Goal: Task Accomplishment & Management: Use online tool/utility

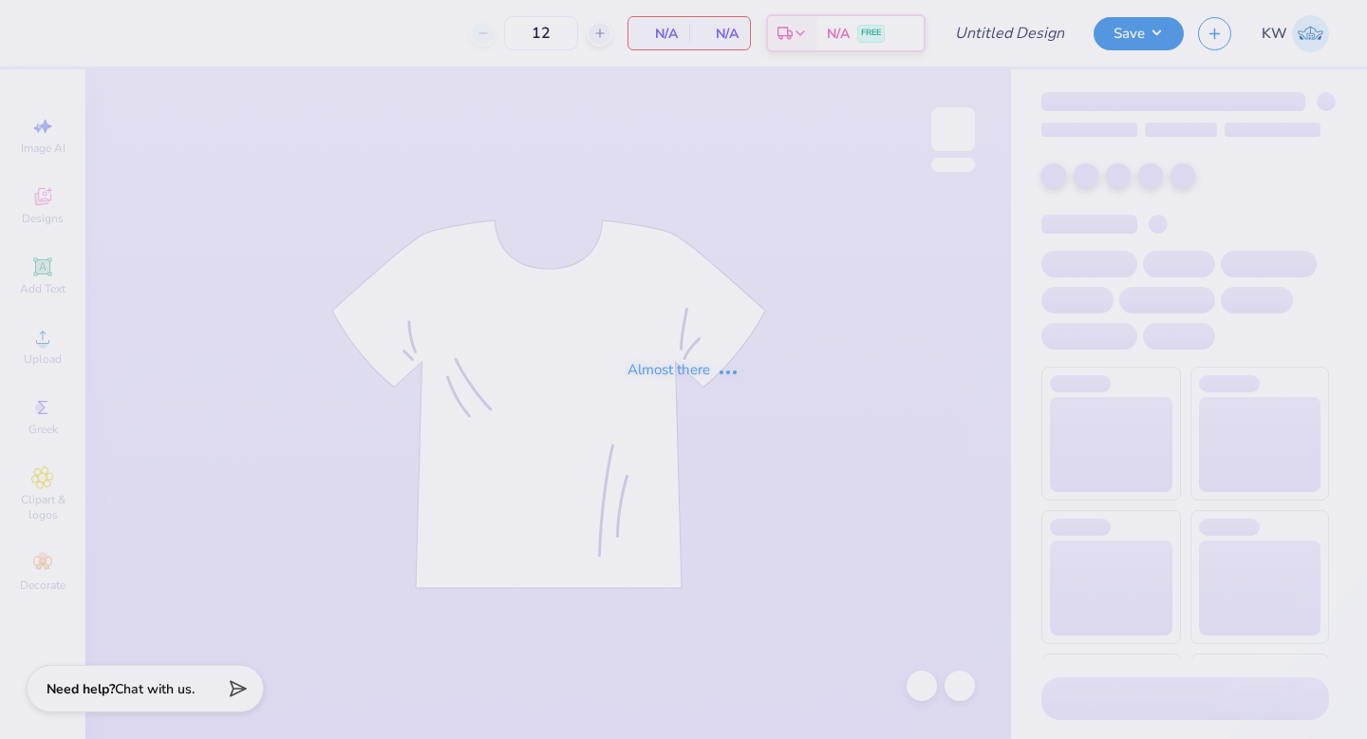
type input "Fall Philo Proof"
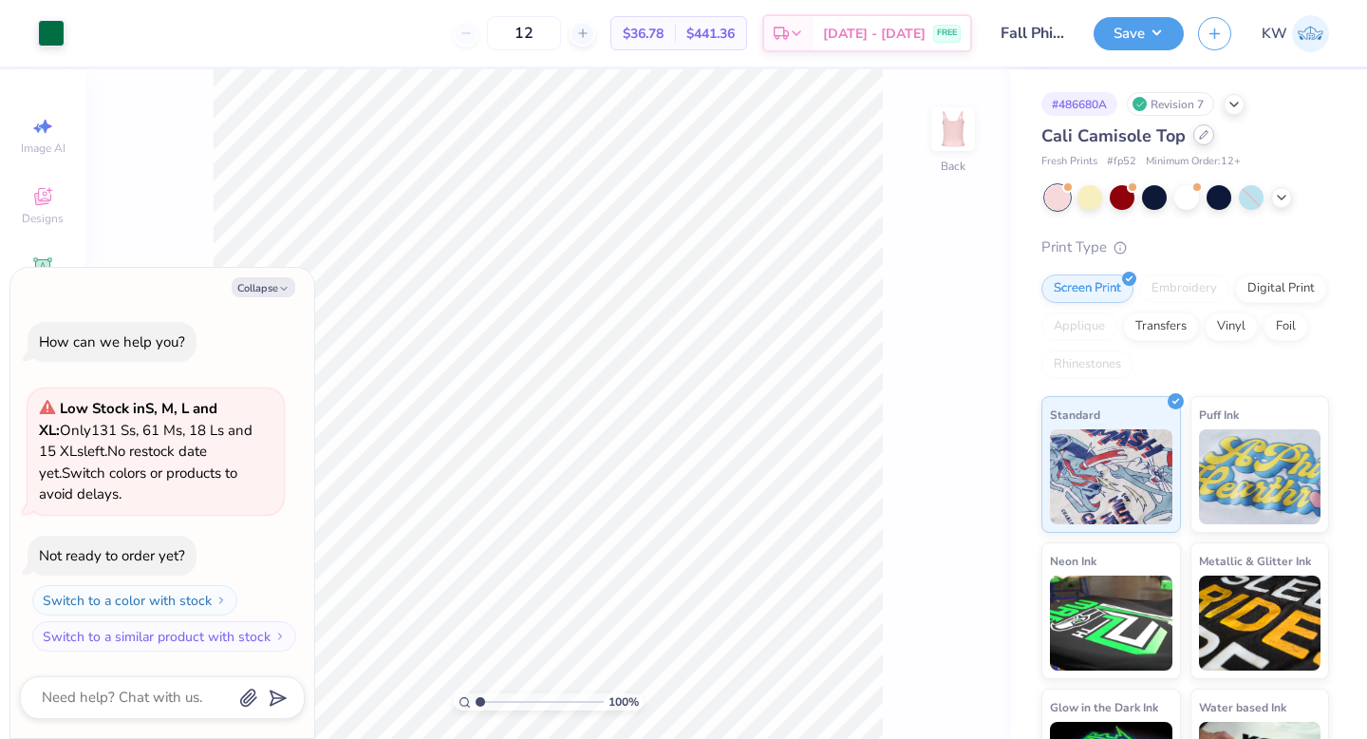
click at [1193, 143] on div "Cali Camisole Top" at bounding box center [1186, 136] width 288 height 26
click at [1200, 133] on icon at bounding box center [1204, 135] width 8 height 8
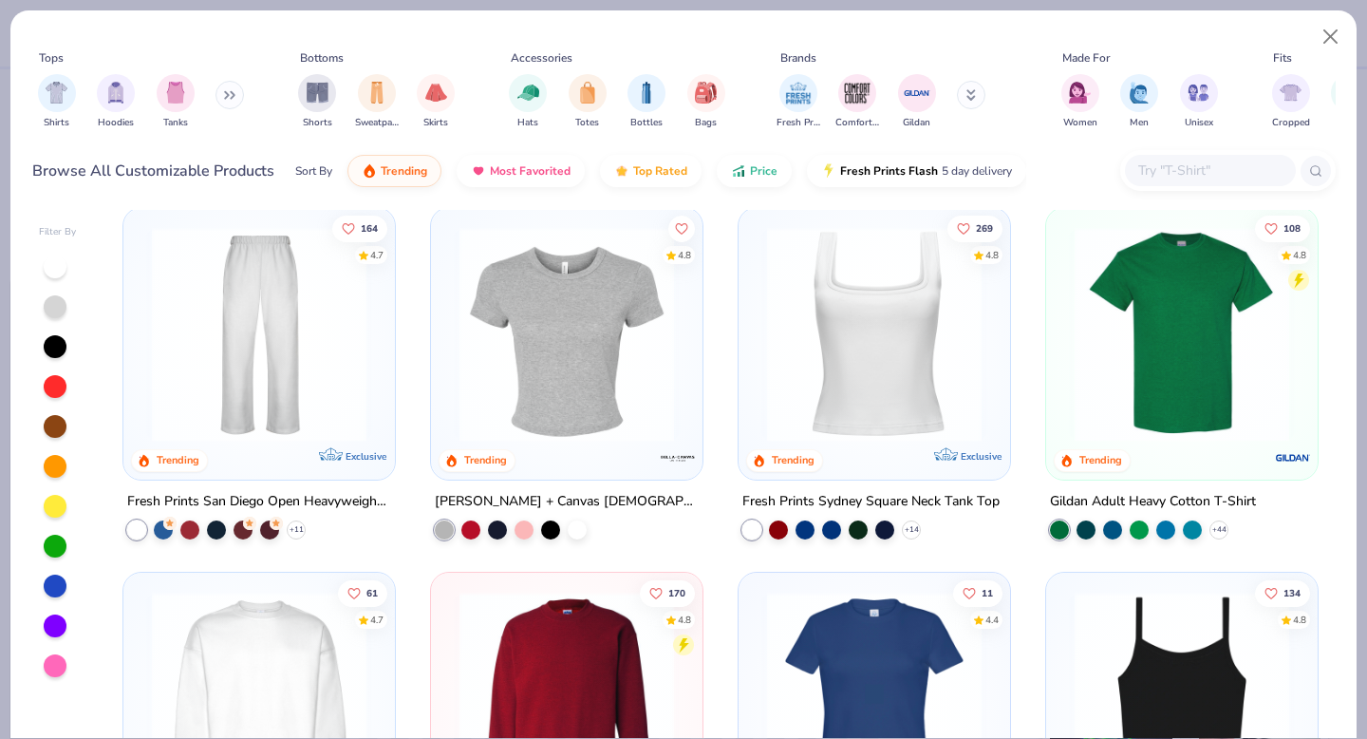
scroll to position [759, 0]
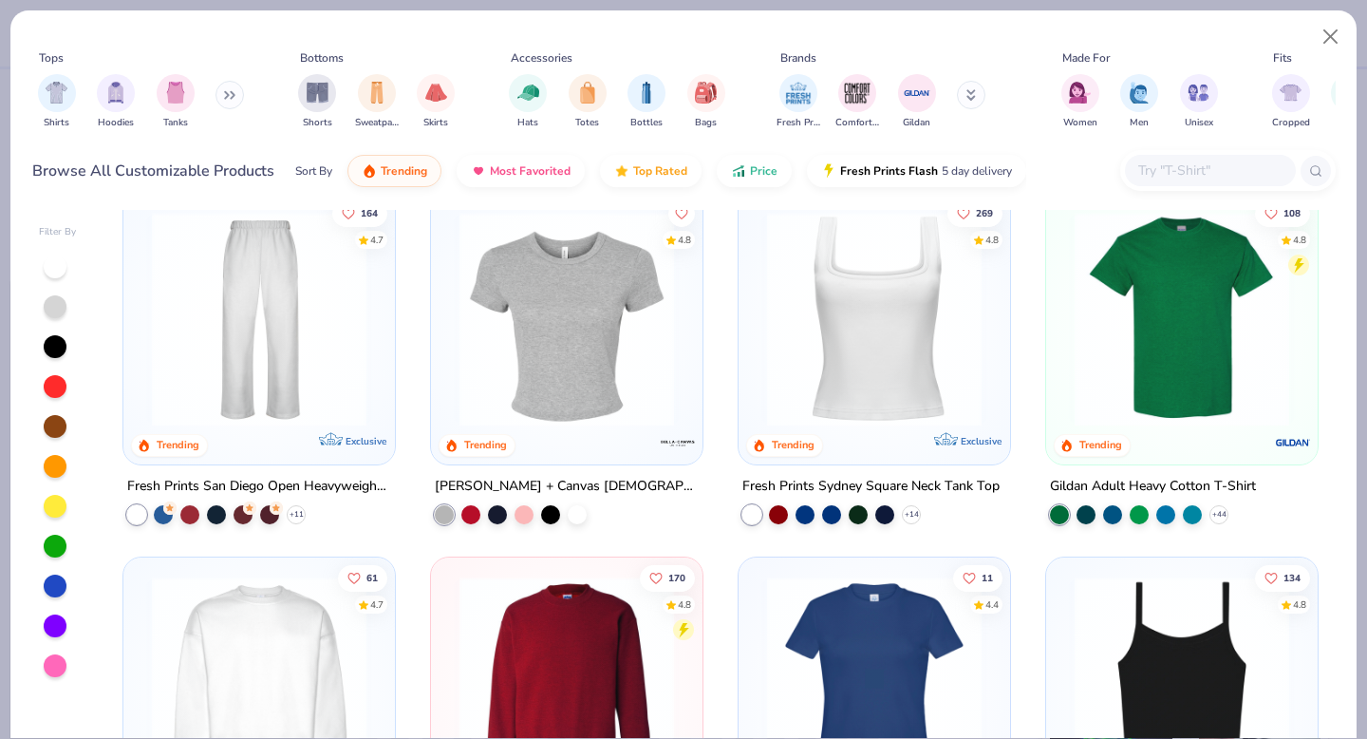
click at [868, 317] on img at bounding box center [875, 318] width 234 height 215
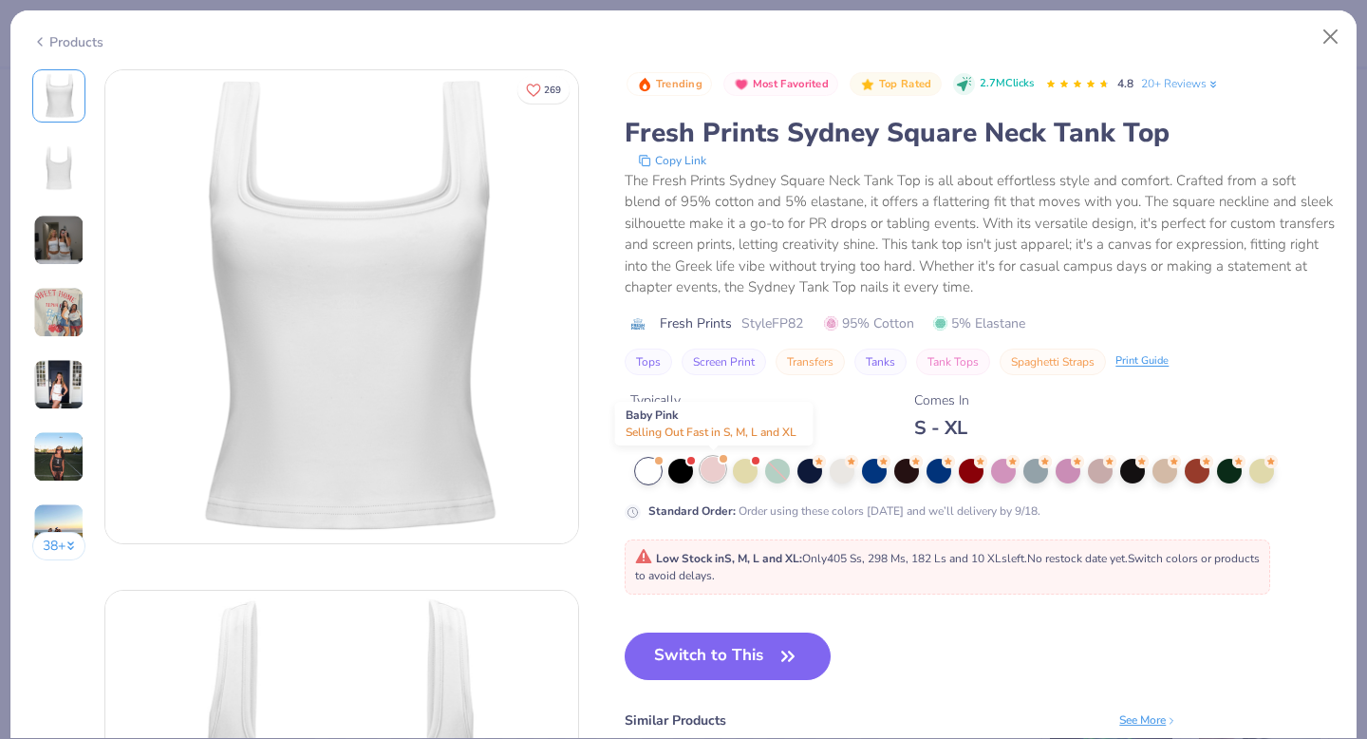
click at [718, 467] on div at bounding box center [713, 469] width 25 height 25
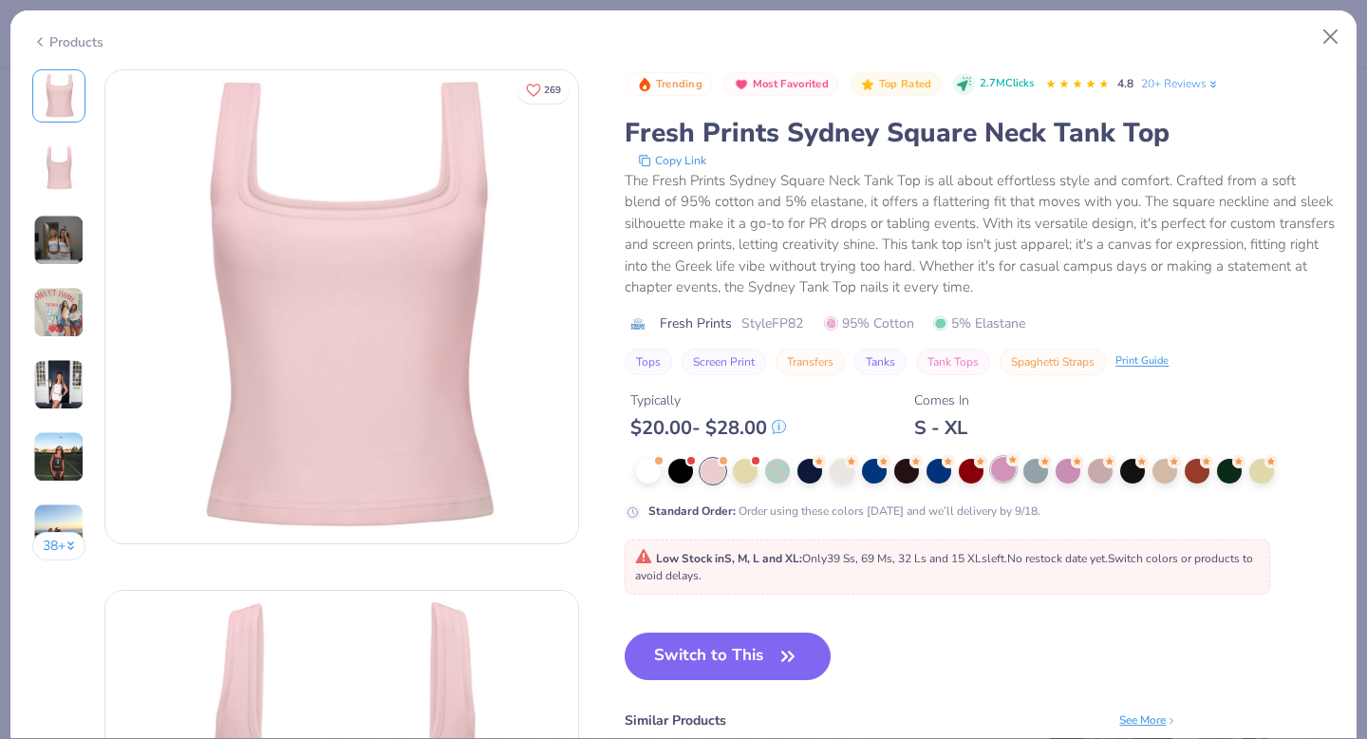
click at [1004, 470] on div at bounding box center [1003, 469] width 25 height 25
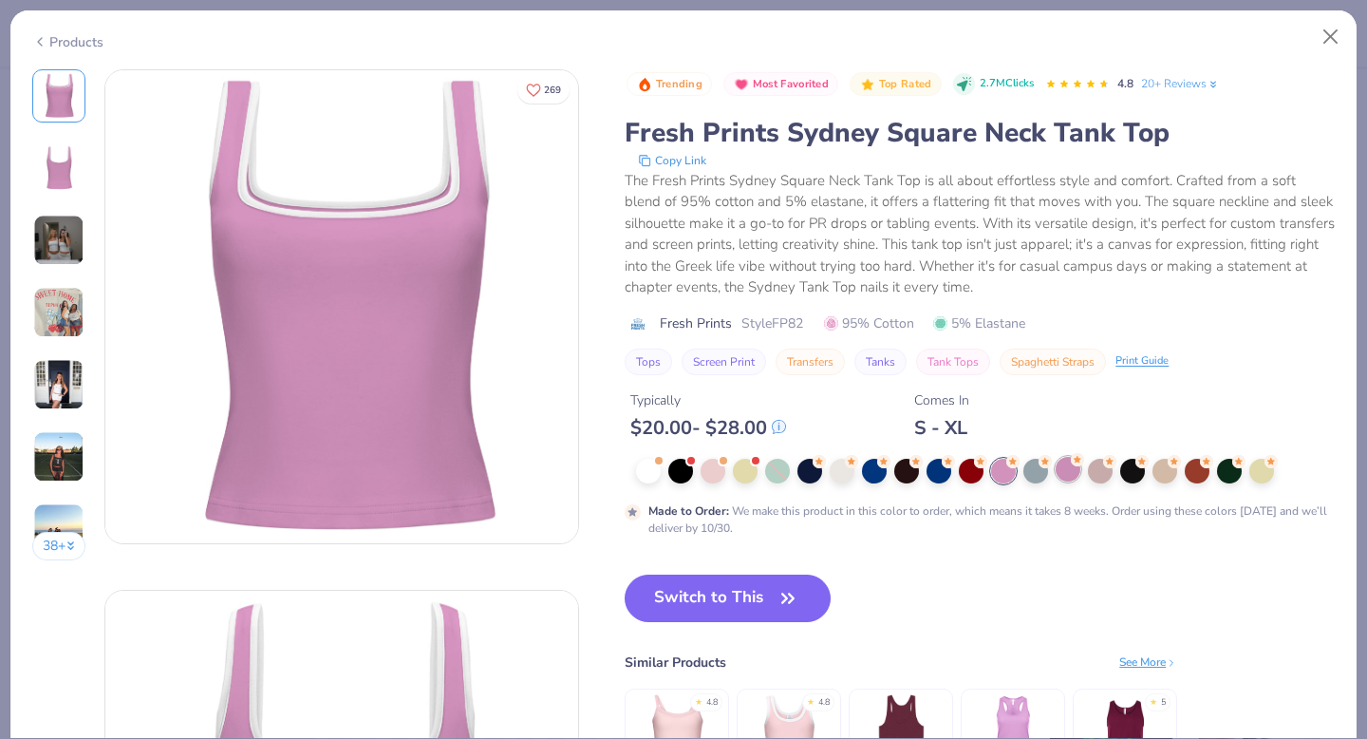
click at [1067, 472] on div at bounding box center [1068, 469] width 25 height 25
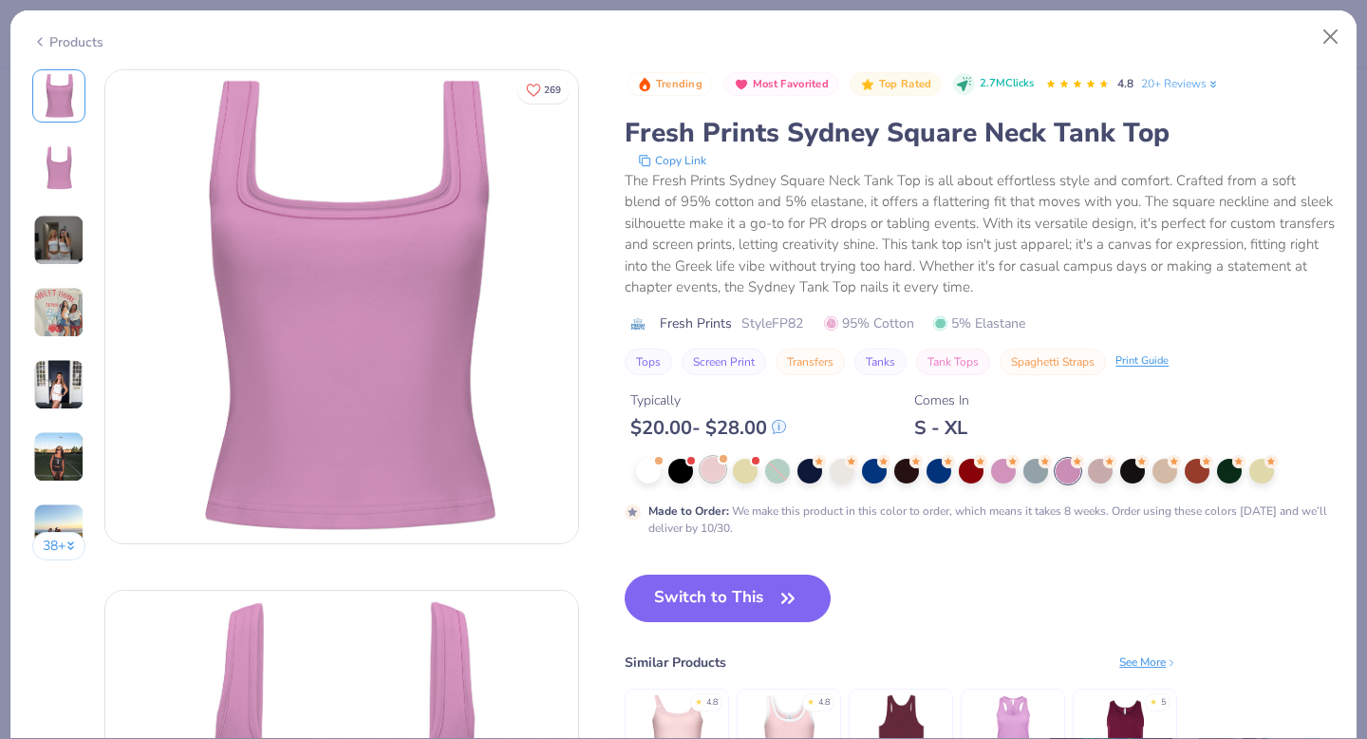
click at [720, 467] on div at bounding box center [713, 469] width 25 height 25
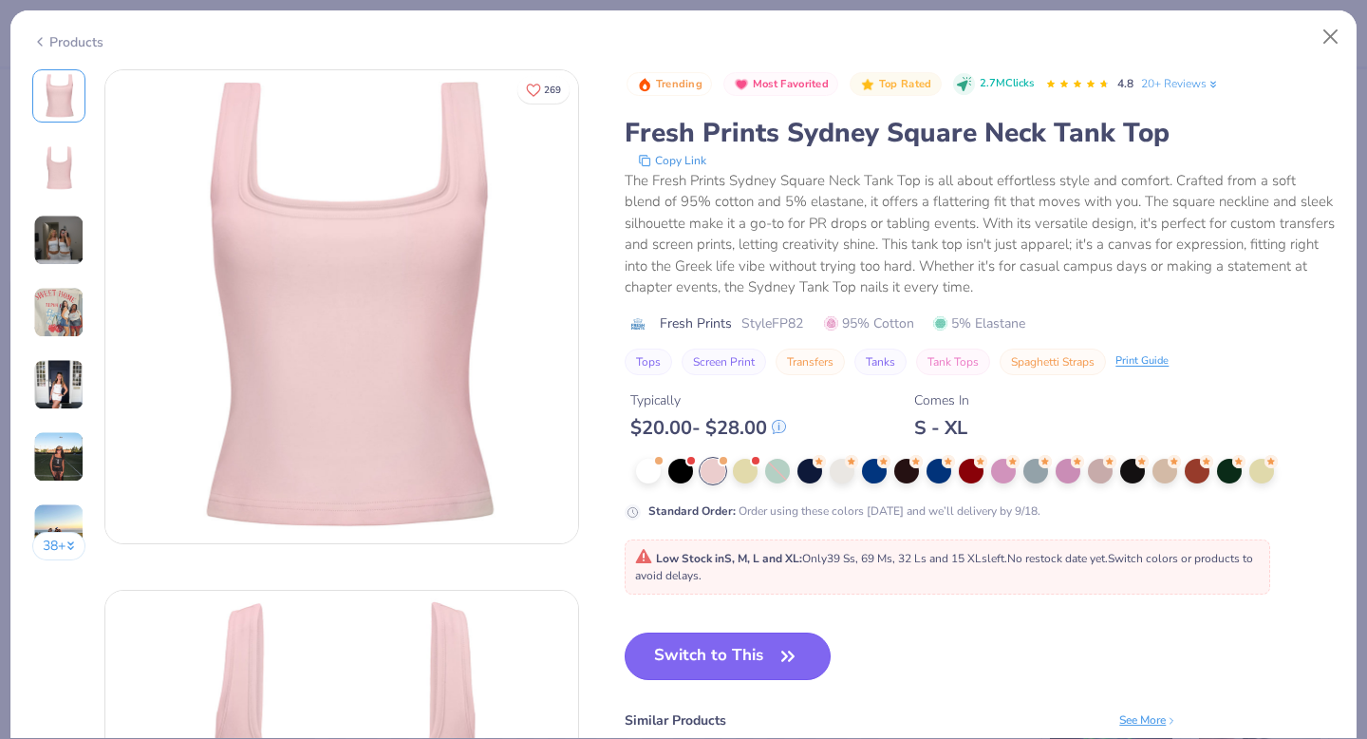
click at [763, 656] on button "Switch to This" at bounding box center [728, 655] width 206 height 47
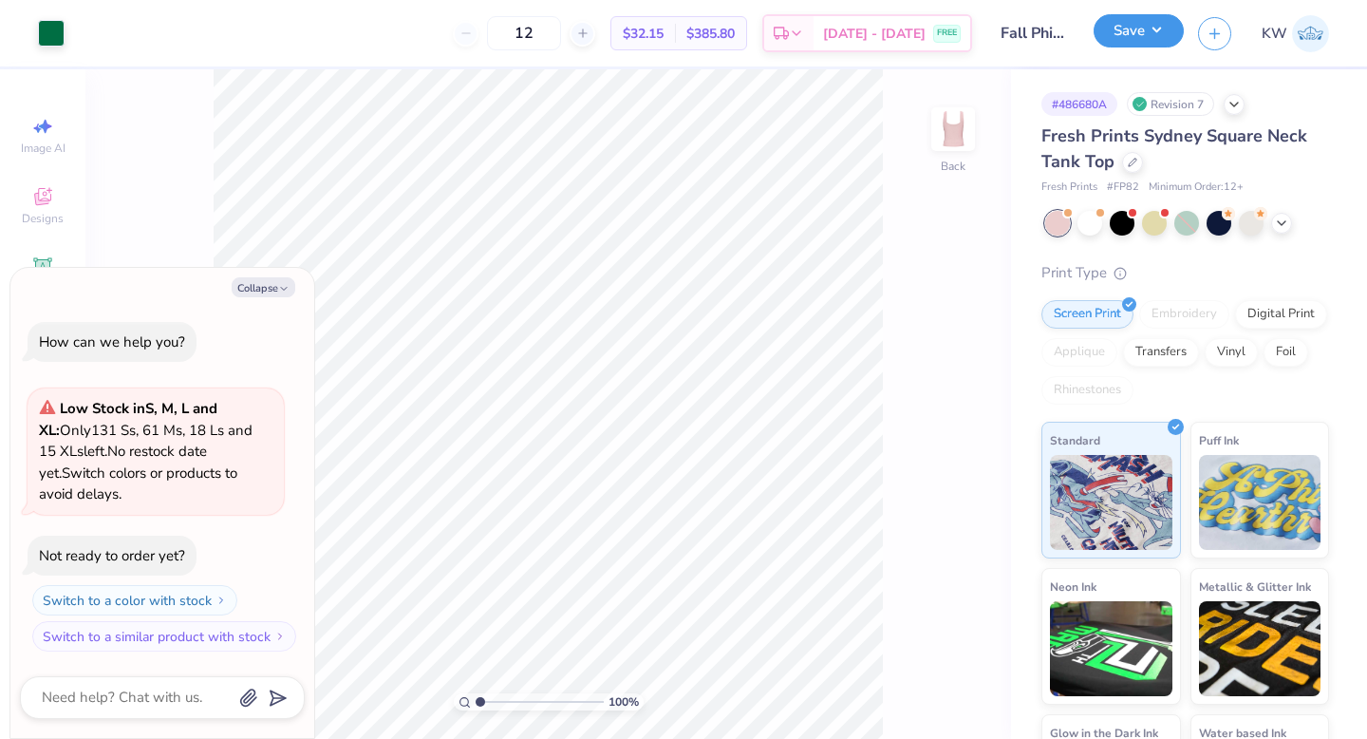
click at [1156, 27] on button "Save" at bounding box center [1139, 30] width 90 height 33
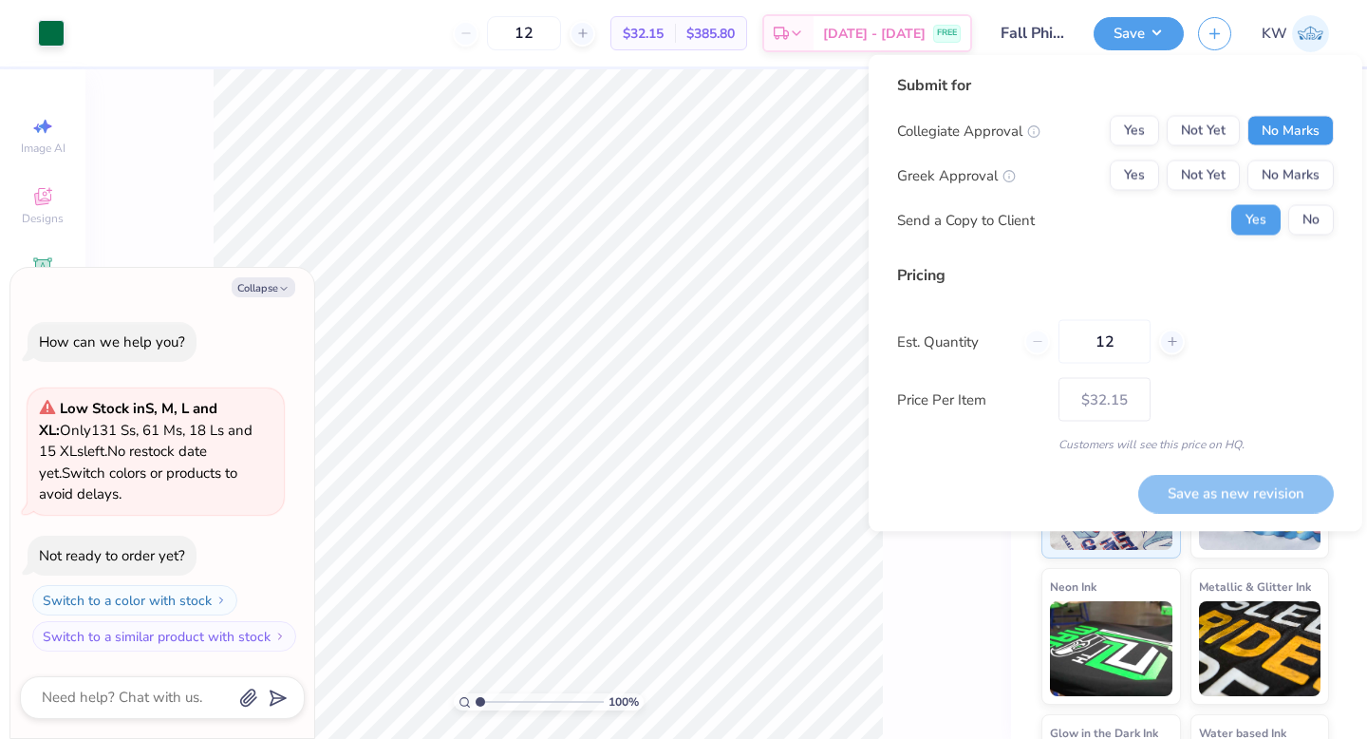
click at [1286, 122] on button "No Marks" at bounding box center [1291, 131] width 86 height 30
click at [1283, 181] on button "No Marks" at bounding box center [1291, 175] width 86 height 30
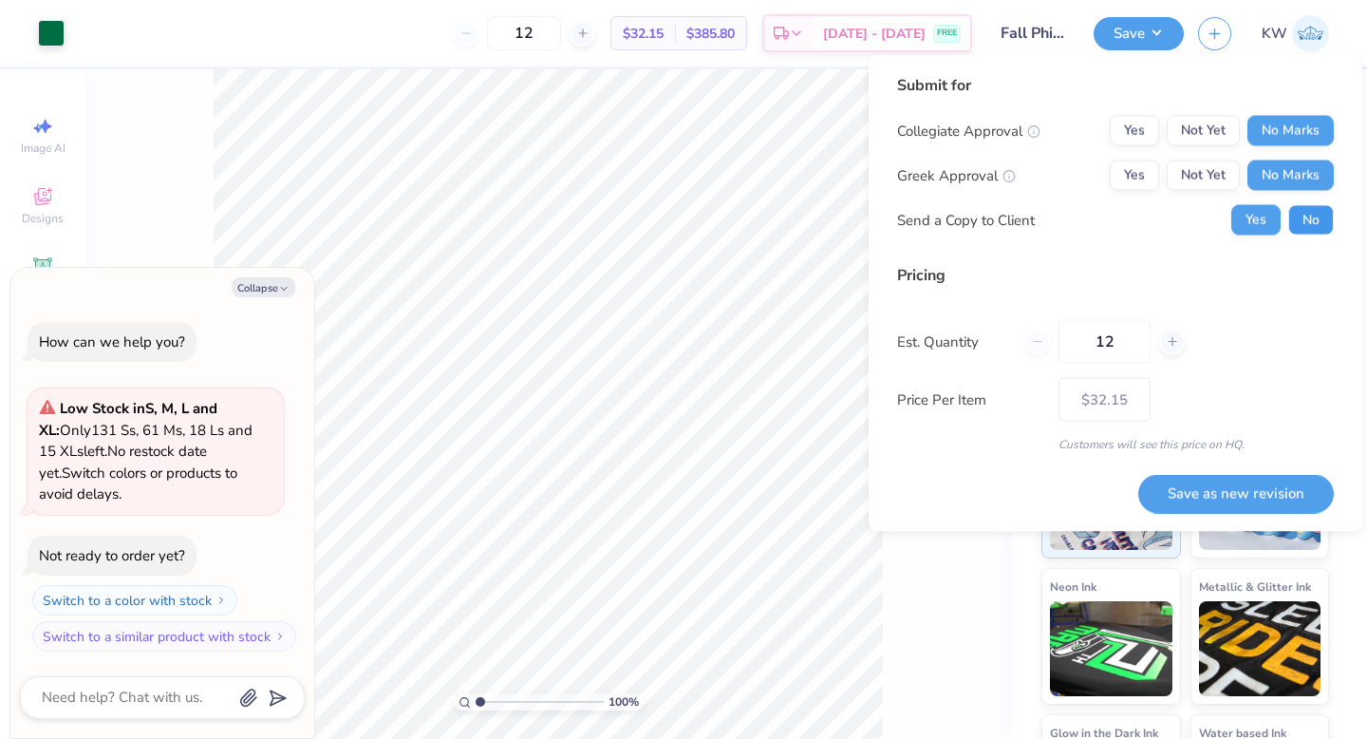
click at [1295, 218] on button "No" at bounding box center [1311, 220] width 46 height 30
type textarea "x"
click at [1111, 342] on input "12" at bounding box center [1105, 342] width 92 height 44
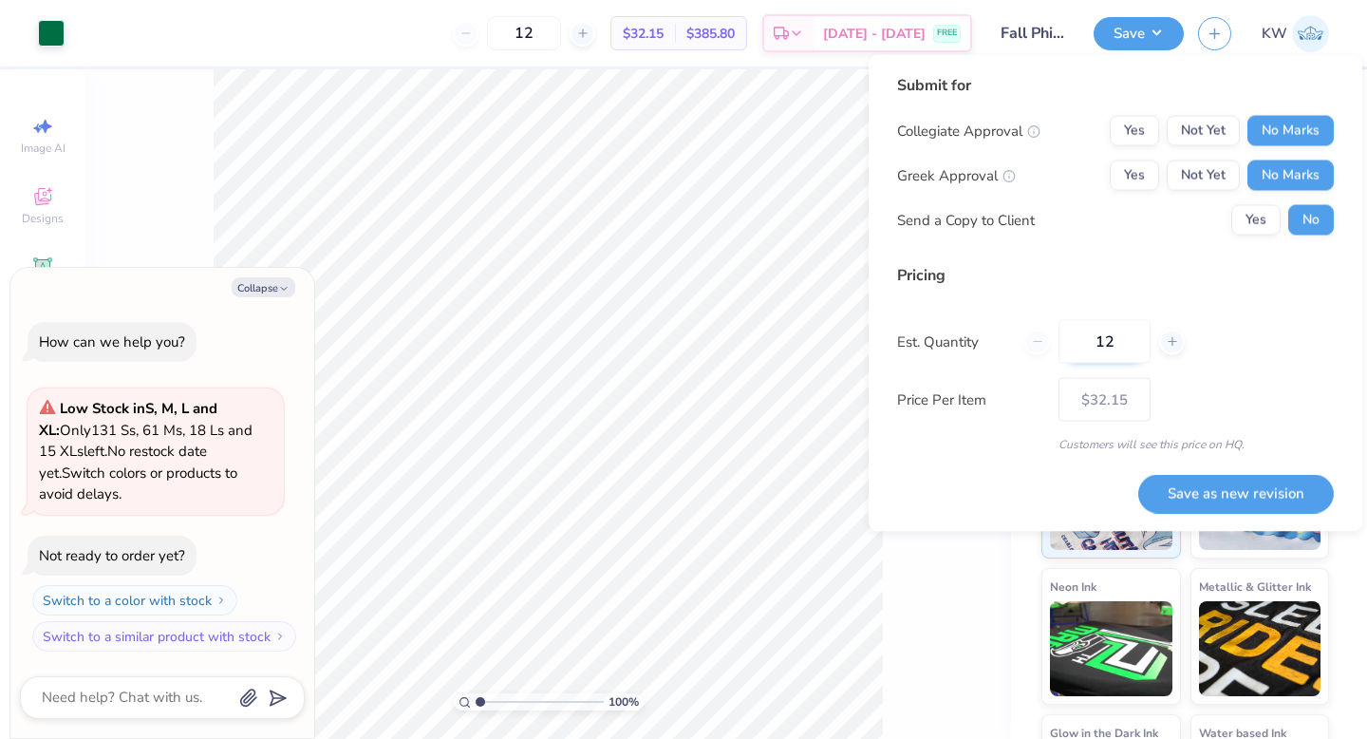
type input "1"
type input "140"
type input "$19.33"
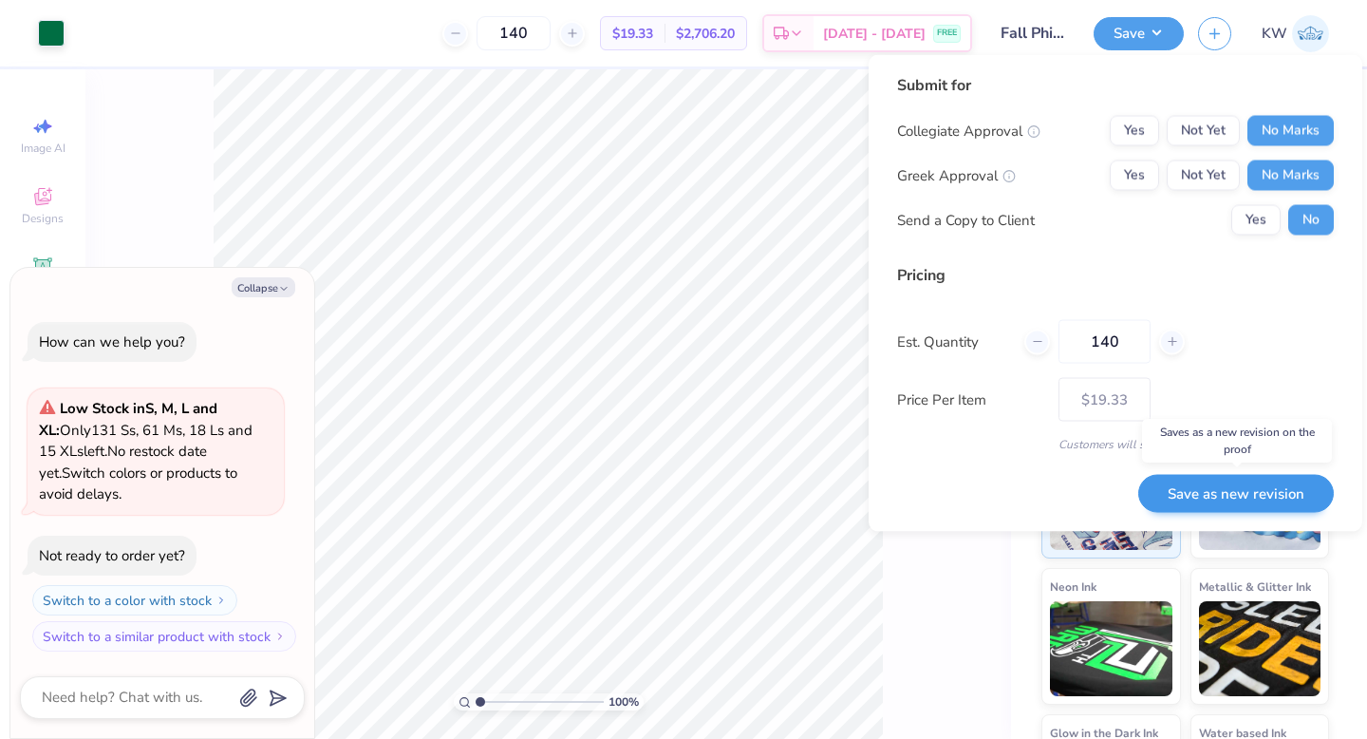
type input "140"
click at [1245, 498] on button "Save as new revision" at bounding box center [1236, 493] width 196 height 39
type input "$19.33"
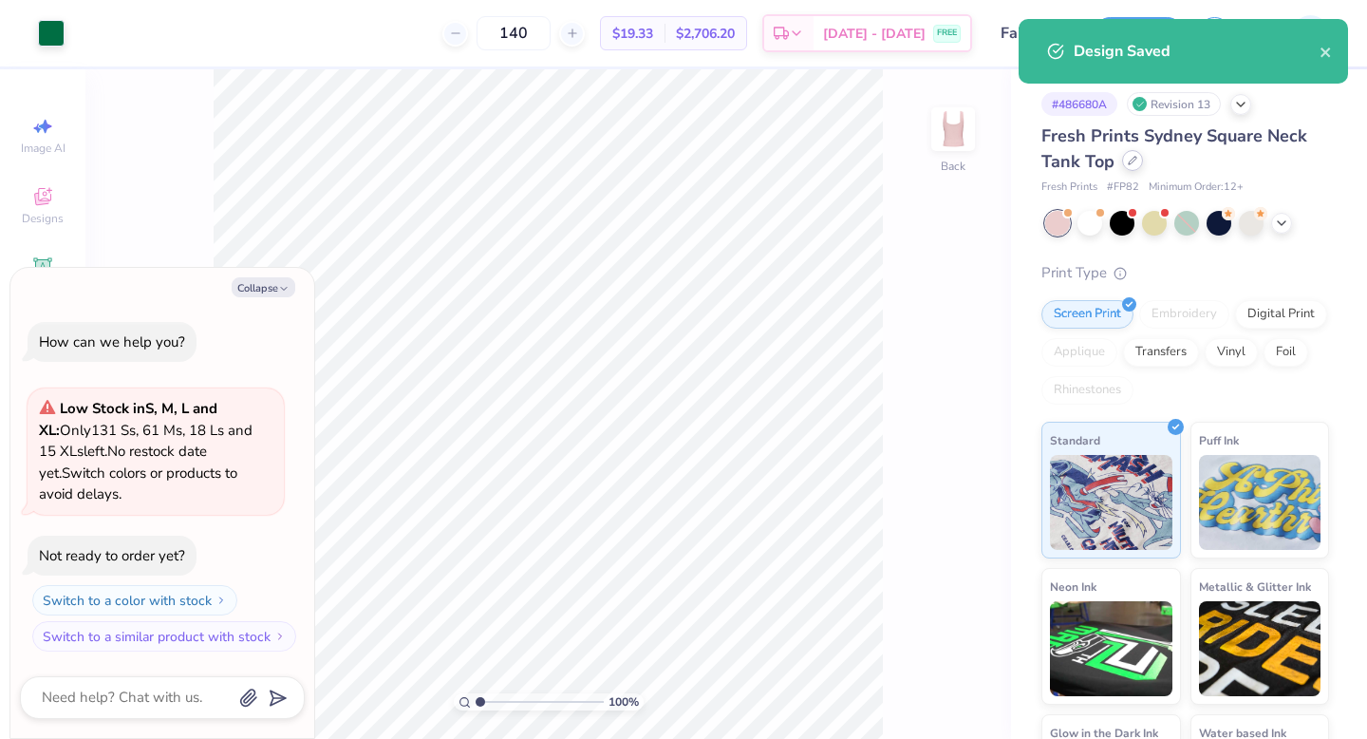
click at [1134, 168] on div at bounding box center [1132, 160] width 21 height 21
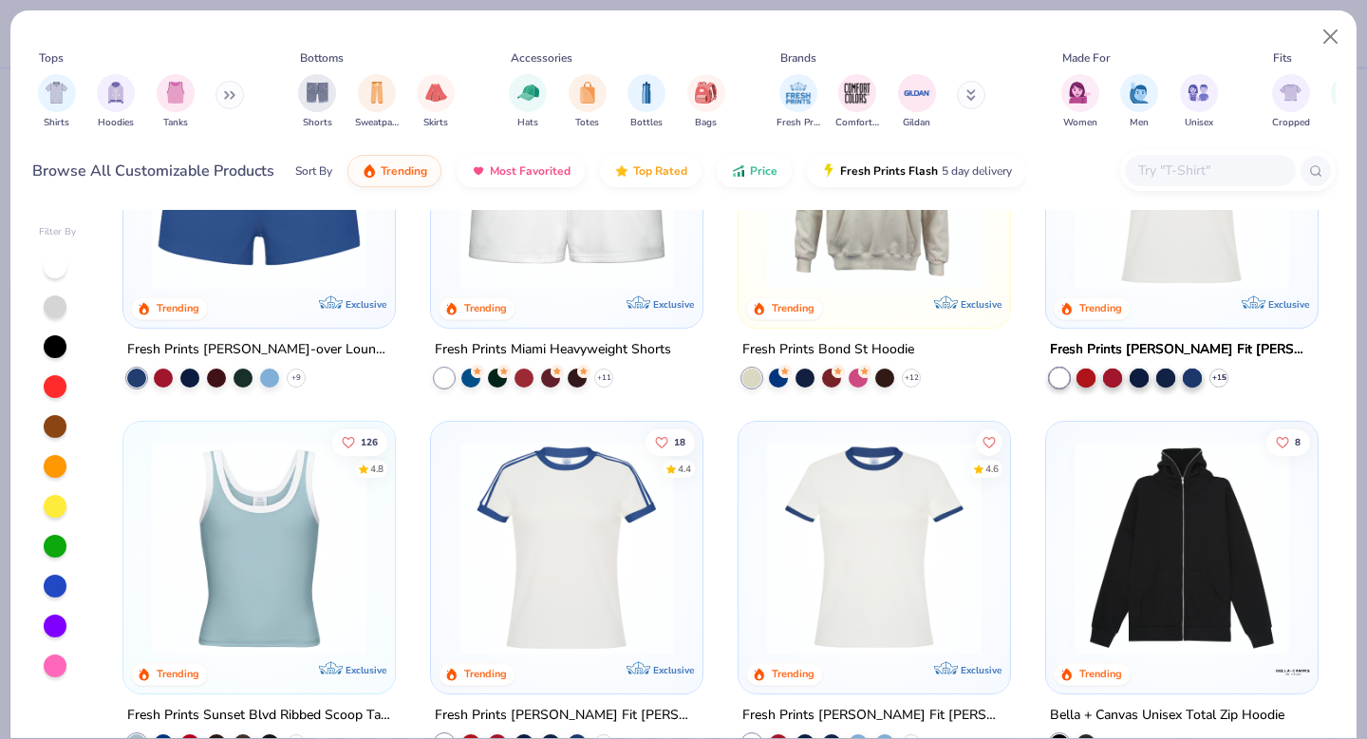
scroll to position [2130, 0]
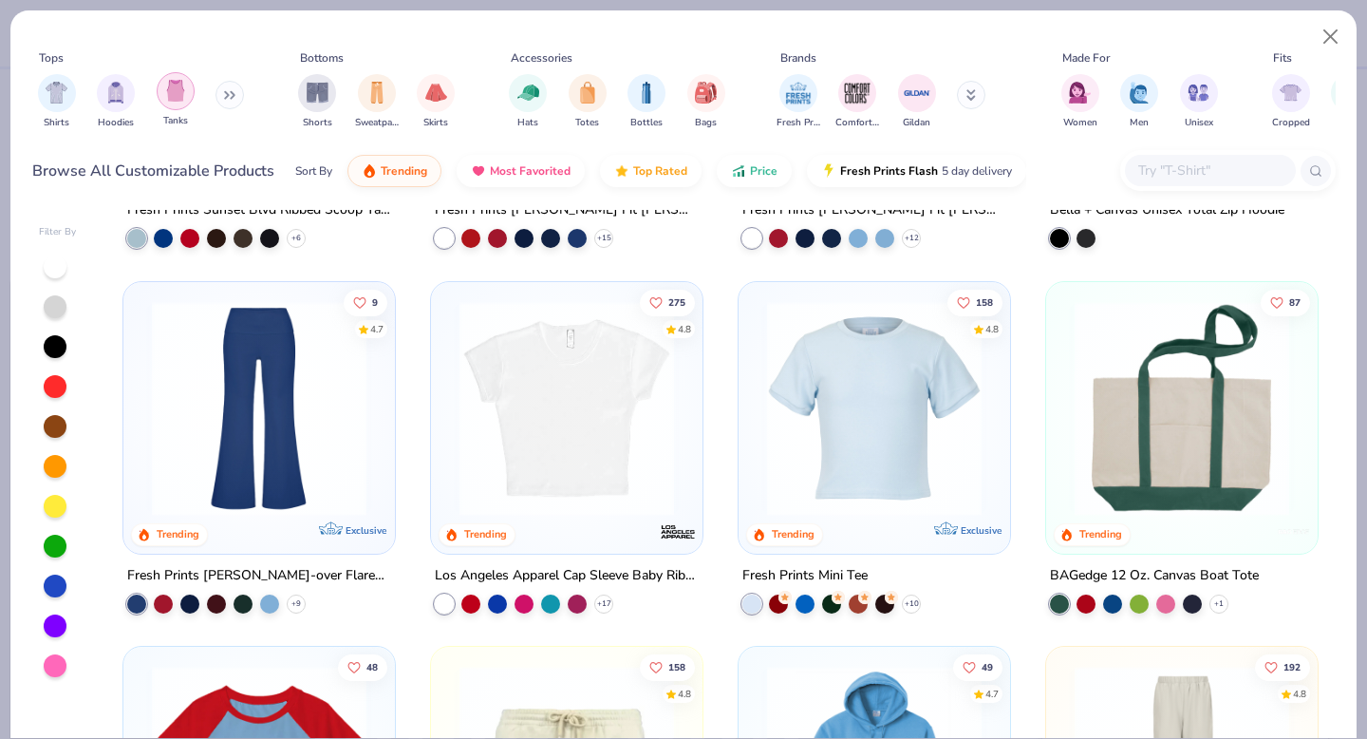
click at [160, 98] on div "filter for Tanks" at bounding box center [176, 91] width 38 height 38
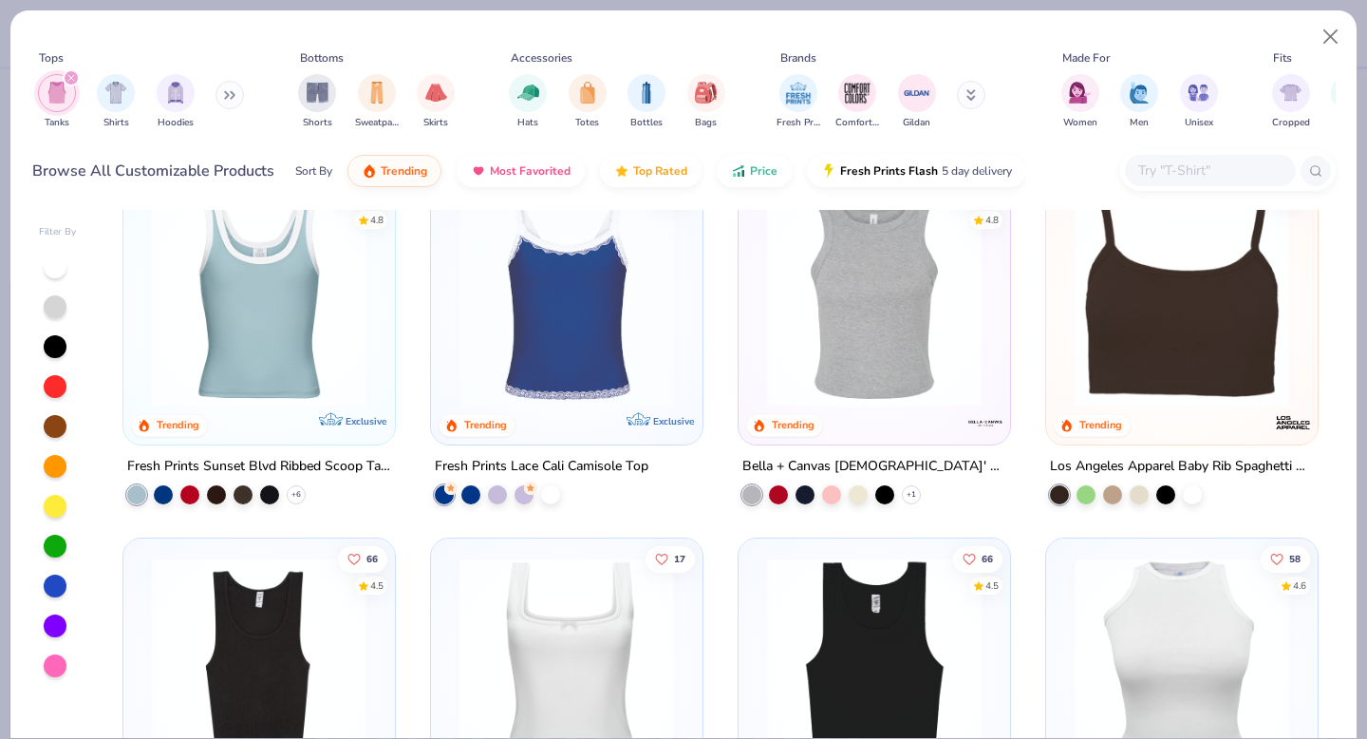
scroll to position [367, 0]
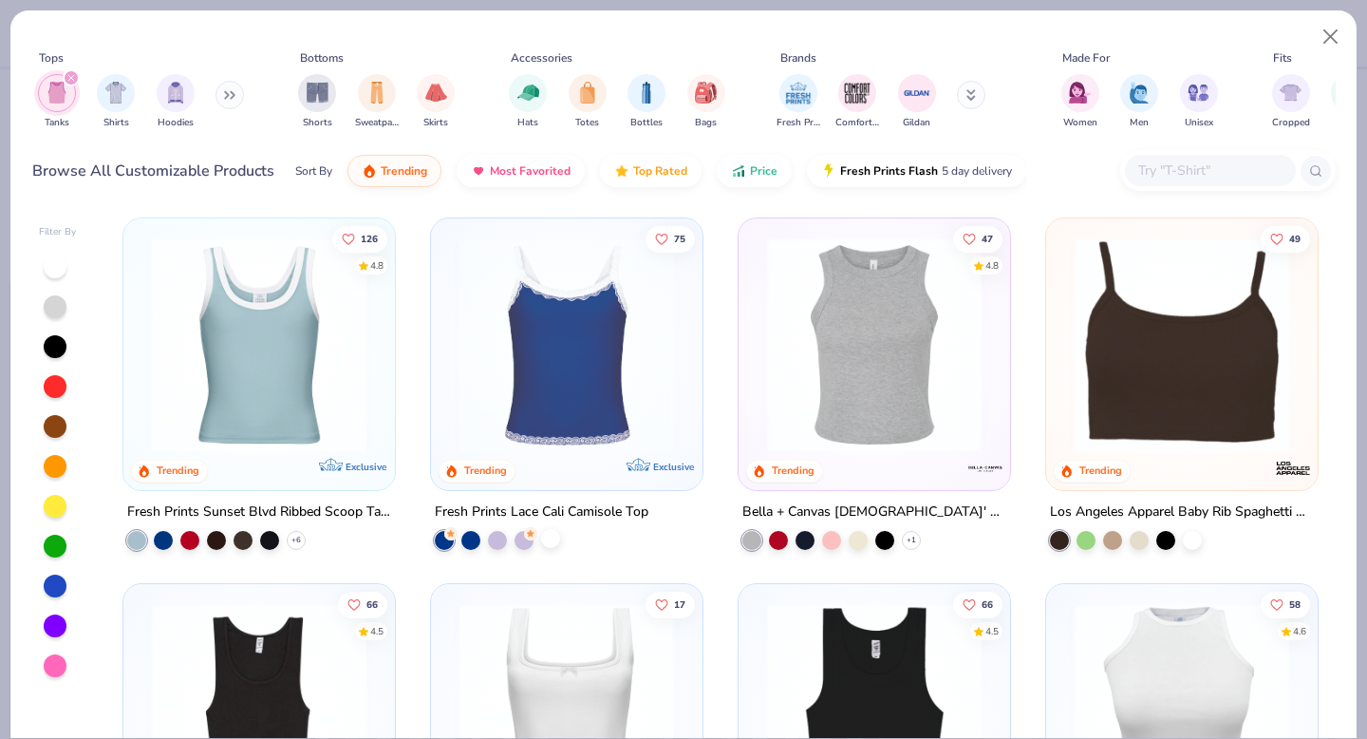
click at [548, 539] on div at bounding box center [550, 537] width 19 height 19
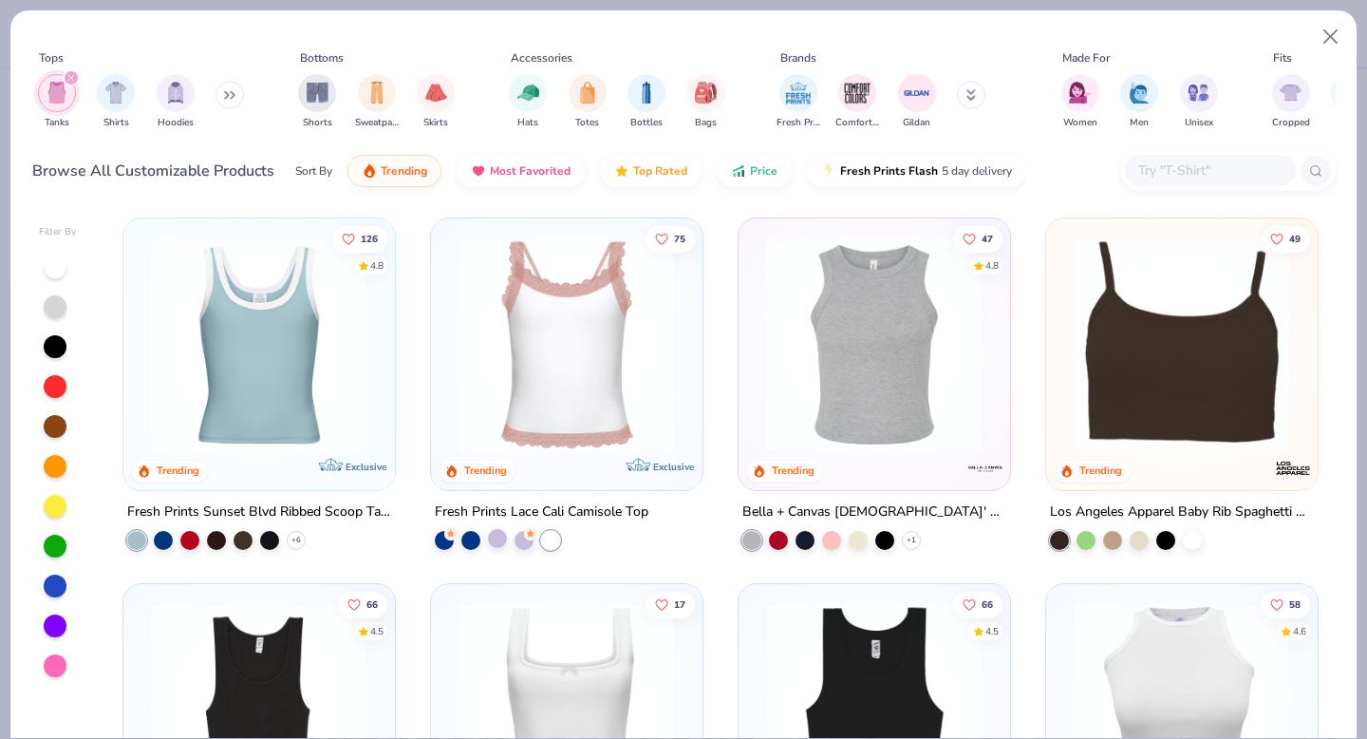
click at [494, 535] on div at bounding box center [497, 537] width 19 height 19
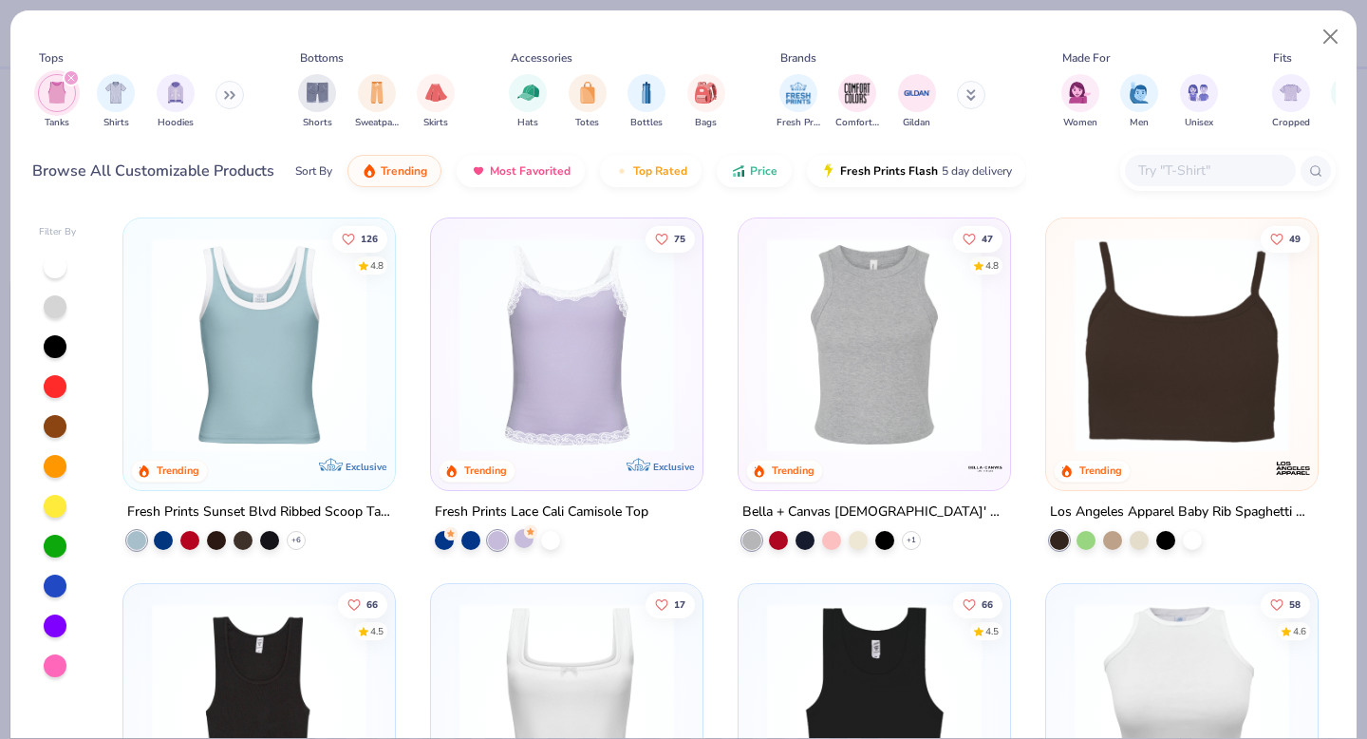
click at [515, 535] on div at bounding box center [524, 537] width 19 height 19
click at [468, 535] on div at bounding box center [470, 537] width 19 height 19
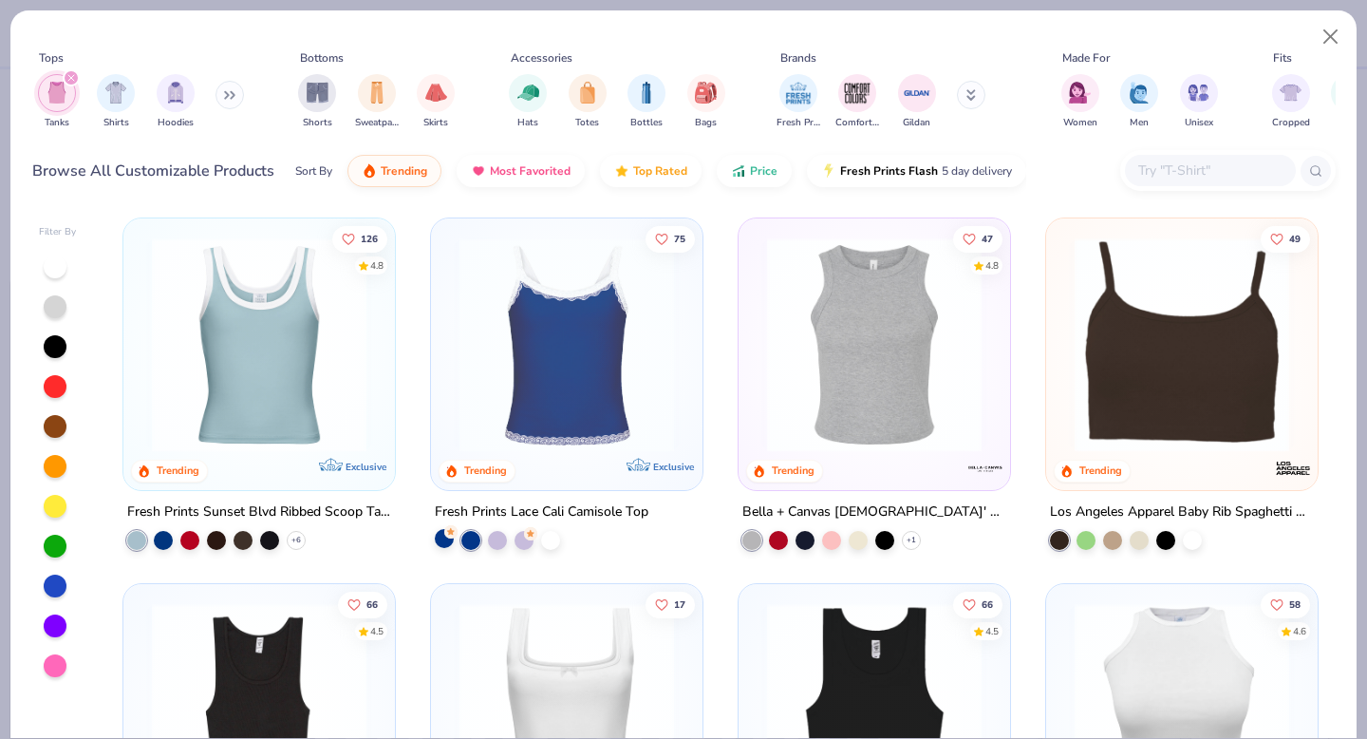
click at [451, 534] on circle at bounding box center [450, 530] width 13 height 13
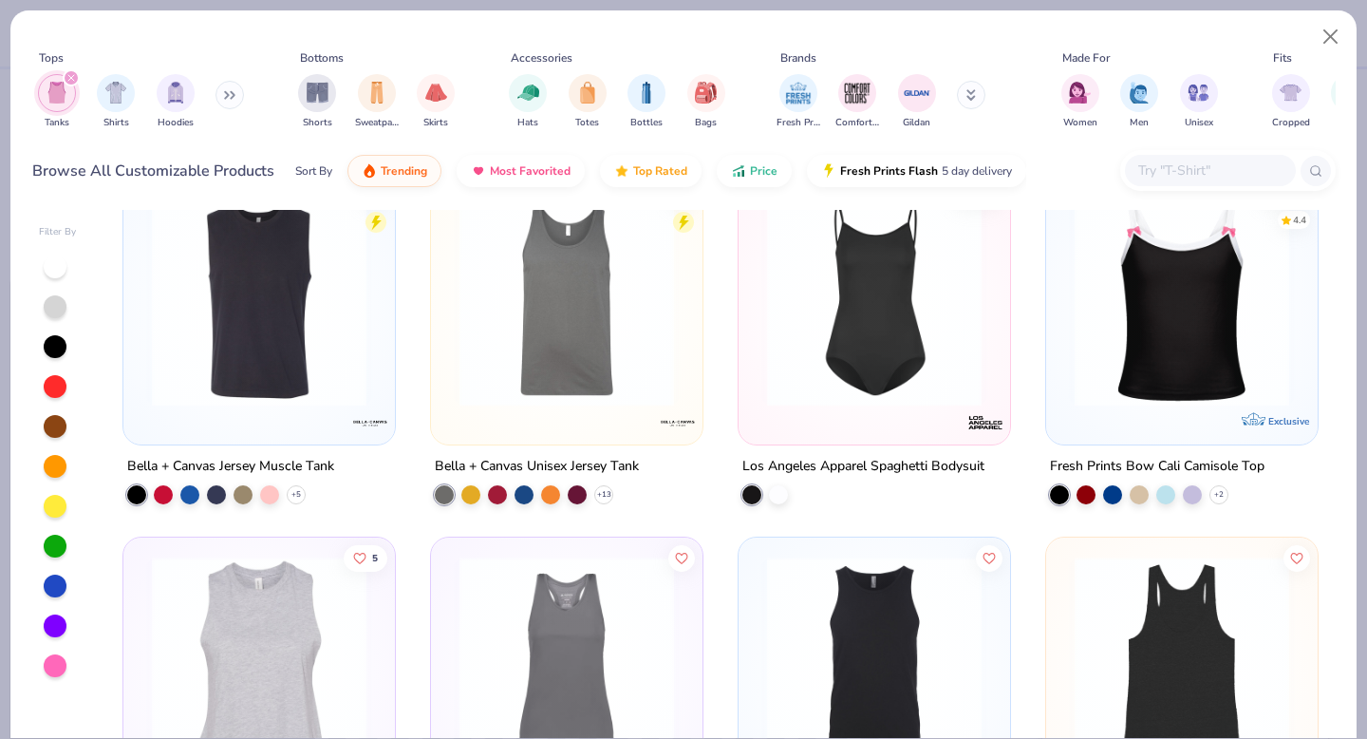
scroll to position [2225, 0]
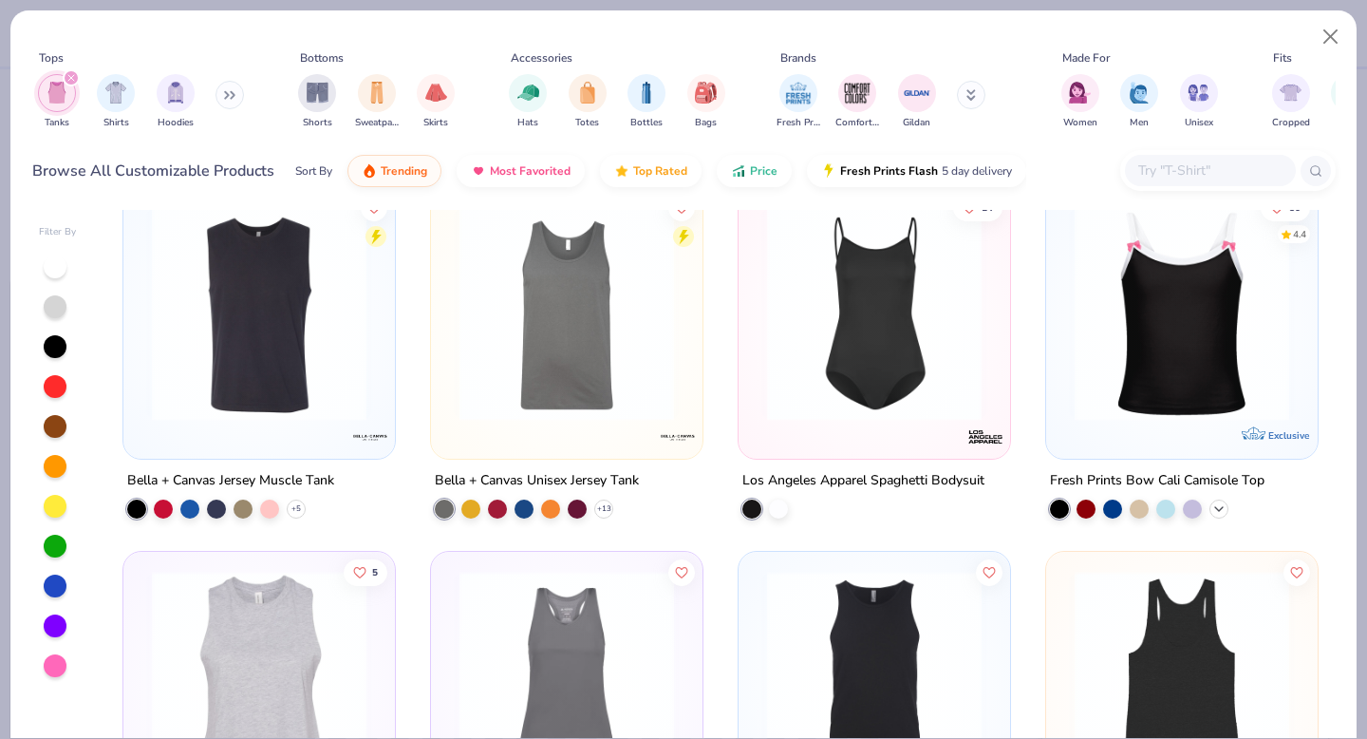
click at [1212, 508] on icon at bounding box center [1218, 507] width 15 height 15
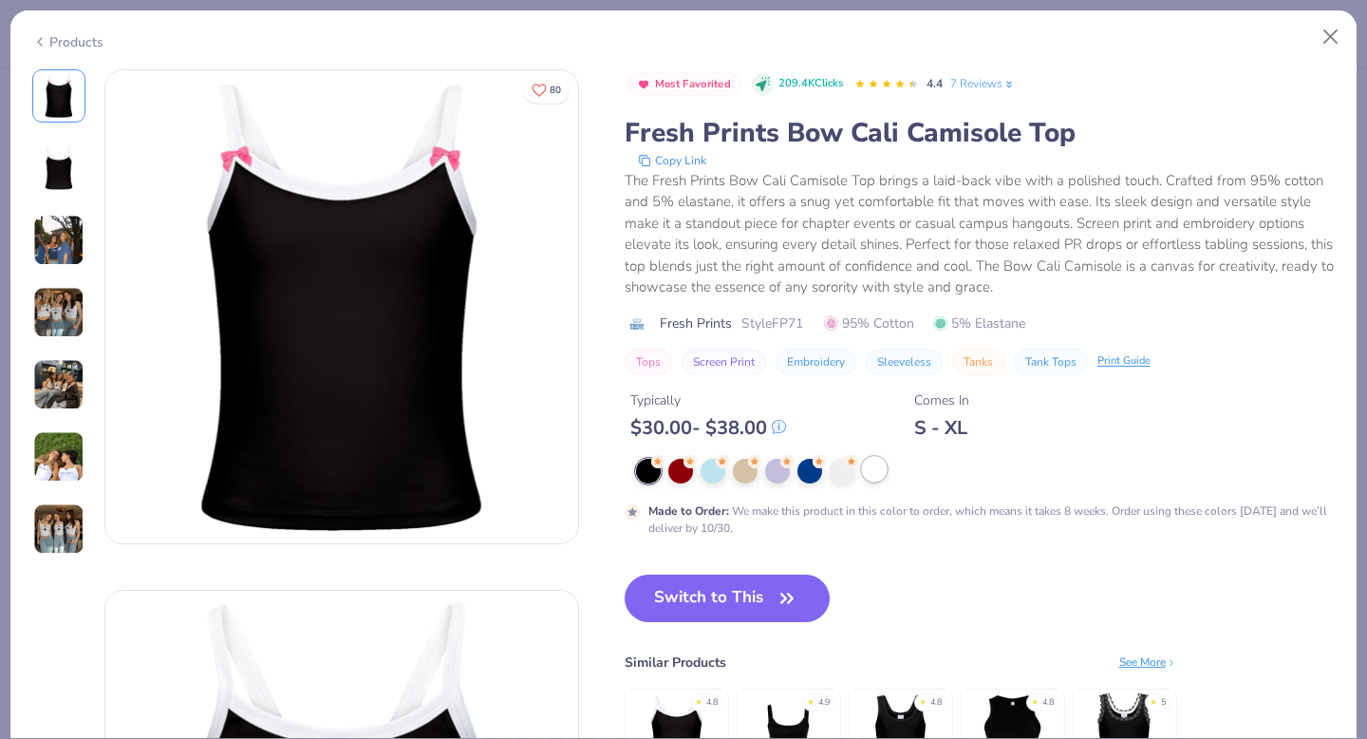
click at [865, 465] on div at bounding box center [874, 469] width 25 height 25
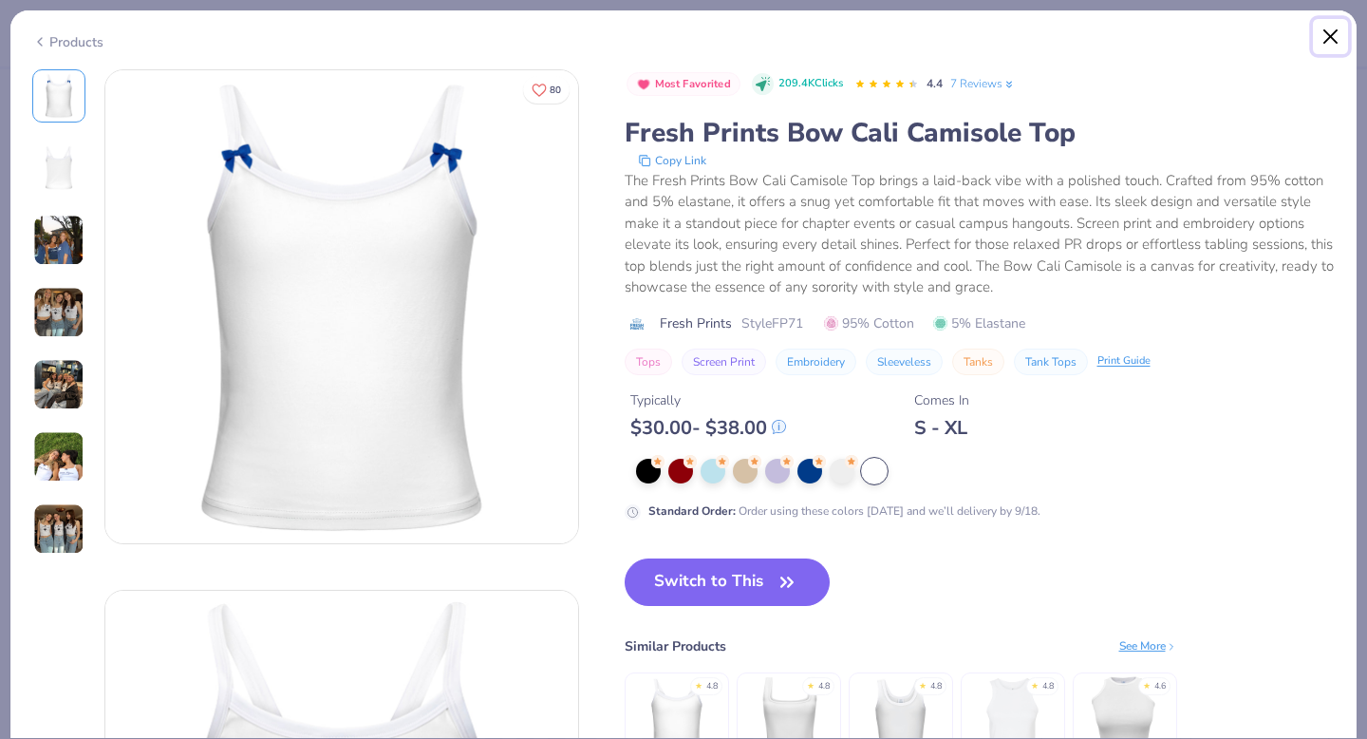
click at [1329, 30] on button "Close" at bounding box center [1331, 37] width 36 height 36
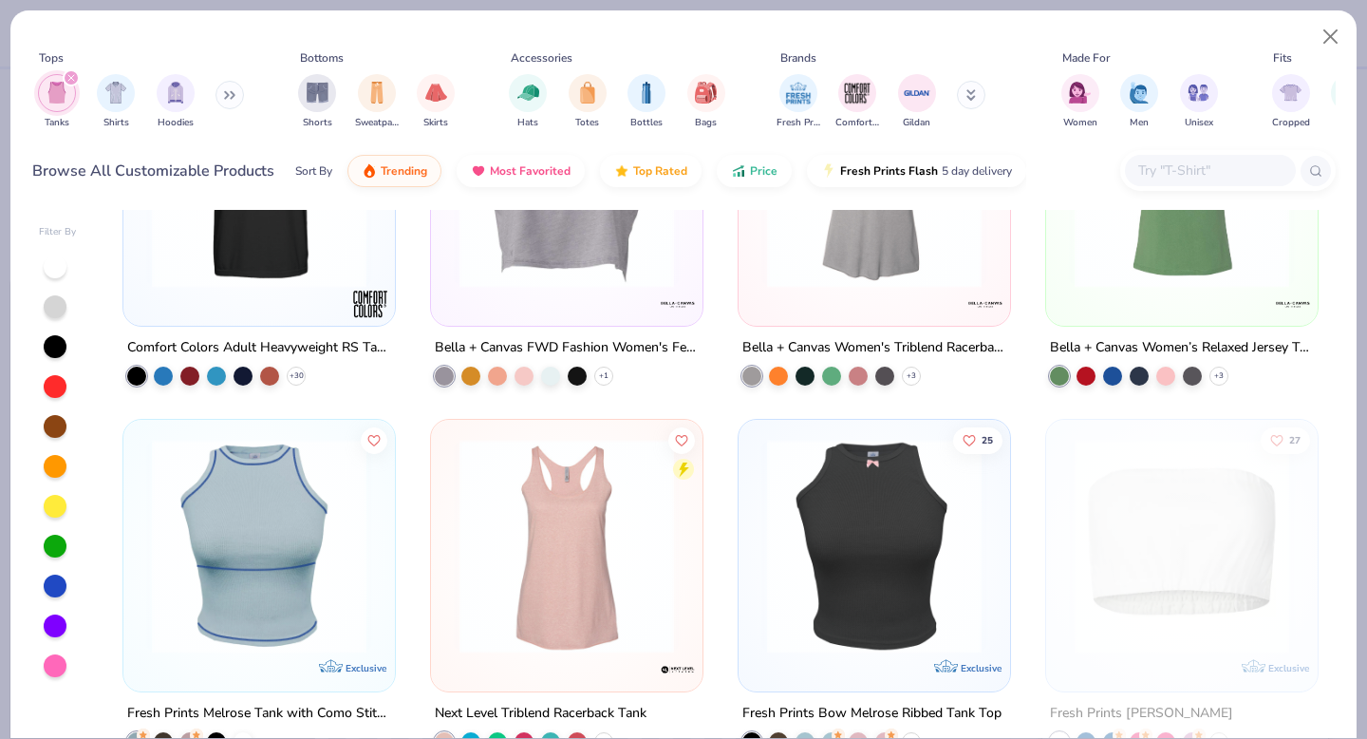
scroll to position [3460, 0]
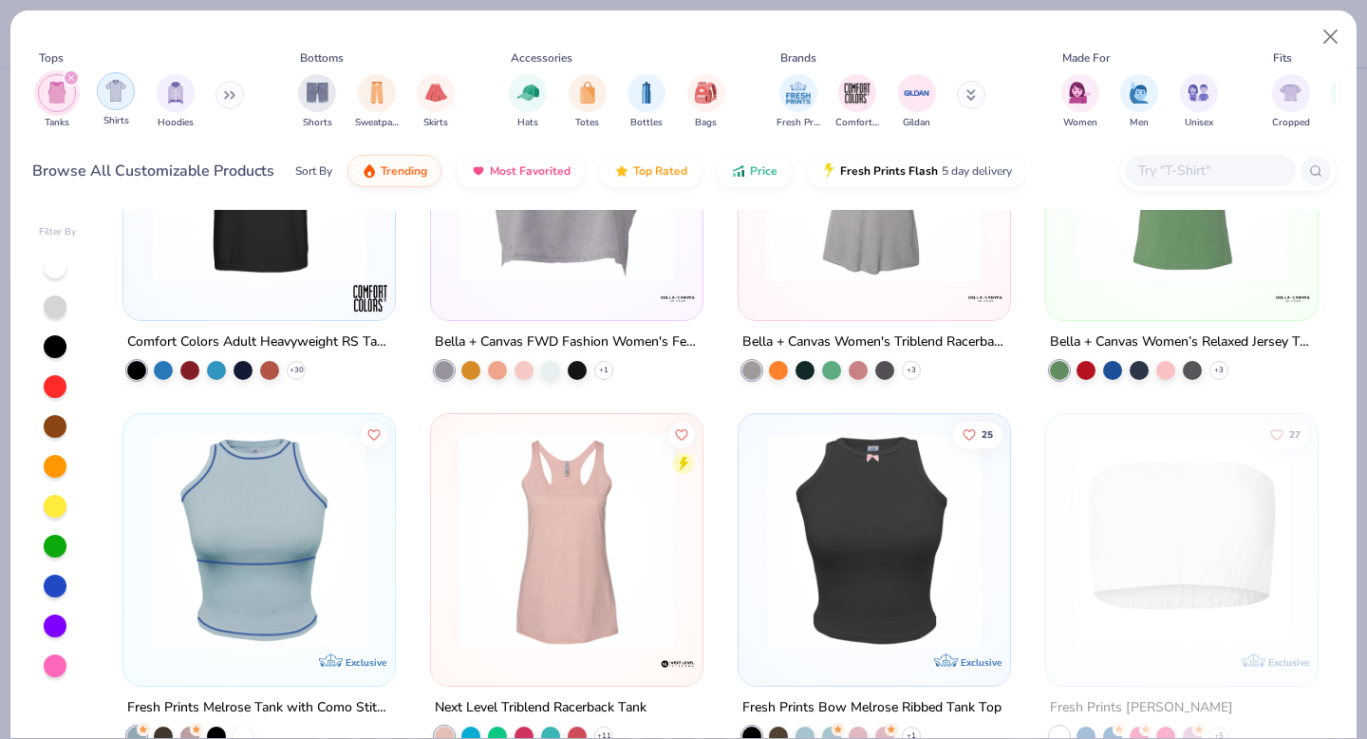
click at [127, 101] on div "filter for Shirts" at bounding box center [116, 91] width 38 height 38
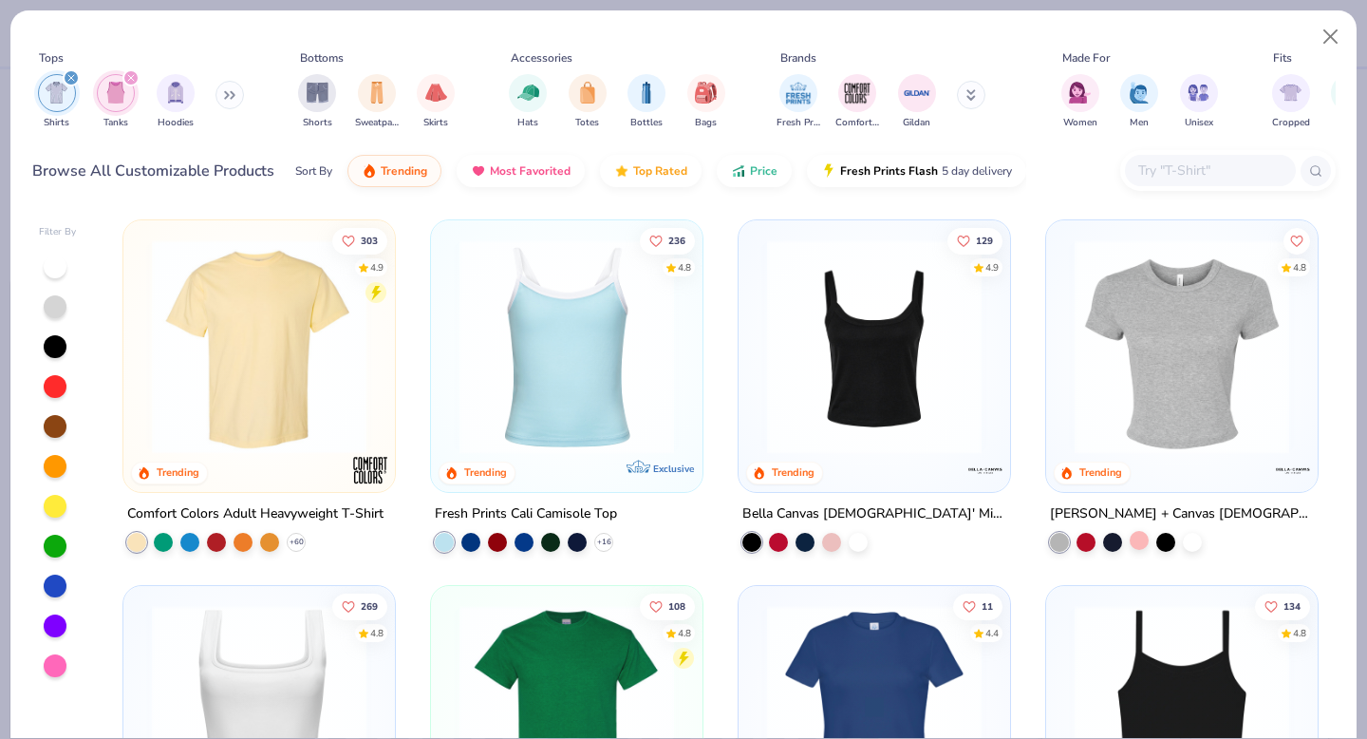
click at [1142, 534] on div at bounding box center [1139, 540] width 19 height 19
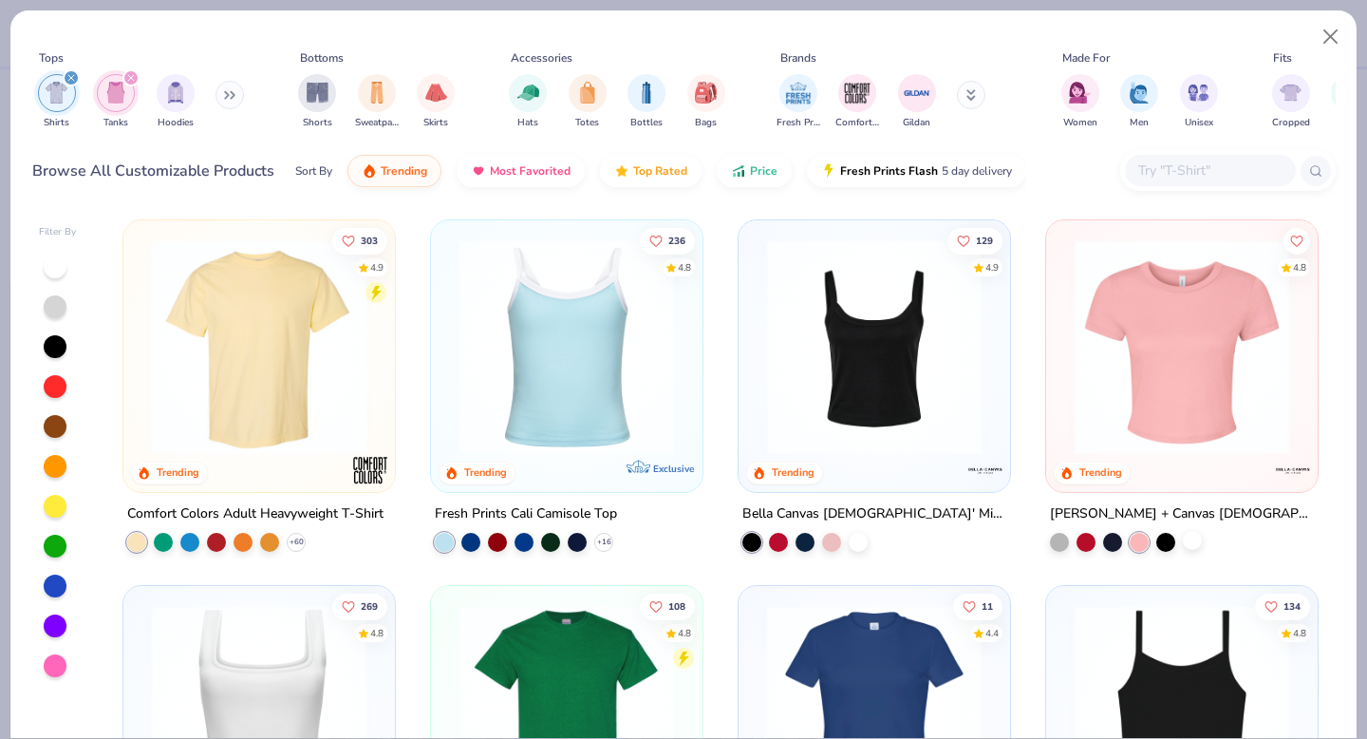
click at [1192, 535] on div at bounding box center [1192, 540] width 19 height 19
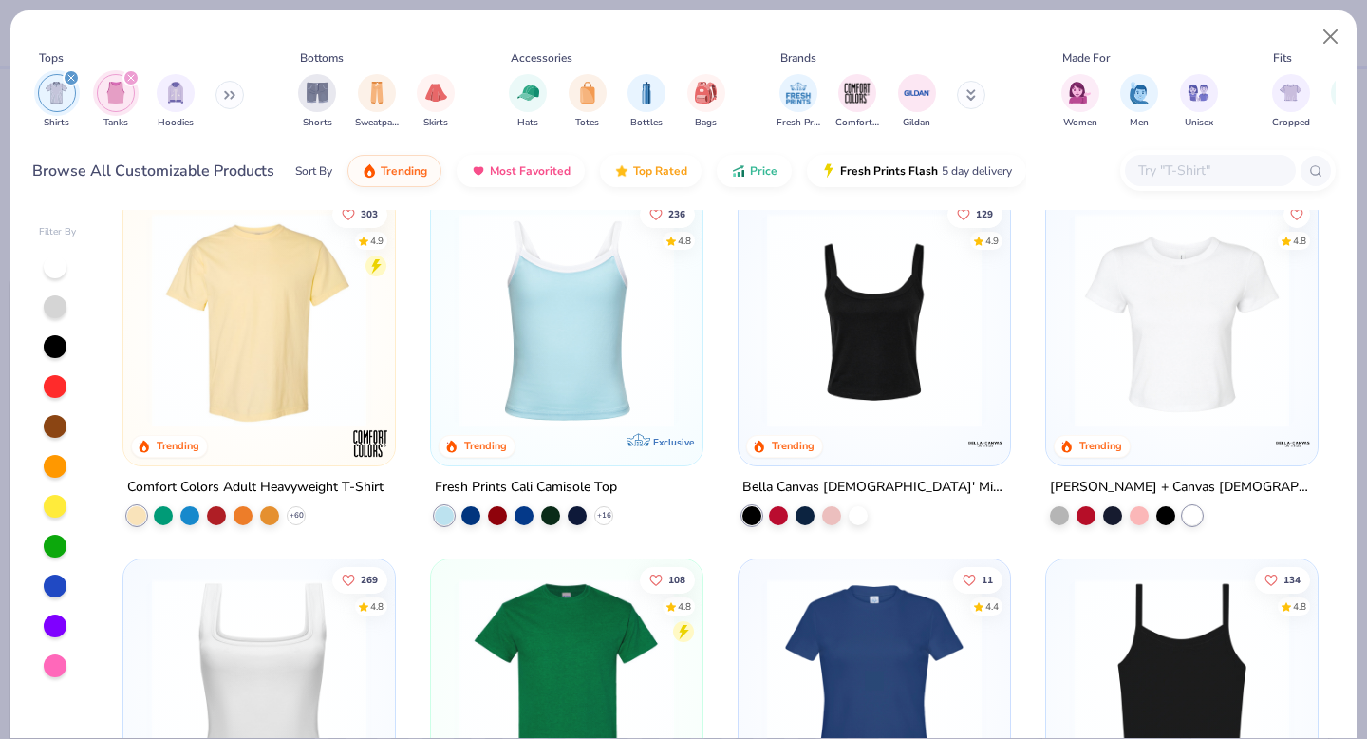
scroll to position [217, 0]
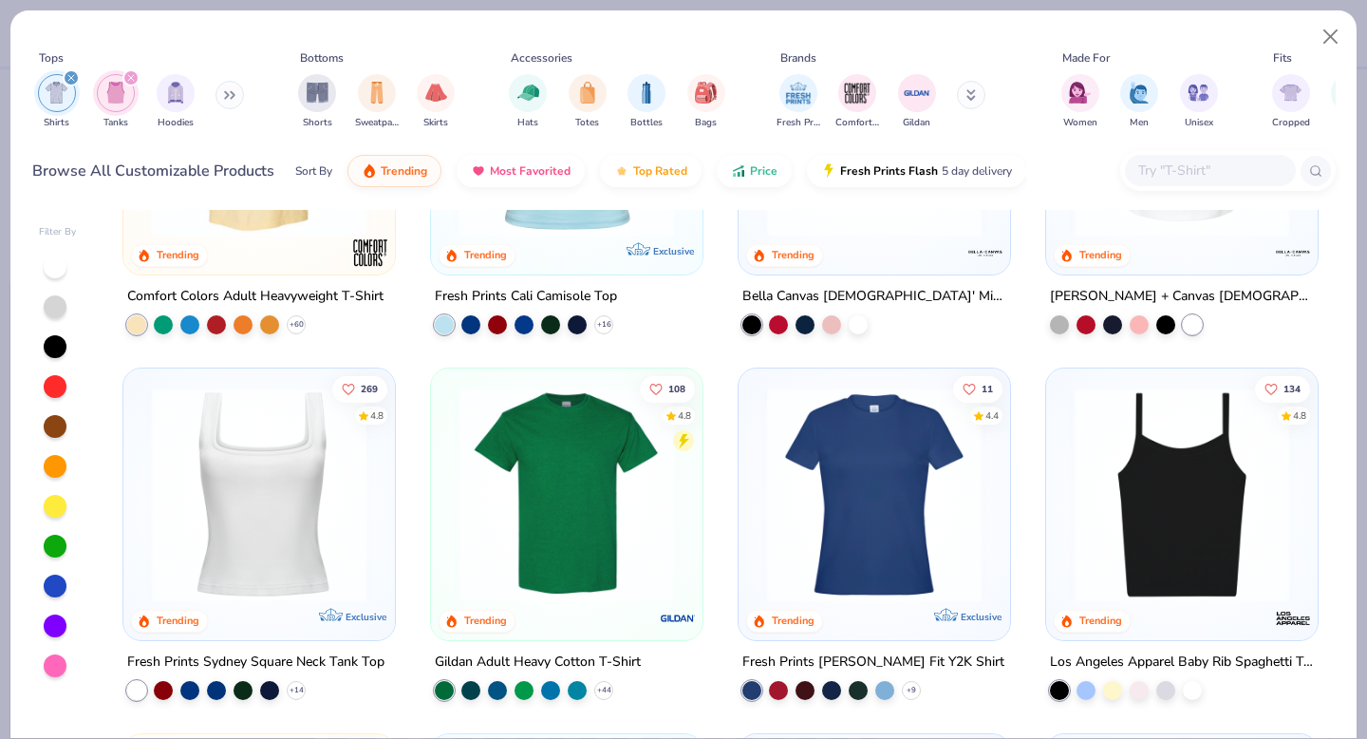
click at [133, 76] on icon "filter for Tanks" at bounding box center [131, 78] width 8 height 8
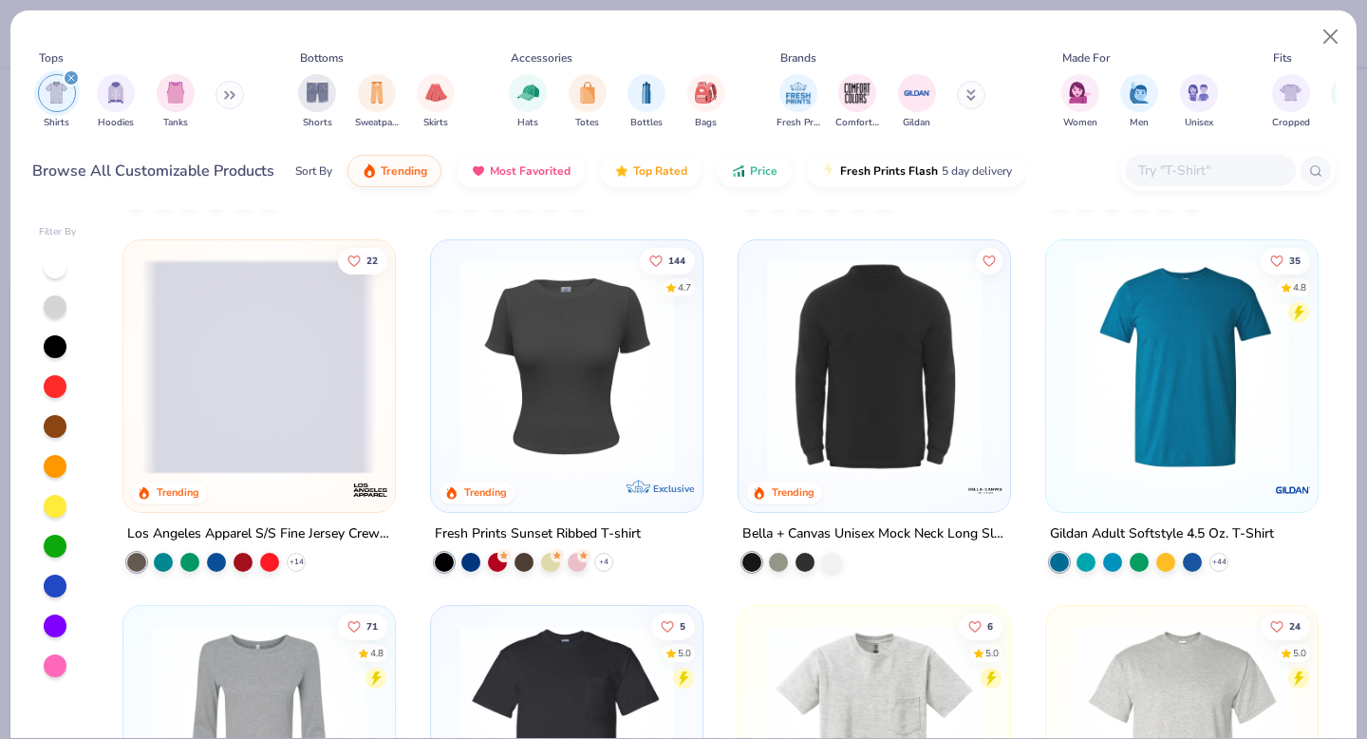
scroll to position [1442, 0]
click at [613, 417] on img at bounding box center [567, 365] width 234 height 215
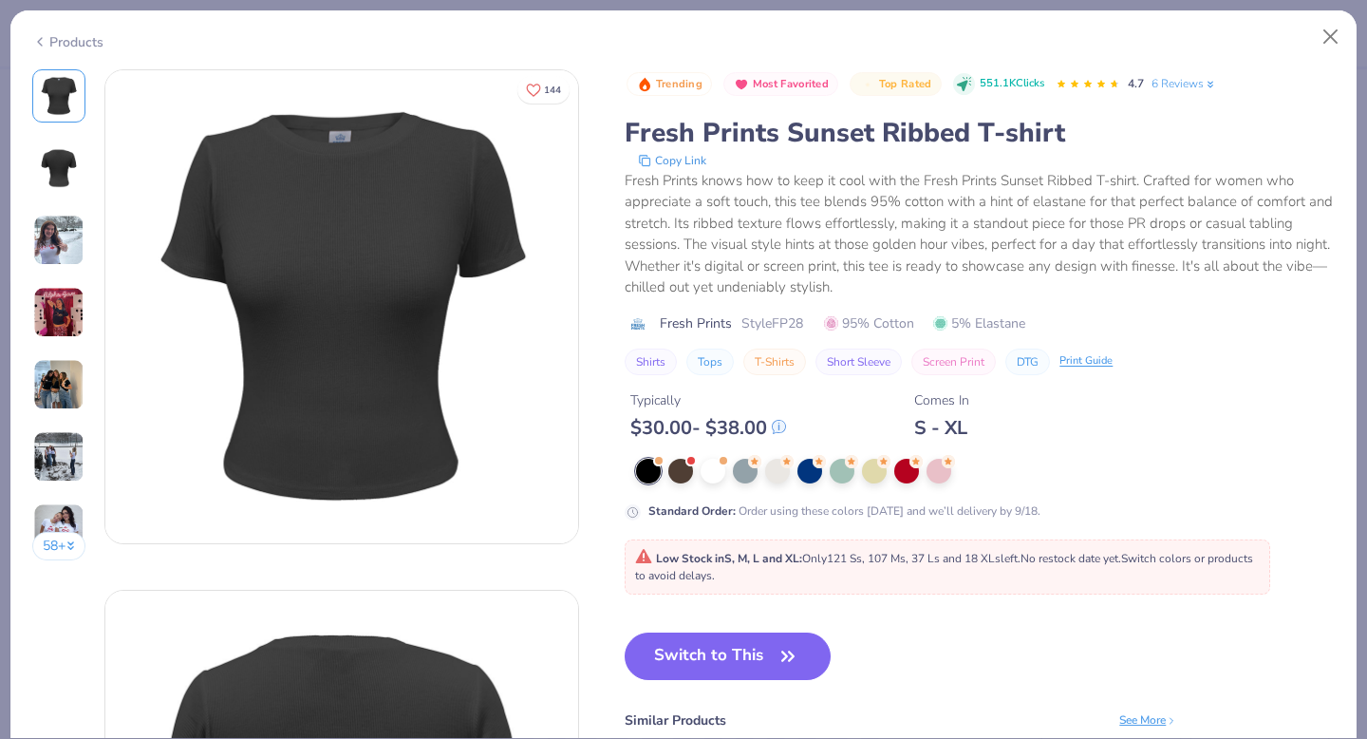
click at [58, 173] on img at bounding box center [59, 168] width 46 height 46
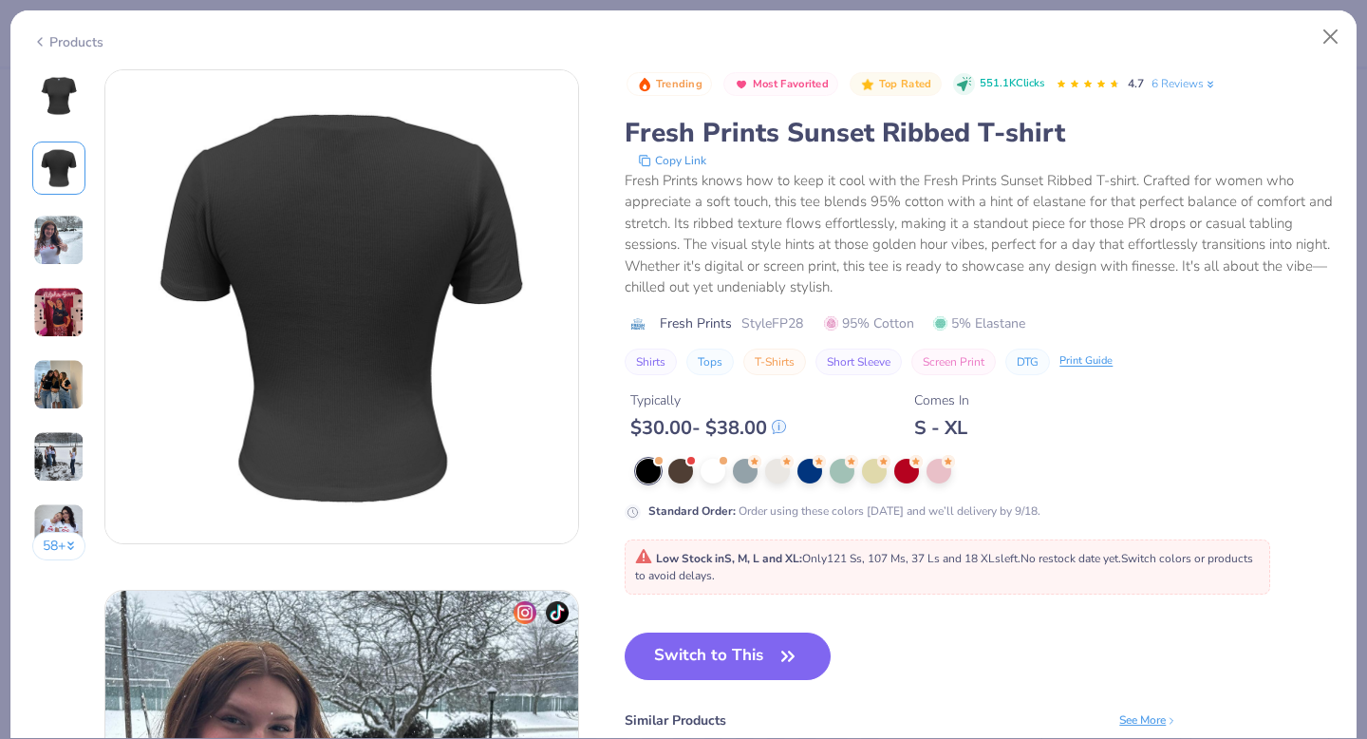
click at [70, 222] on img at bounding box center [58, 240] width 51 height 51
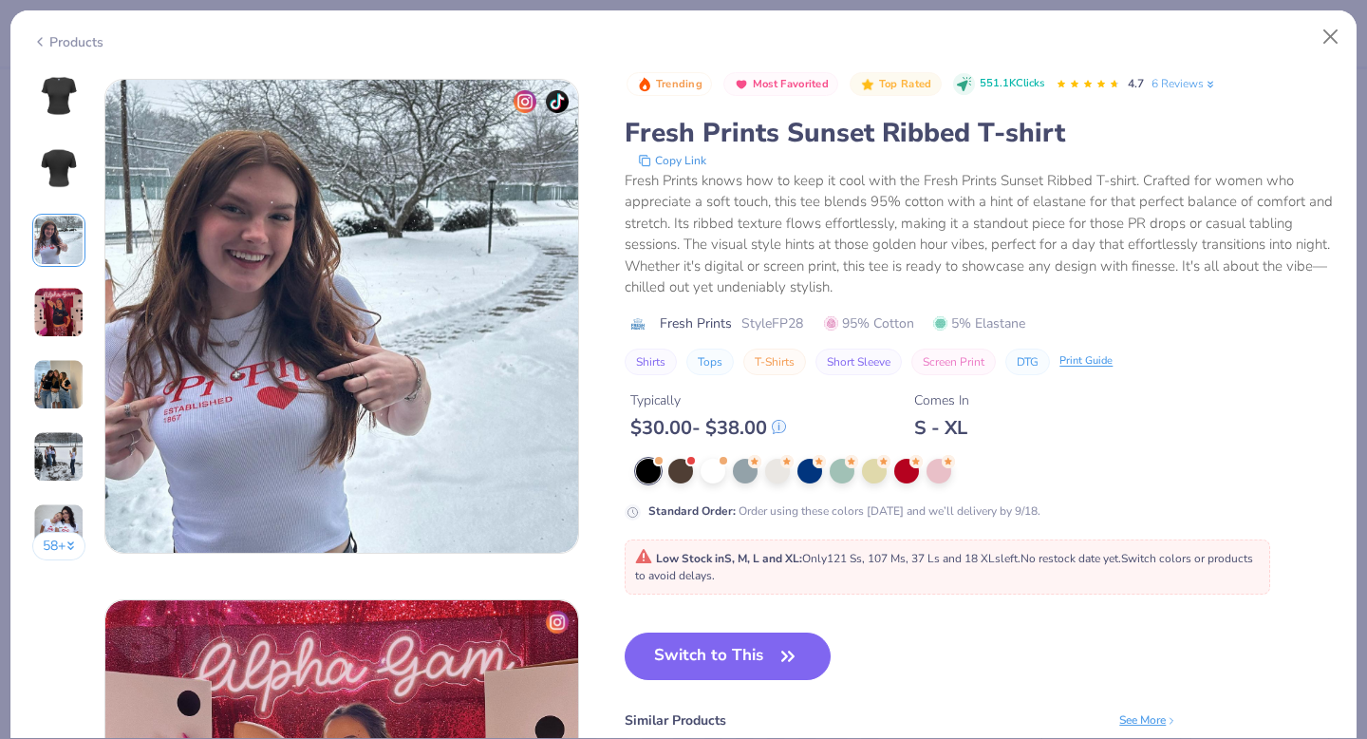
scroll to position [1041, 0]
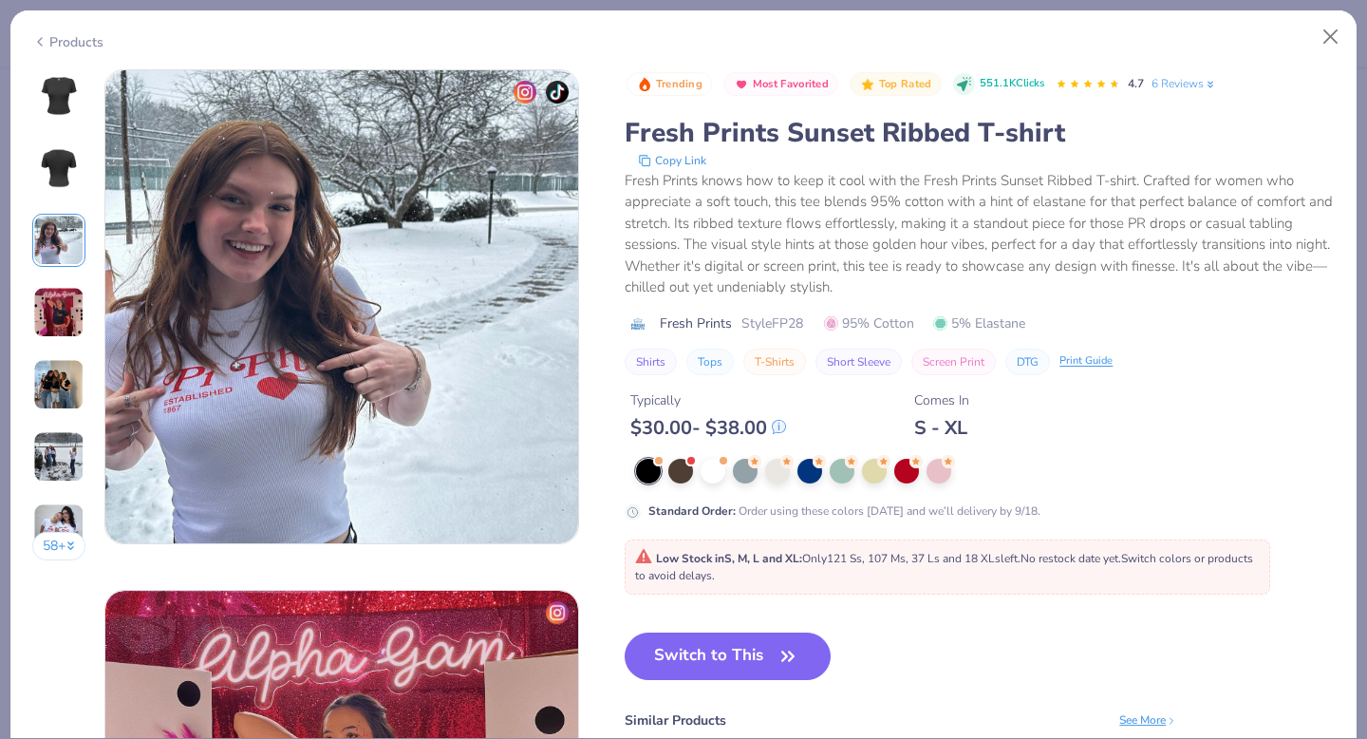
click at [75, 297] on img at bounding box center [58, 312] width 51 height 51
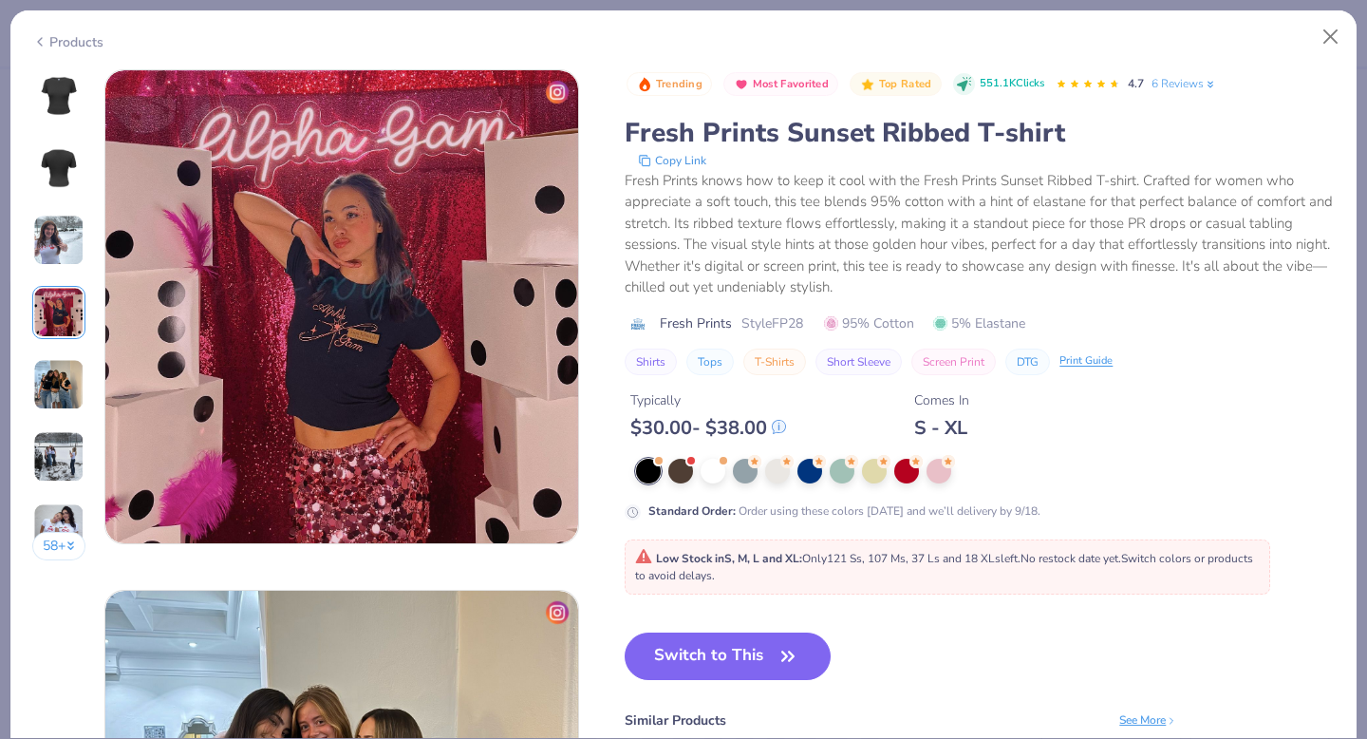
click at [72, 374] on img at bounding box center [58, 384] width 51 height 51
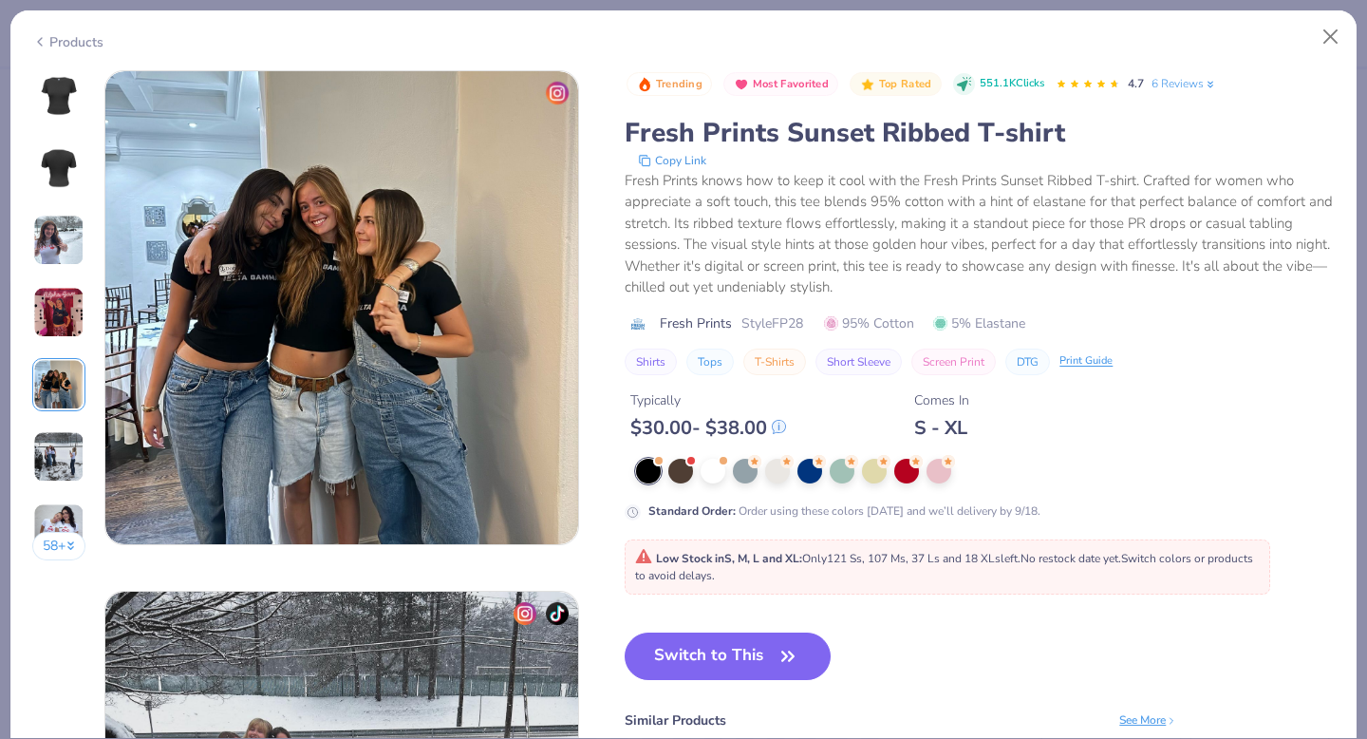
scroll to position [2081, 0]
click at [946, 468] on div at bounding box center [939, 469] width 25 height 25
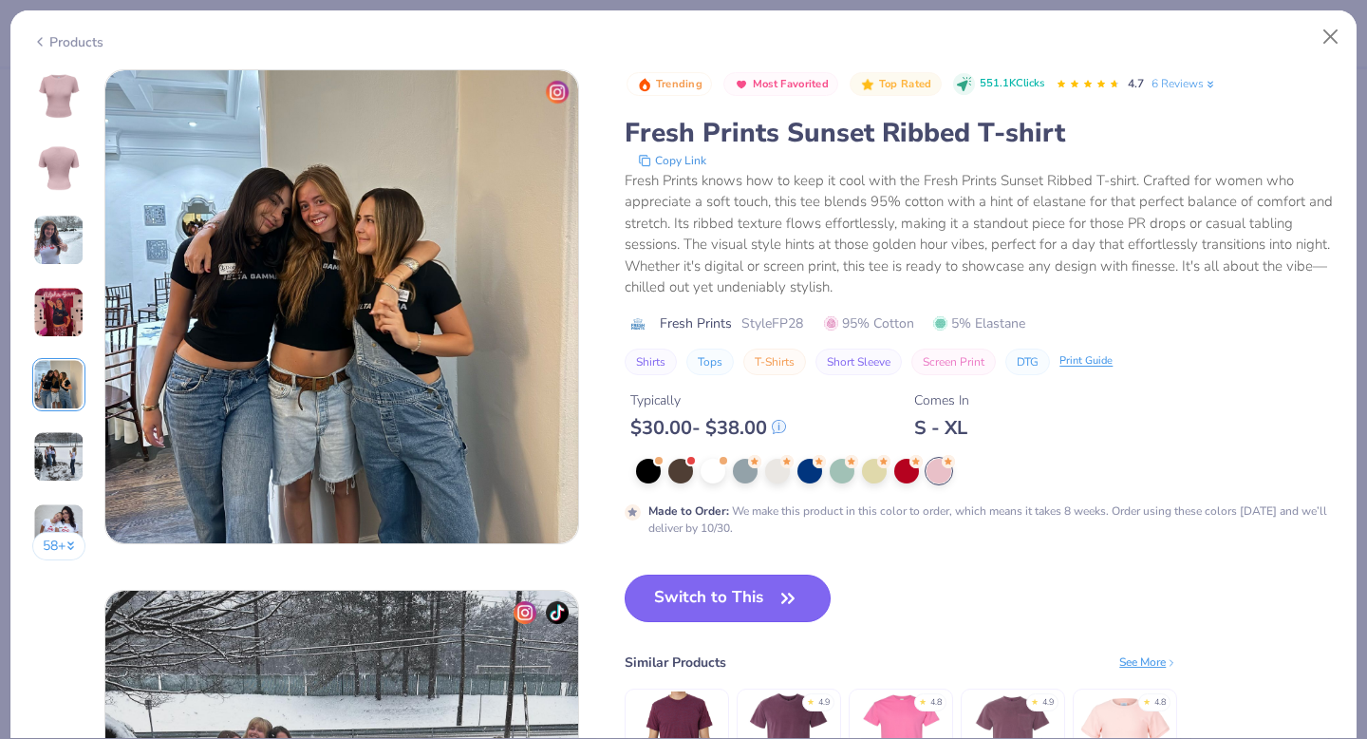
click at [766, 590] on button "Switch to This" at bounding box center [728, 597] width 206 height 47
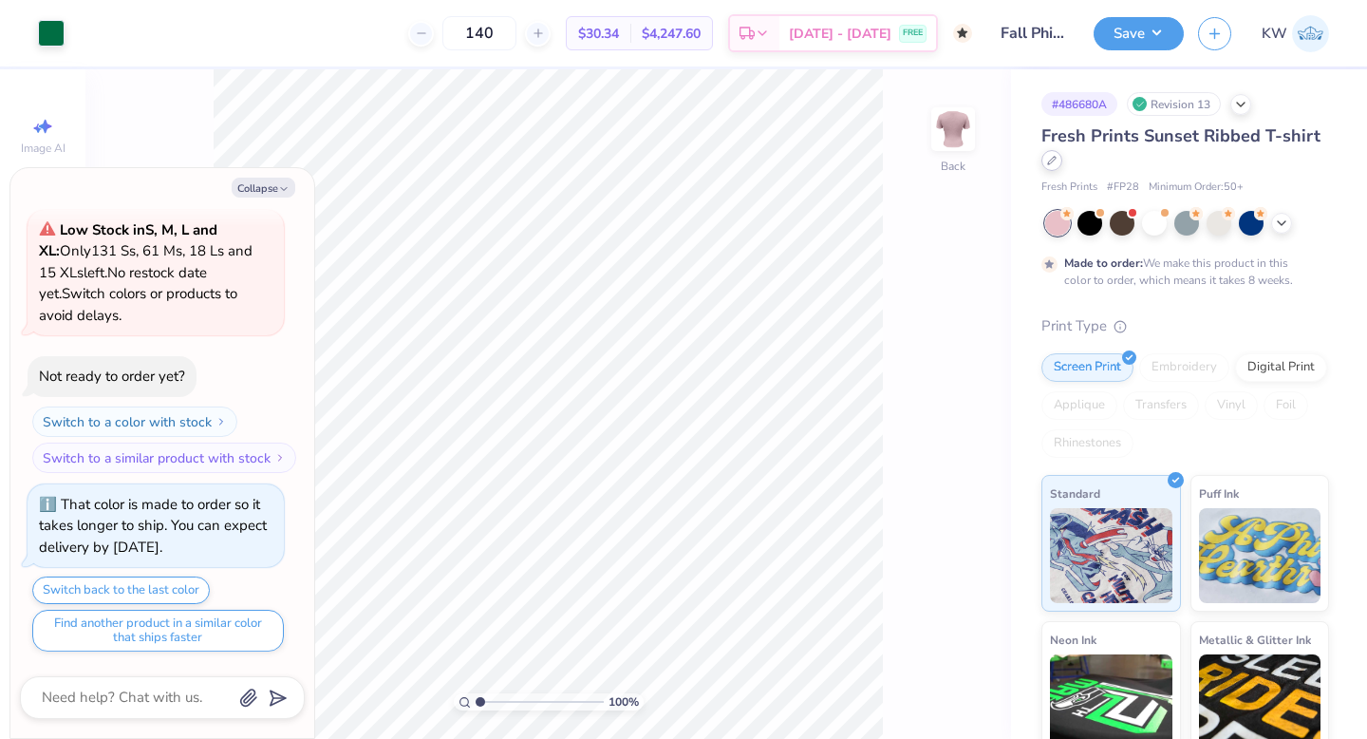
click at [1047, 164] on icon at bounding box center [1051, 160] width 9 height 9
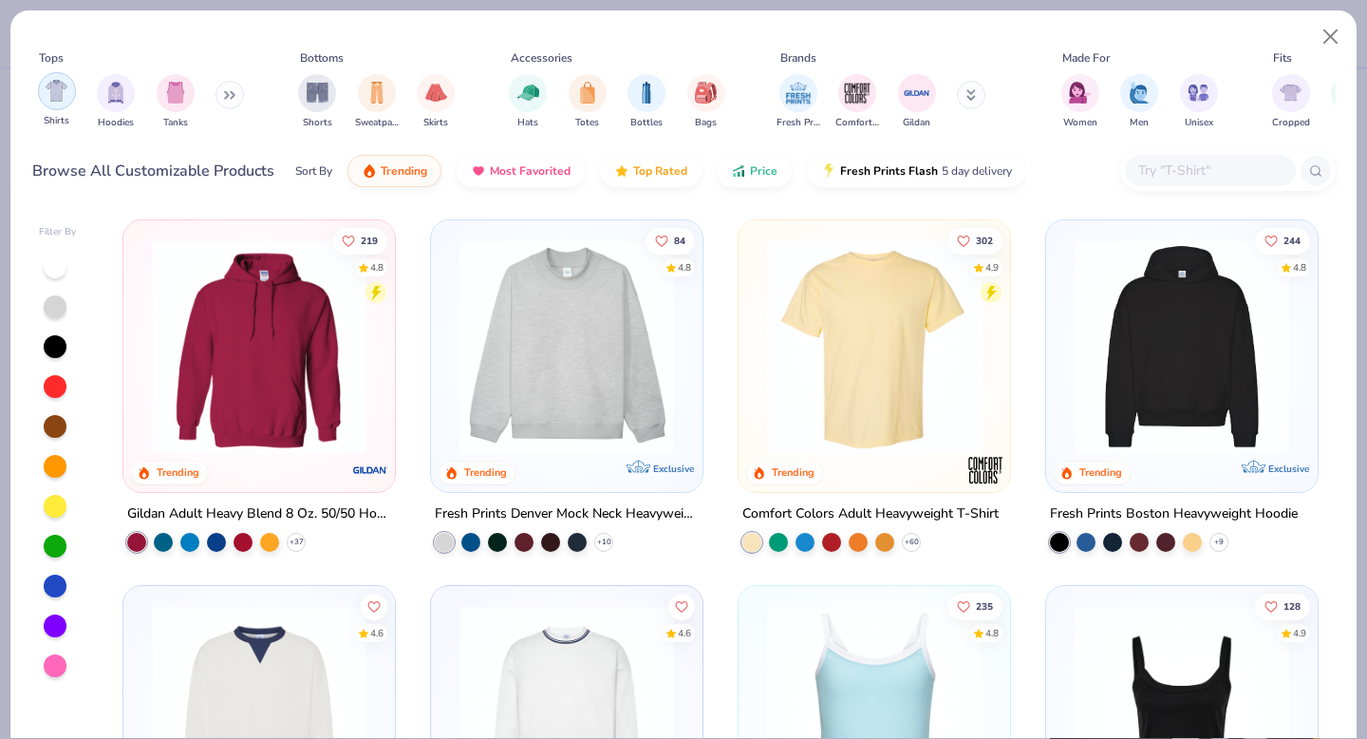
click at [55, 86] on img "filter for Shirts" at bounding box center [57, 91] width 22 height 22
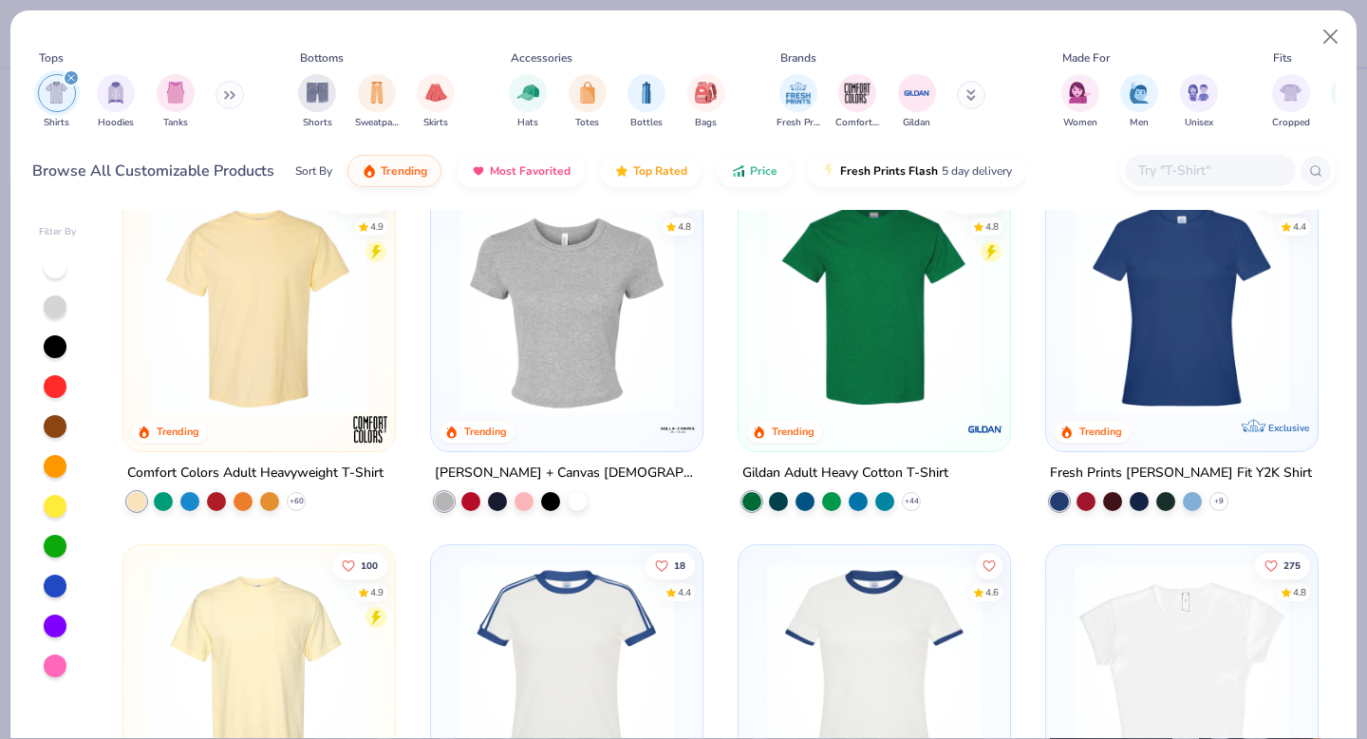
scroll to position [45, 0]
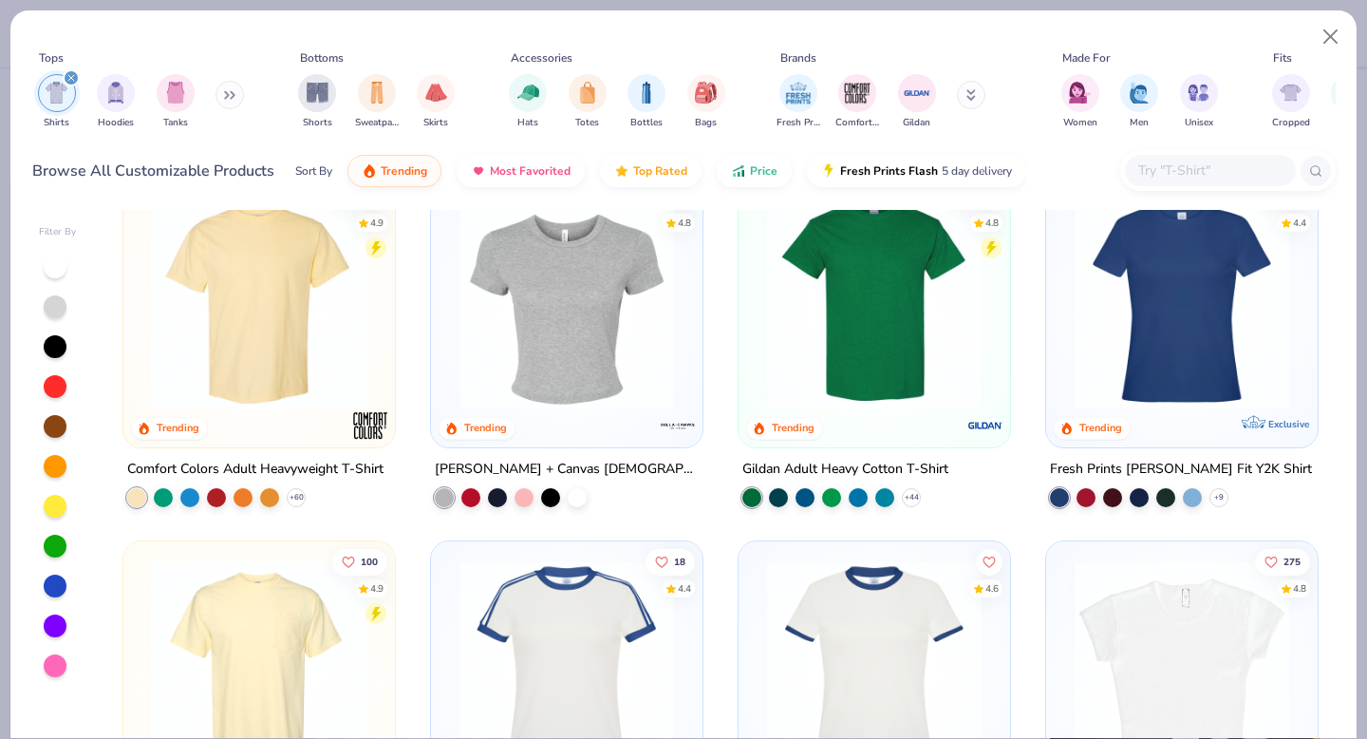
click at [546, 377] on img at bounding box center [567, 302] width 234 height 215
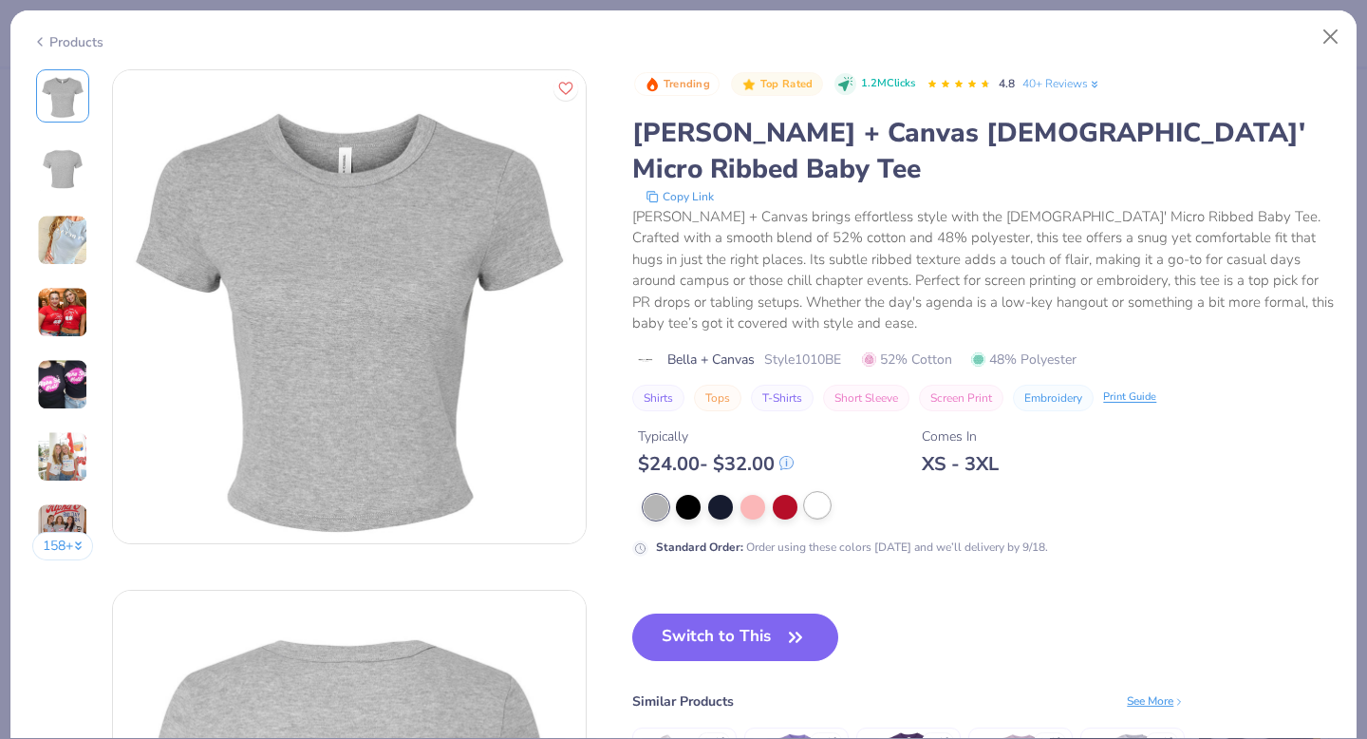
click at [810, 493] on div at bounding box center [817, 505] width 25 height 25
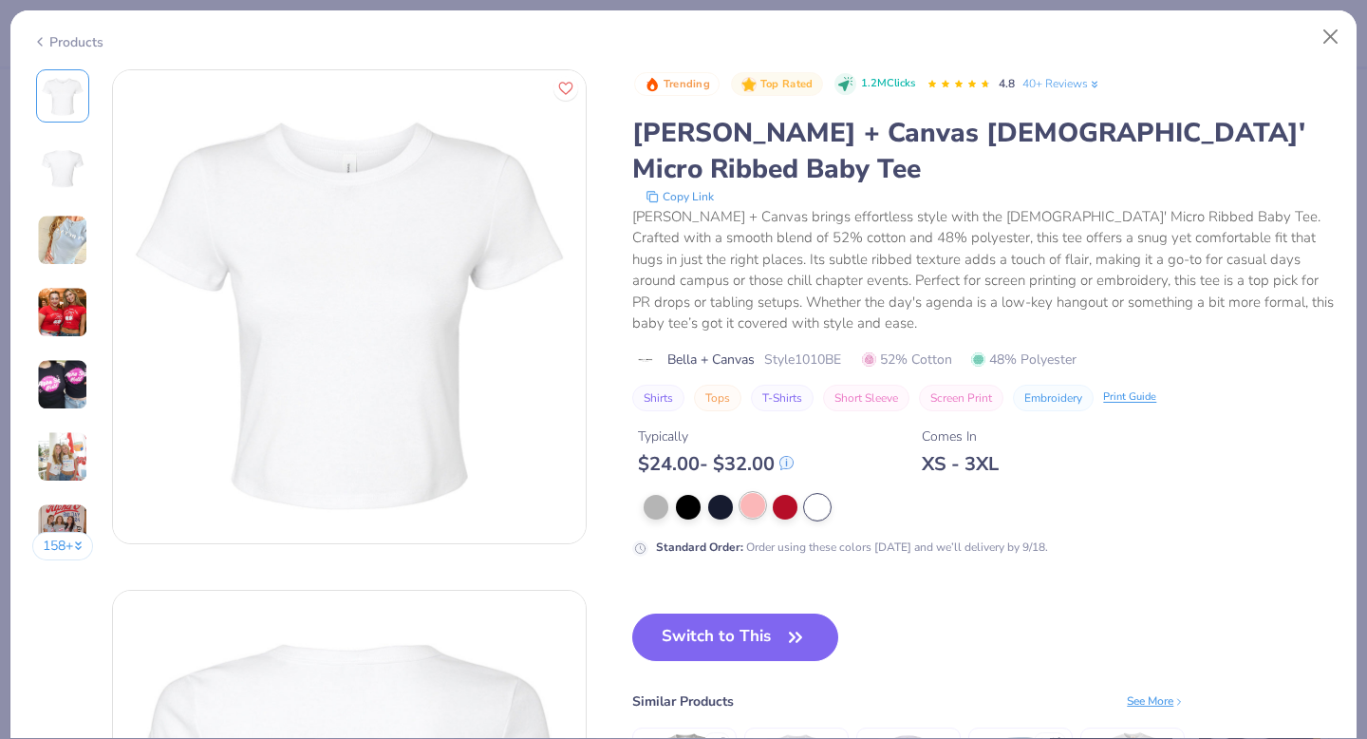
click at [749, 493] on div at bounding box center [753, 505] width 25 height 25
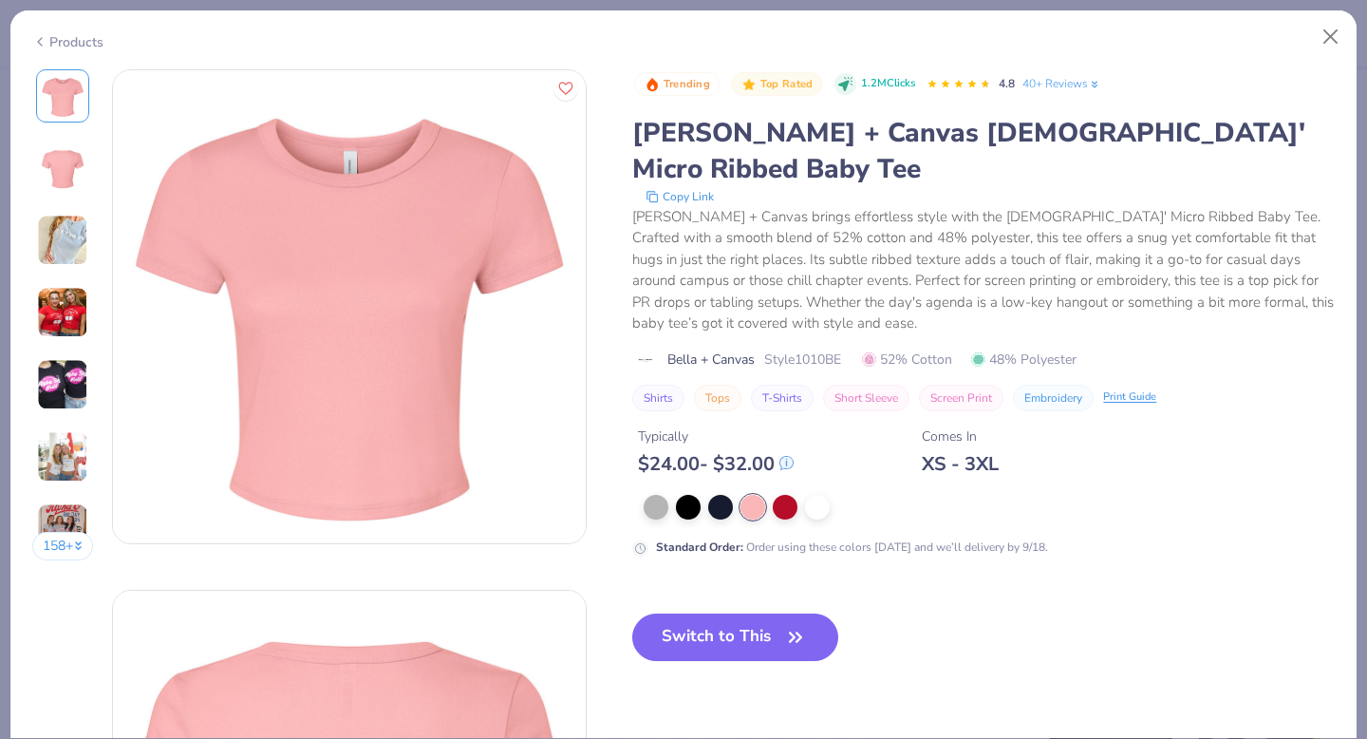
click at [798, 495] on div at bounding box center [989, 507] width 691 height 25
click at [808, 493] on div at bounding box center [817, 505] width 25 height 25
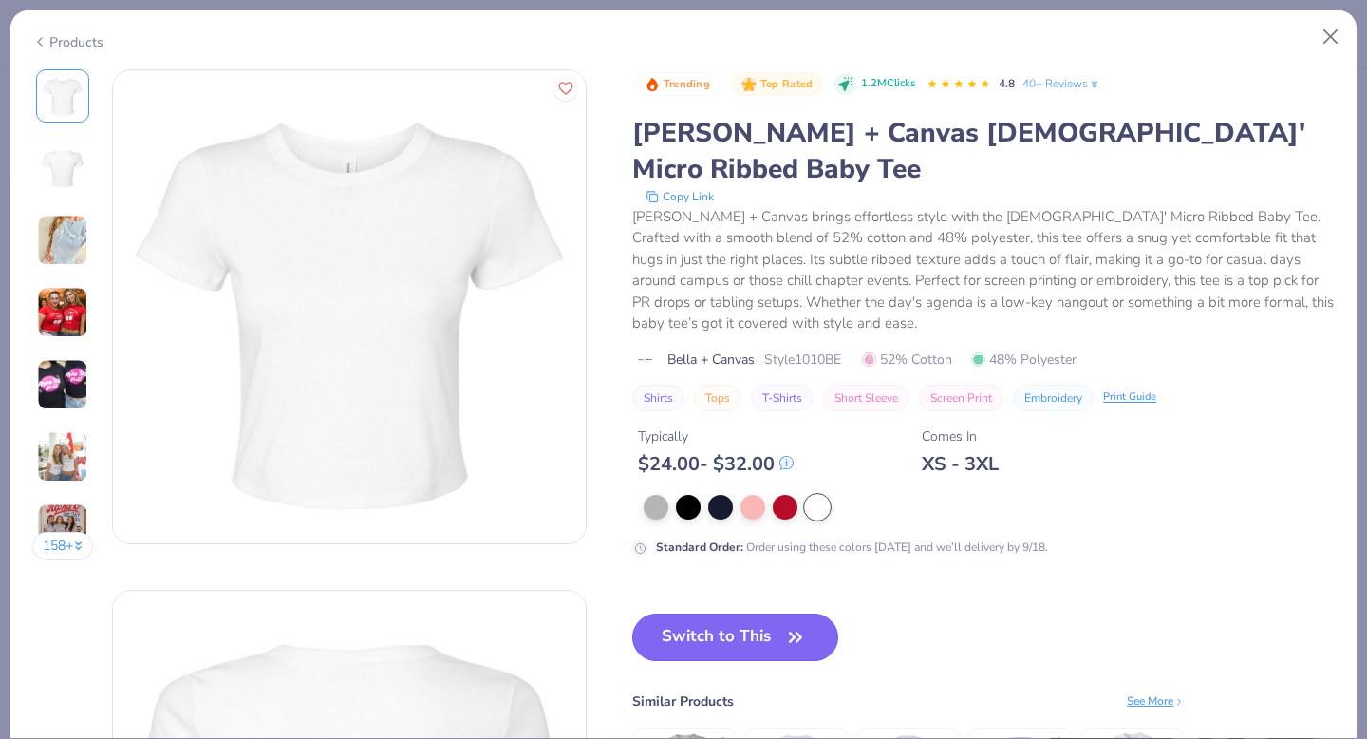
click at [752, 619] on button "Switch to This" at bounding box center [735, 636] width 206 height 47
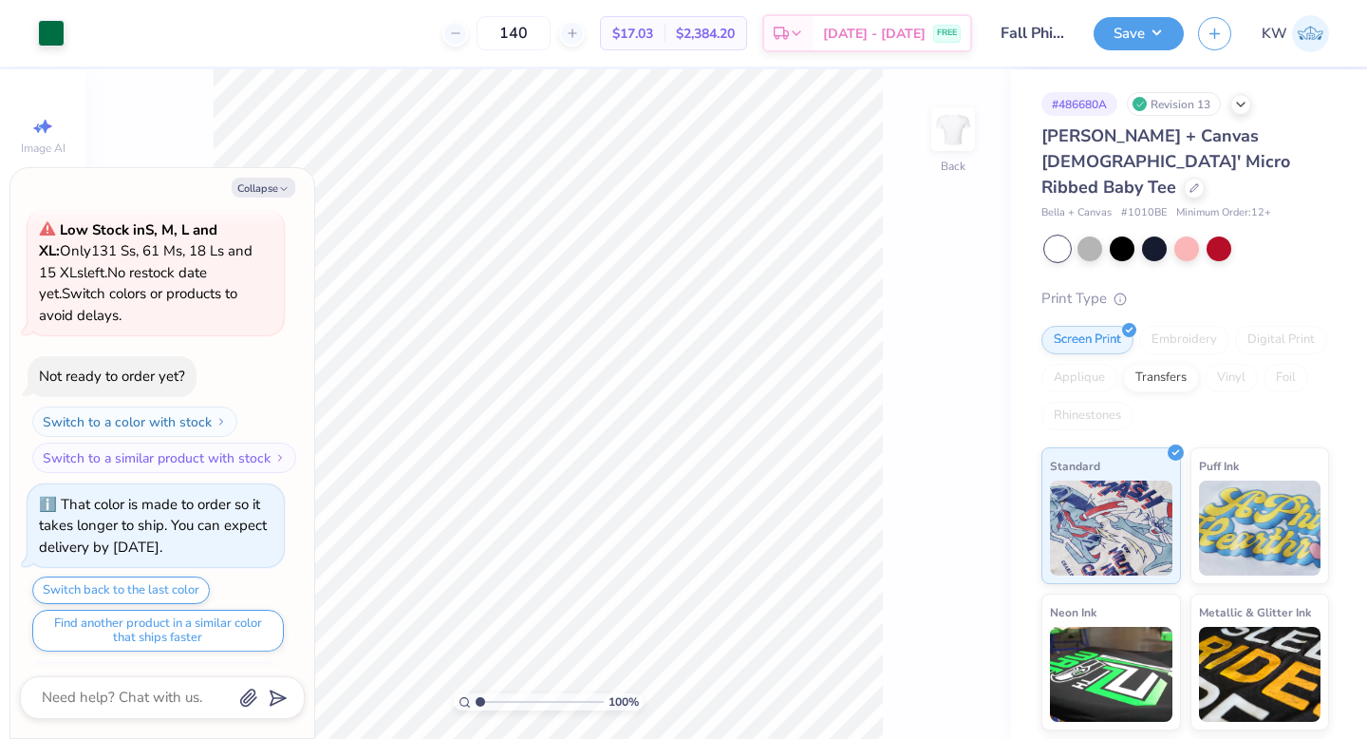
scroll to position [196, 0]
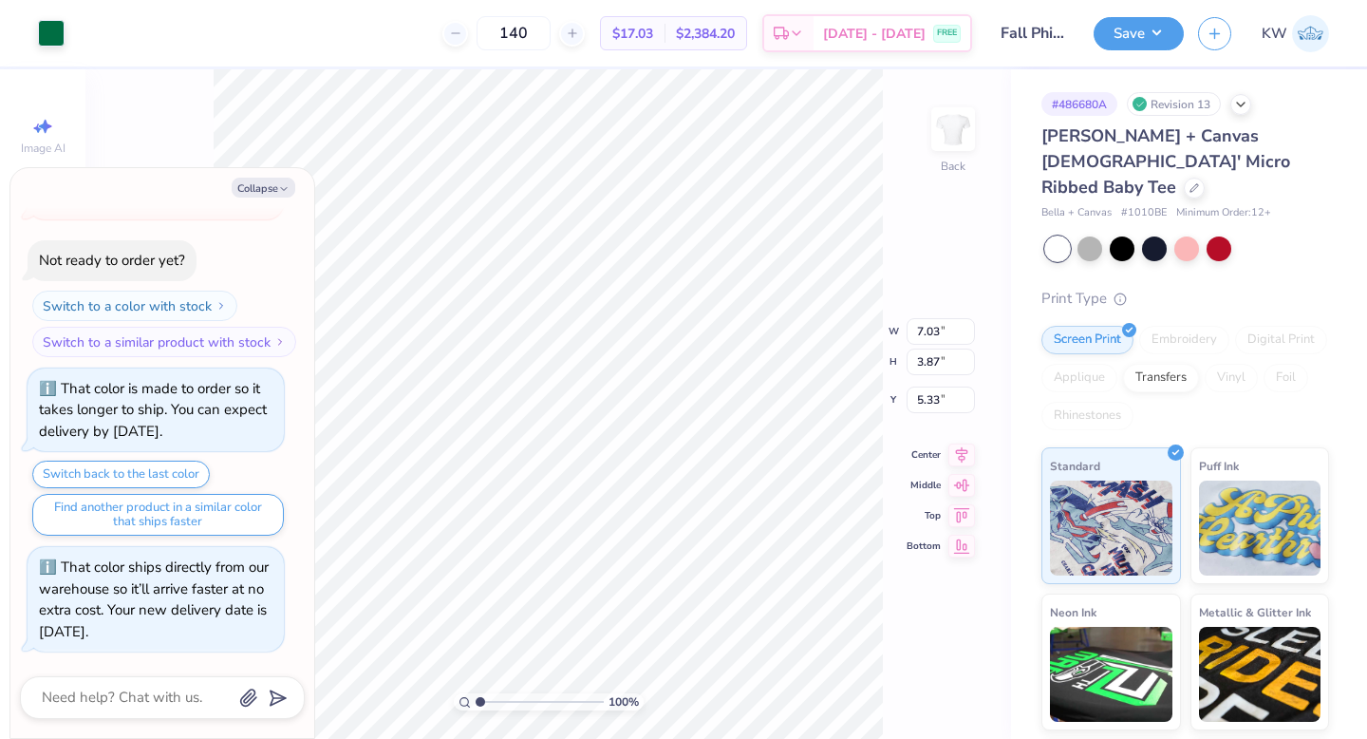
type textarea "x"
type input "2.41"
type textarea "x"
type input "9.50"
type input "5.23"
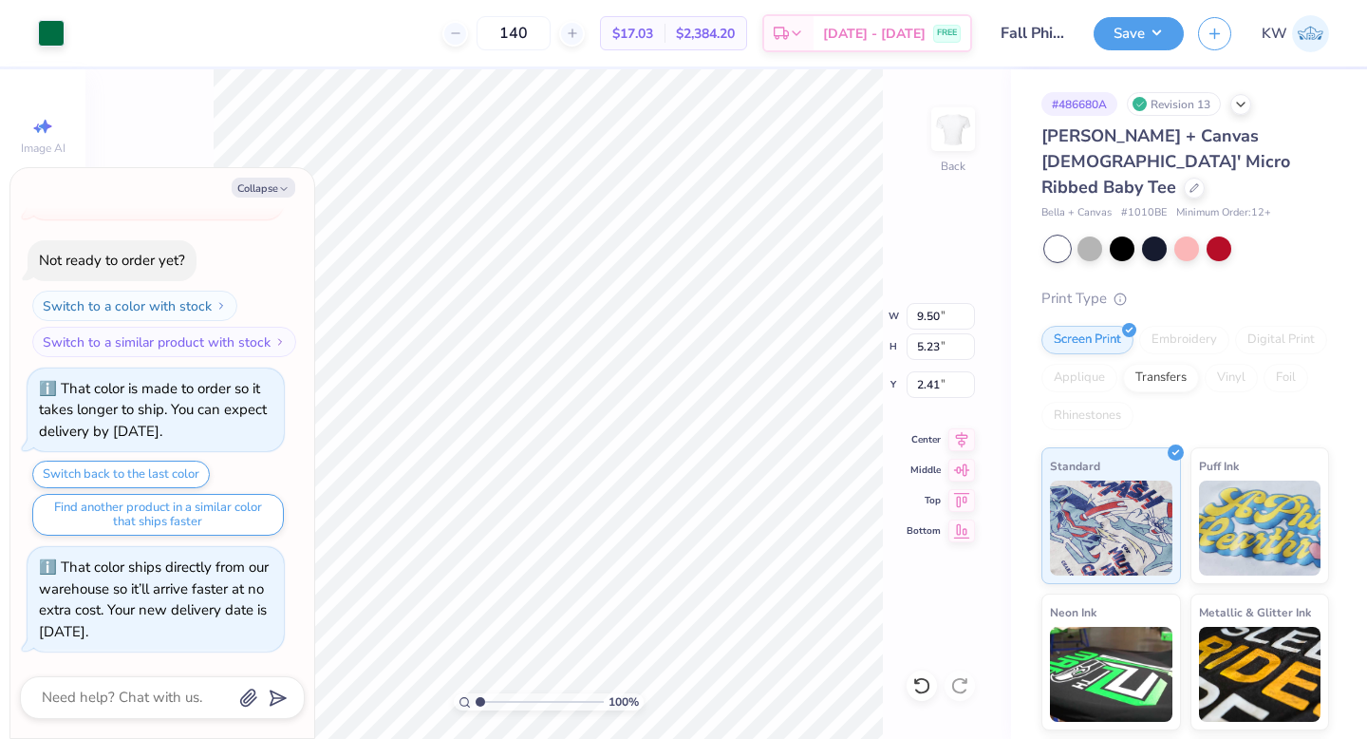
type textarea "x"
type input "3.00"
click at [1183, 235] on div at bounding box center [1186, 247] width 25 height 25
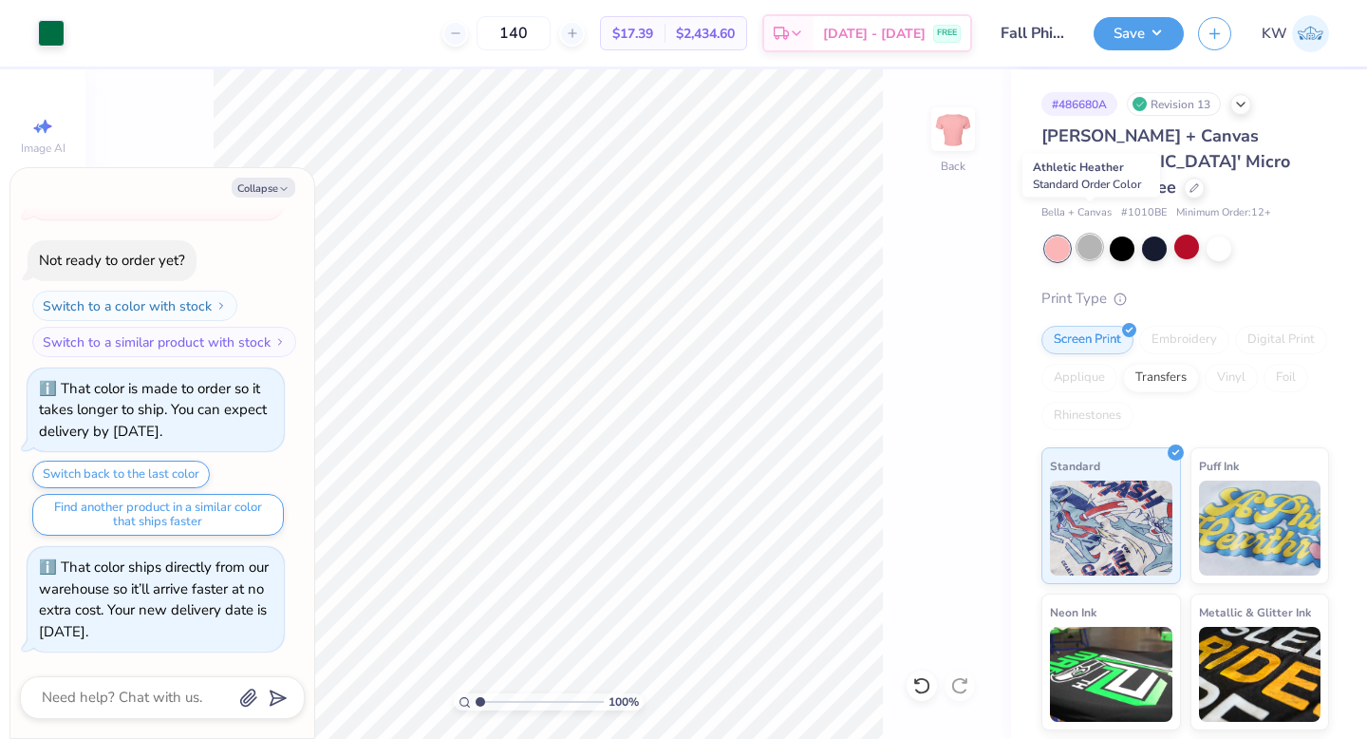
click at [1098, 235] on div at bounding box center [1090, 247] width 25 height 25
click at [1122, 235] on div at bounding box center [1122, 247] width 25 height 25
click at [1150, 235] on div at bounding box center [1154, 247] width 25 height 25
click at [1126, 235] on div at bounding box center [1122, 247] width 25 height 25
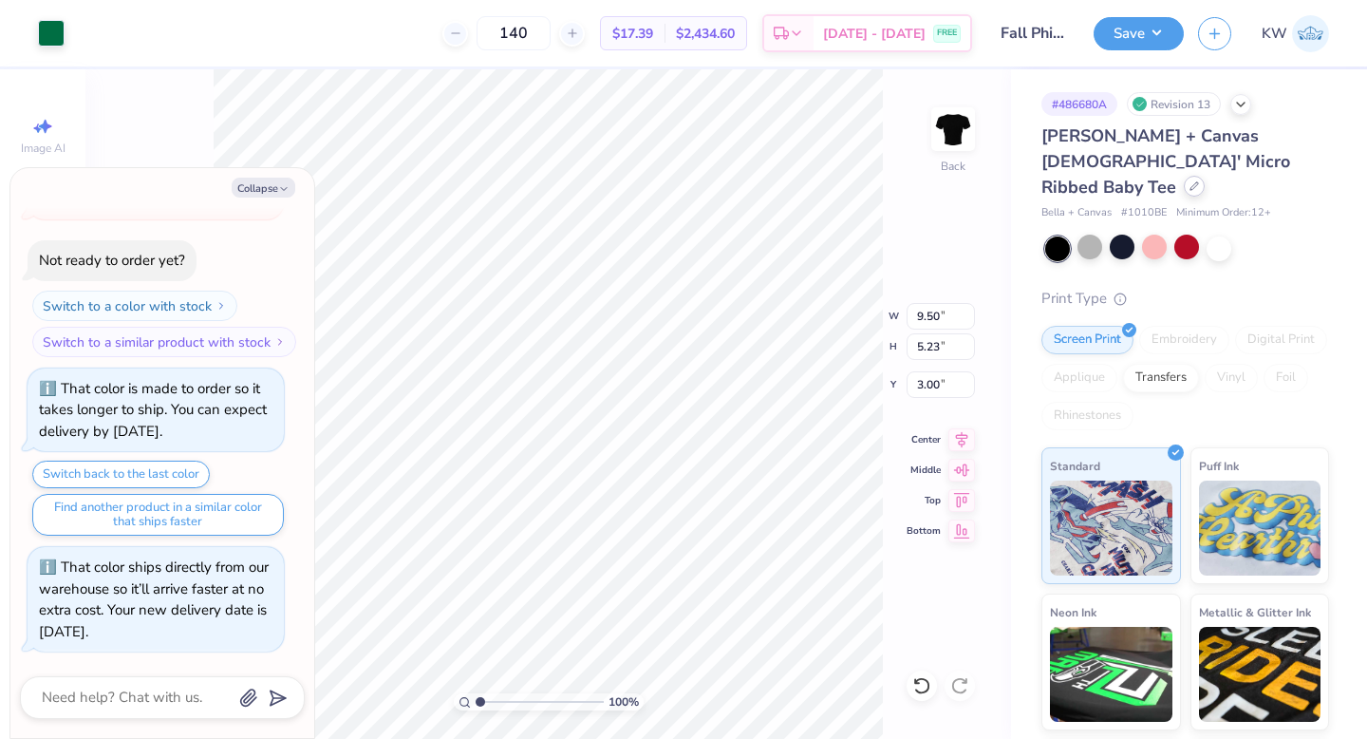
click at [1184, 176] on div at bounding box center [1194, 186] width 21 height 21
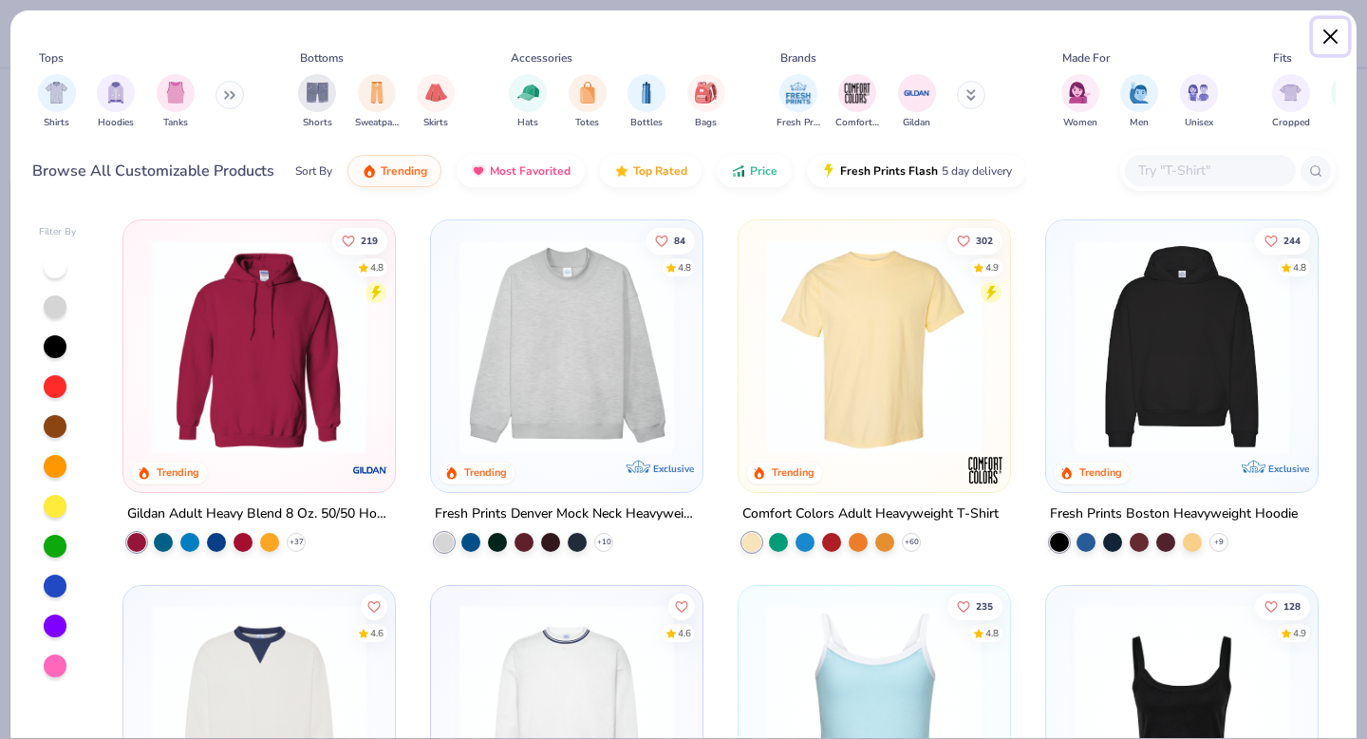
click at [1341, 47] on button "Close" at bounding box center [1331, 37] width 36 height 36
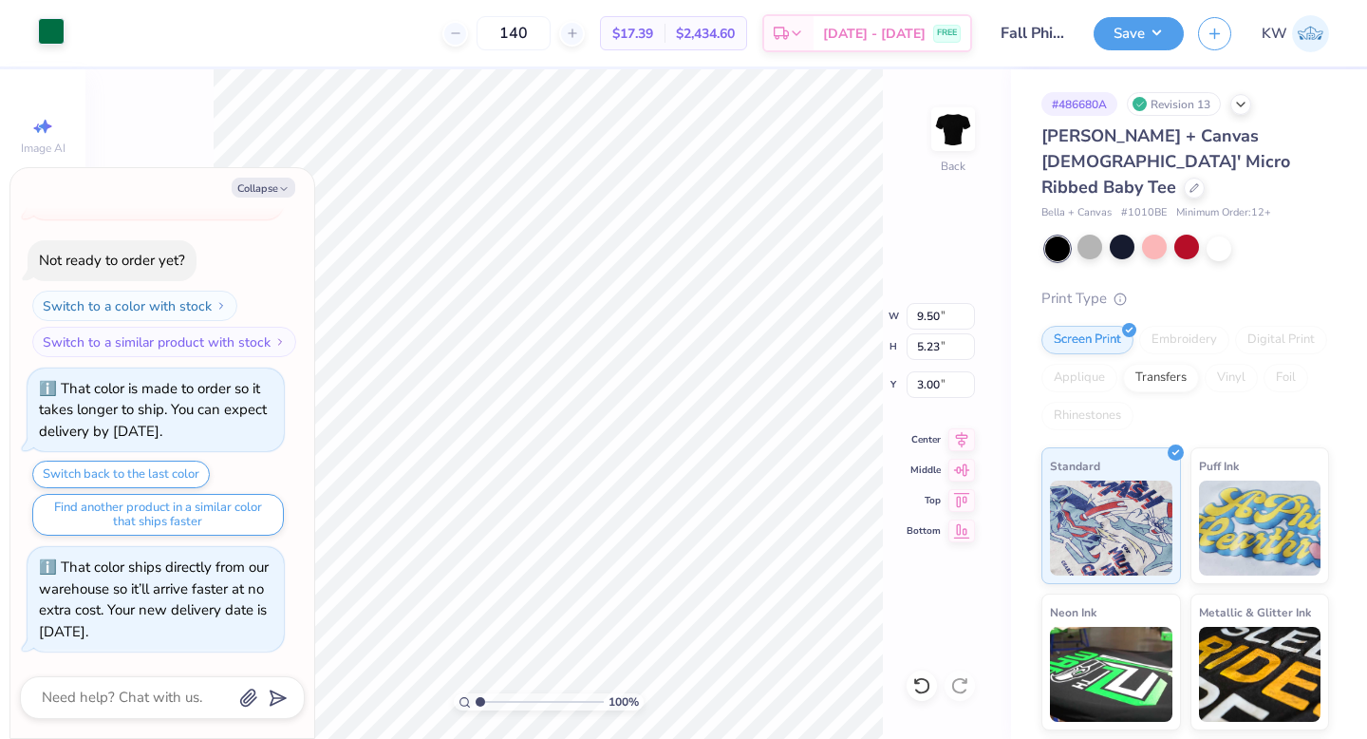
click at [57, 32] on div at bounding box center [51, 31] width 27 height 27
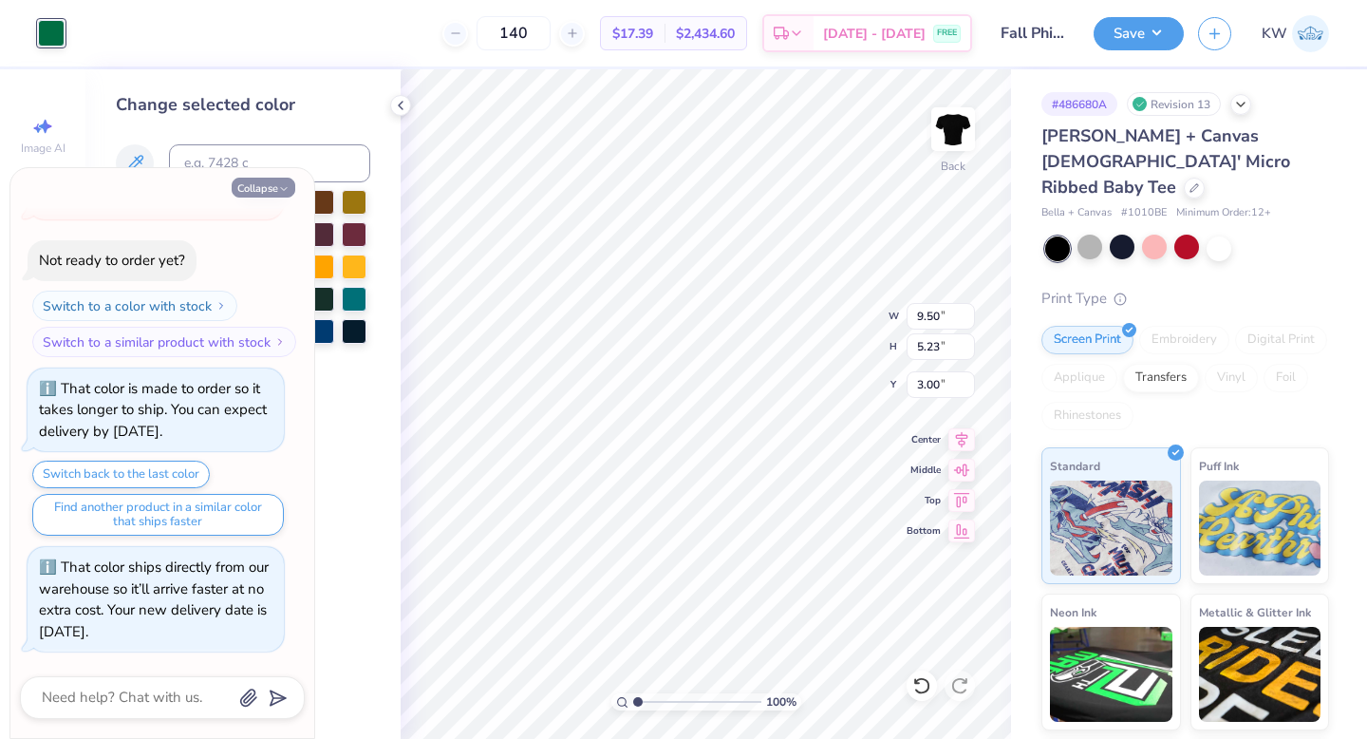
click at [281, 184] on icon "button" at bounding box center [283, 188] width 11 height 11
type textarea "x"
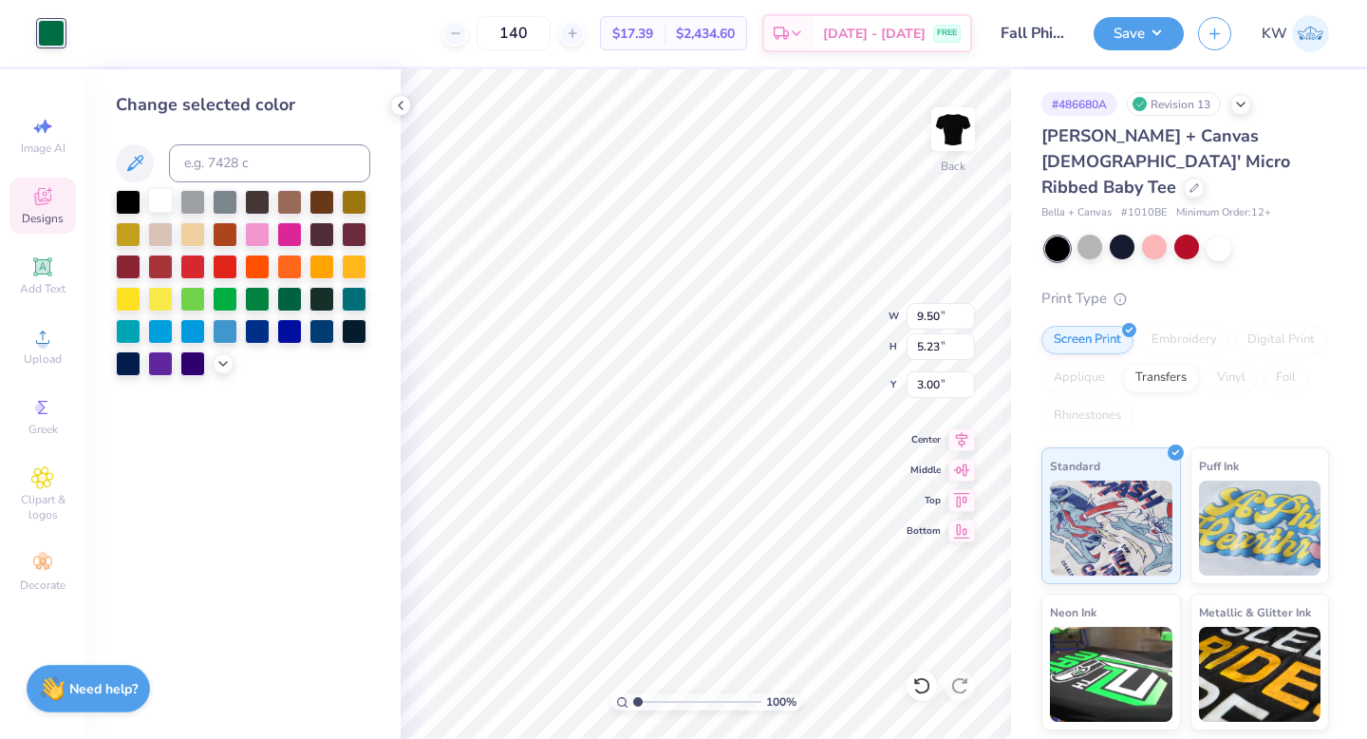
click at [166, 202] on div at bounding box center [160, 200] width 25 height 25
click at [263, 231] on div at bounding box center [257, 232] width 25 height 25
click at [409, 107] on div at bounding box center [400, 105] width 21 height 21
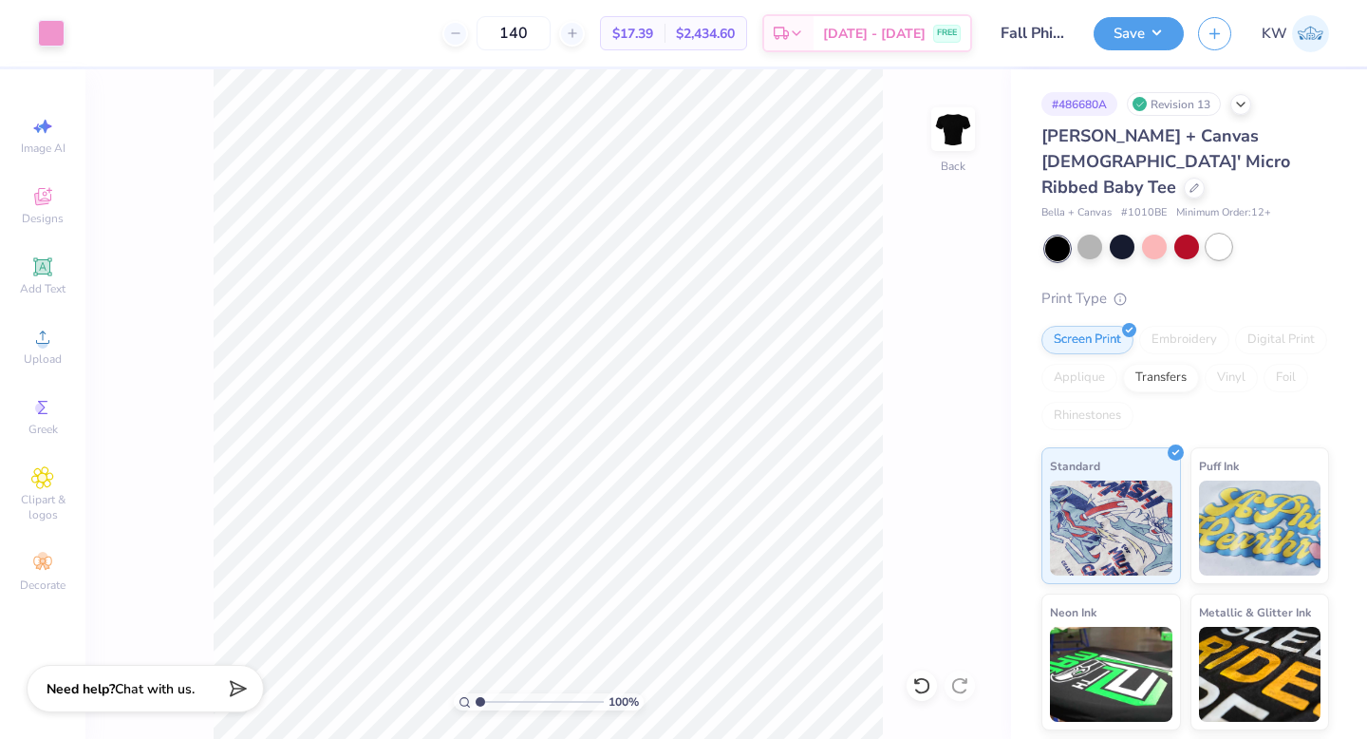
click at [1214, 235] on div at bounding box center [1219, 247] width 25 height 25
click at [1171, 34] on button "Save" at bounding box center [1139, 30] width 90 height 33
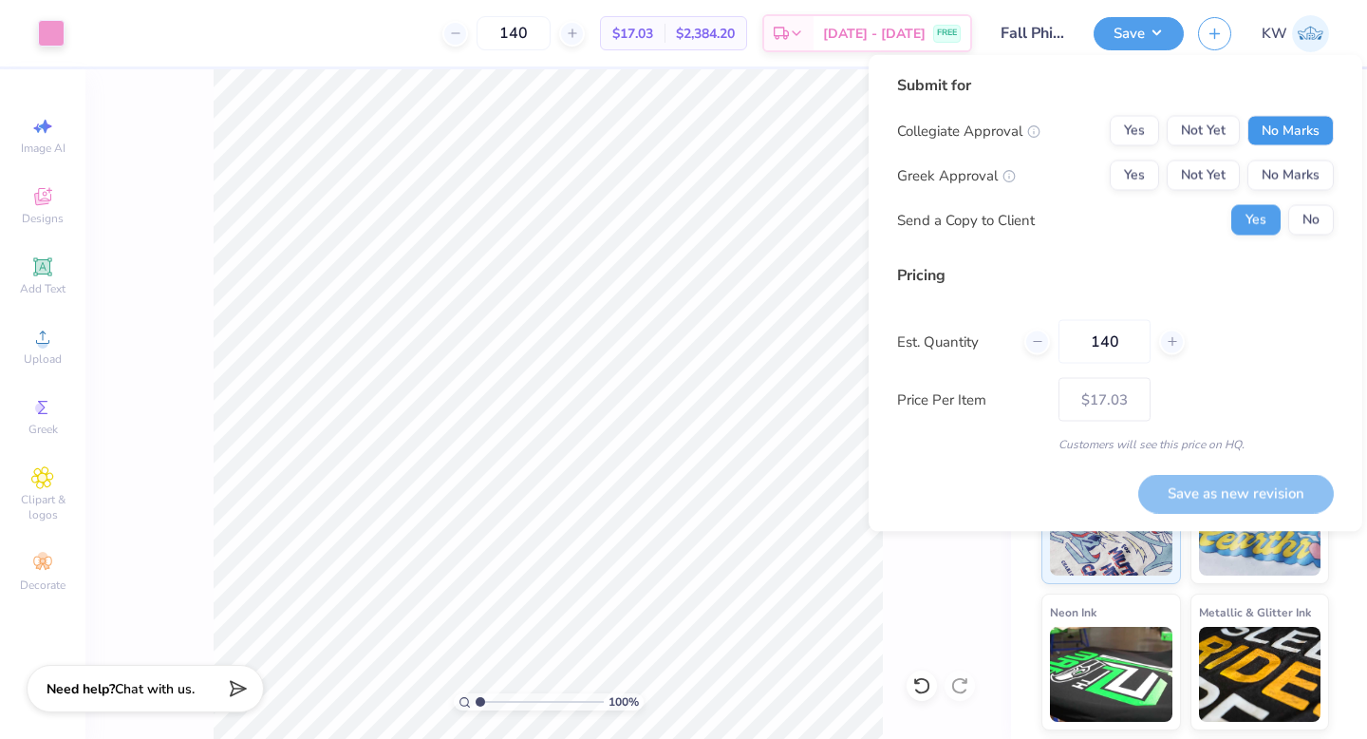
click at [1315, 127] on button "No Marks" at bounding box center [1291, 131] width 86 height 30
click at [1312, 172] on button "No Marks" at bounding box center [1291, 175] width 86 height 30
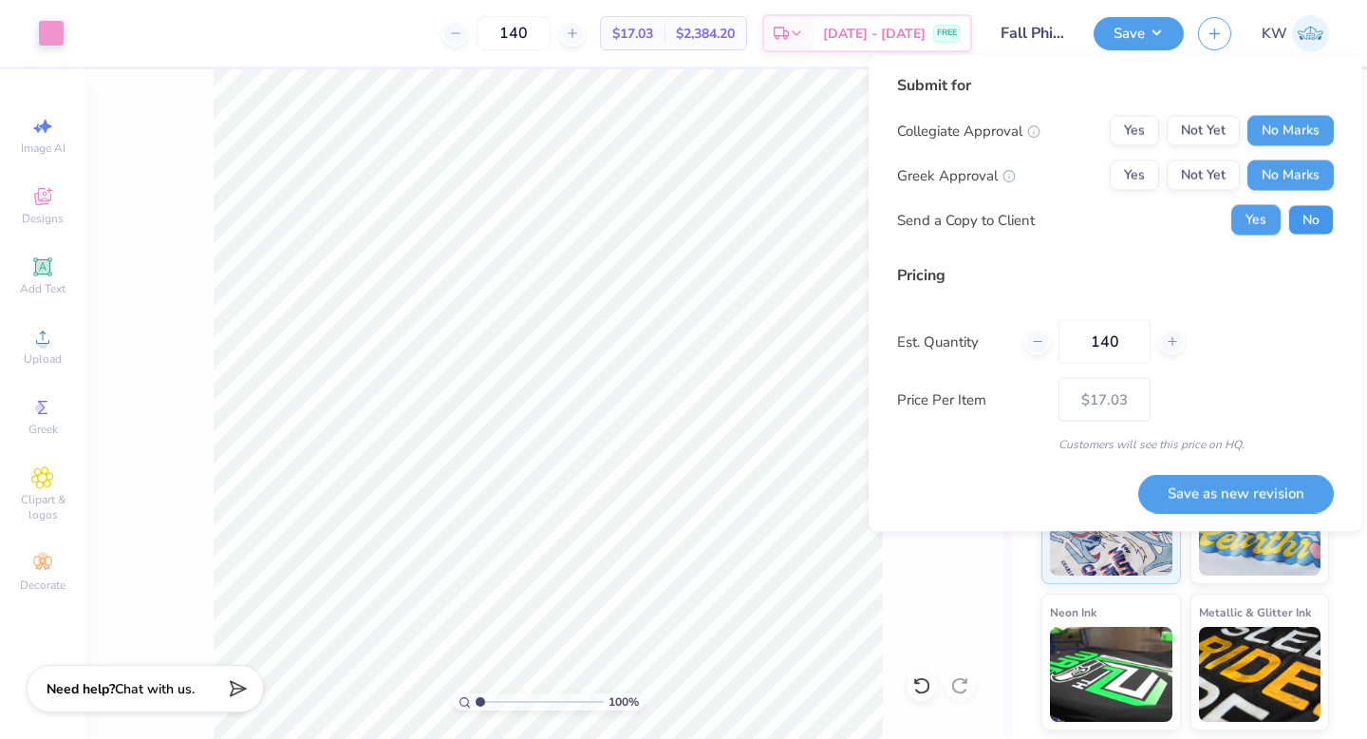
click at [1305, 219] on button "No" at bounding box center [1311, 220] width 46 height 30
click at [1297, 494] on button "Save as new revision" at bounding box center [1236, 493] width 196 height 39
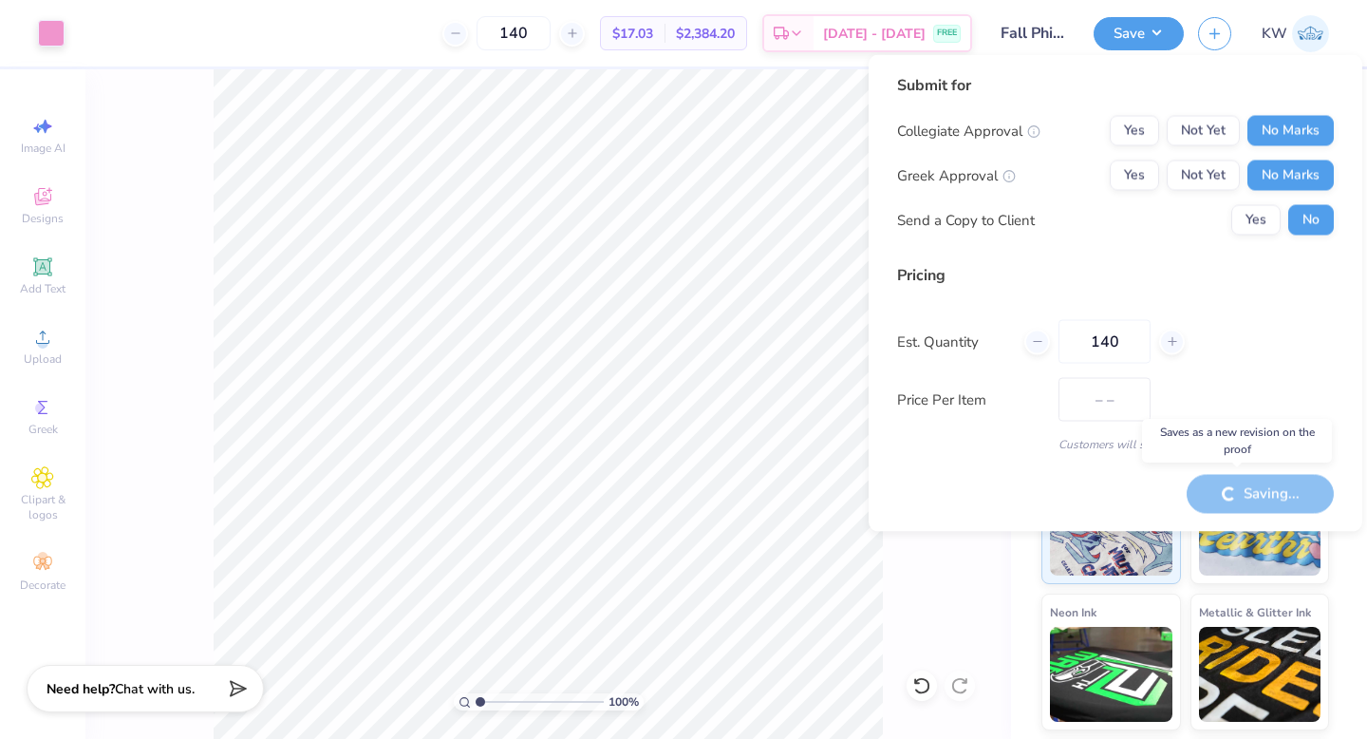
type input "$17.03"
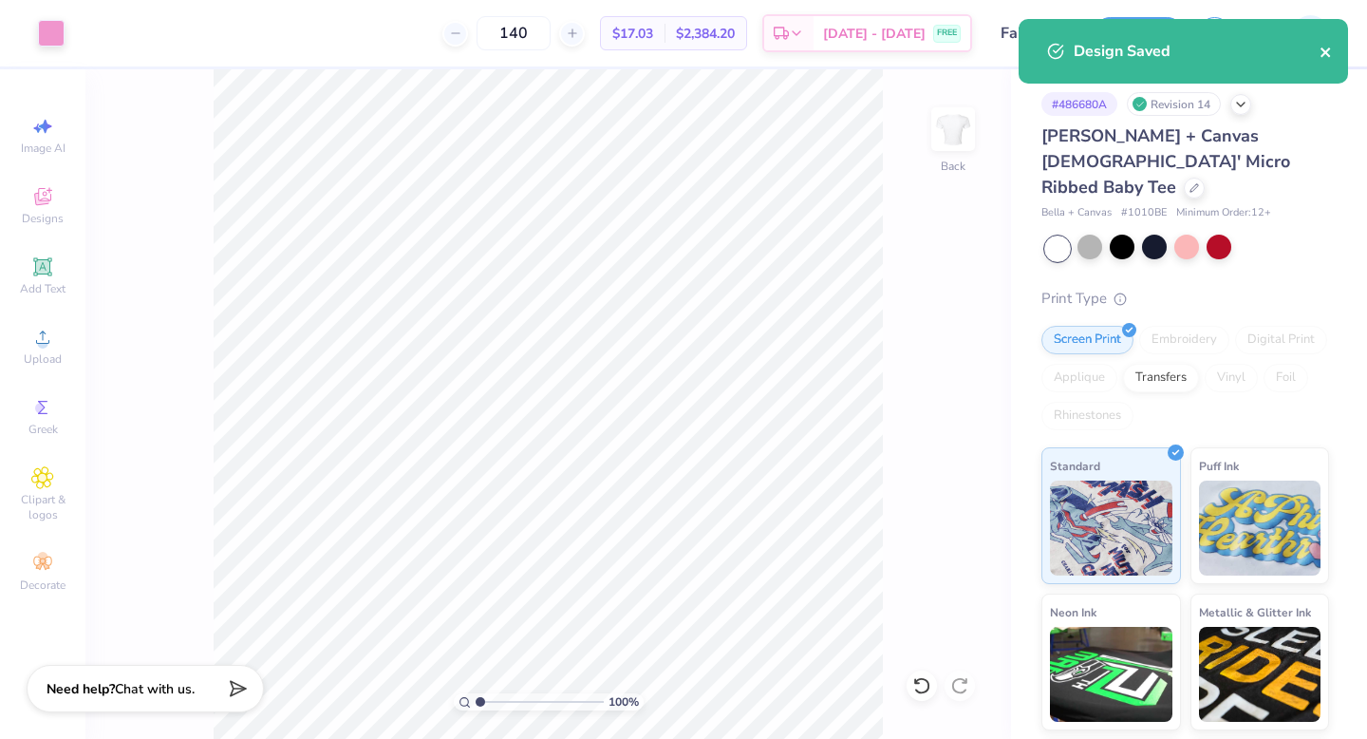
click at [1324, 50] on icon "close" at bounding box center [1325, 51] width 9 height 9
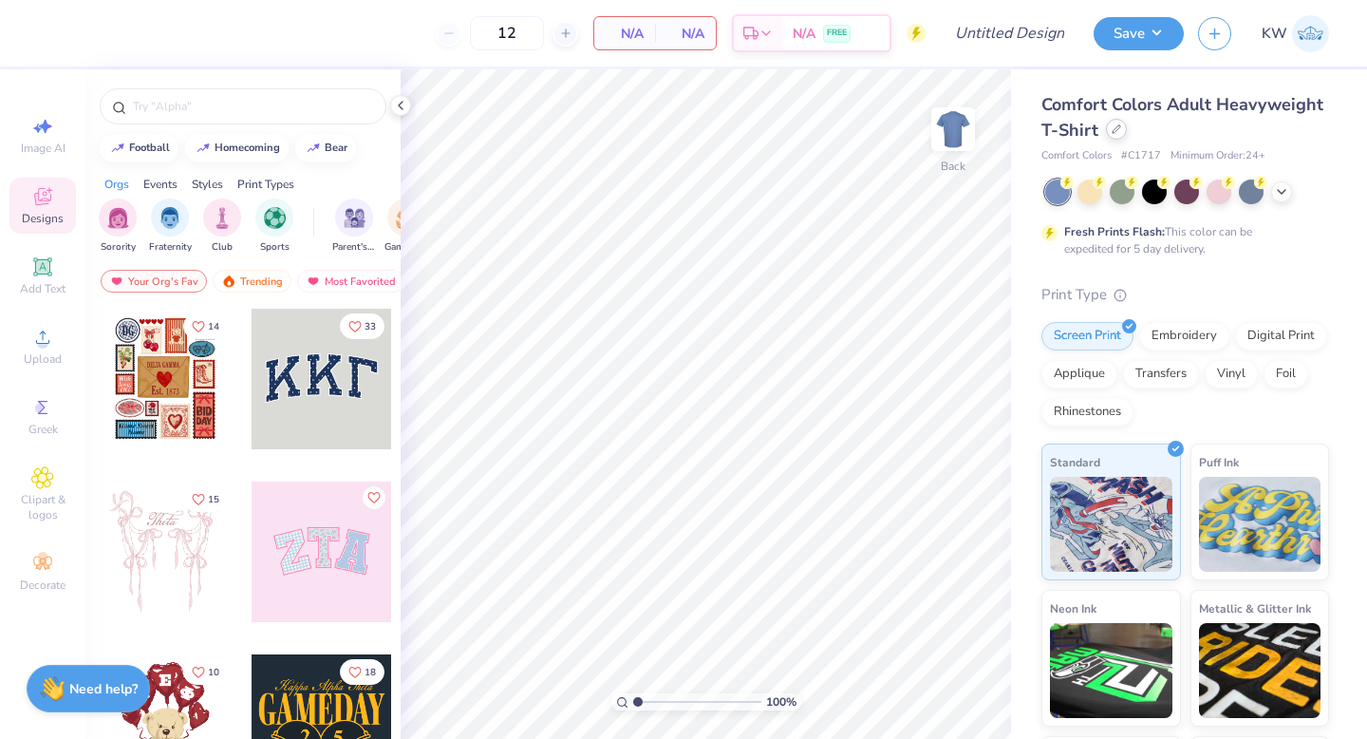
click at [1106, 124] on div at bounding box center [1116, 129] width 21 height 21
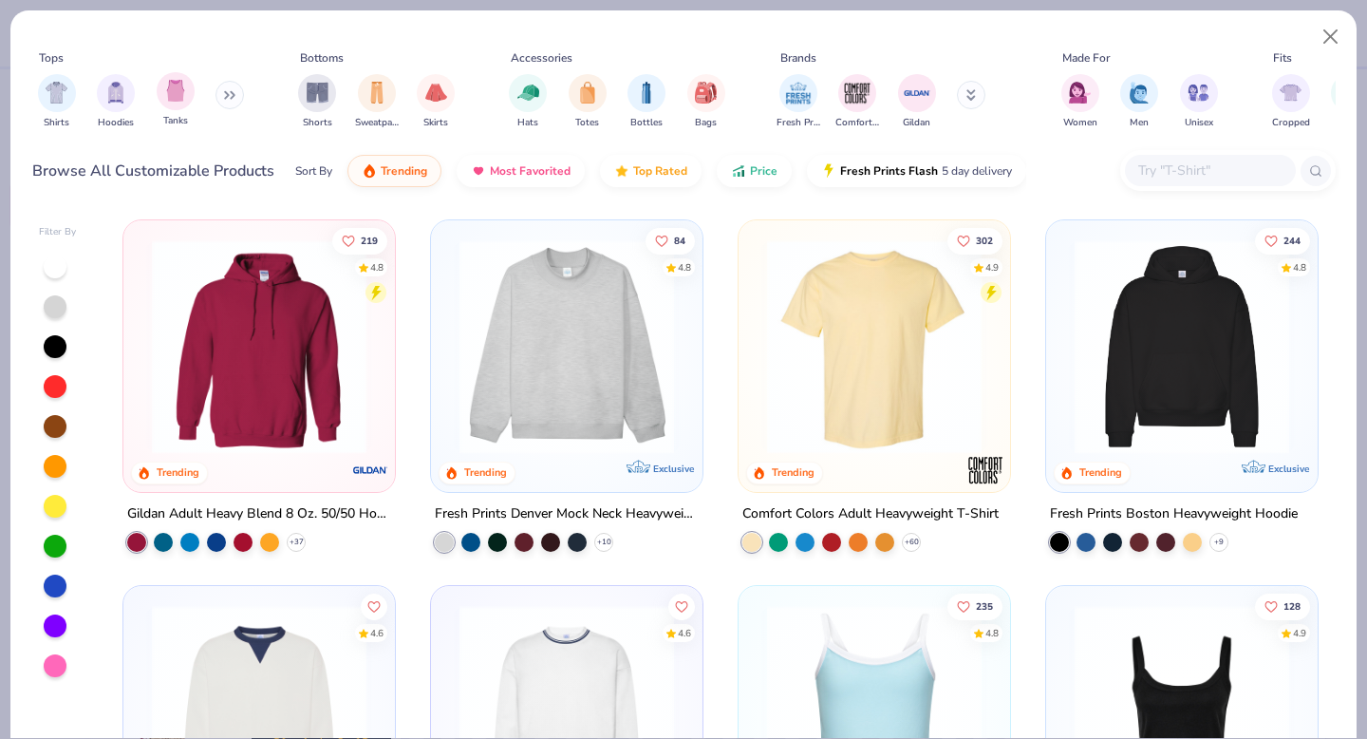
click at [166, 120] on span "Tanks" at bounding box center [175, 121] width 25 height 14
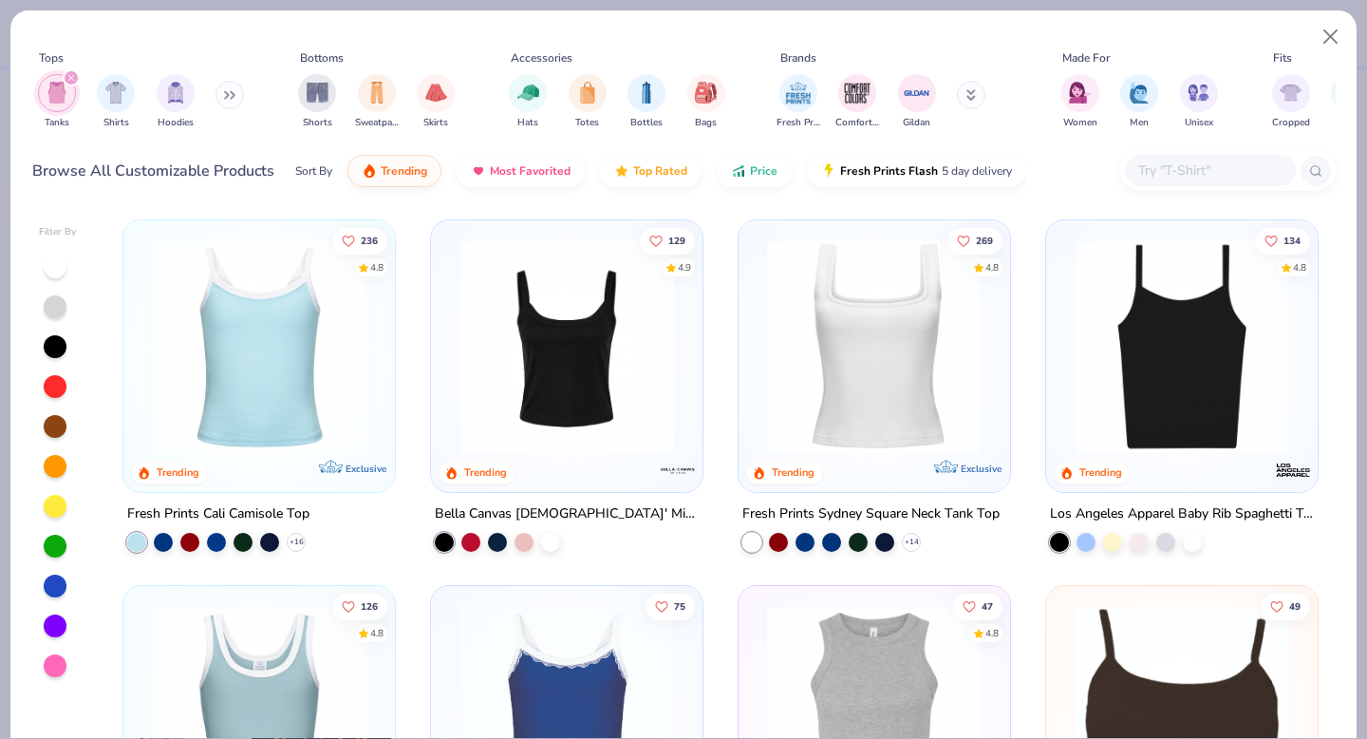
click at [322, 377] on img at bounding box center [259, 346] width 234 height 215
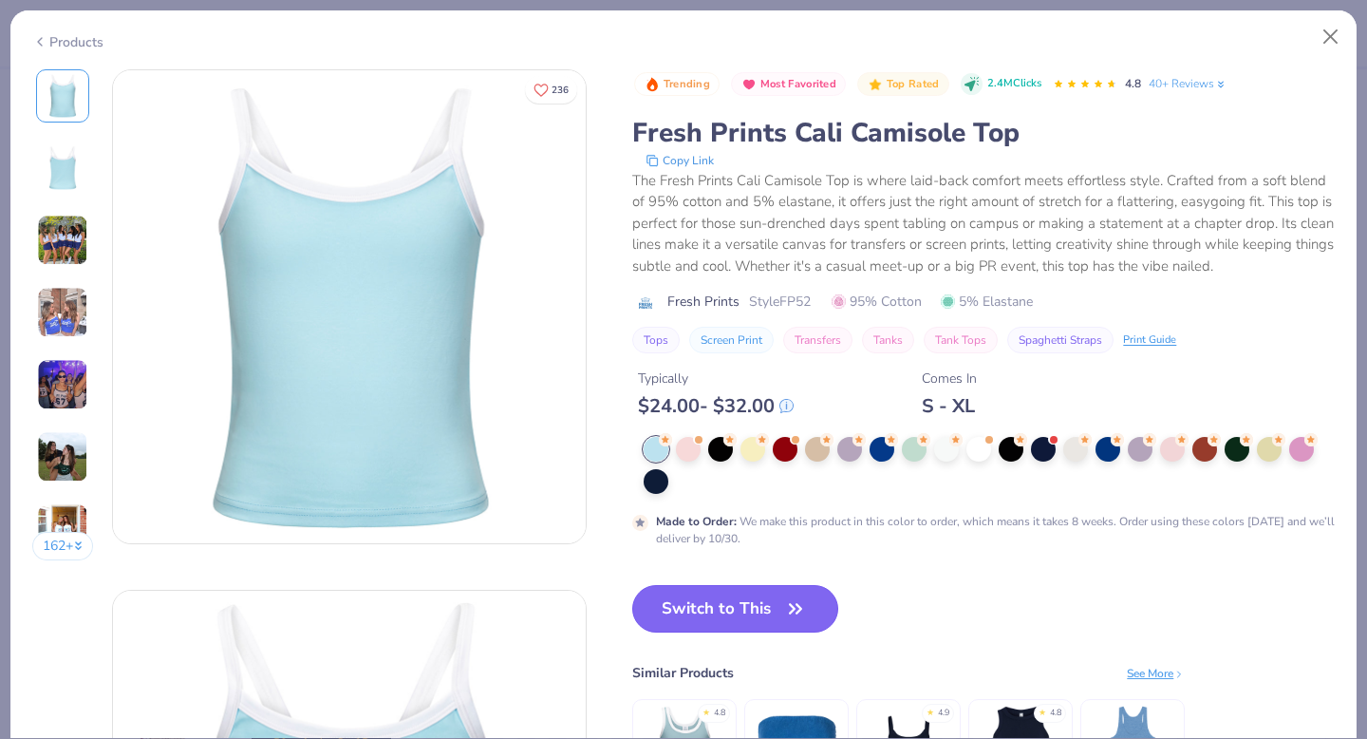
click at [778, 611] on button "Switch to This" at bounding box center [735, 608] width 206 height 47
type input "50"
type textarea "x"
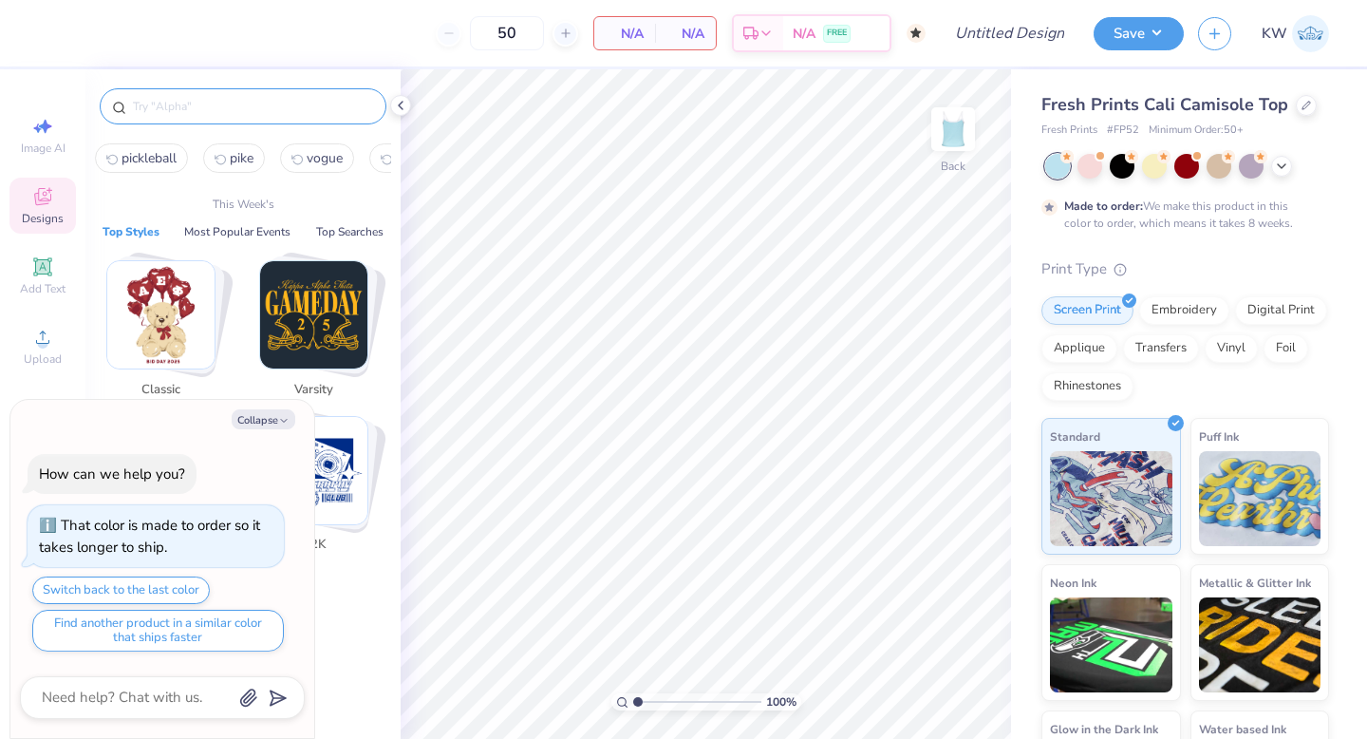
click at [283, 106] on input "text" at bounding box center [252, 106] width 243 height 19
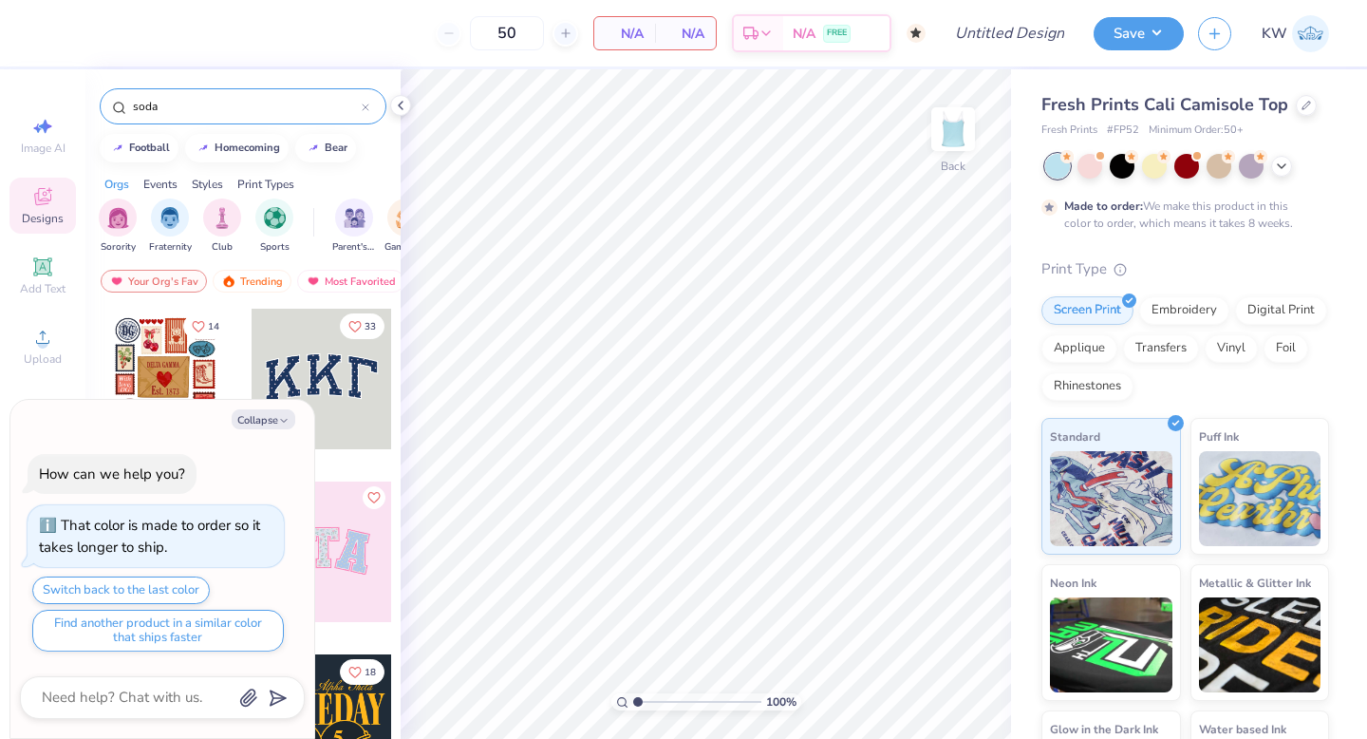
type input "soda"
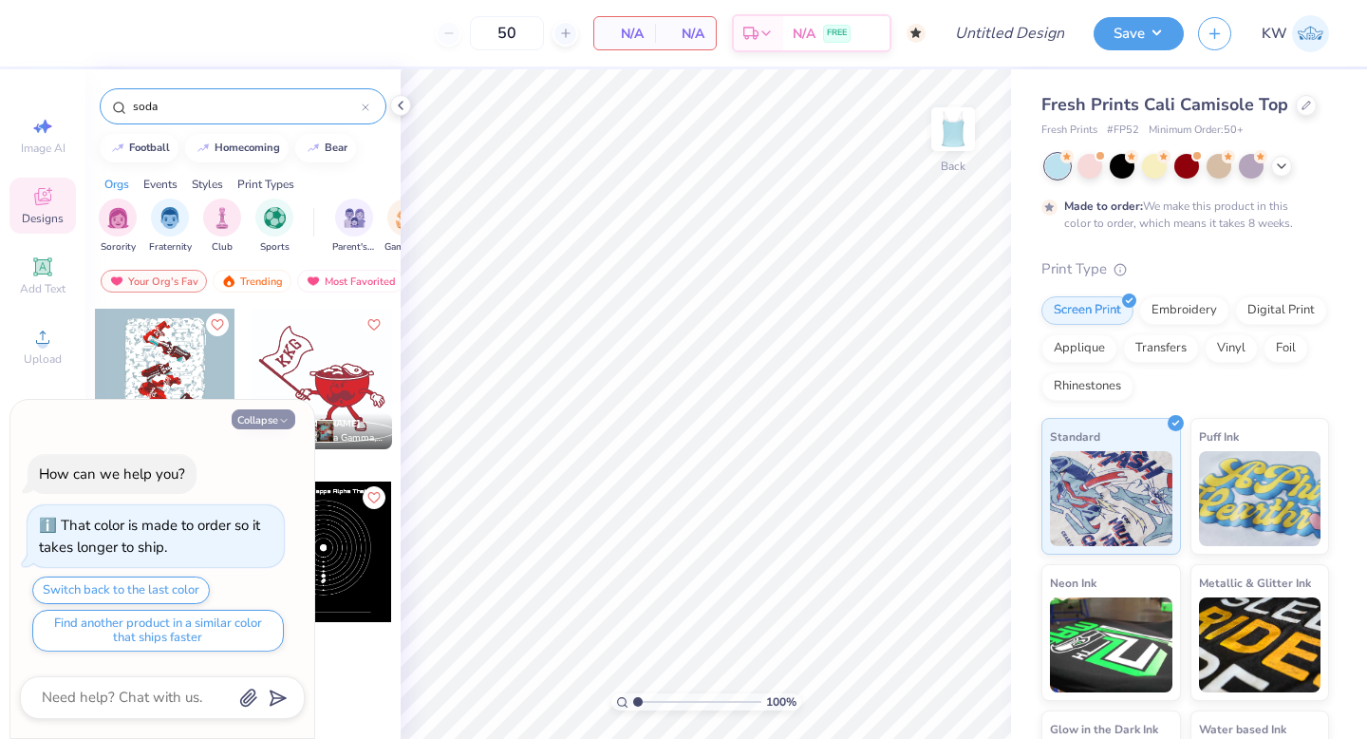
click at [275, 424] on button "Collapse" at bounding box center [264, 419] width 64 height 20
type textarea "x"
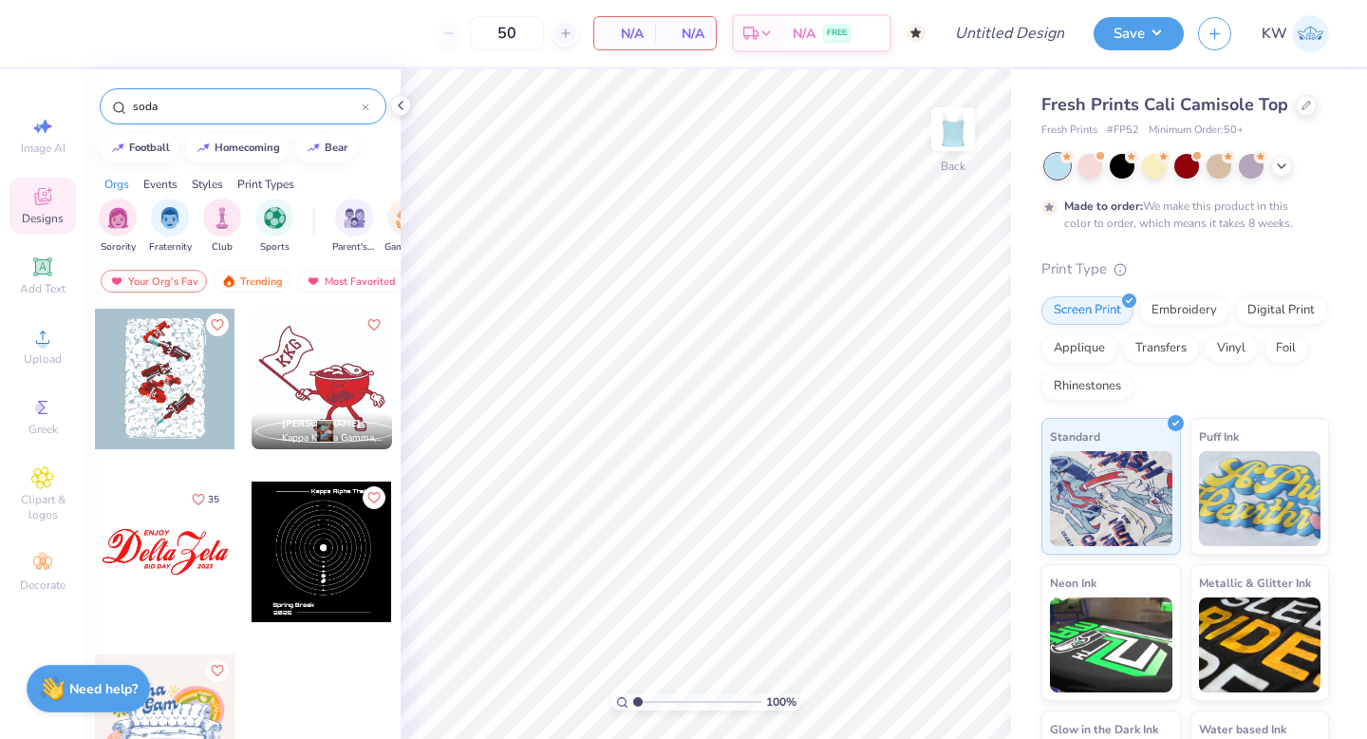
scroll to position [16, 0]
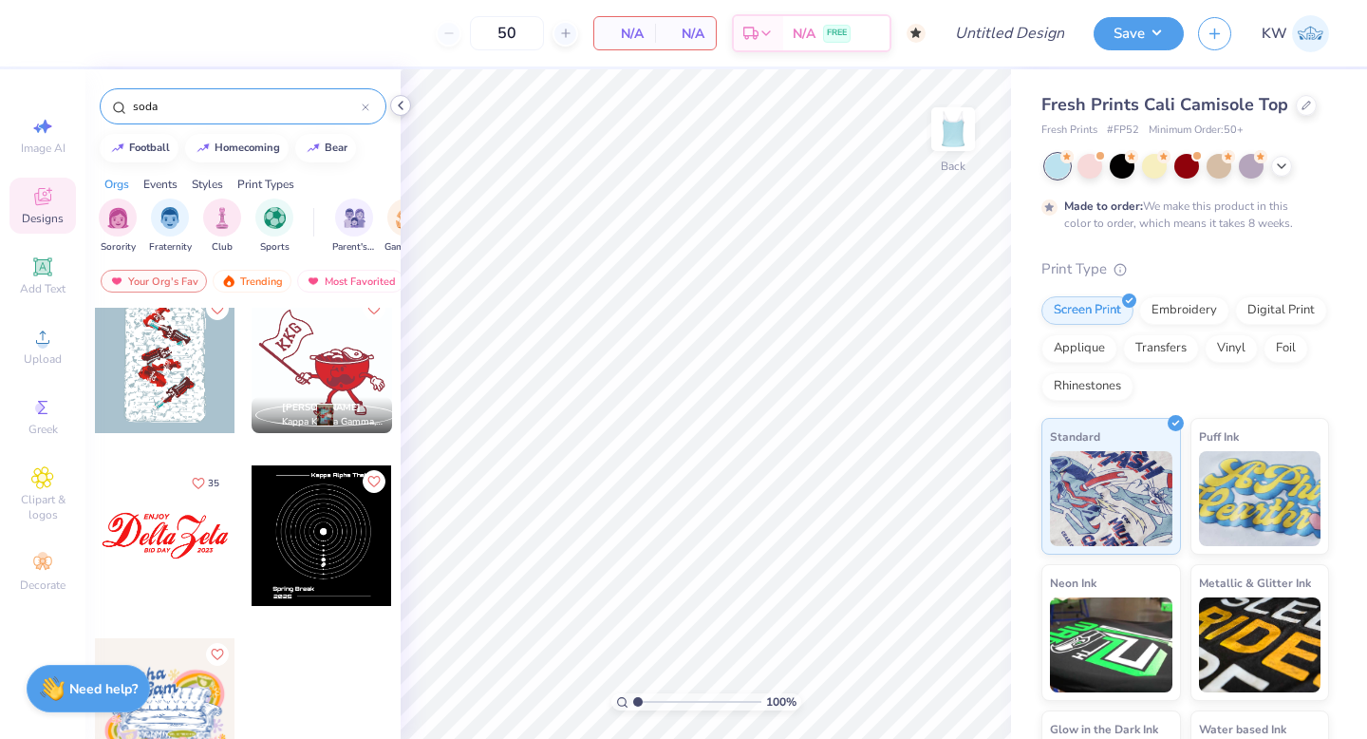
click at [404, 104] on icon at bounding box center [400, 105] width 15 height 15
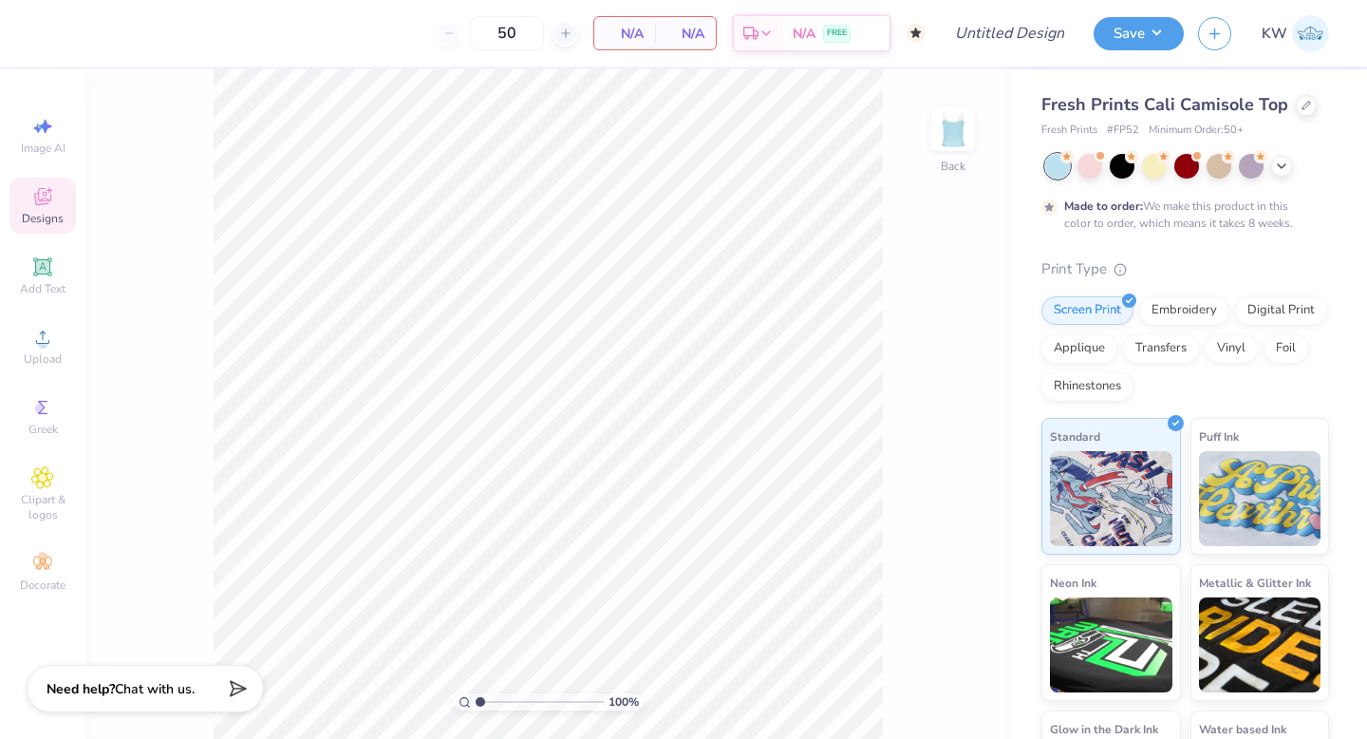
click at [38, 222] on span "Designs" at bounding box center [43, 218] width 42 height 15
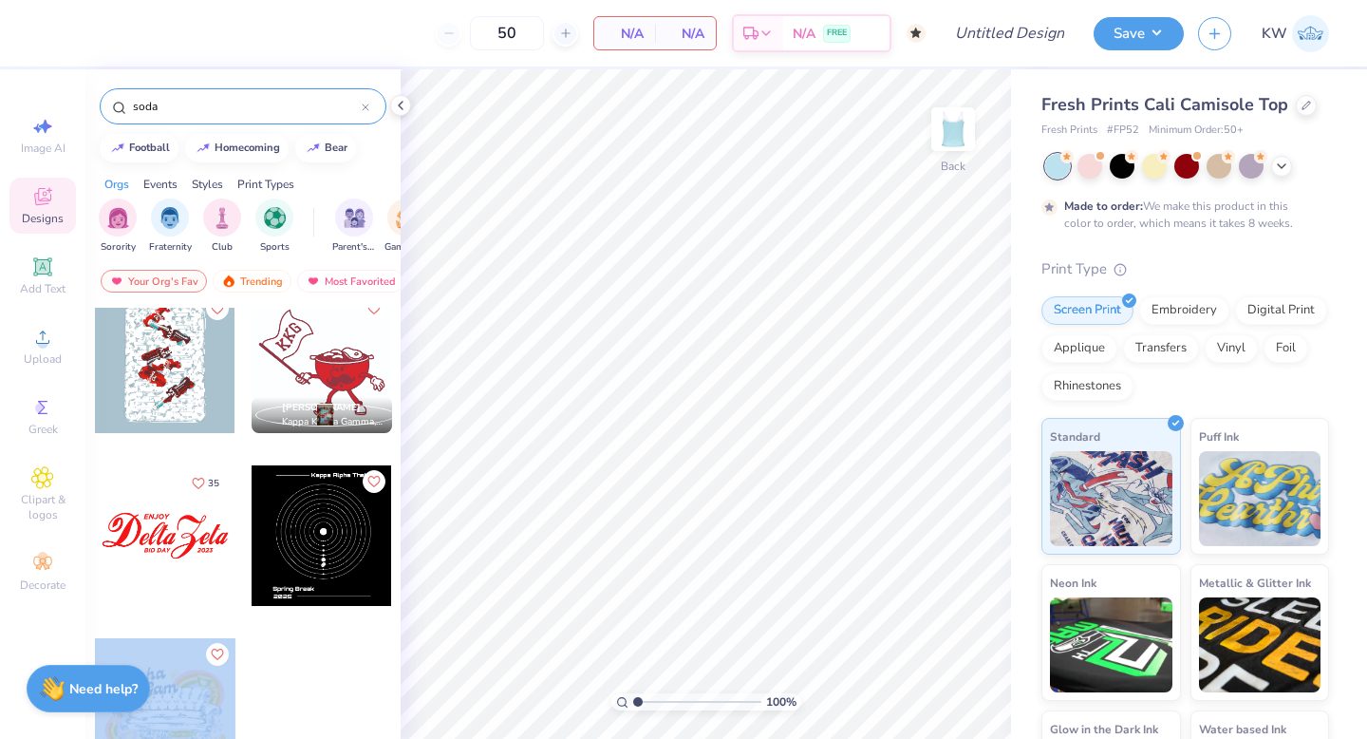
click at [672, 400] on div "50 N/A Per Item N/A Total Est. Delivery N/A FREE Design Title Save KW Image AI …" at bounding box center [683, 369] width 1367 height 739
click at [200, 698] on div at bounding box center [165, 708] width 141 height 141
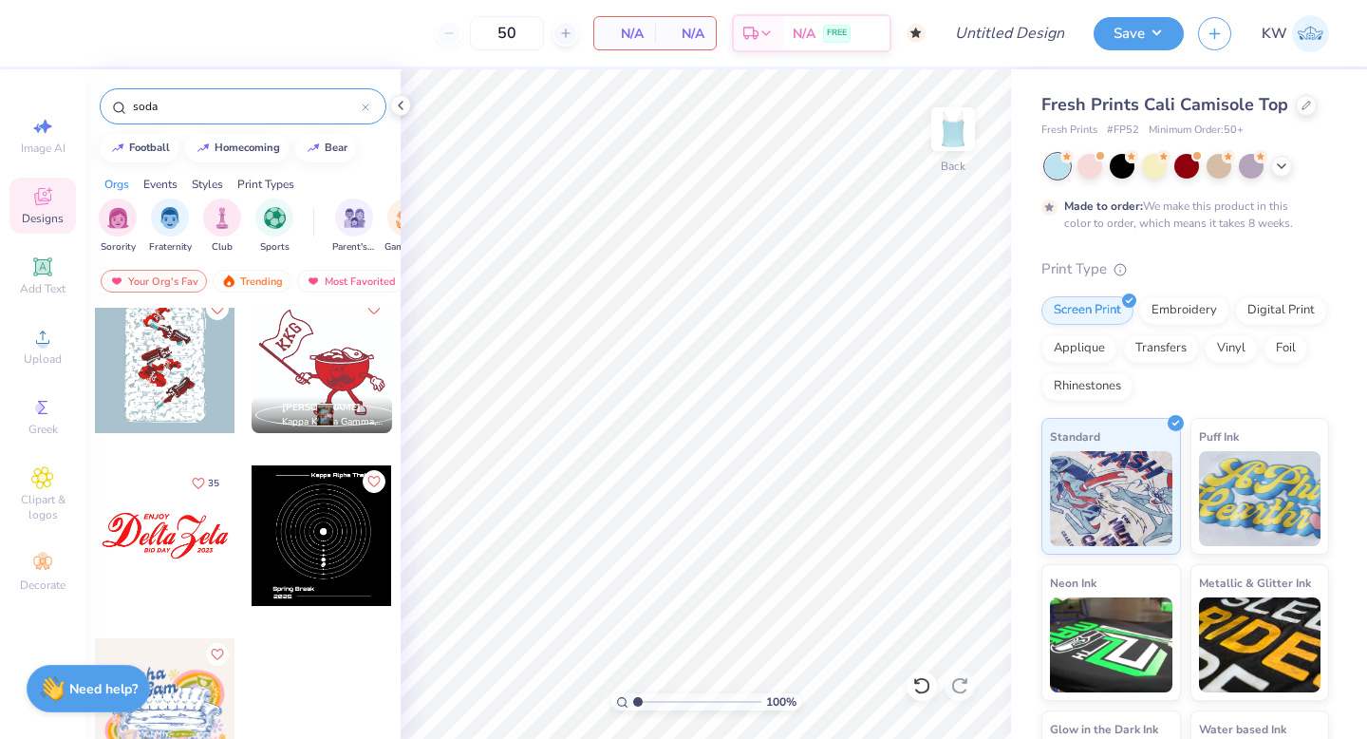
scroll to position [0, 0]
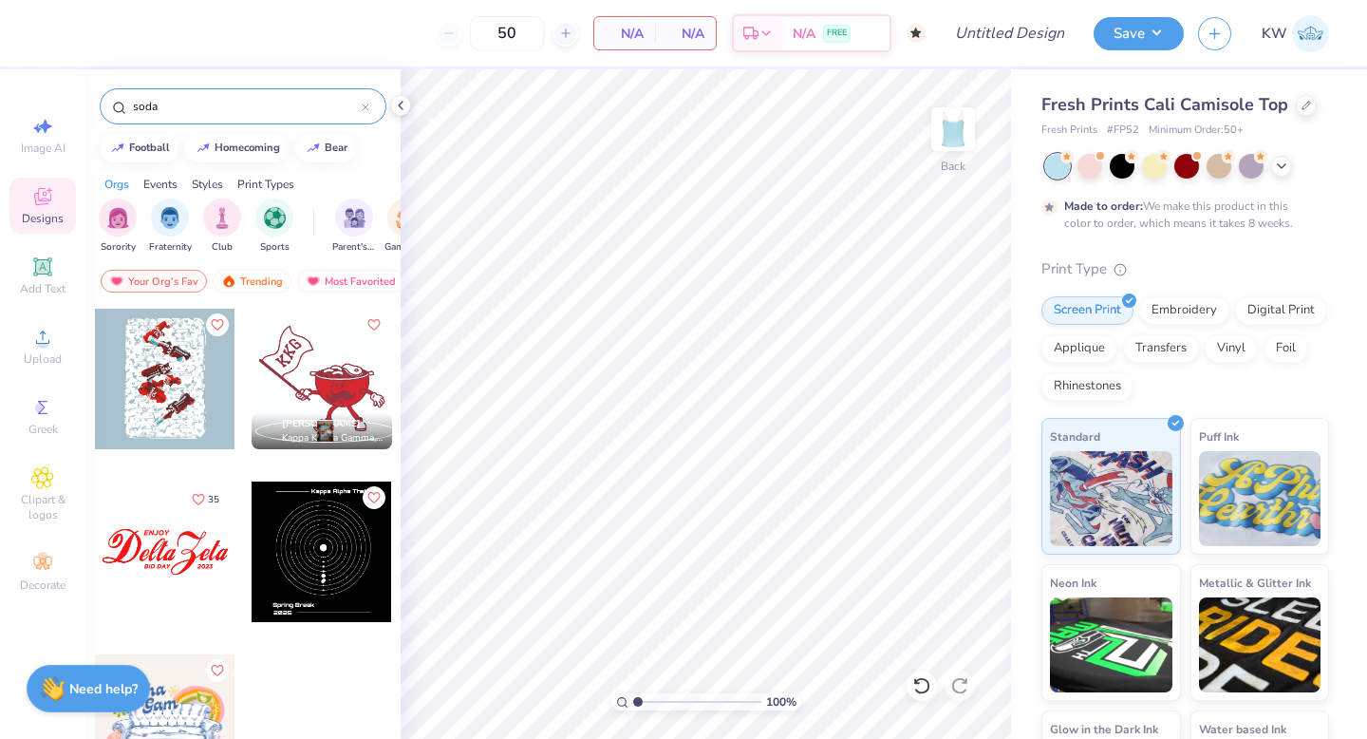
click at [320, 375] on div at bounding box center [322, 379] width 141 height 141
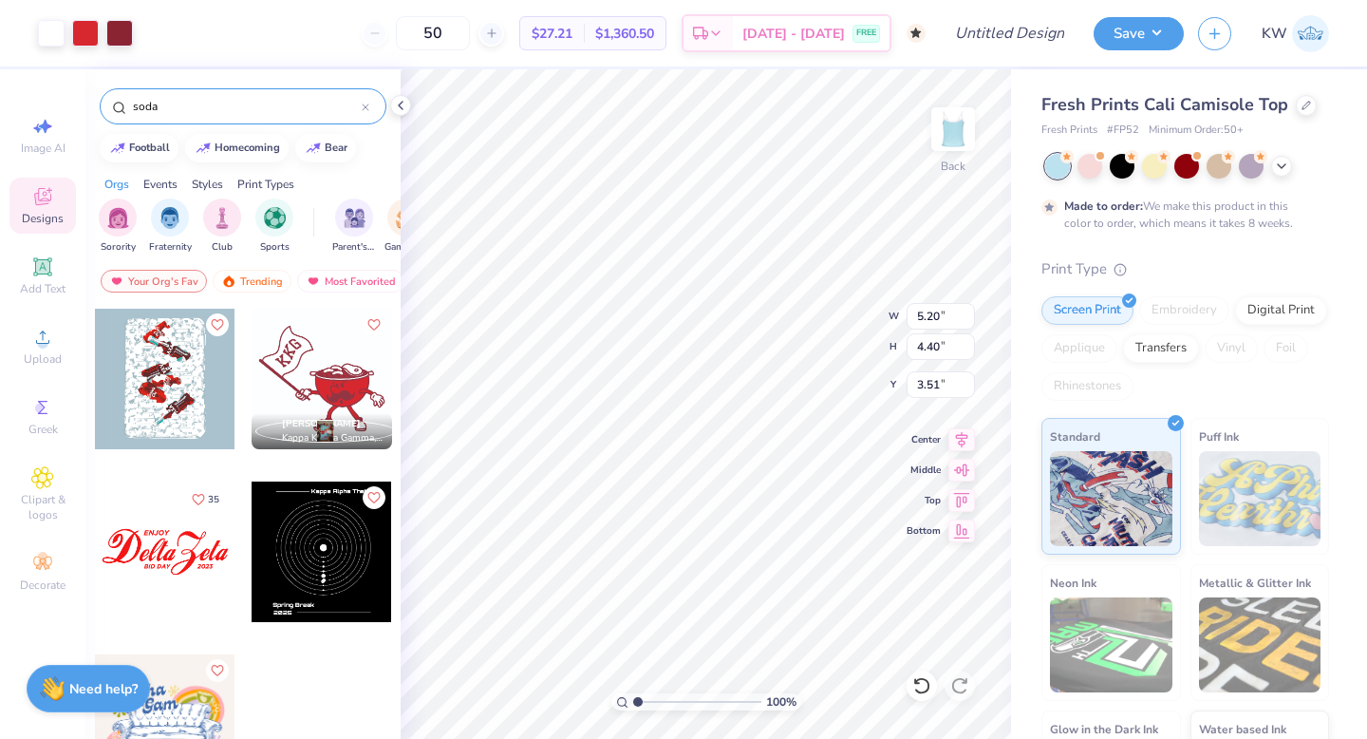
type input "5.20"
type input "4.40"
type input "3.96"
type input "6.24"
type input "5.28"
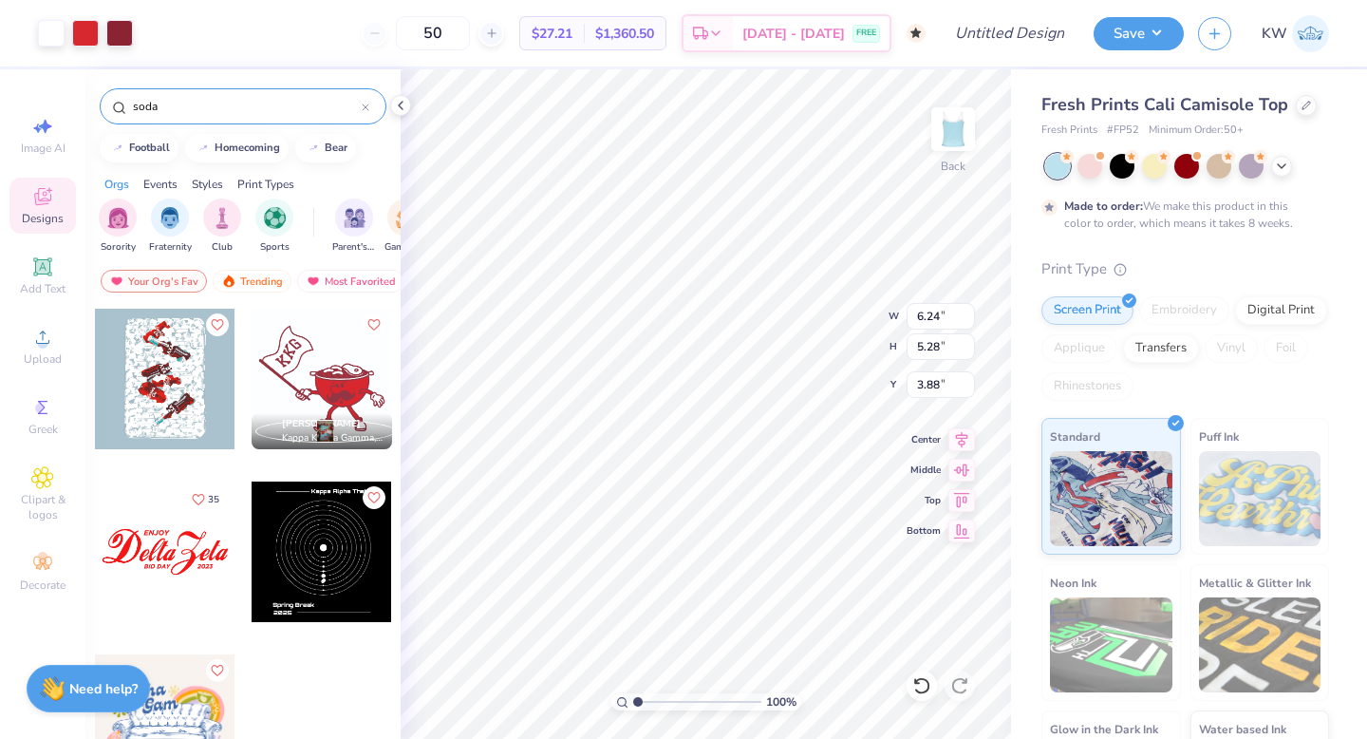
type input "3.00"
click at [82, 28] on div at bounding box center [85, 31] width 27 height 27
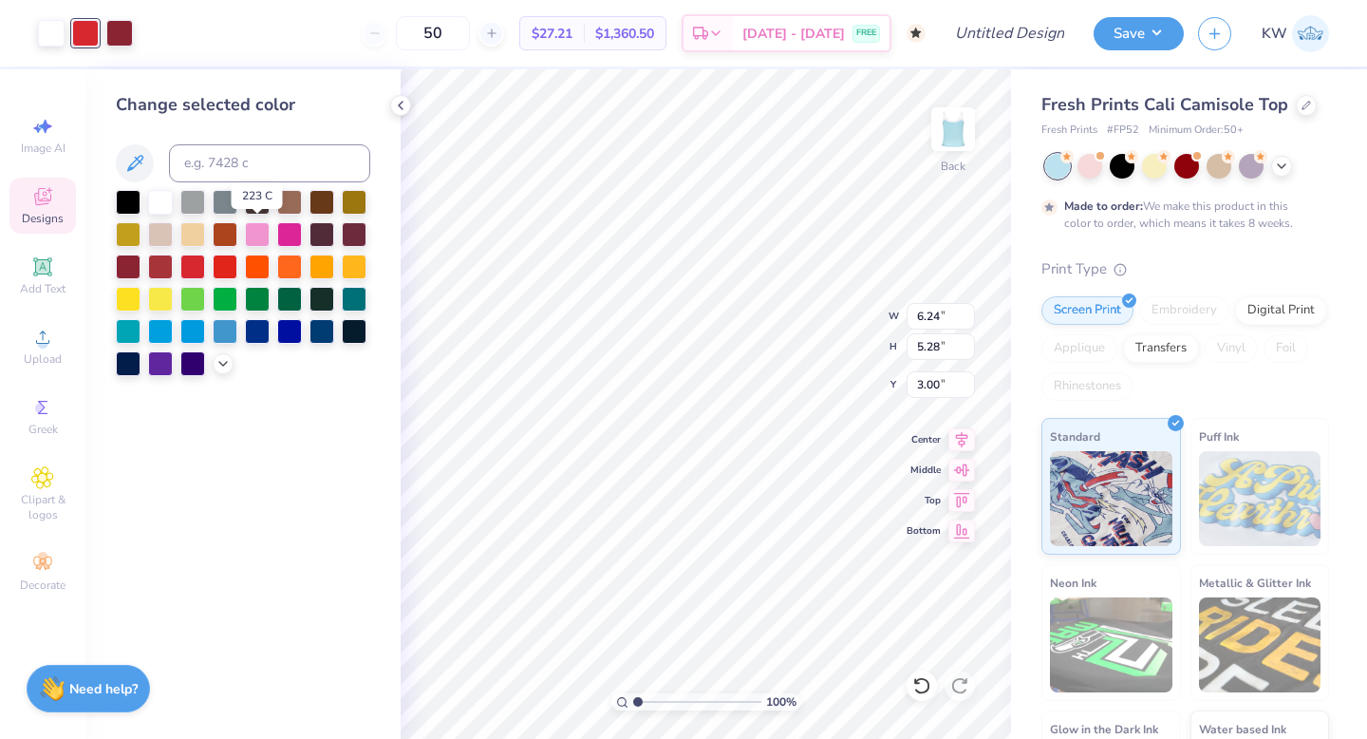
click at [252, 231] on div at bounding box center [257, 234] width 25 height 25
click at [120, 30] on div at bounding box center [119, 31] width 27 height 27
click at [291, 233] on div at bounding box center [289, 232] width 25 height 25
click at [1101, 164] on div at bounding box center [1090, 164] width 25 height 25
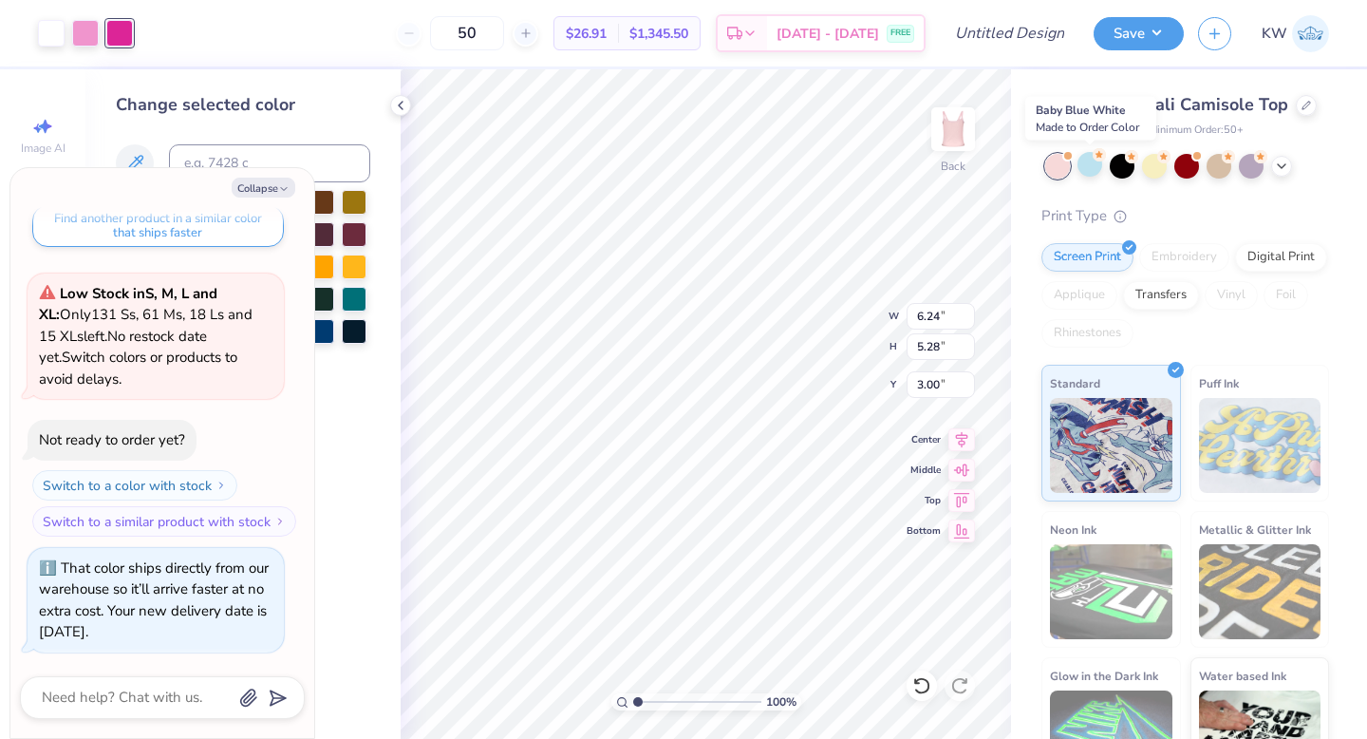
scroll to position [174, 0]
click at [1276, 167] on icon at bounding box center [1281, 164] width 15 height 15
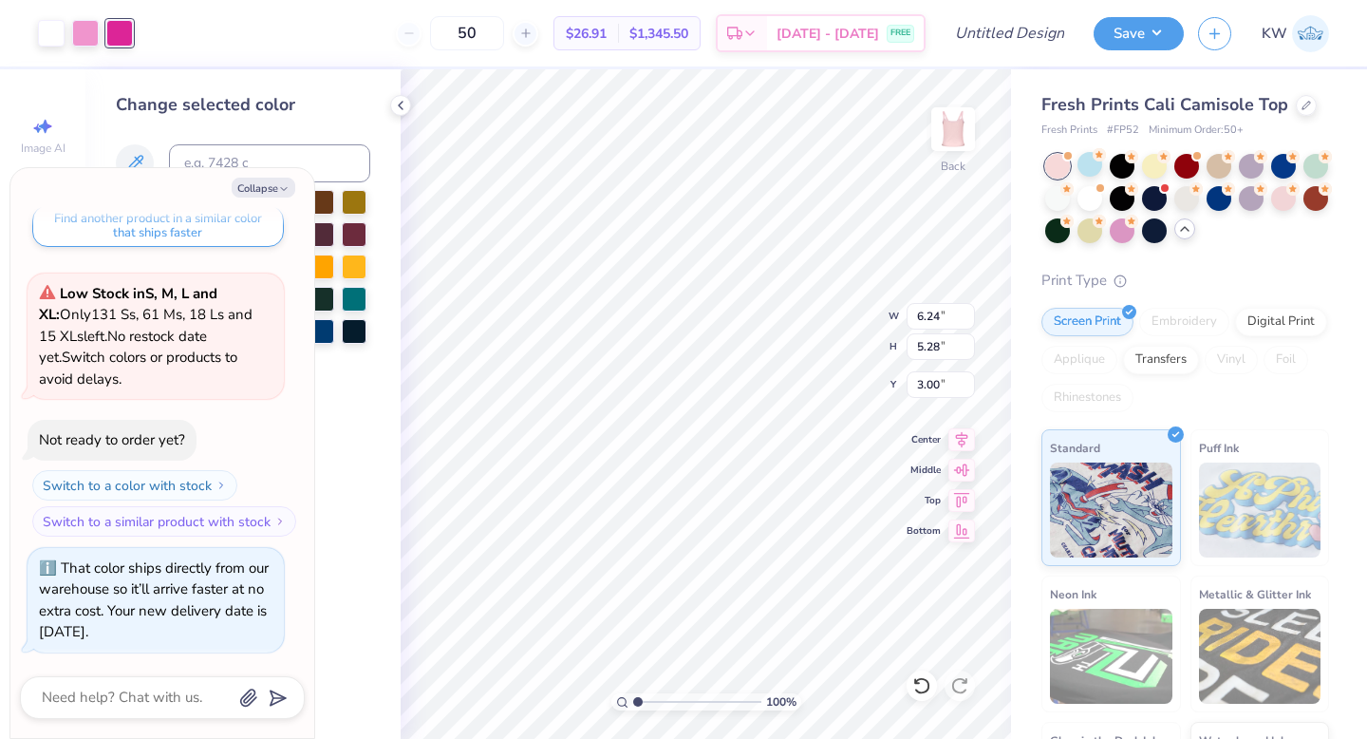
click at [1105, 193] on div at bounding box center [1187, 198] width 284 height 89
click at [1094, 194] on div at bounding box center [1090, 196] width 25 height 25
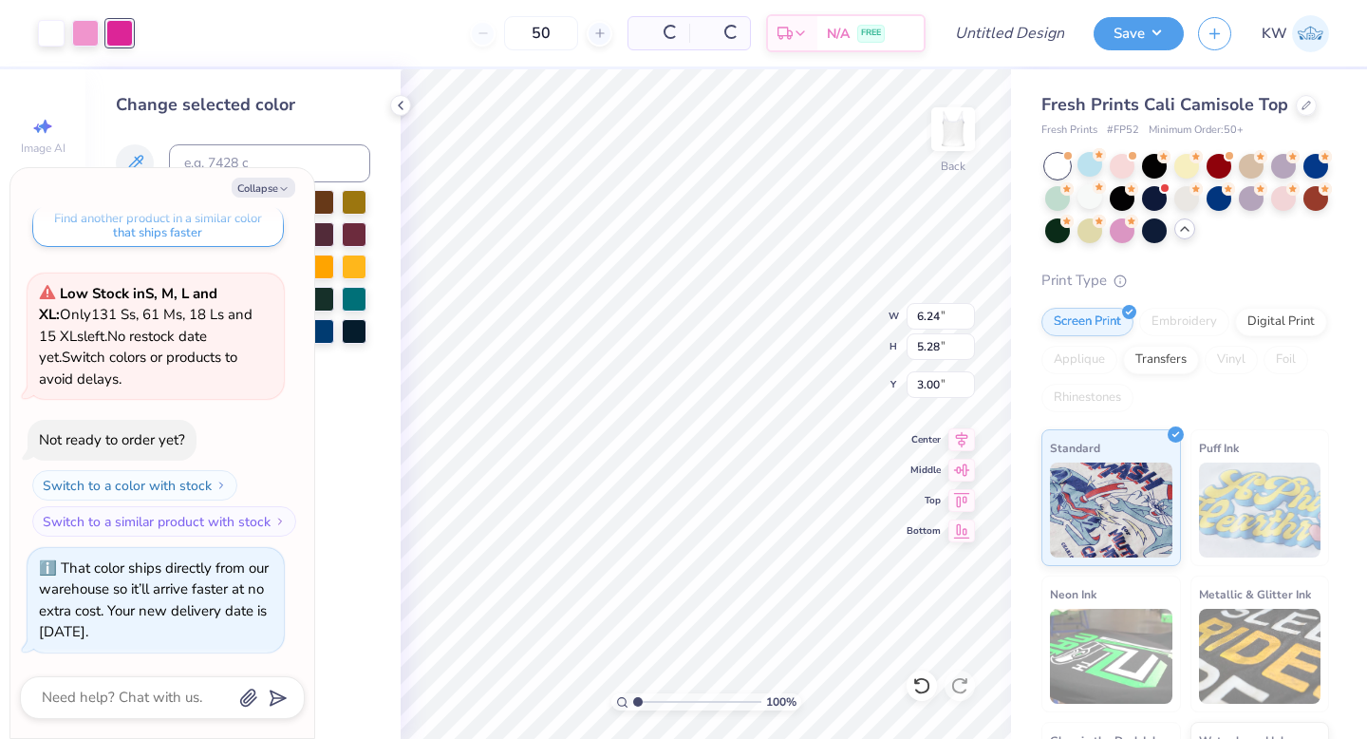
scroll to position [463, 0]
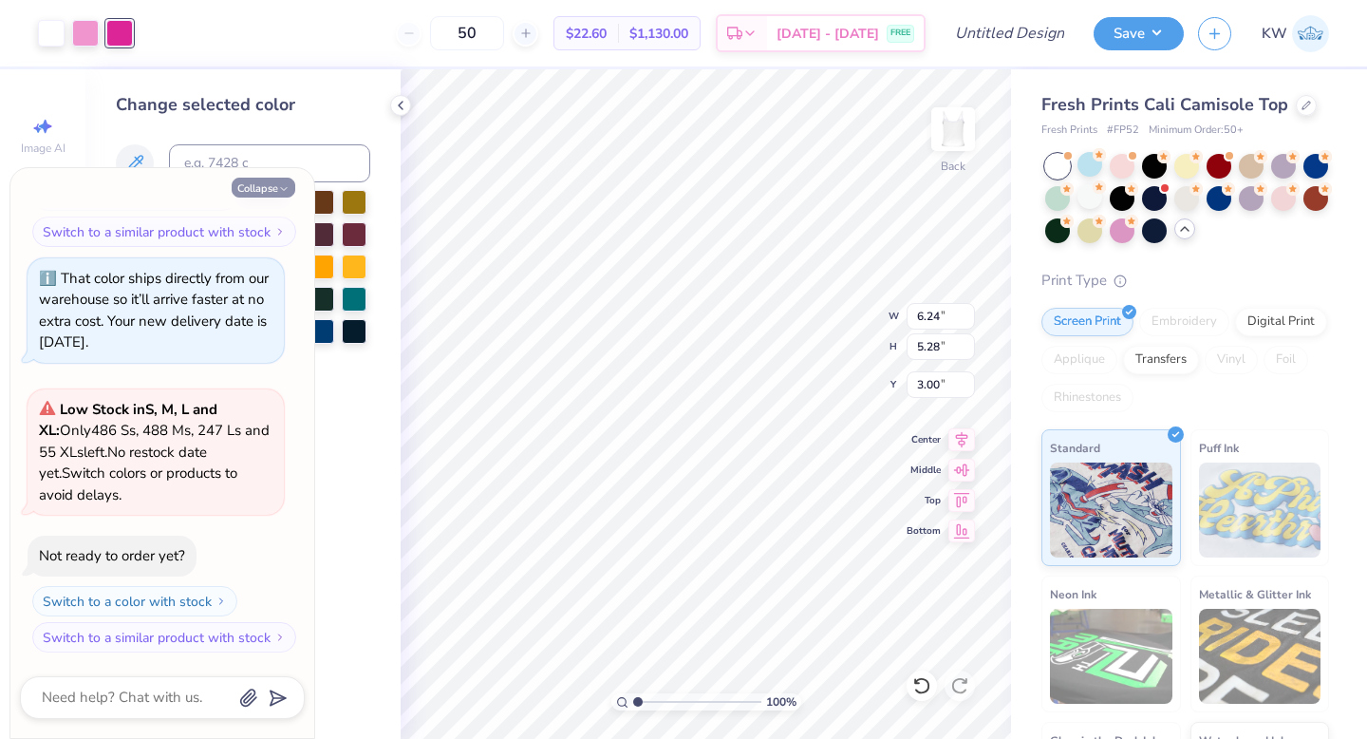
click at [274, 187] on button "Collapse" at bounding box center [264, 188] width 64 height 20
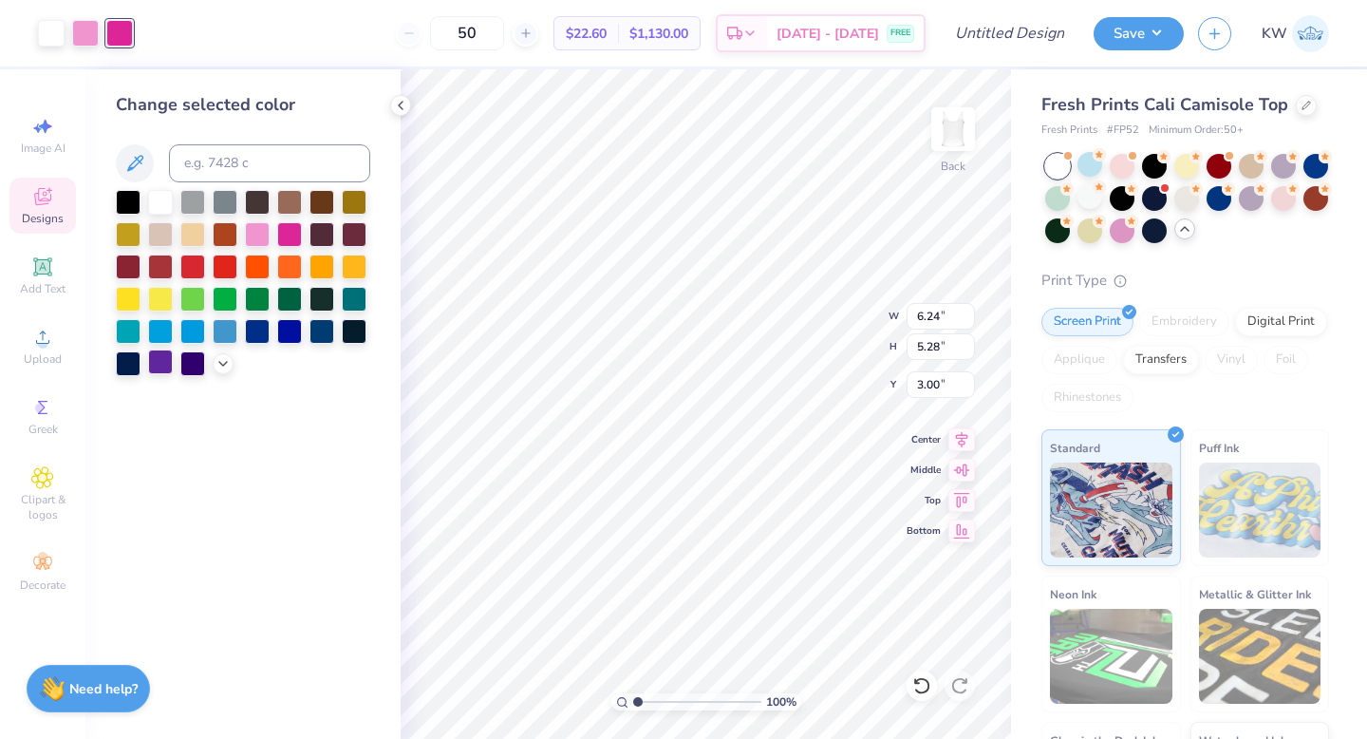
click at [163, 359] on div at bounding box center [160, 361] width 25 height 25
click at [188, 366] on div at bounding box center [192, 361] width 25 height 25
click at [84, 31] on div at bounding box center [85, 31] width 27 height 27
click at [188, 371] on div at bounding box center [192, 361] width 25 height 25
click at [168, 368] on div at bounding box center [160, 361] width 25 height 25
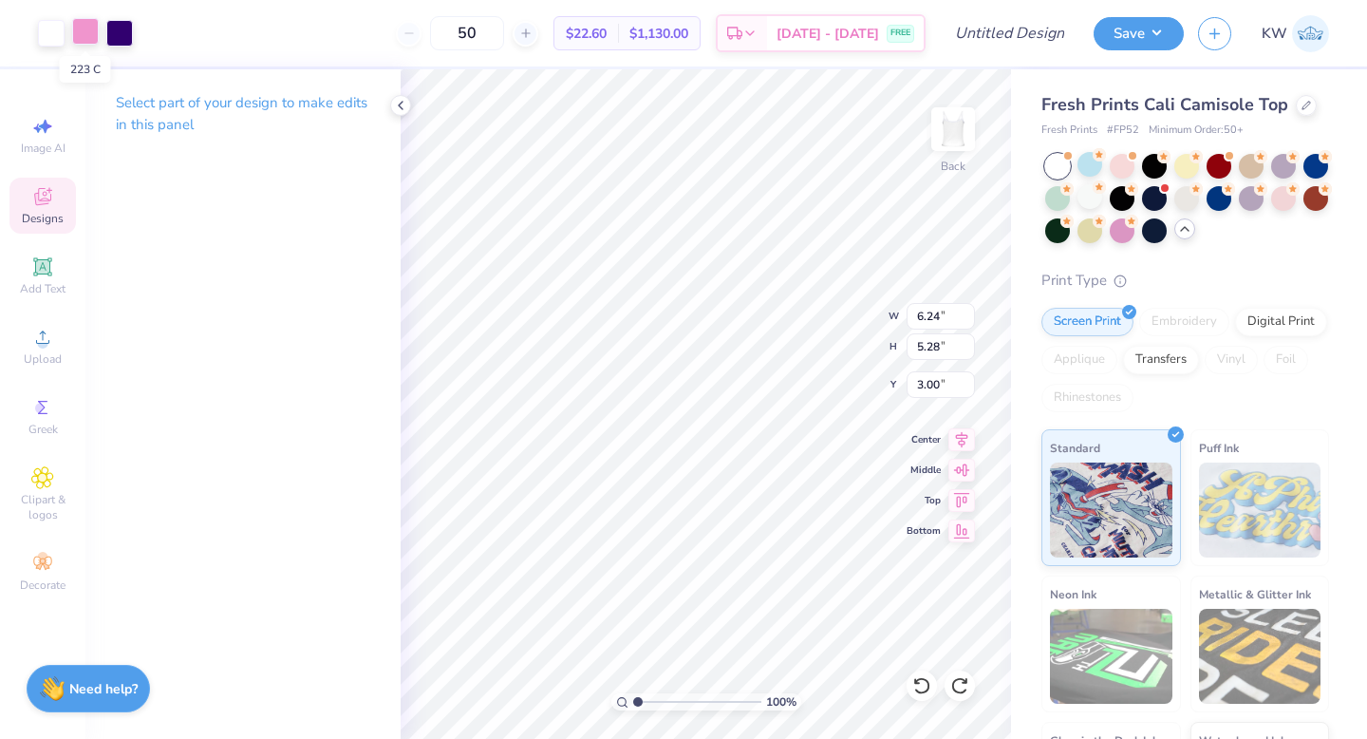
click at [96, 29] on div at bounding box center [85, 31] width 27 height 27
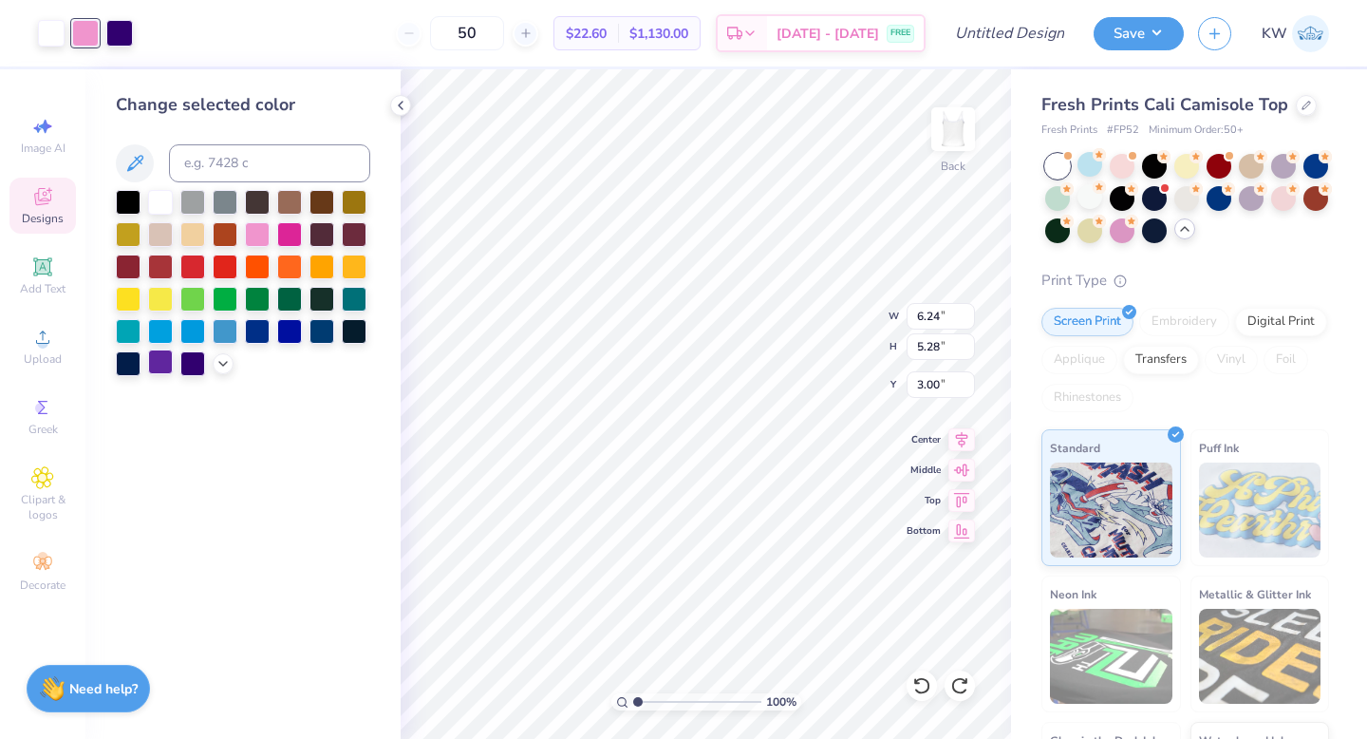
click at [167, 360] on div at bounding box center [160, 361] width 25 height 25
click at [165, 208] on div at bounding box center [160, 200] width 25 height 25
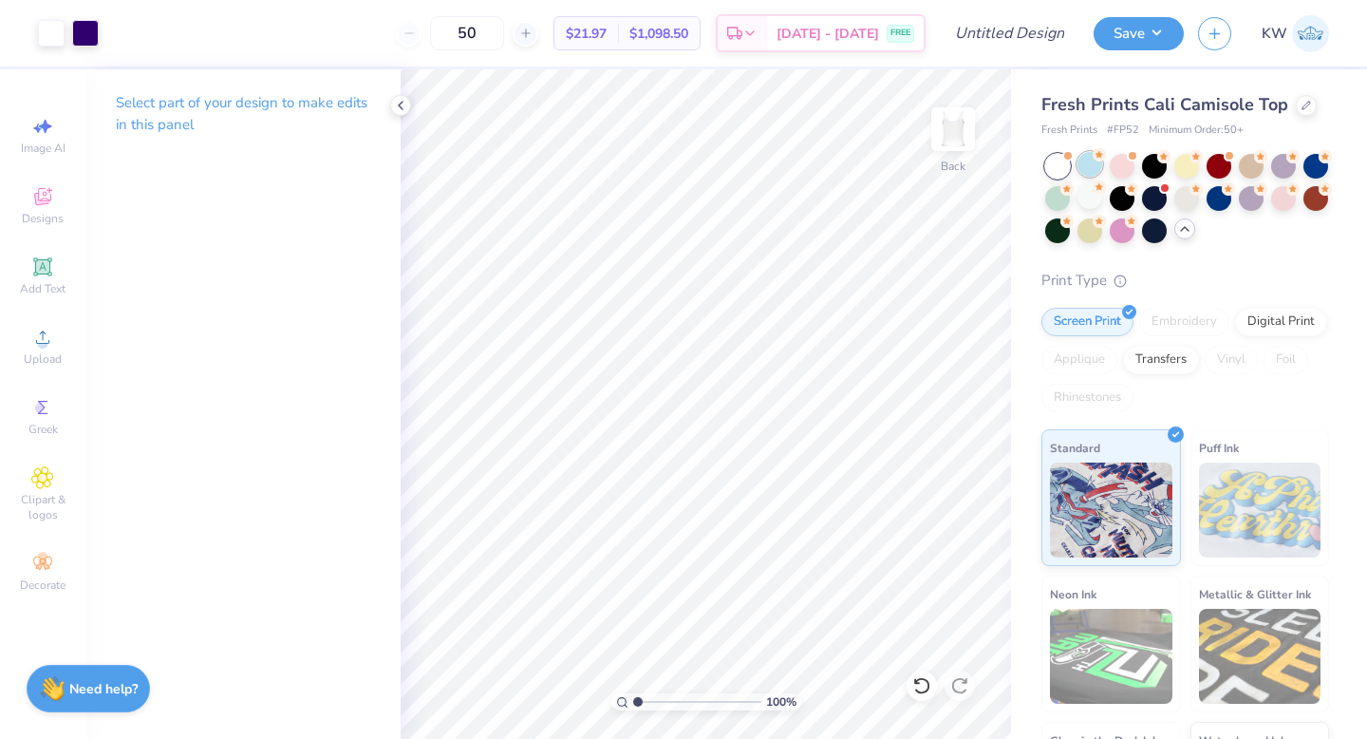
click at [1099, 168] on div at bounding box center [1090, 164] width 25 height 25
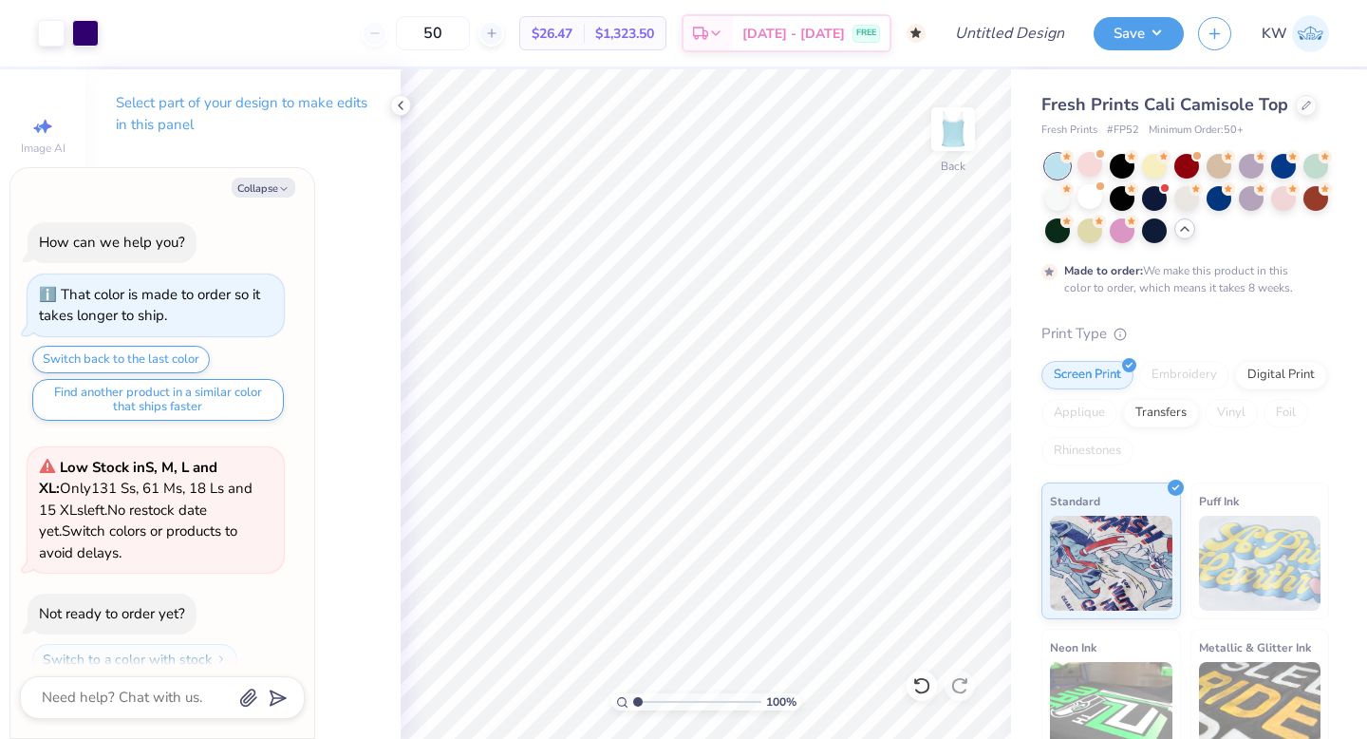
scroll to position [643, 0]
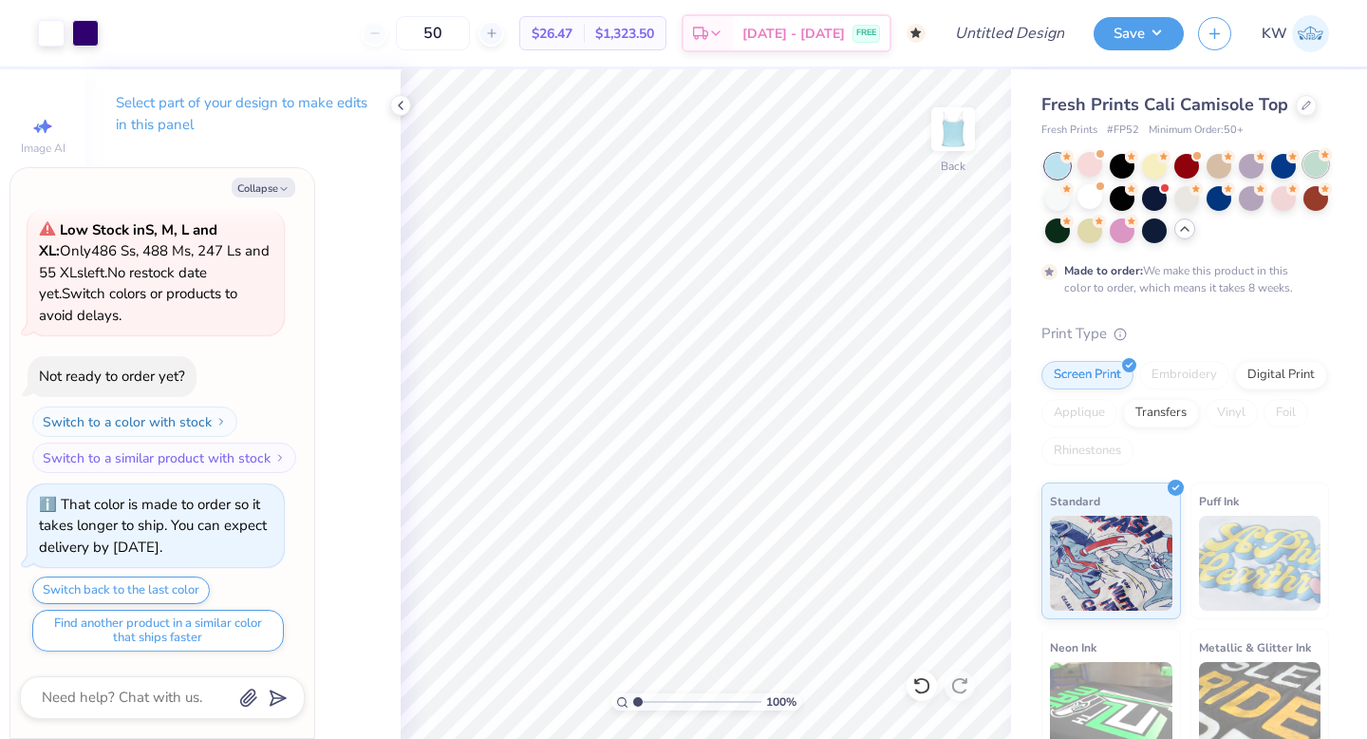
click at [1304, 162] on div at bounding box center [1316, 164] width 25 height 25
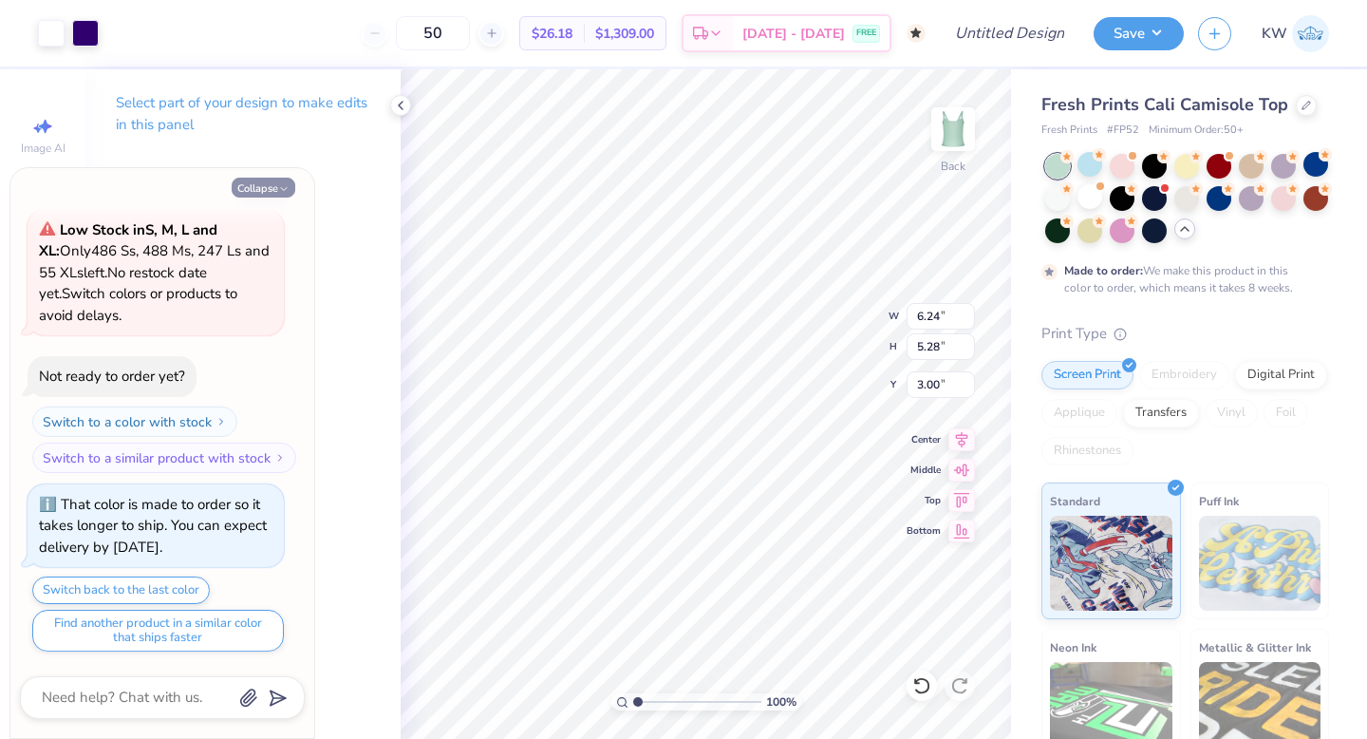
click at [279, 190] on icon "button" at bounding box center [283, 188] width 11 height 11
type textarea "x"
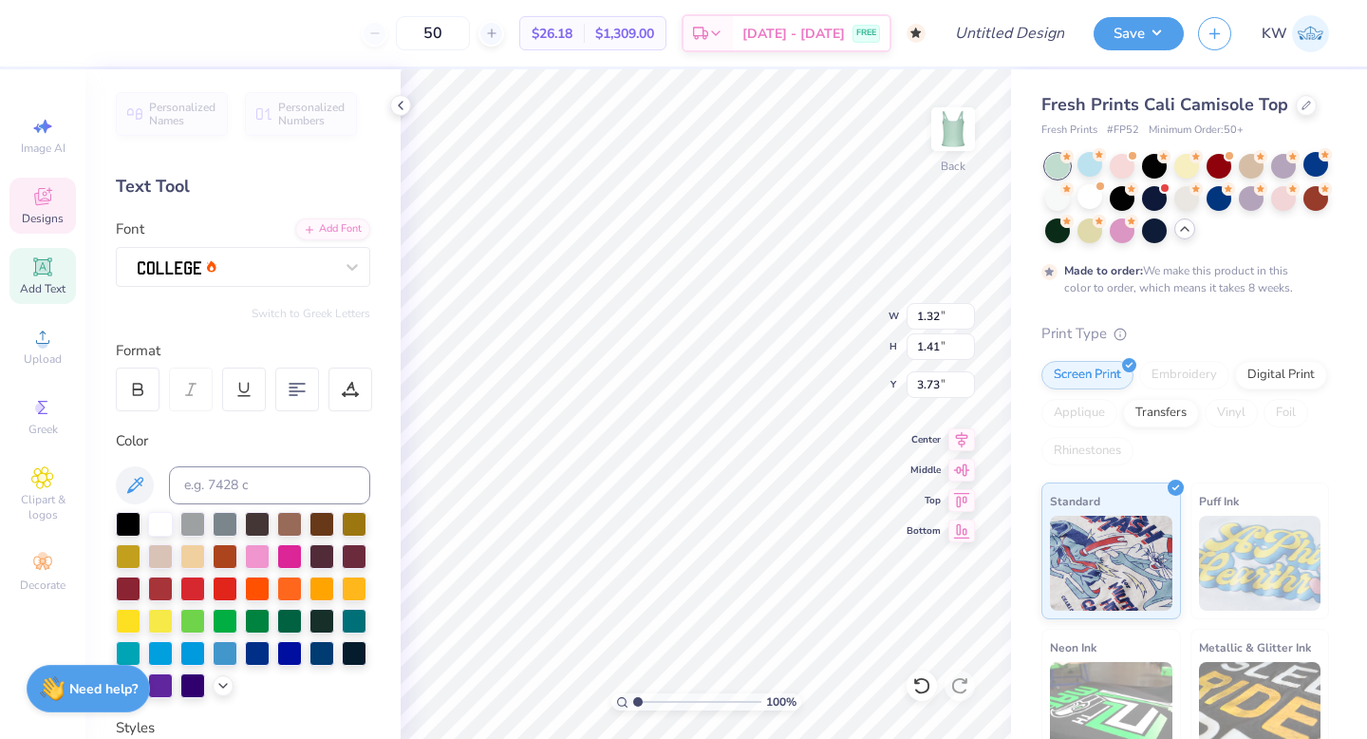
type textarea "Gphi"
type input "3.78"
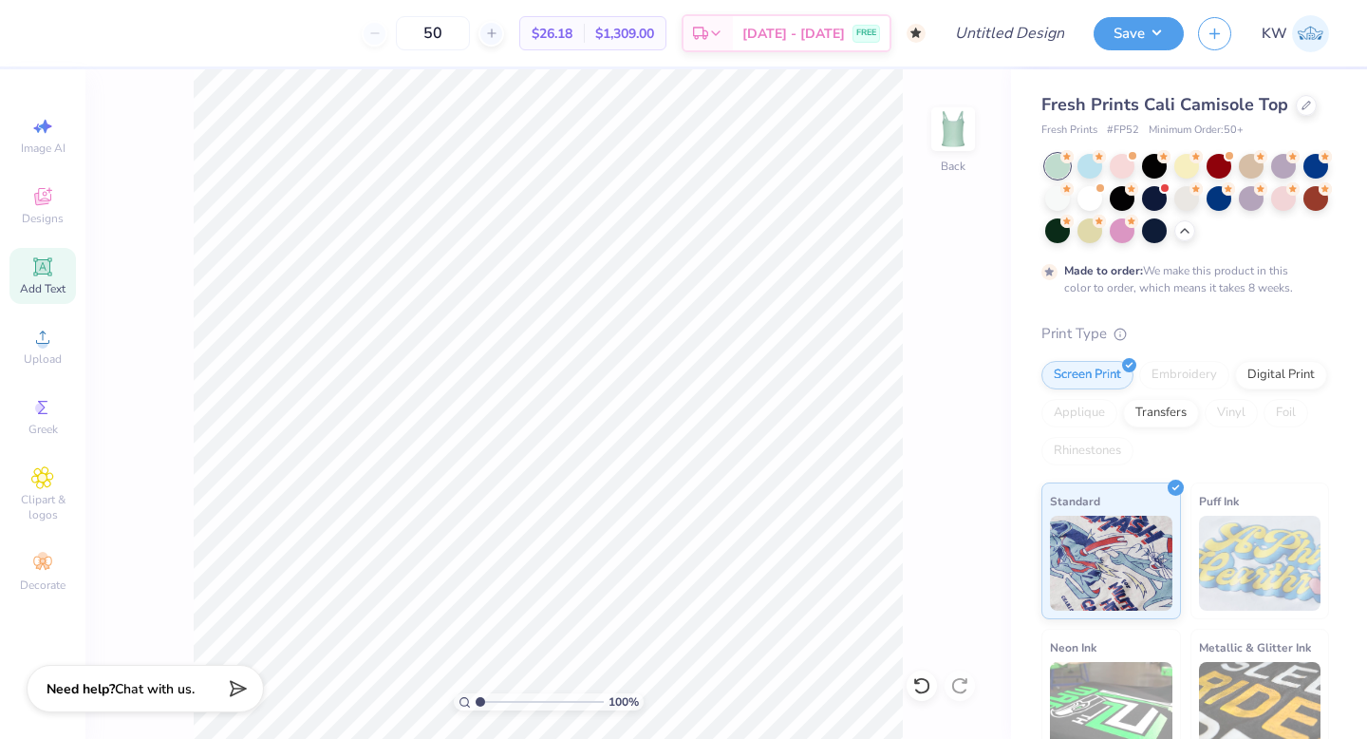
click at [53, 261] on icon at bounding box center [42, 266] width 23 height 23
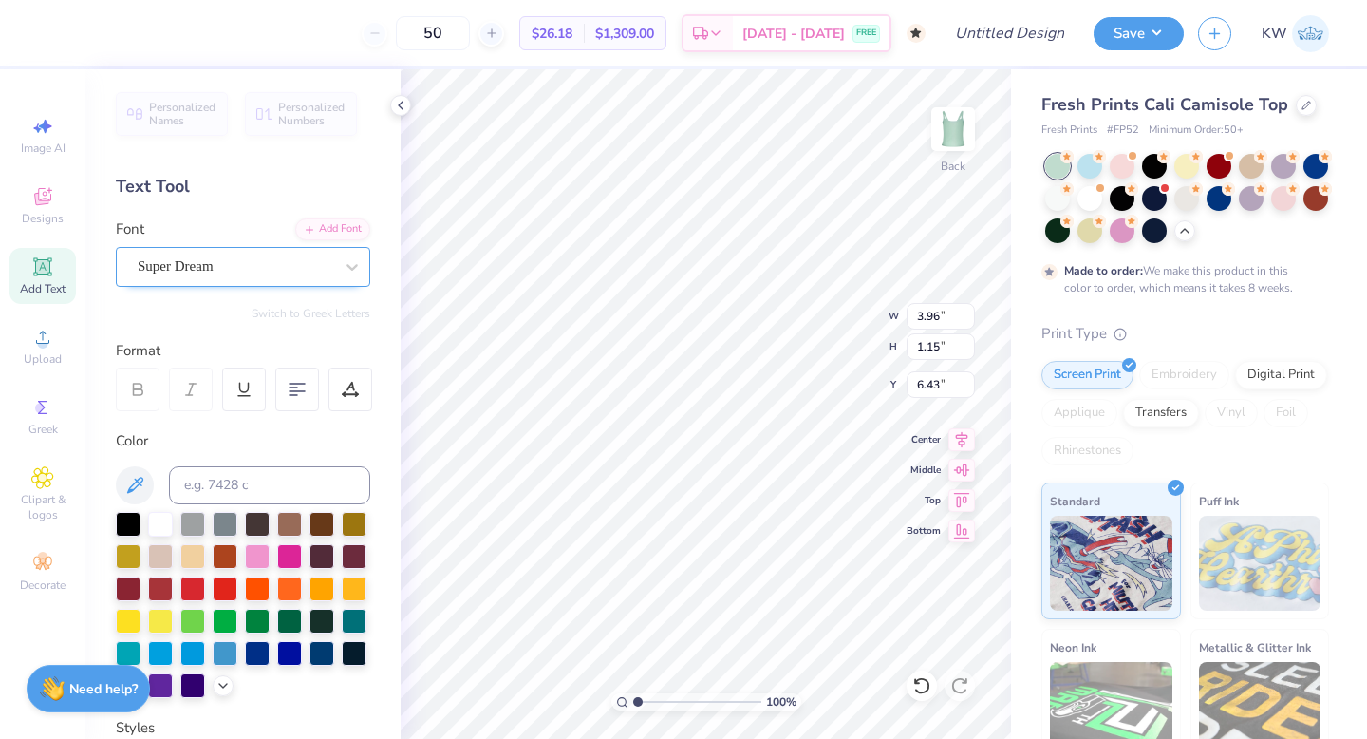
scroll to position [0, 5]
type textarea "2025 Fall Philanthropy"
type input "8.52"
click at [257, 272] on div "Super Dream" at bounding box center [235, 266] width 199 height 29
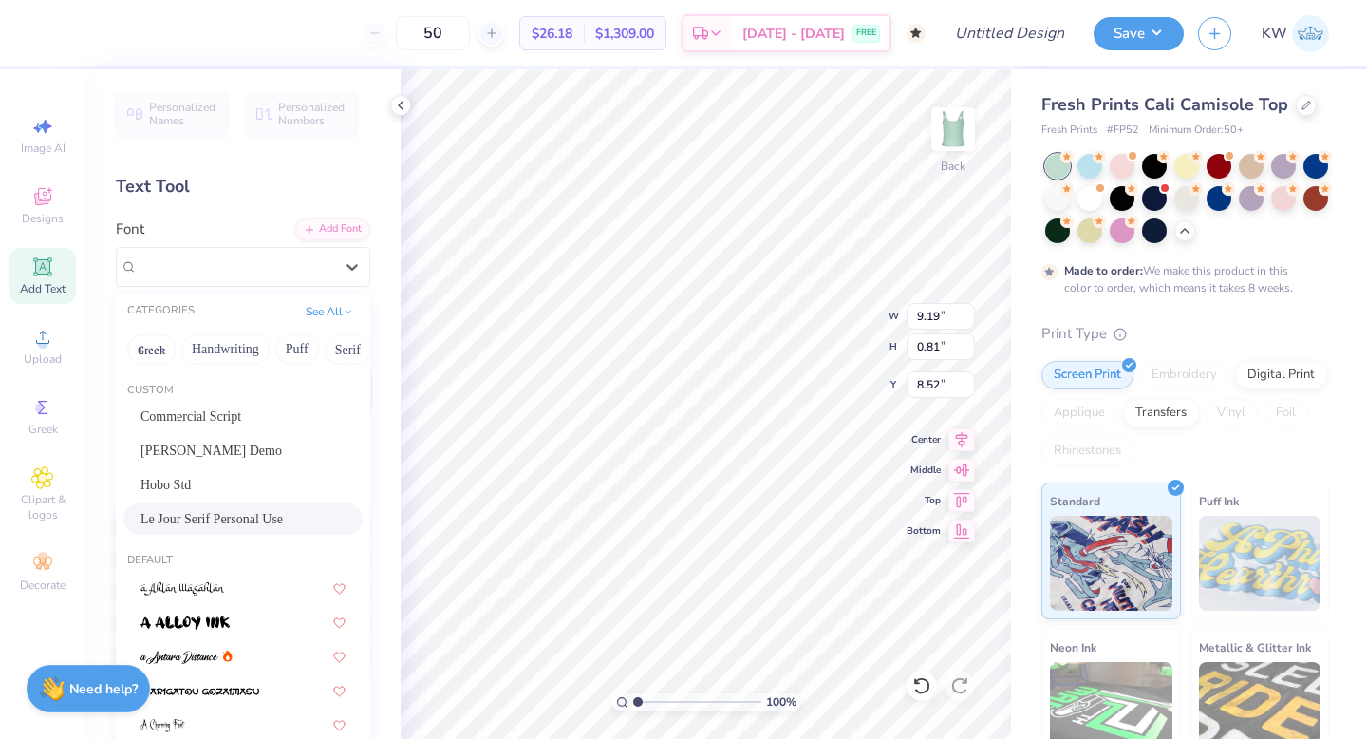
click at [273, 506] on div "Le Jour Serif Personal Use" at bounding box center [242, 518] width 239 height 31
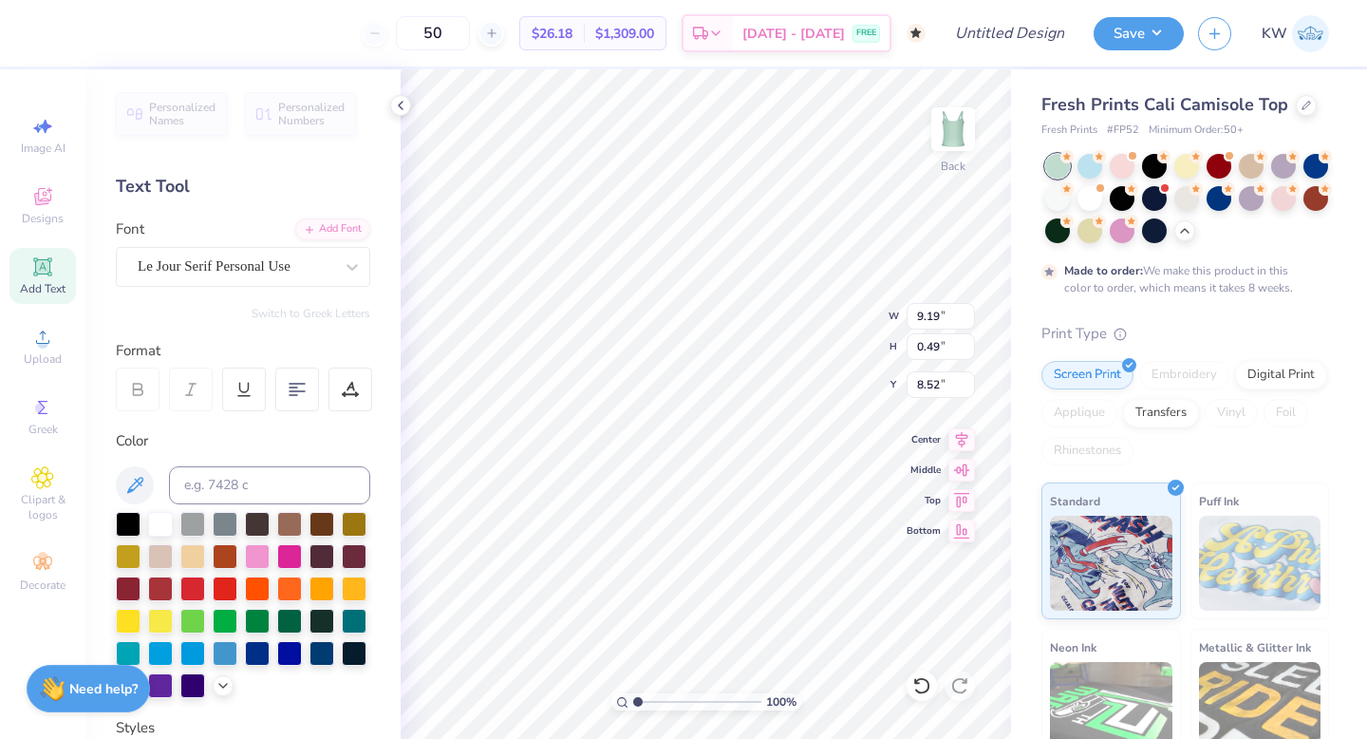
type input "0.49"
type input "8.68"
click at [251, 254] on div at bounding box center [236, 266] width 196 height 26
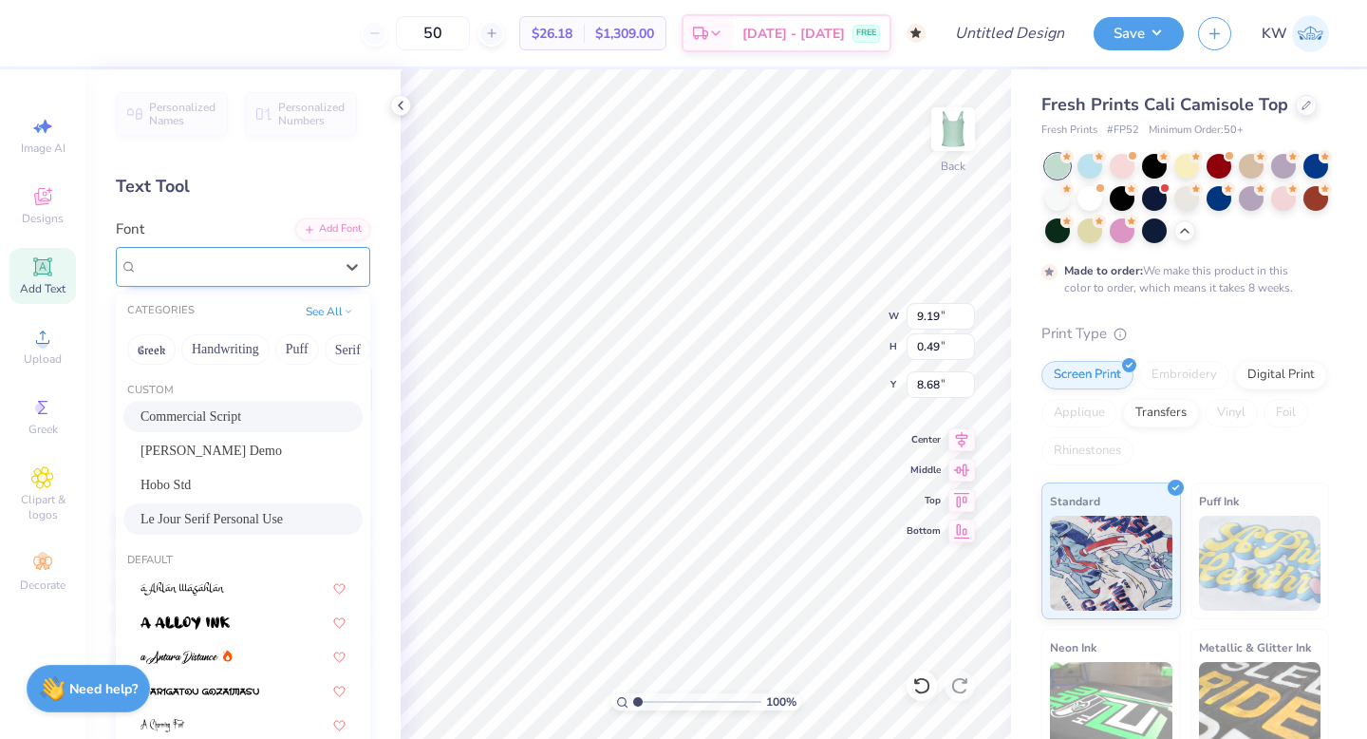
click at [259, 269] on span "Le Jour Serif Personal Use" at bounding box center [214, 266] width 153 height 22
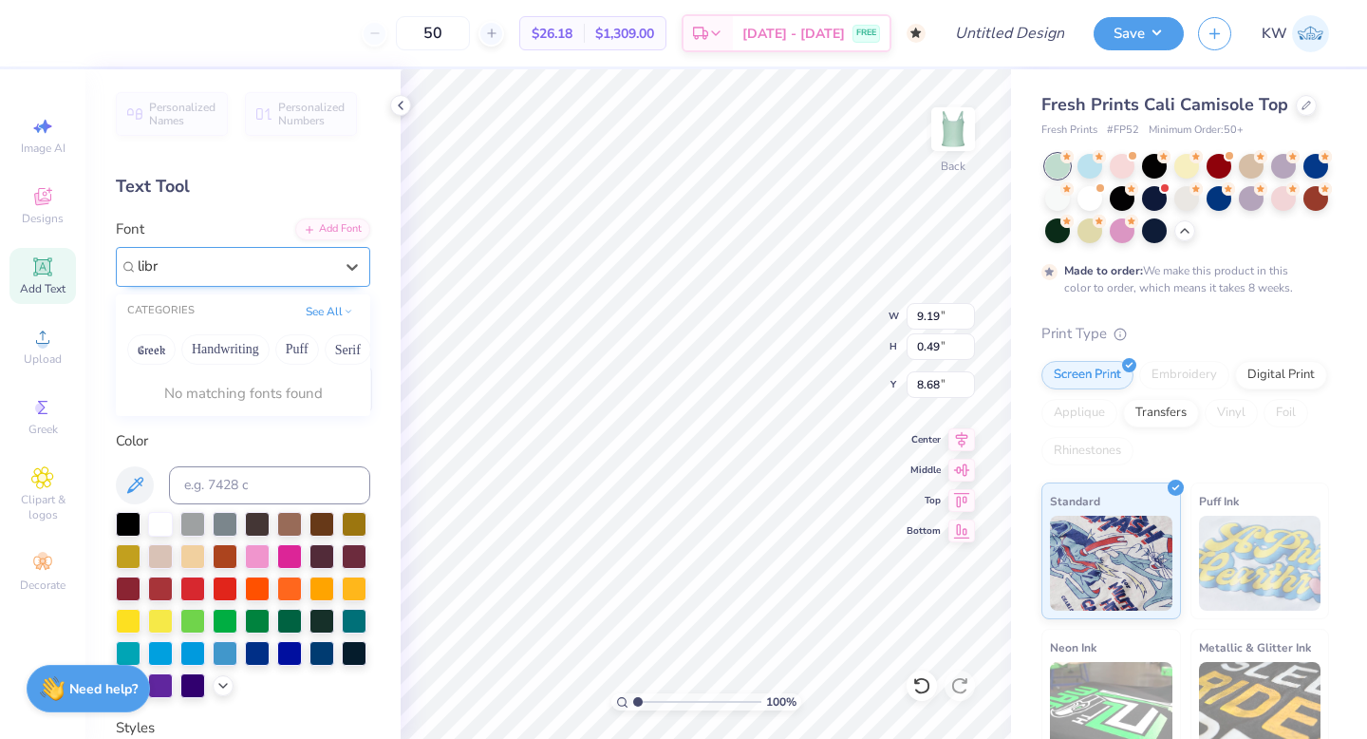
type input "libre"
click at [208, 338] on button "Handwriting" at bounding box center [225, 349] width 88 height 30
drag, startPoint x: 188, startPoint y: 269, endPoint x: 137, endPoint y: 263, distance: 51.6
click at [137, 263] on div "Le Jour Serif Personal Use" at bounding box center [235, 266] width 199 height 29
click at [208, 343] on button "Handwriting" at bounding box center [225, 349] width 88 height 30
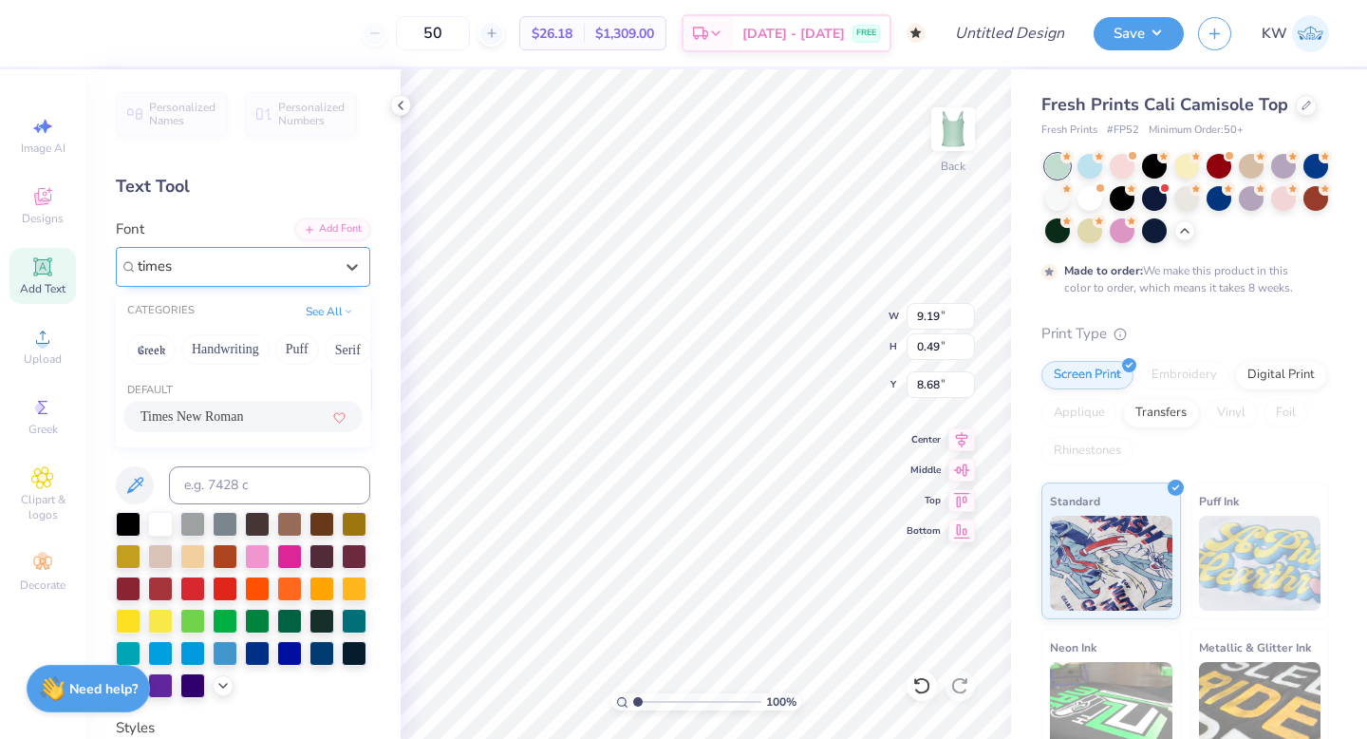
click at [229, 406] on span "Times New Roman" at bounding box center [192, 416] width 103 height 20
type input "times"
type input "5.67"
type input "0.58"
type input "8.66"
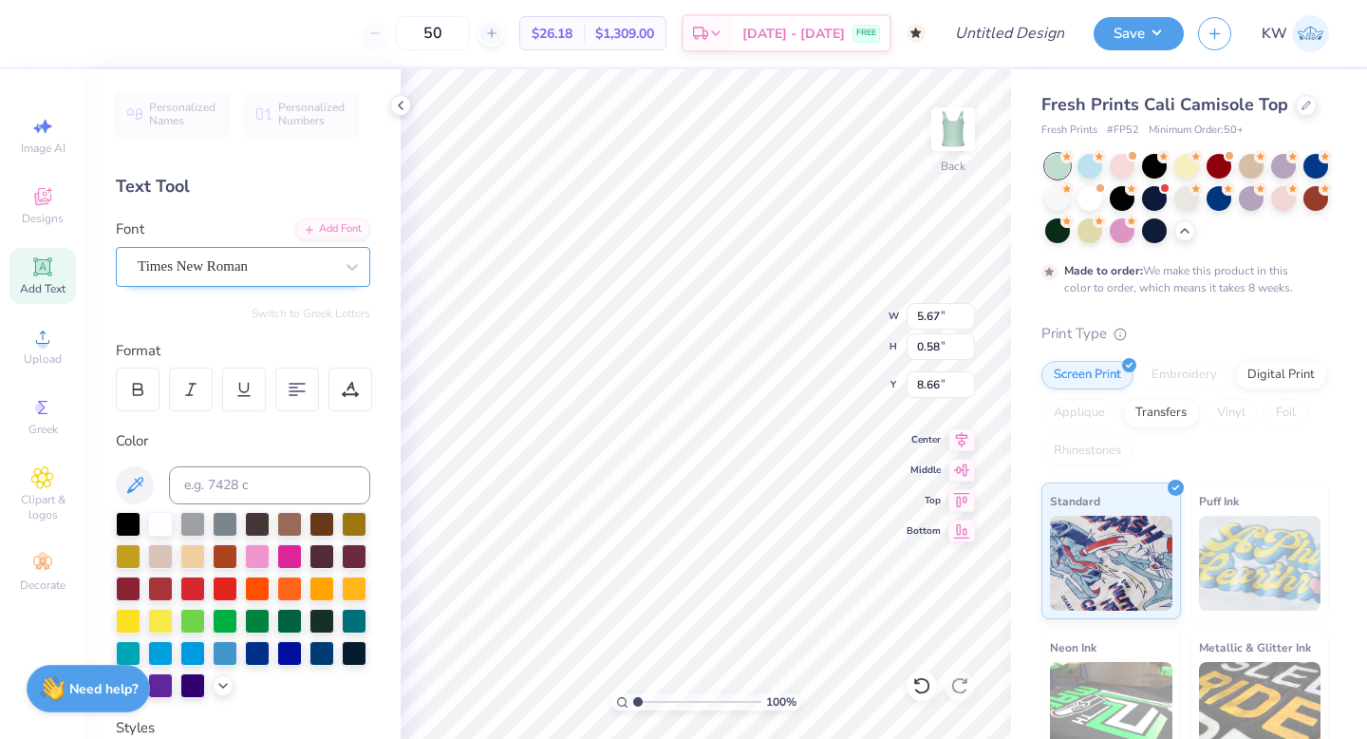
click at [32, 38] on div at bounding box center [19, 33] width 38 height 66
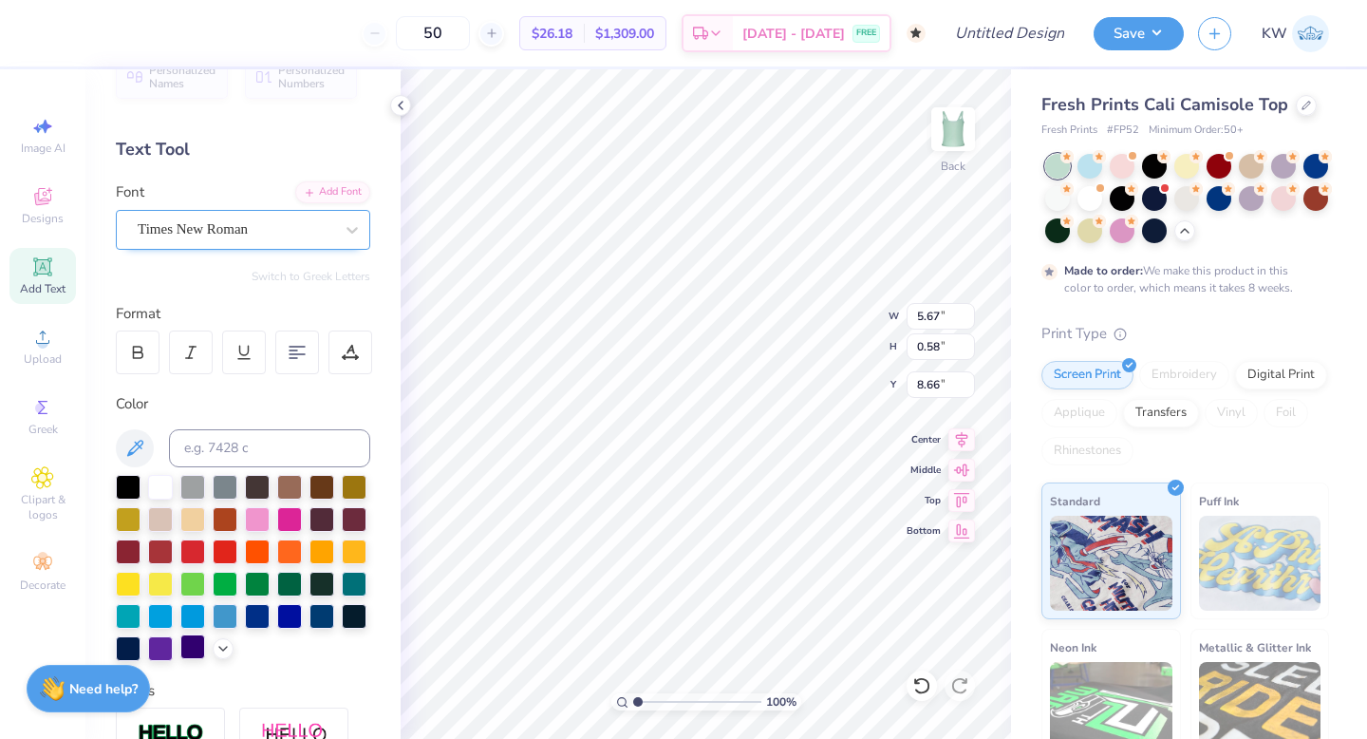
click at [197, 638] on div at bounding box center [192, 646] width 25 height 25
type input "8.90"
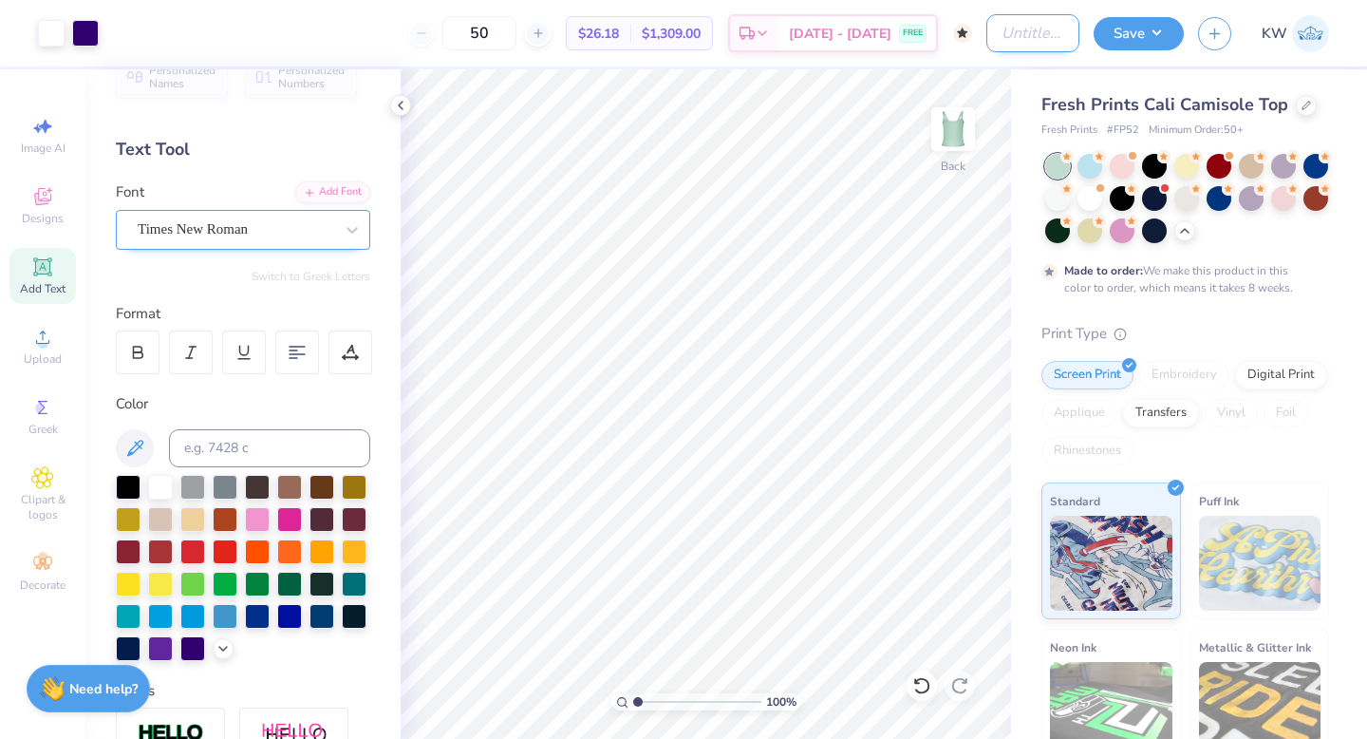
click at [1028, 29] on input "Design Title" at bounding box center [1032, 33] width 93 height 38
type input "Soda Bar"
click at [1159, 33] on button "Save" at bounding box center [1139, 30] width 90 height 33
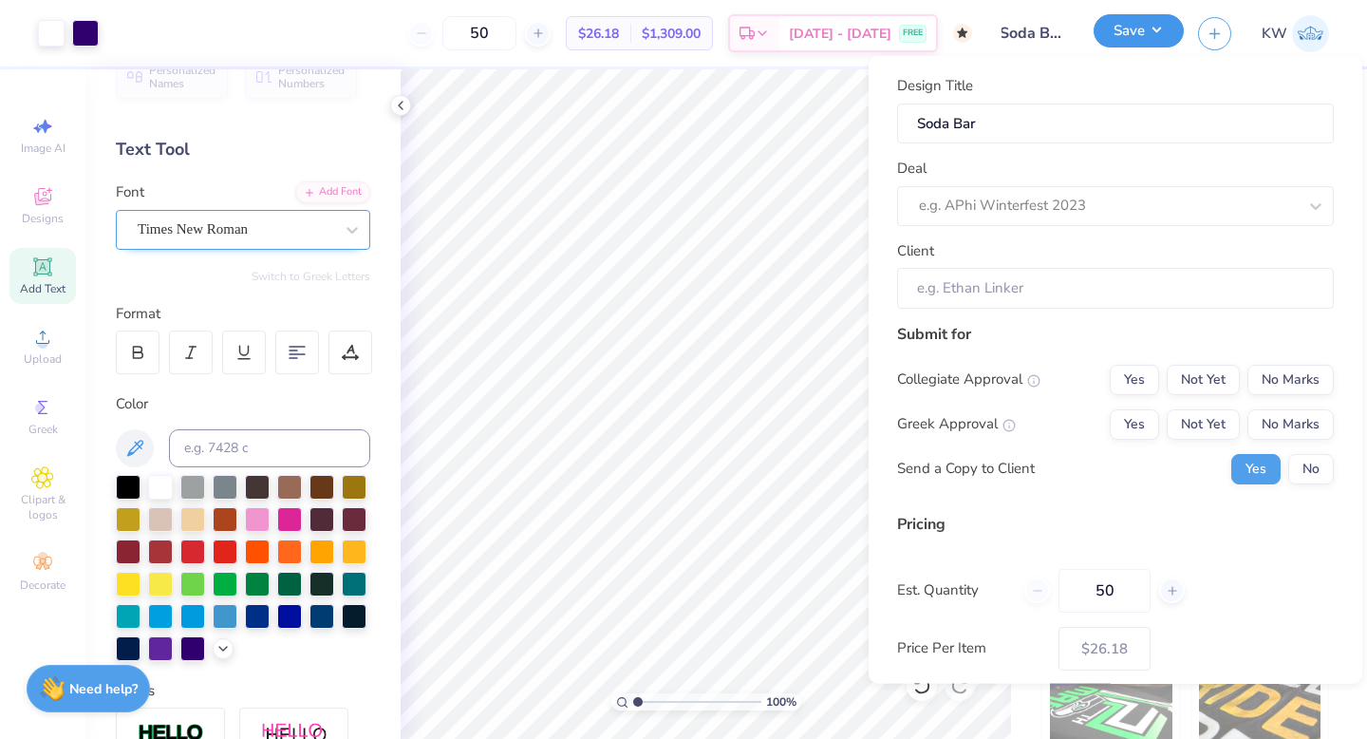
scroll to position [0, 0]
click at [1131, 116] on input "Soda Bar" at bounding box center [1115, 123] width 437 height 41
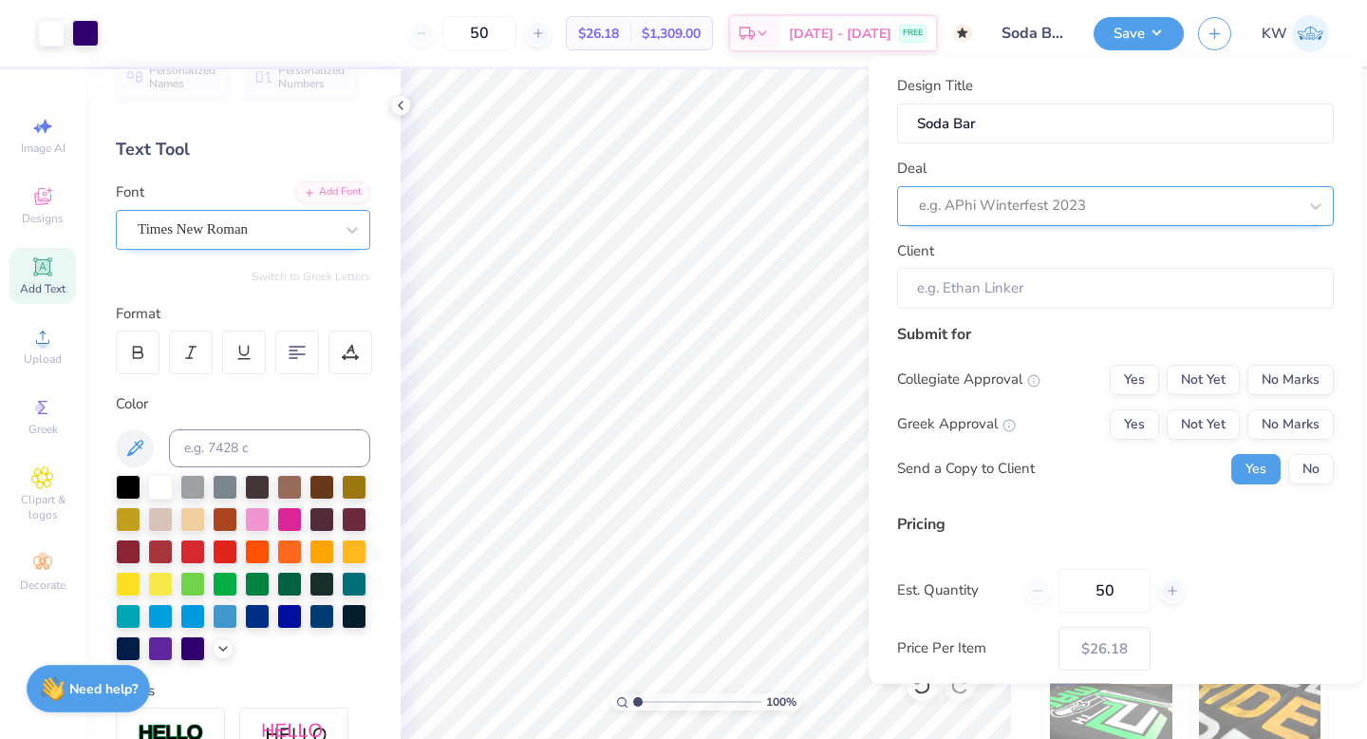
click at [1117, 196] on div at bounding box center [1108, 206] width 378 height 26
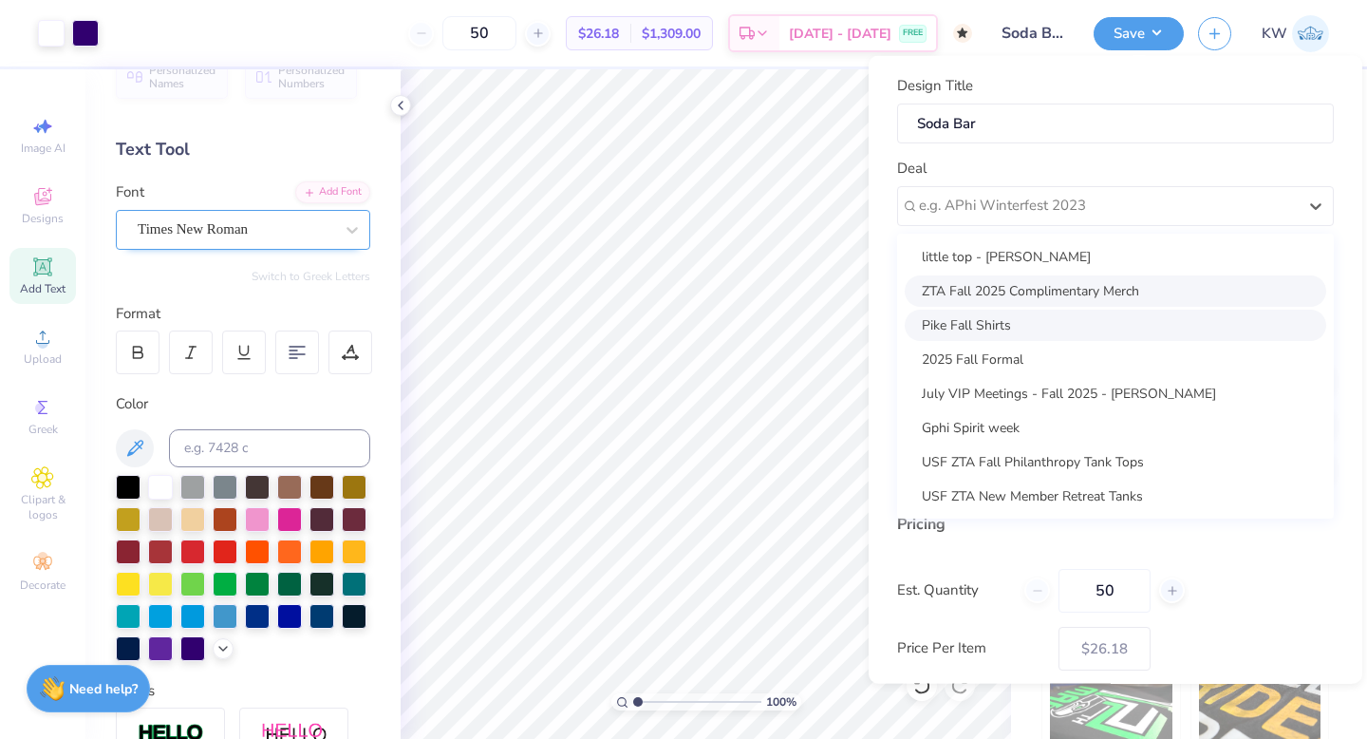
scroll to position [35, 0]
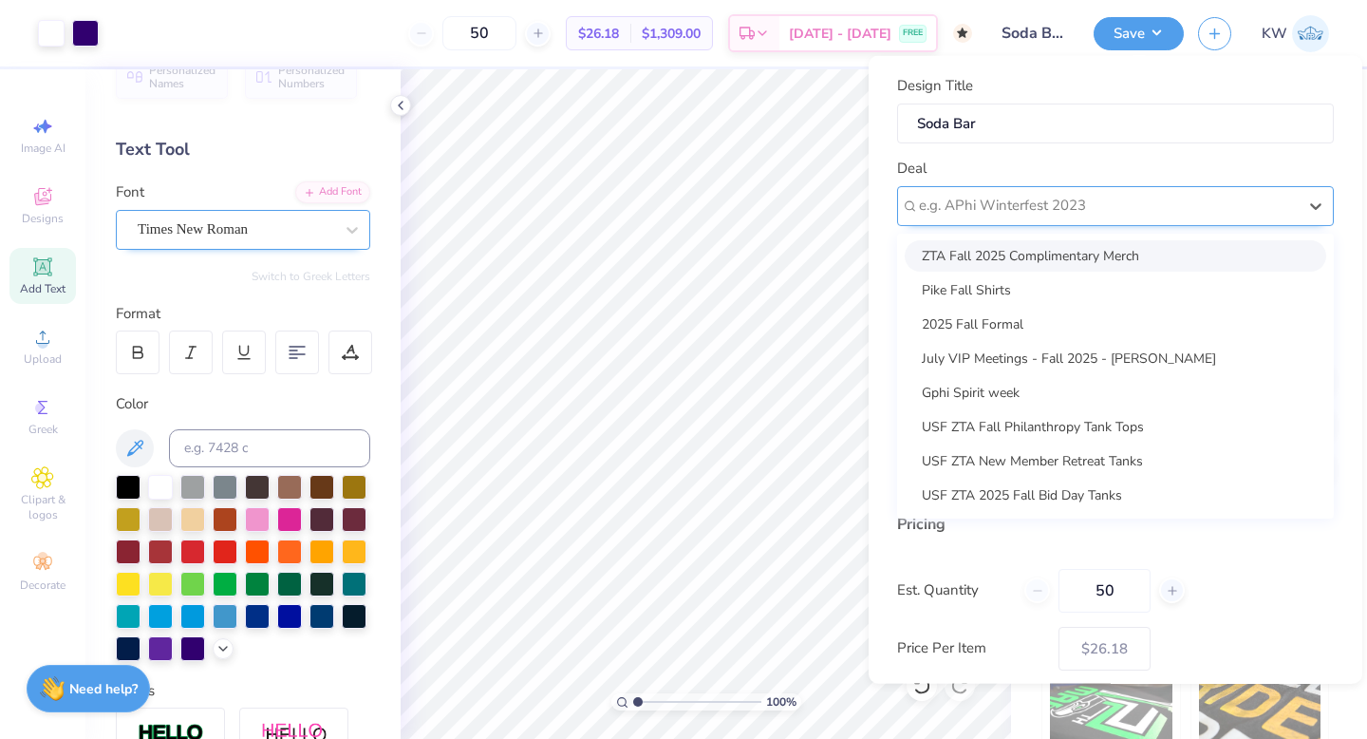
click at [1101, 198] on div at bounding box center [1108, 206] width 378 height 26
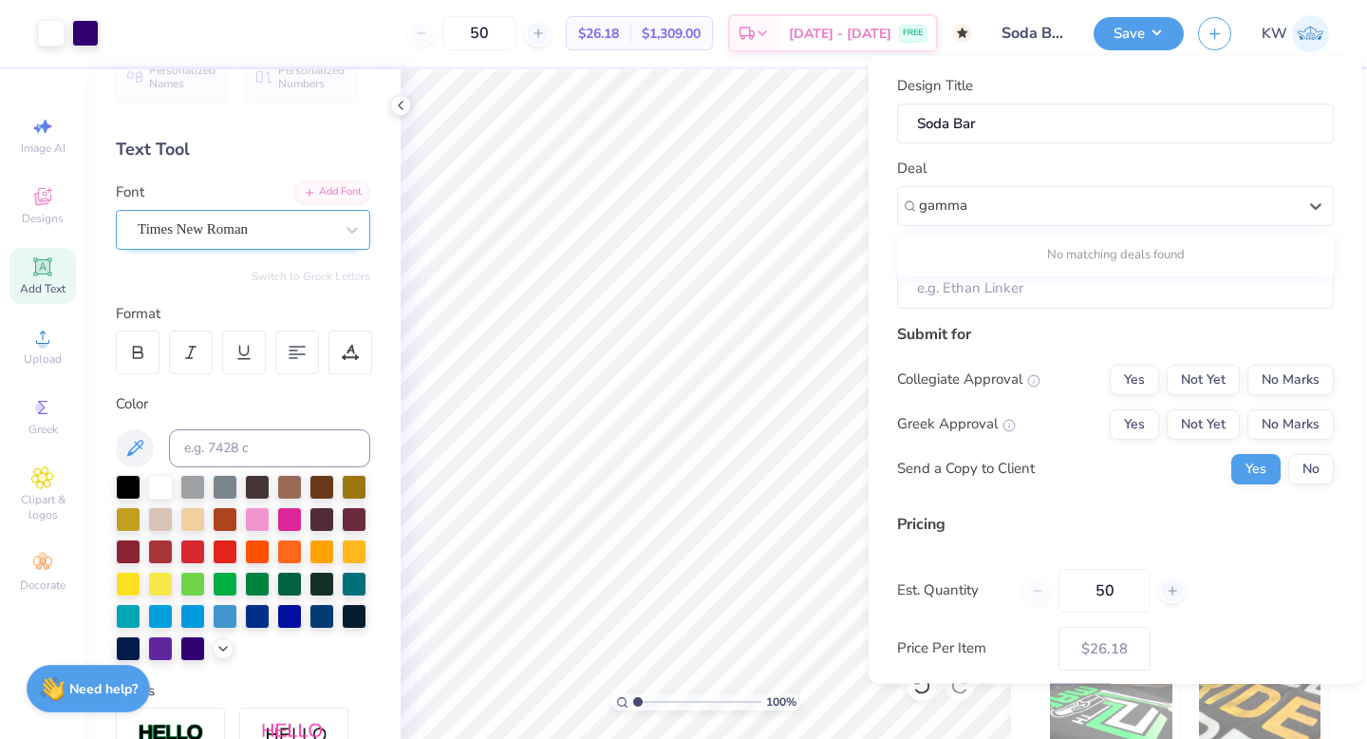
type input "gamma"
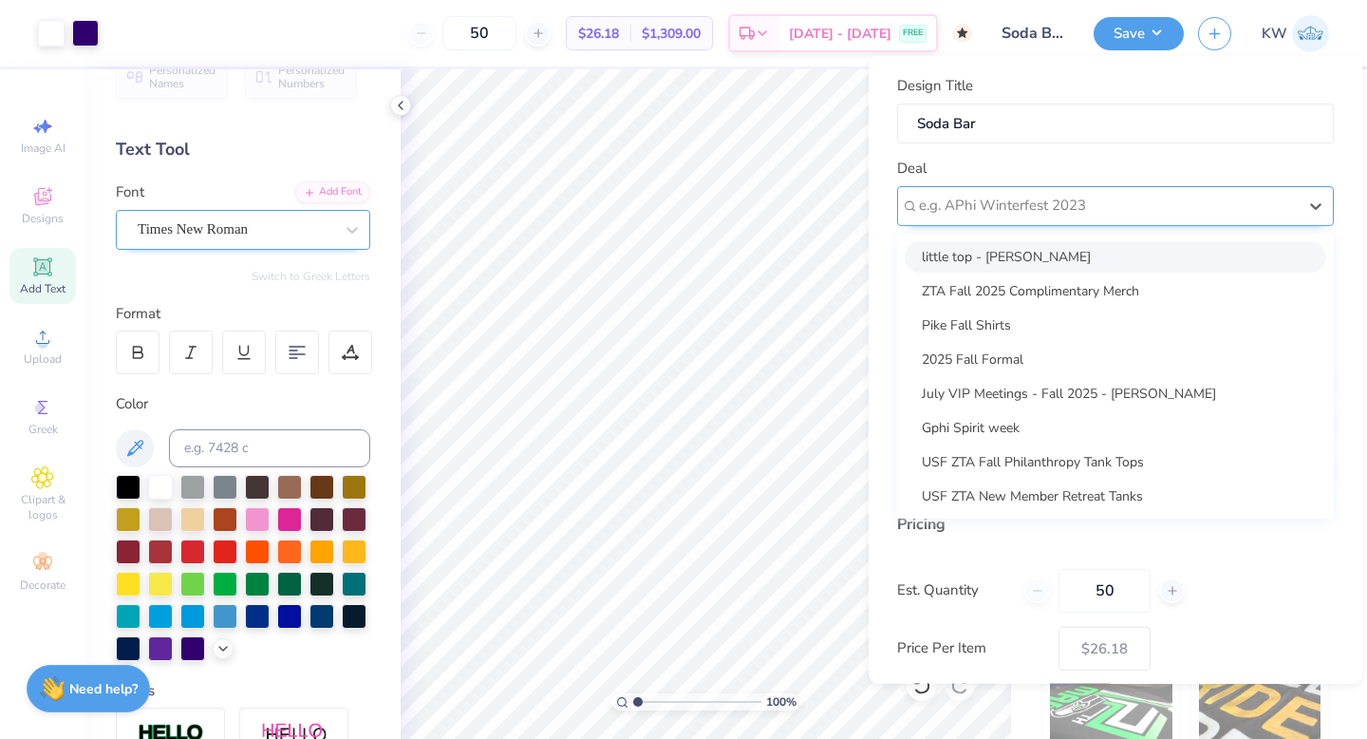
click at [1121, 213] on div at bounding box center [1108, 206] width 378 height 26
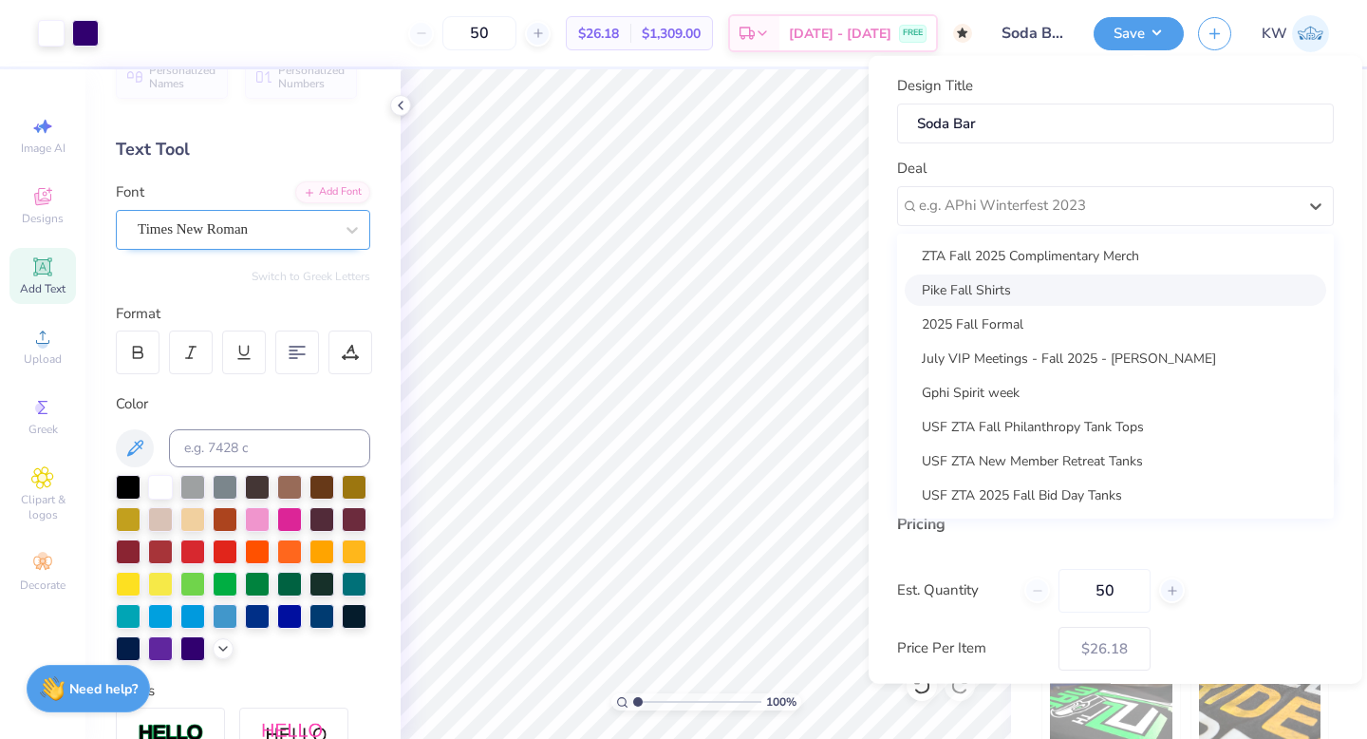
scroll to position [0, 0]
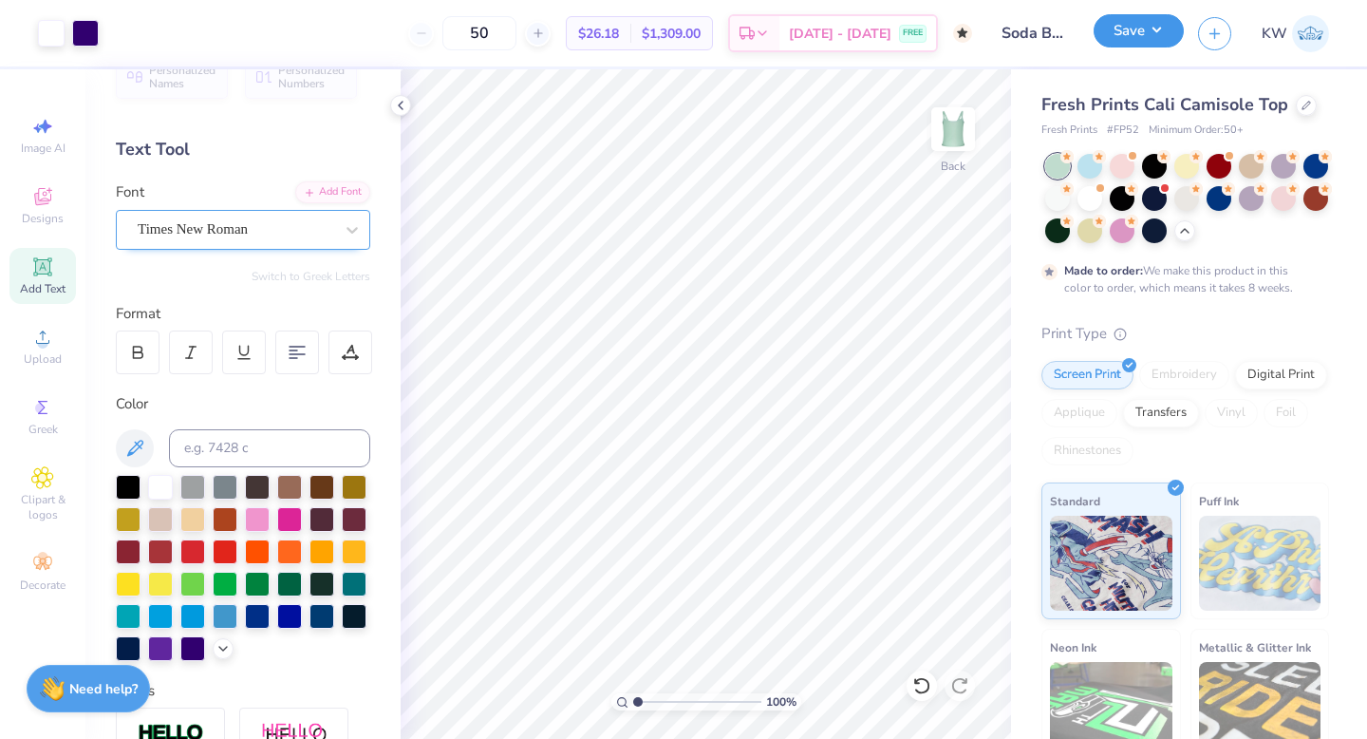
click at [1125, 26] on button "Save" at bounding box center [1139, 30] width 90 height 33
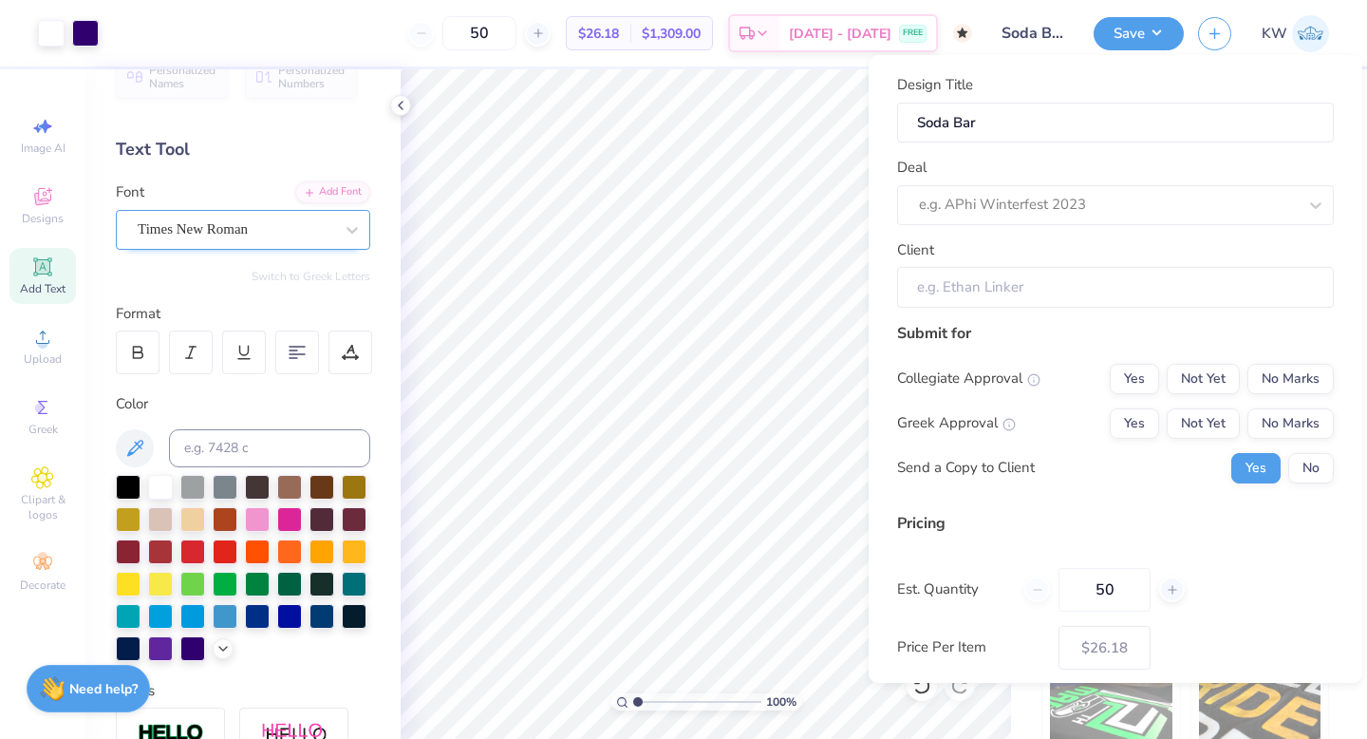
click at [1088, 280] on input "Client" at bounding box center [1115, 287] width 437 height 41
click at [1127, 182] on div "Deal e.g. APhi Winterfest 2023" at bounding box center [1115, 191] width 437 height 68
click at [1127, 216] on div at bounding box center [1108, 205] width 378 height 26
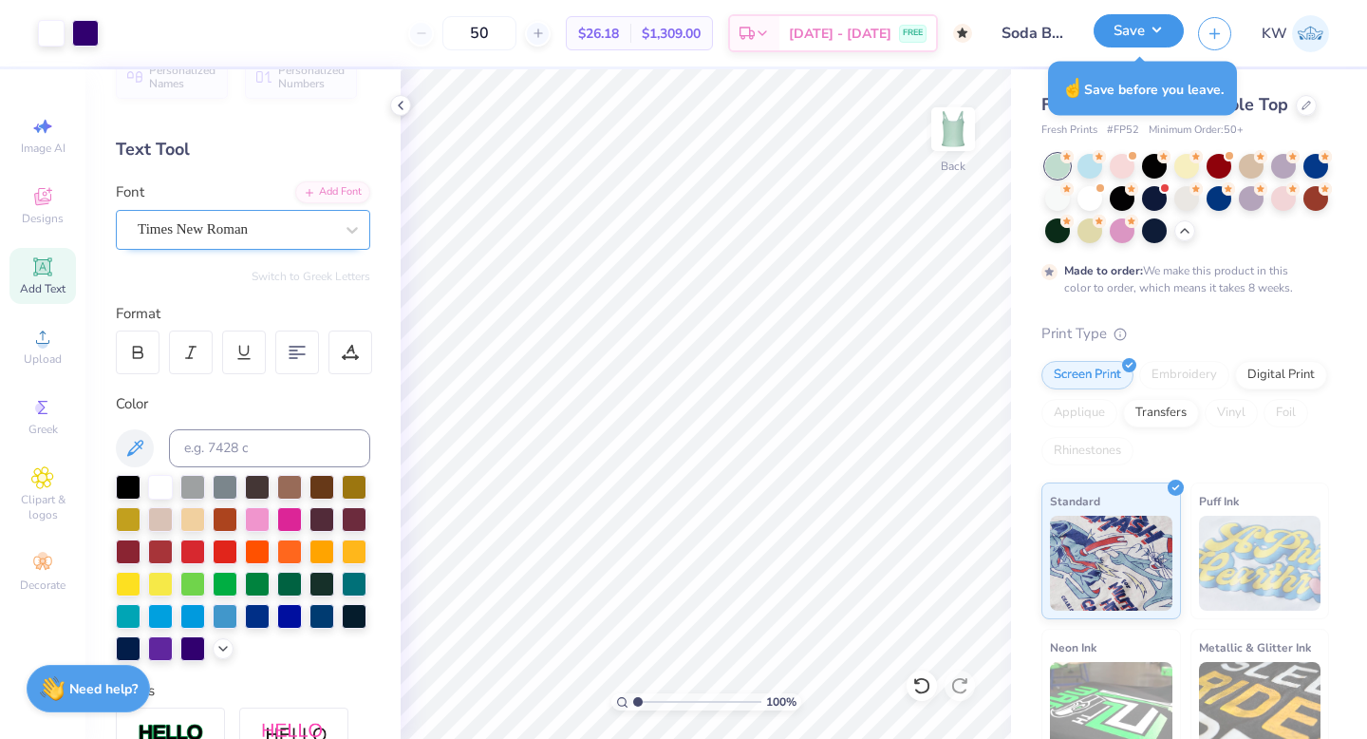
click at [1143, 24] on button "Save" at bounding box center [1139, 30] width 90 height 33
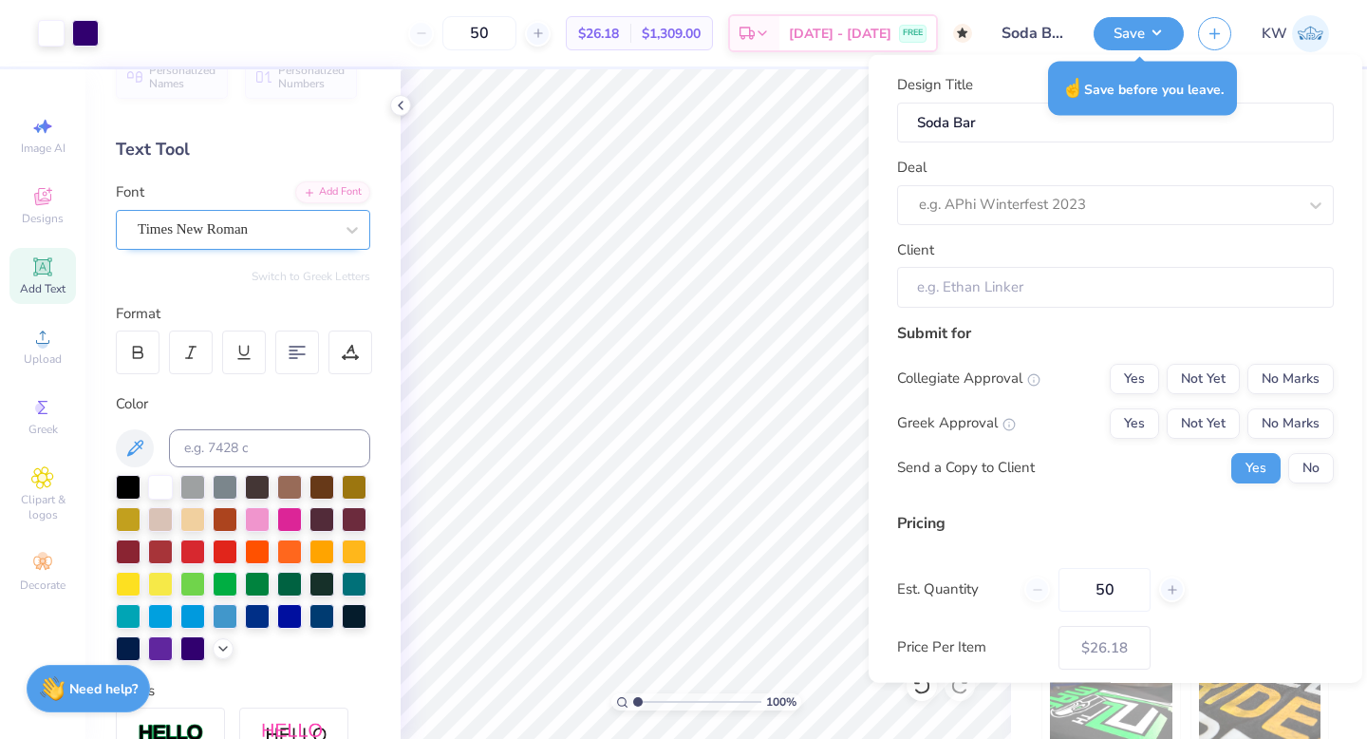
click at [1103, 286] on input "Client" at bounding box center [1115, 287] width 437 height 41
click at [1096, 208] on div at bounding box center [1108, 205] width 378 height 26
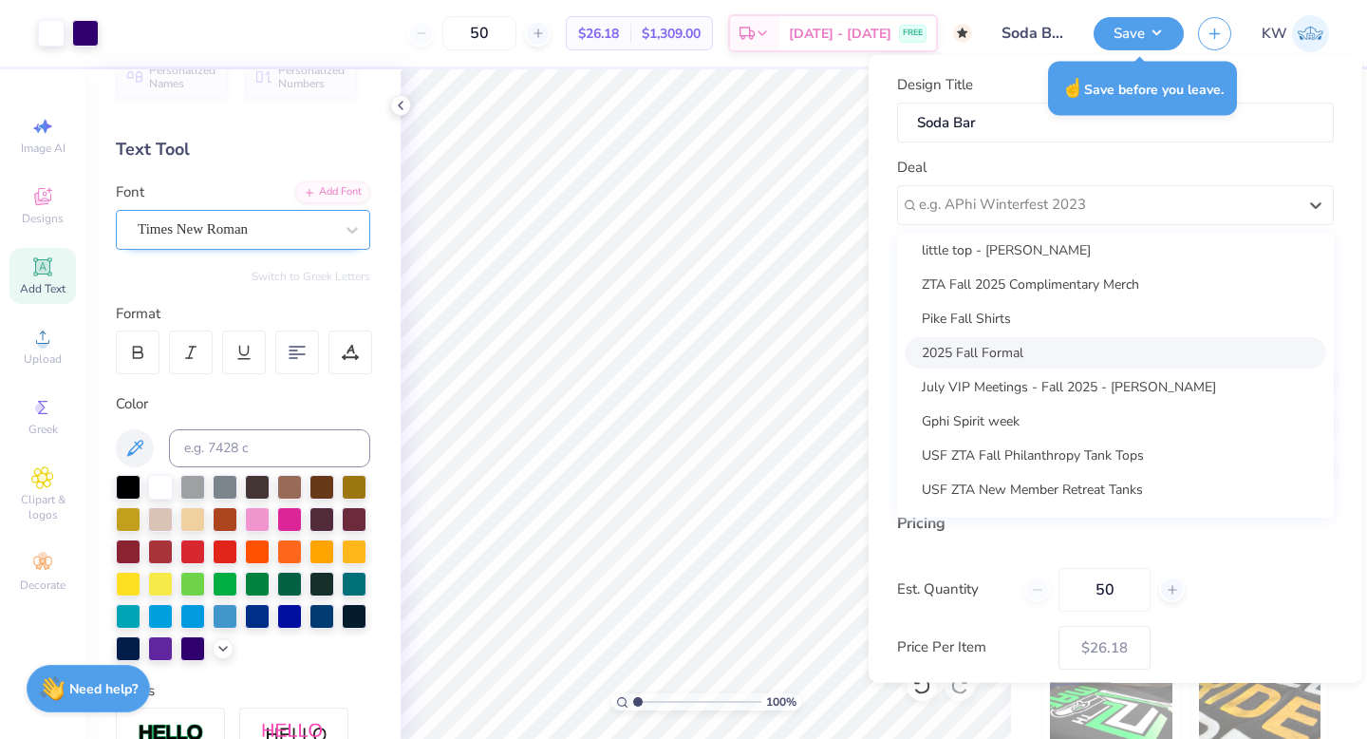
scroll to position [35, 0]
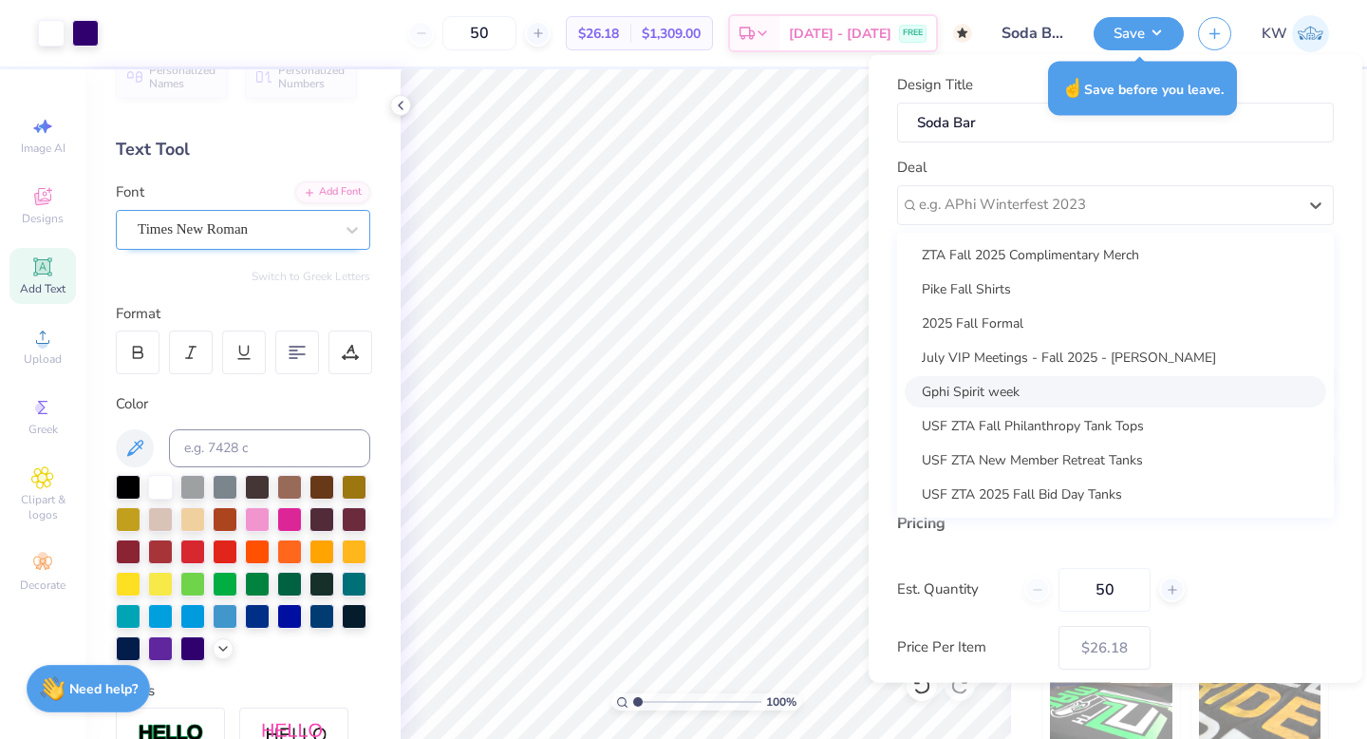
click at [1098, 404] on div "Gphi Spirit week" at bounding box center [1116, 390] width 422 height 31
type input "Carina Sepe"
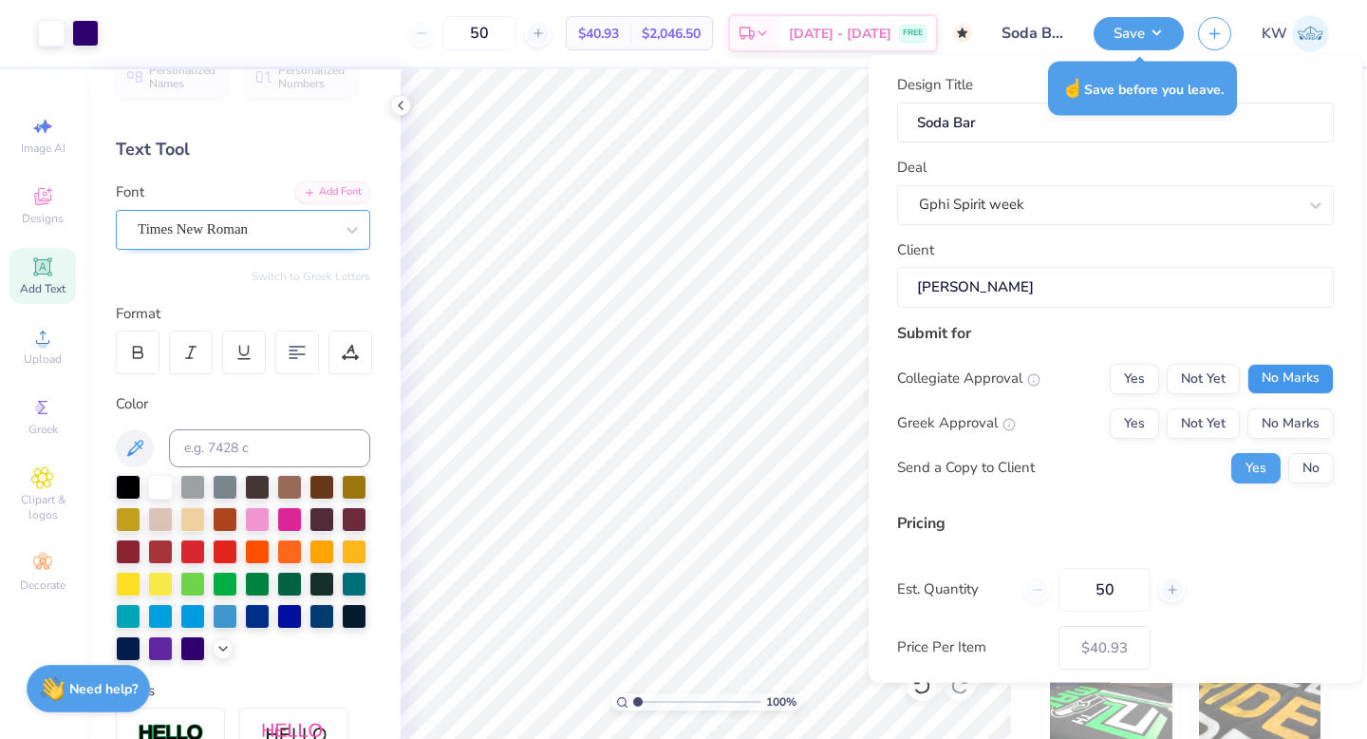
click at [1299, 379] on button "No Marks" at bounding box center [1291, 378] width 86 height 30
click at [1292, 430] on button "No Marks" at bounding box center [1291, 422] width 86 height 30
click at [1164, 417] on div "Yes Not Yet No Marks" at bounding box center [1222, 422] width 224 height 30
click at [1144, 422] on button "Yes" at bounding box center [1134, 422] width 49 height 30
click at [1323, 452] on button "No" at bounding box center [1311, 467] width 46 height 30
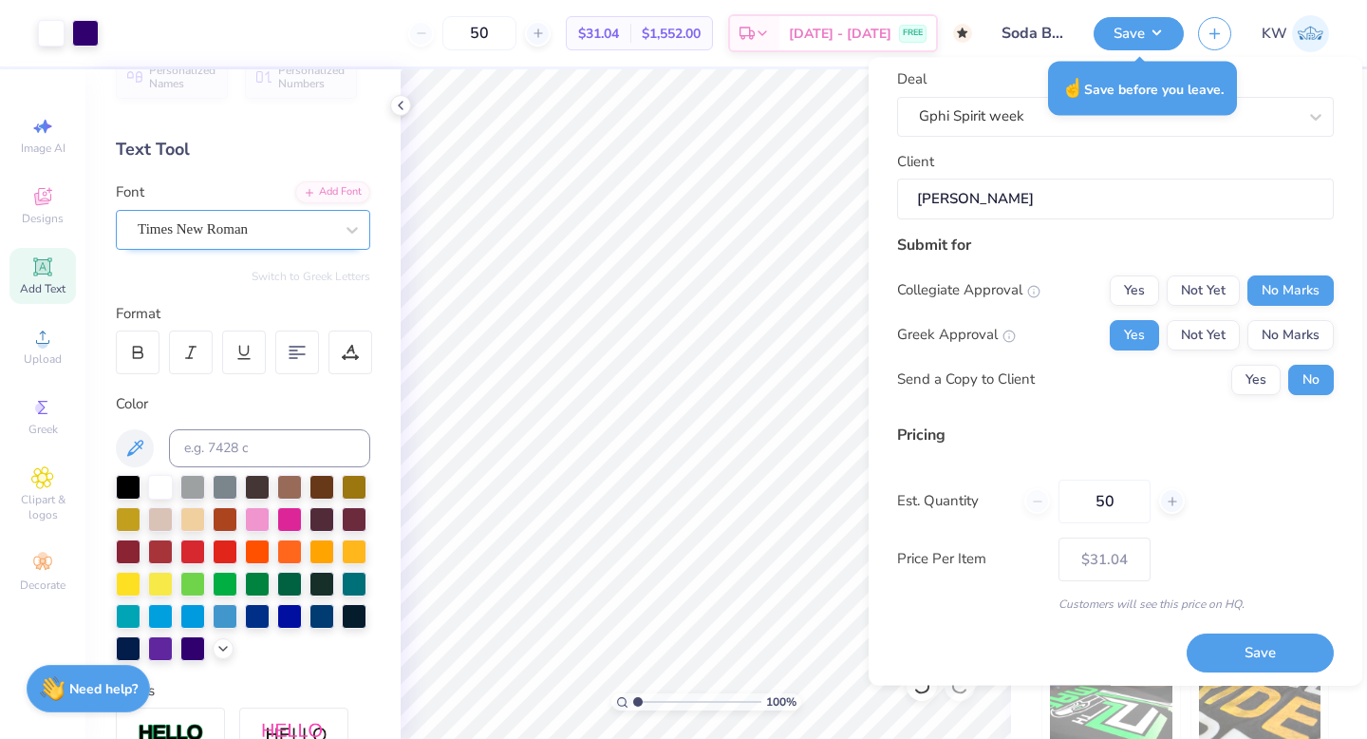
scroll to position [96, 0]
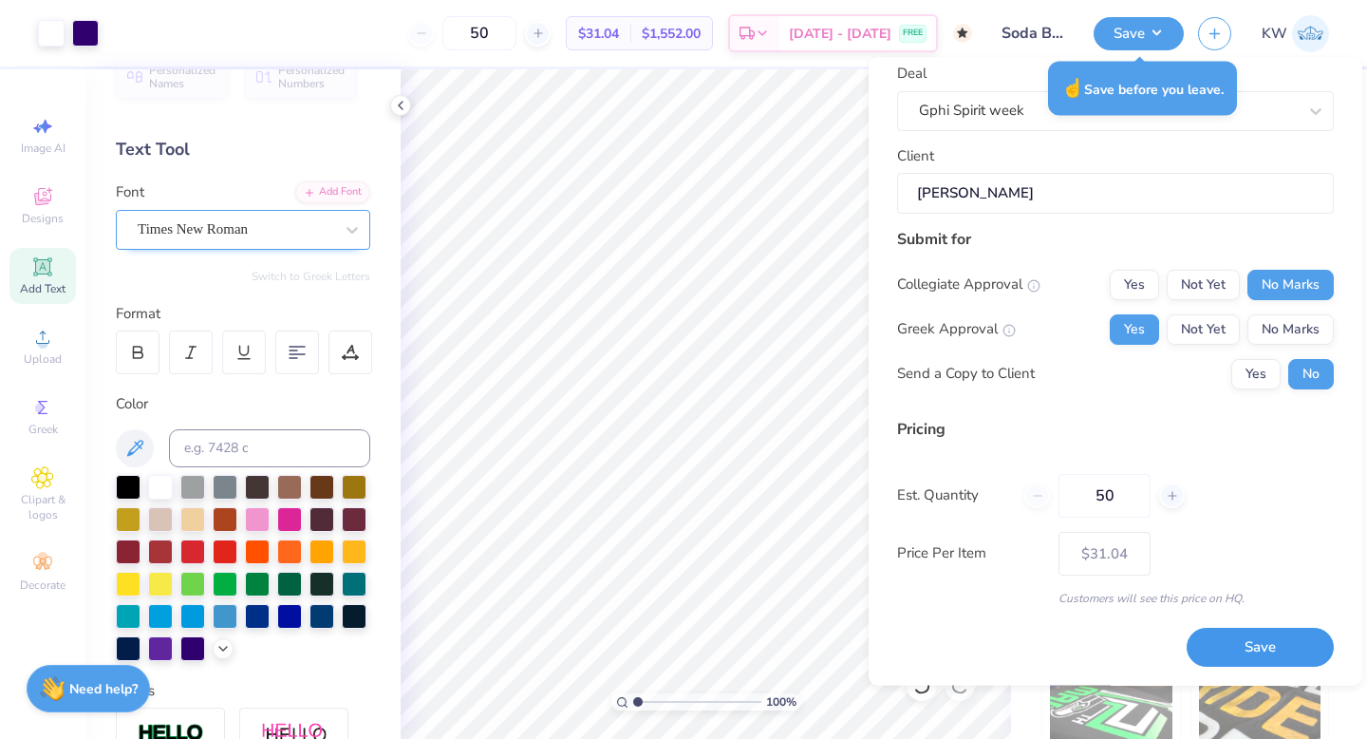
click at [1250, 635] on button "Save" at bounding box center [1260, 648] width 147 height 39
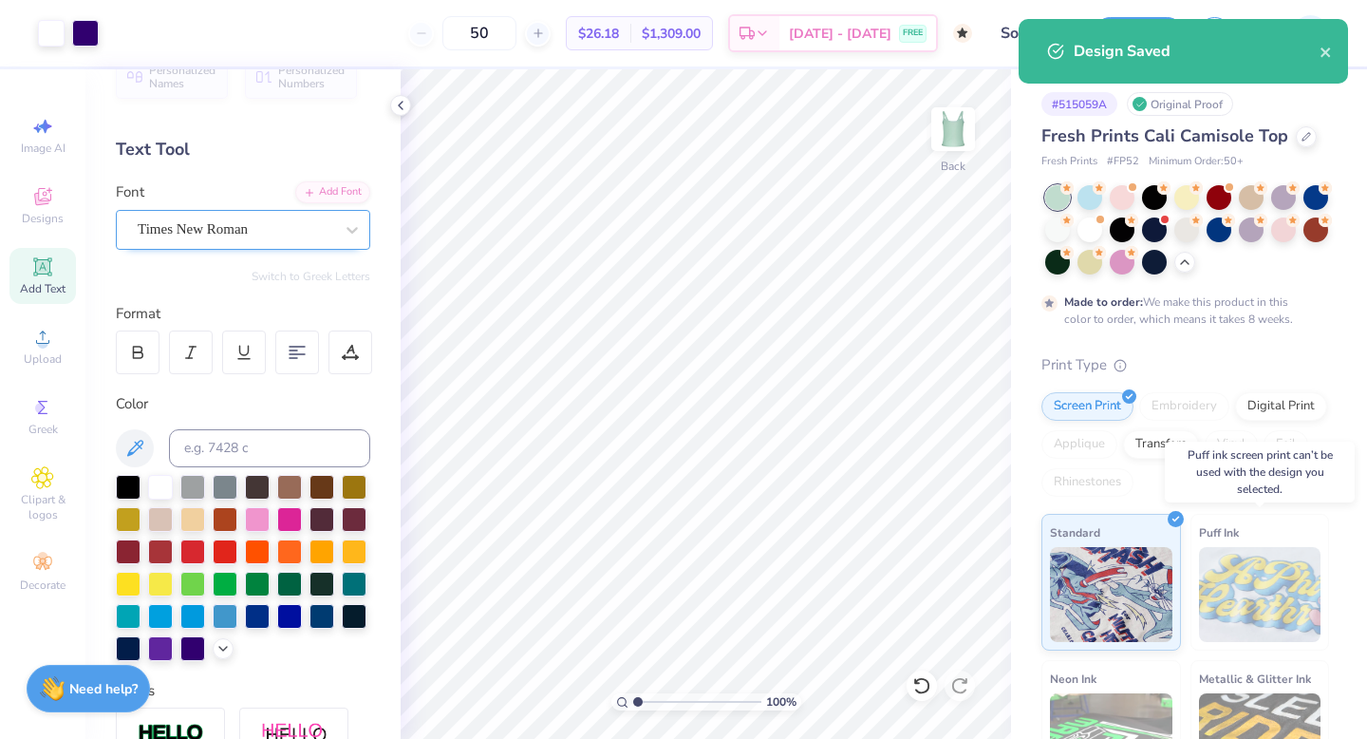
type input "$31.04"
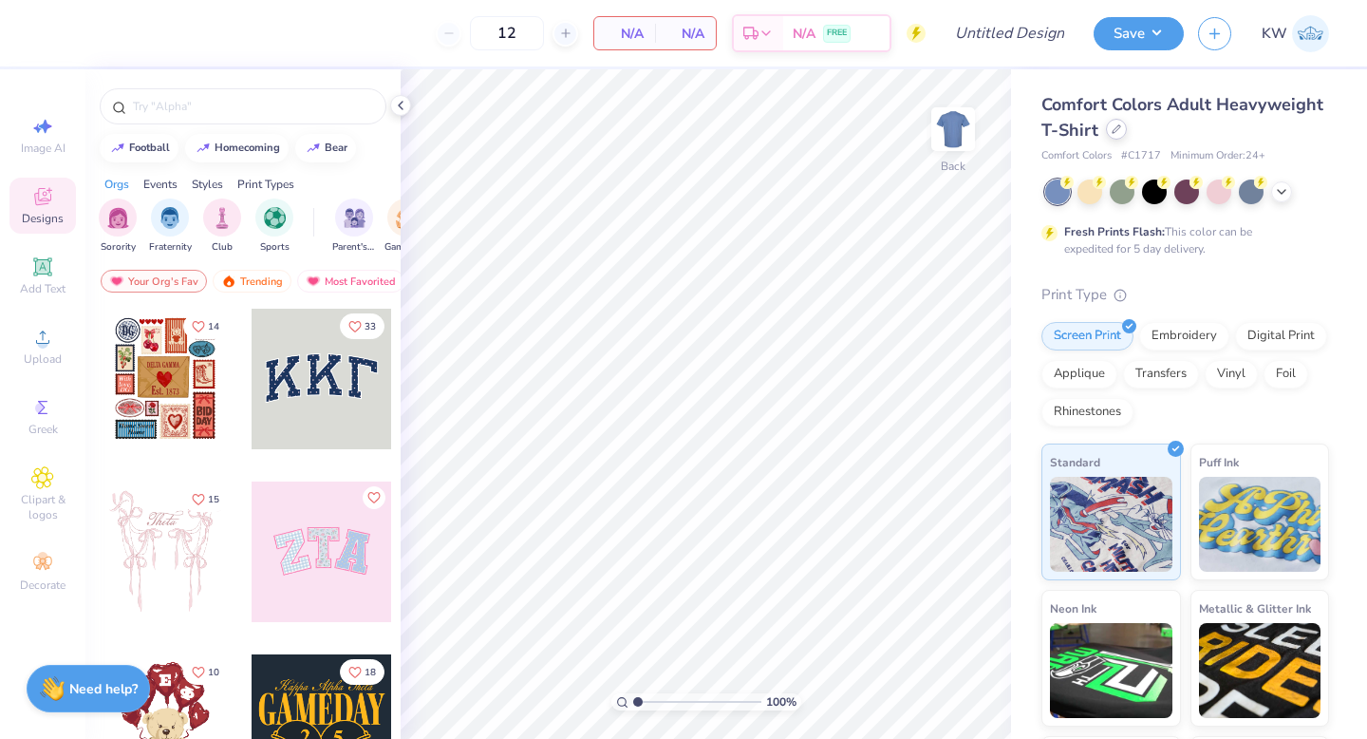
click at [1117, 134] on div at bounding box center [1116, 129] width 21 height 21
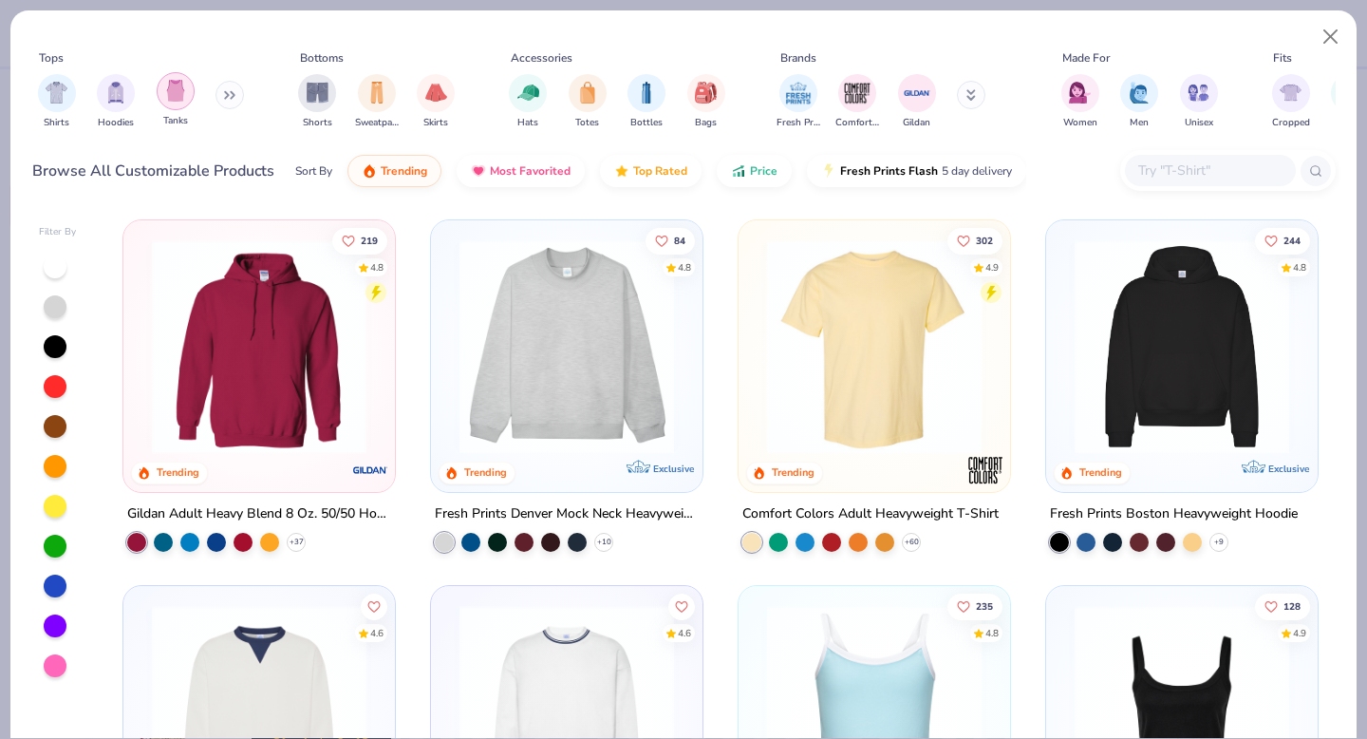
click at [176, 107] on div "filter for Tanks" at bounding box center [176, 91] width 38 height 38
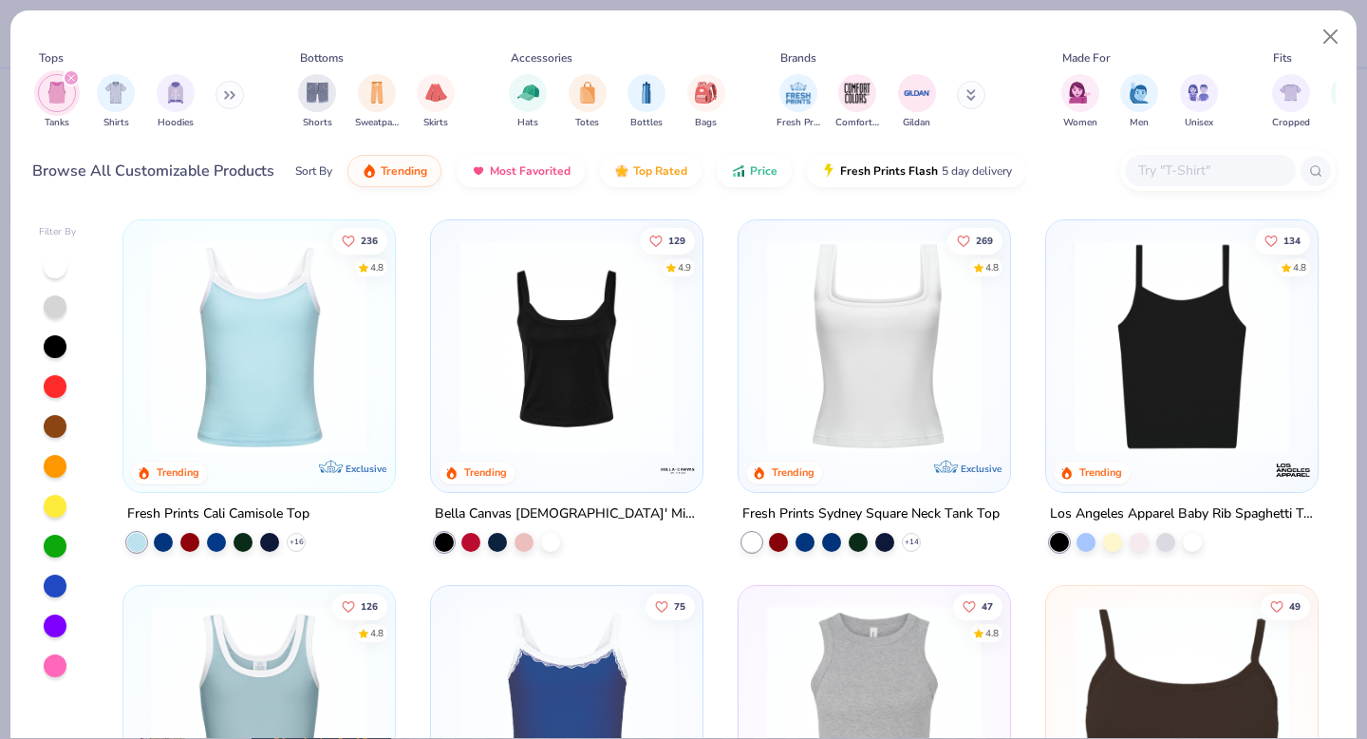
click at [268, 385] on img at bounding box center [259, 346] width 234 height 215
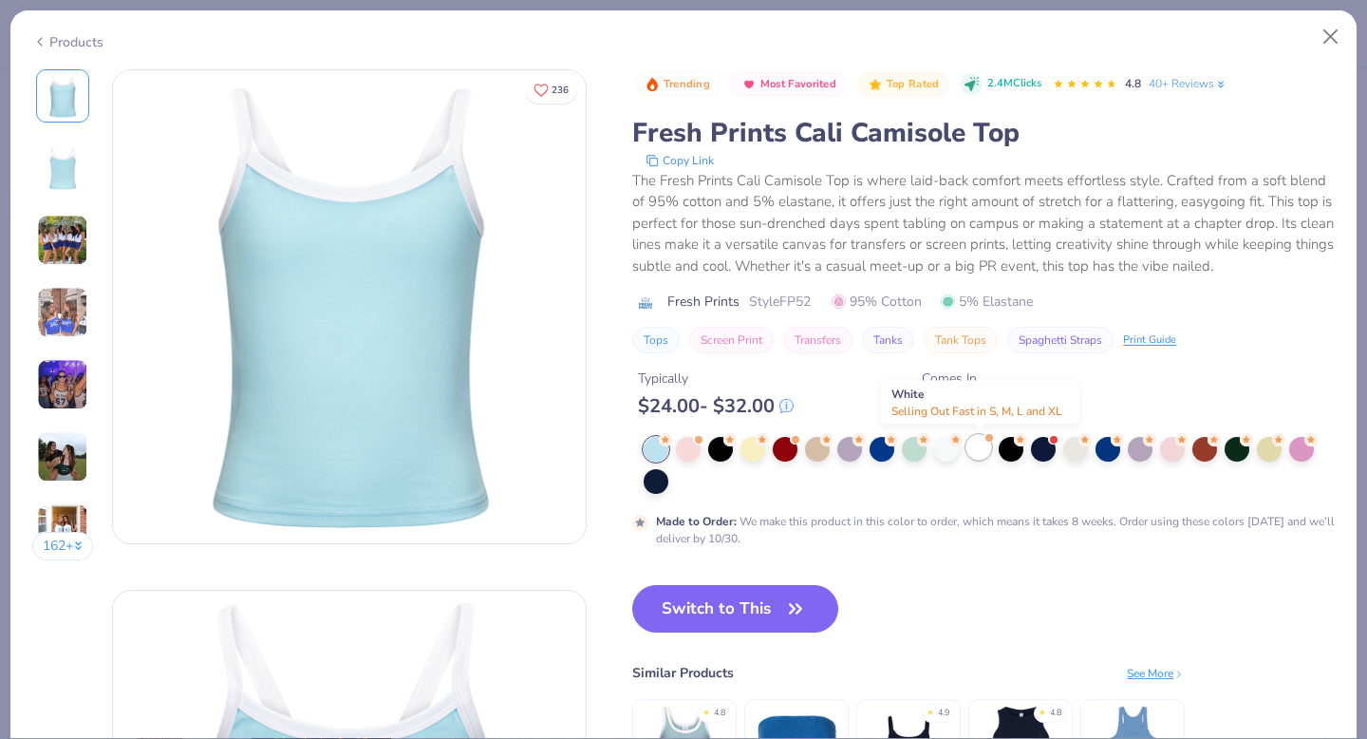
click at [976, 456] on div at bounding box center [979, 447] width 25 height 25
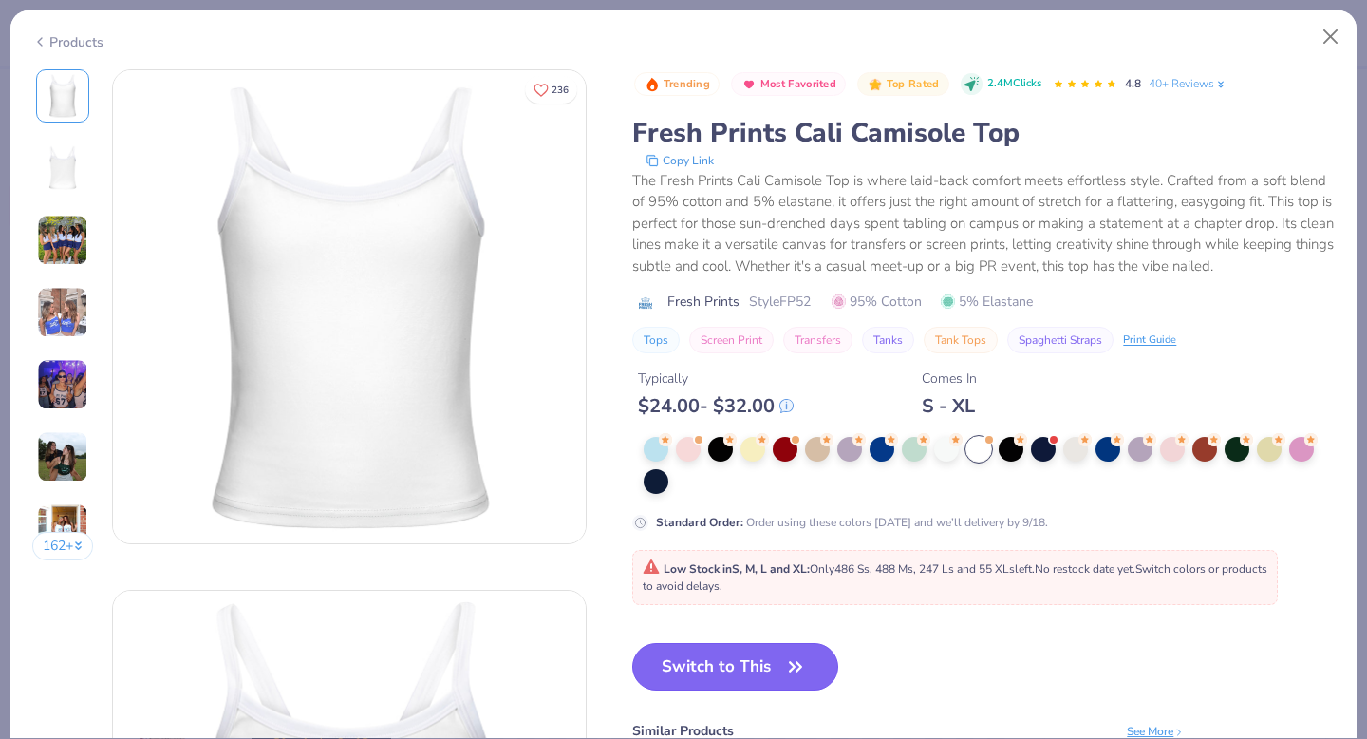
click at [768, 660] on button "Switch to This" at bounding box center [735, 666] width 206 height 47
type input "50"
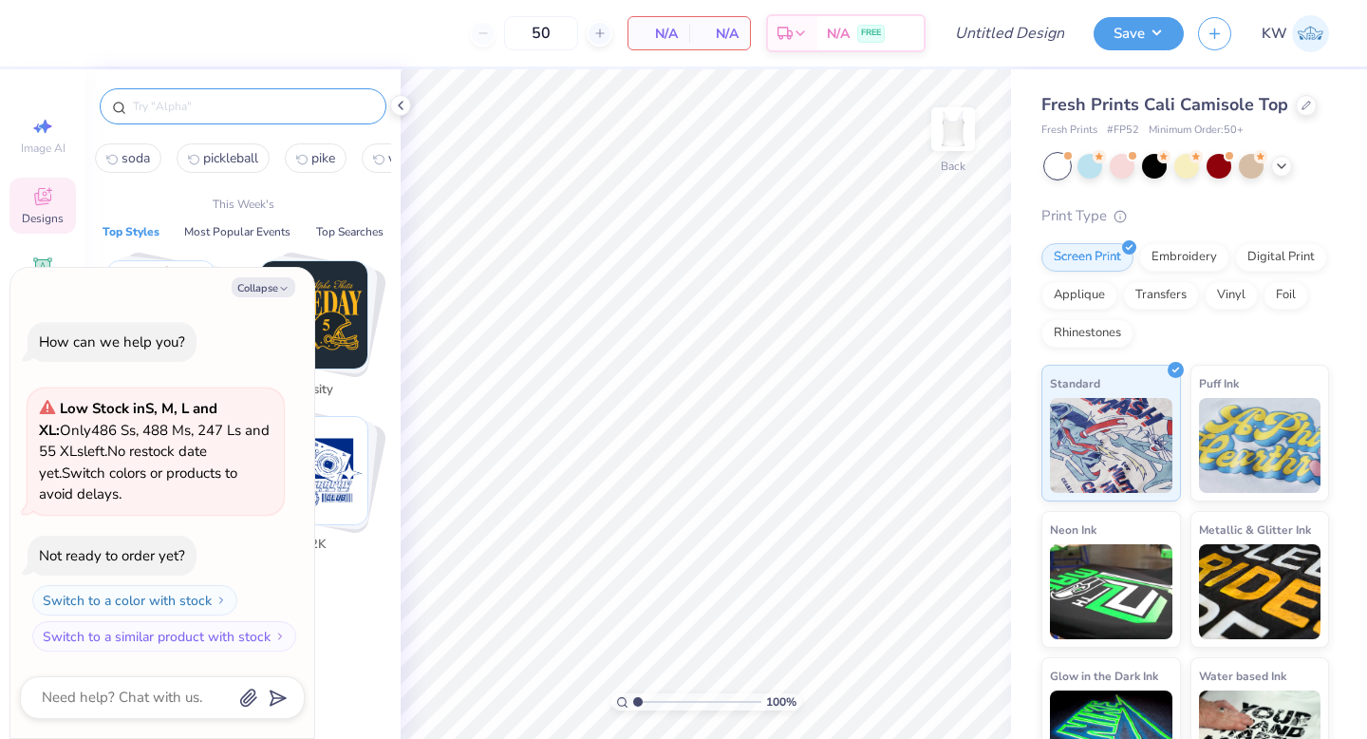
click at [323, 101] on input "text" at bounding box center [252, 106] width 243 height 19
click at [403, 112] on icon at bounding box center [400, 105] width 15 height 15
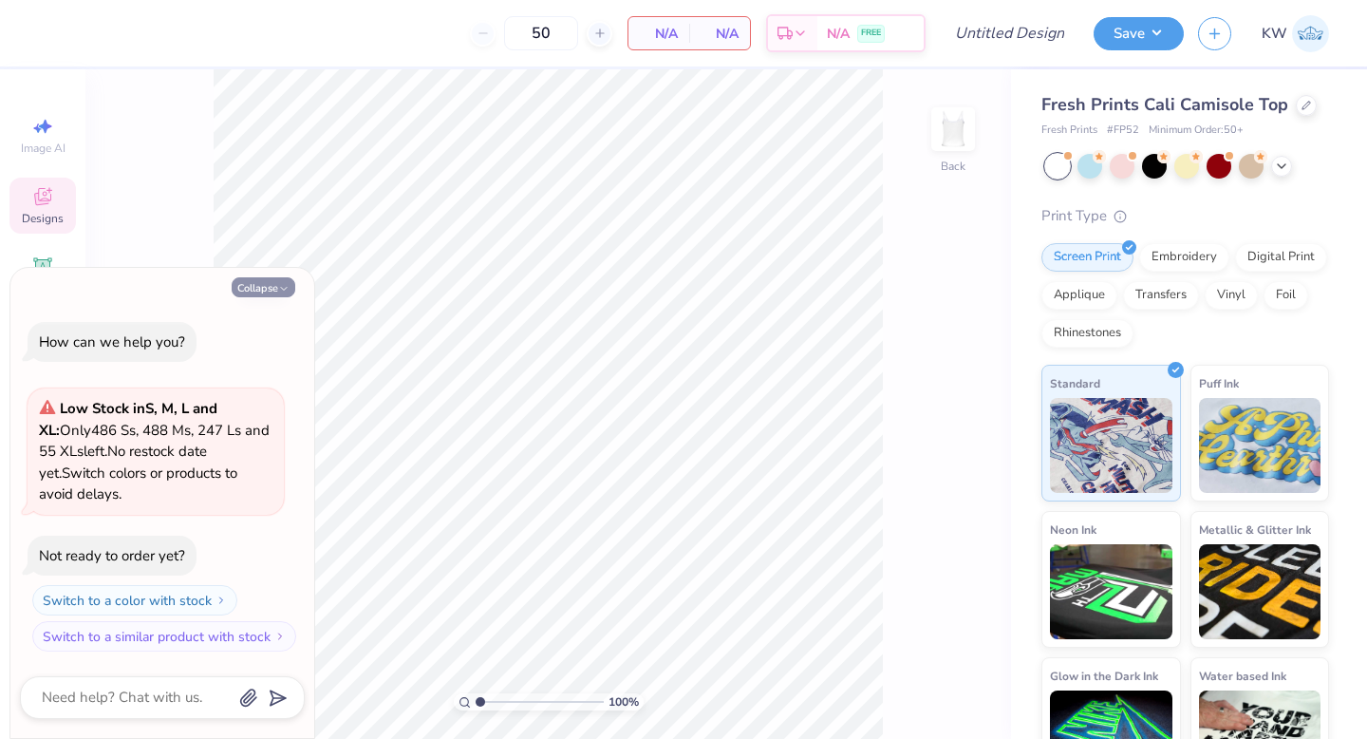
click at [291, 279] on button "Collapse" at bounding box center [264, 287] width 64 height 20
type textarea "x"
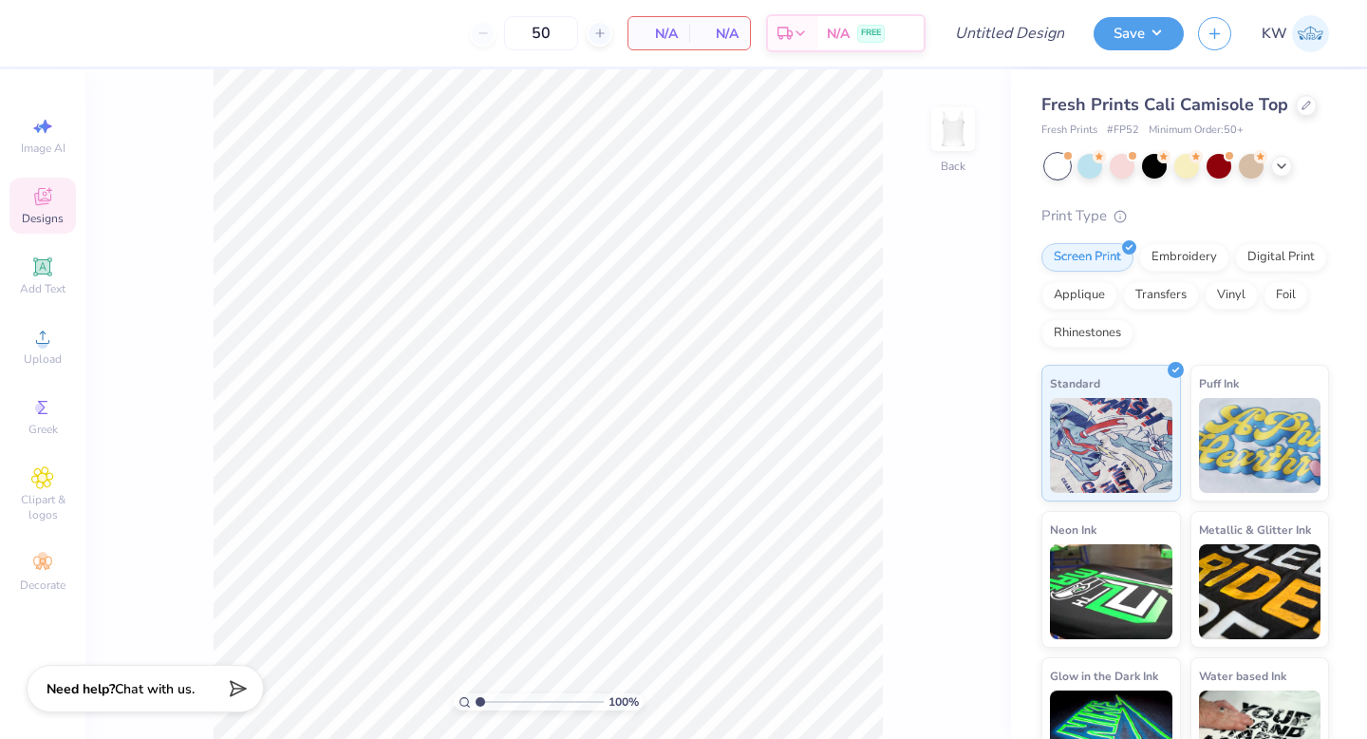
click at [49, 206] on icon at bounding box center [42, 196] width 23 height 23
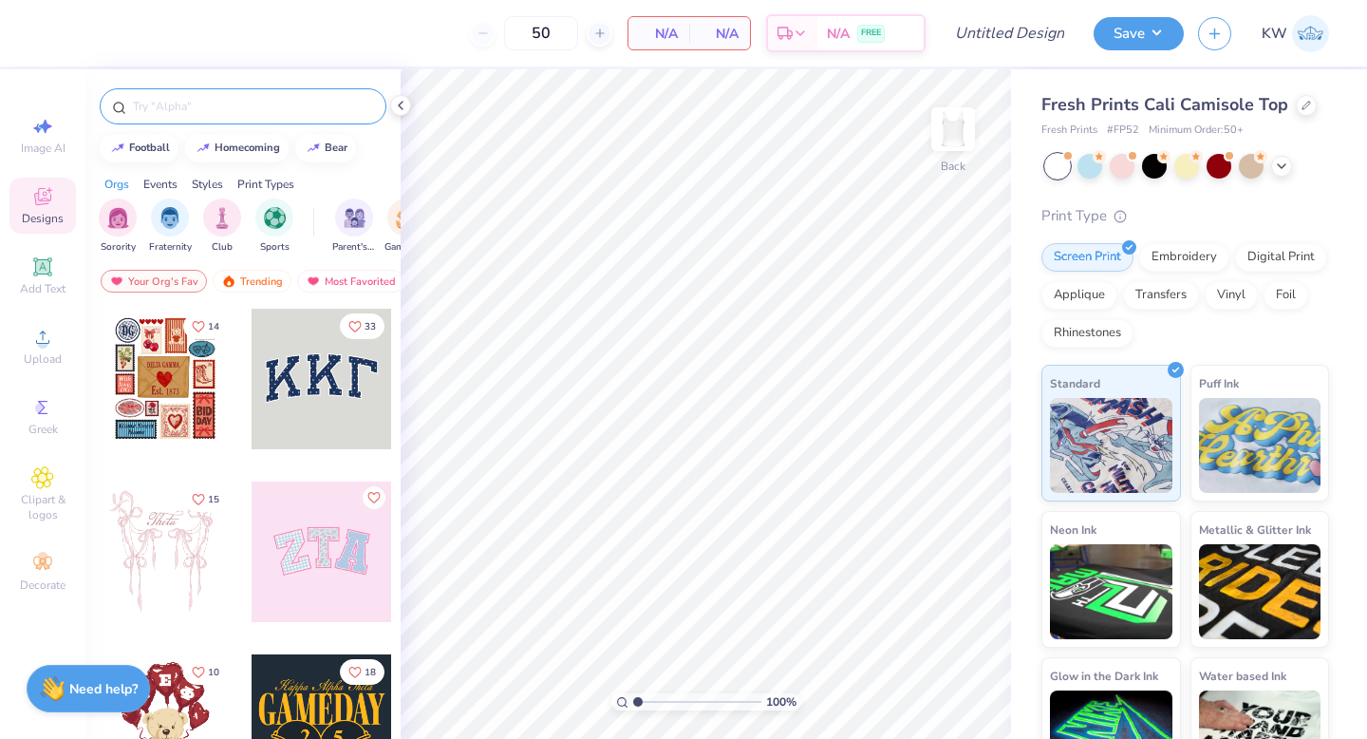
click at [212, 97] on input "text" at bounding box center [252, 106] width 243 height 19
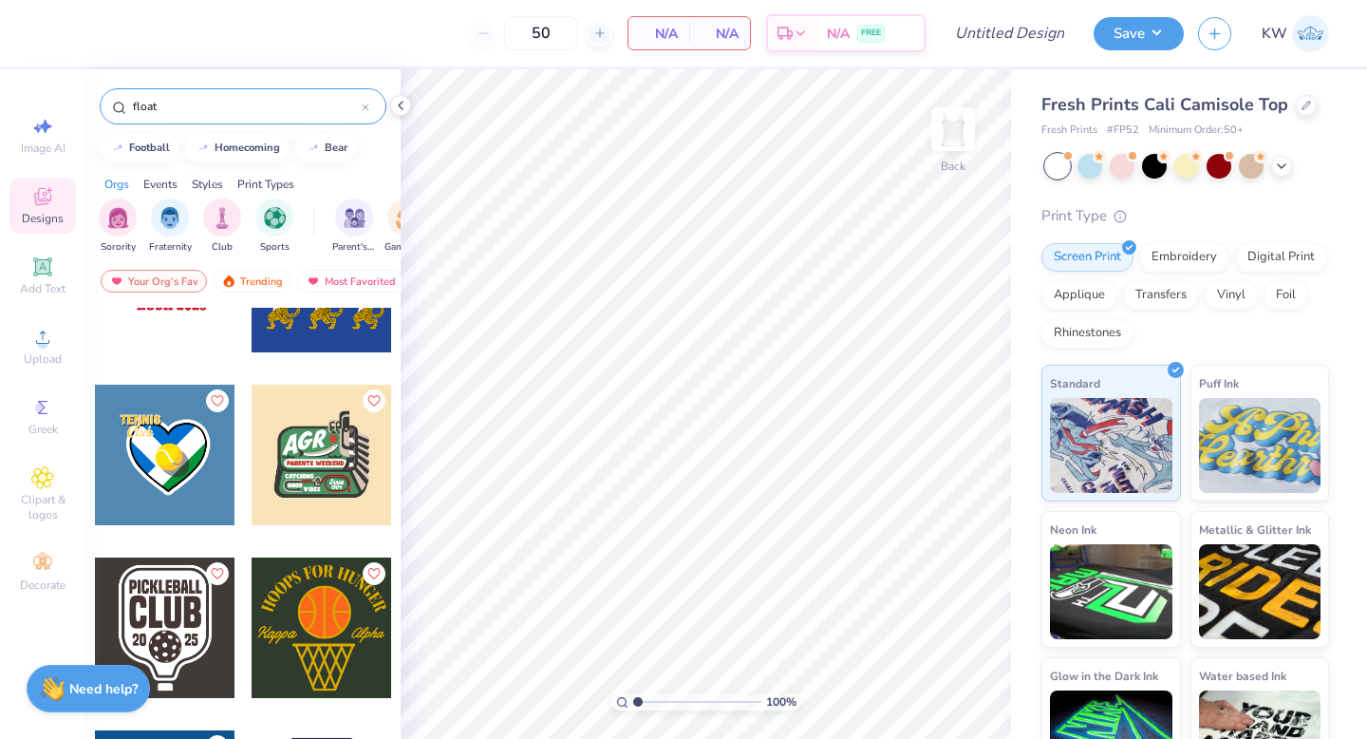
scroll to position [2090, 0]
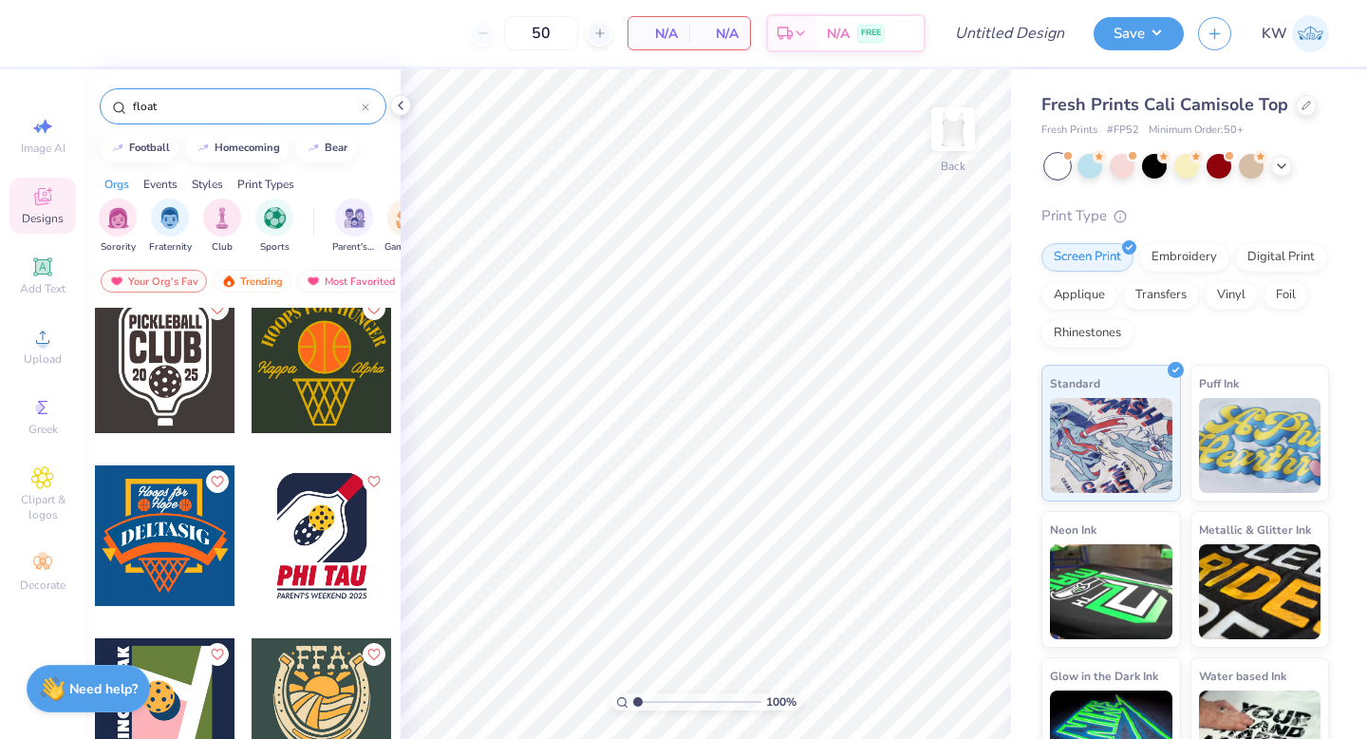
drag, startPoint x: 170, startPoint y: 105, endPoint x: 110, endPoint y: 105, distance: 59.8
click at [110, 105] on div "float" at bounding box center [243, 106] width 287 height 36
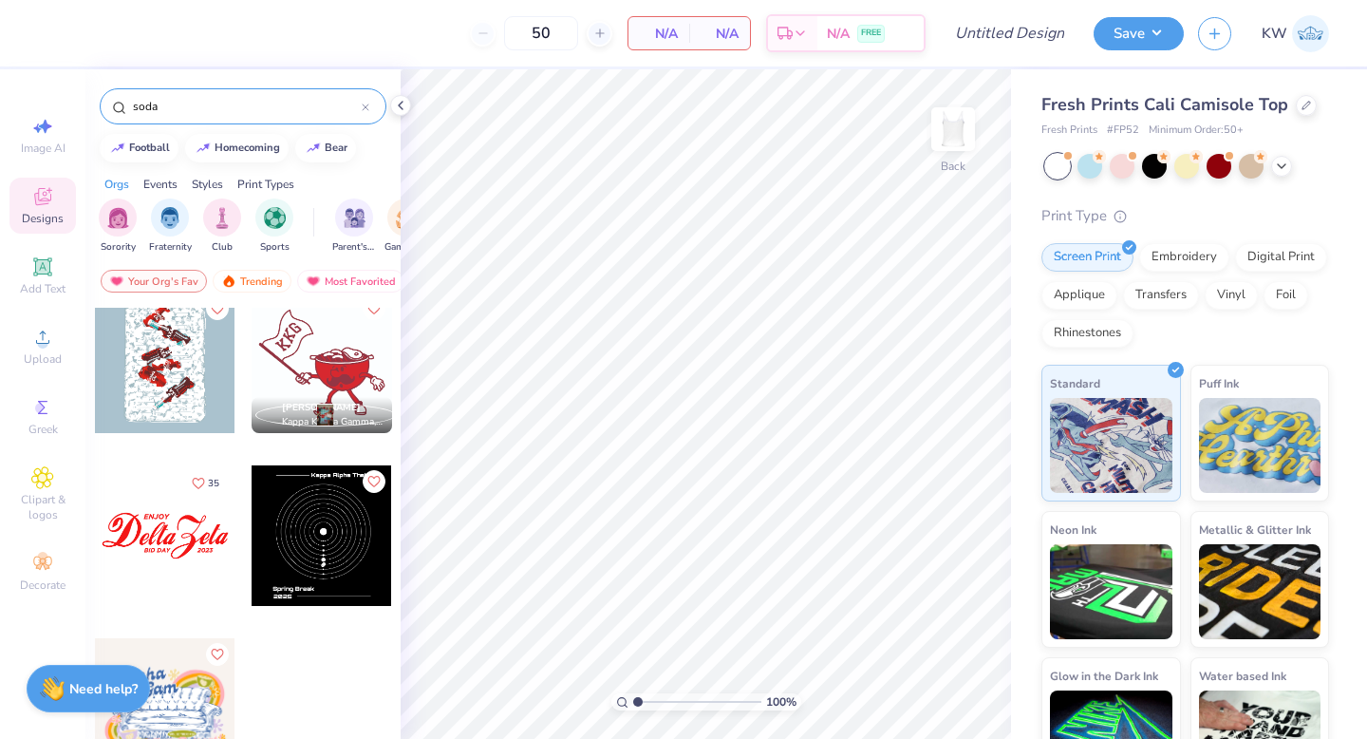
scroll to position [0, 0]
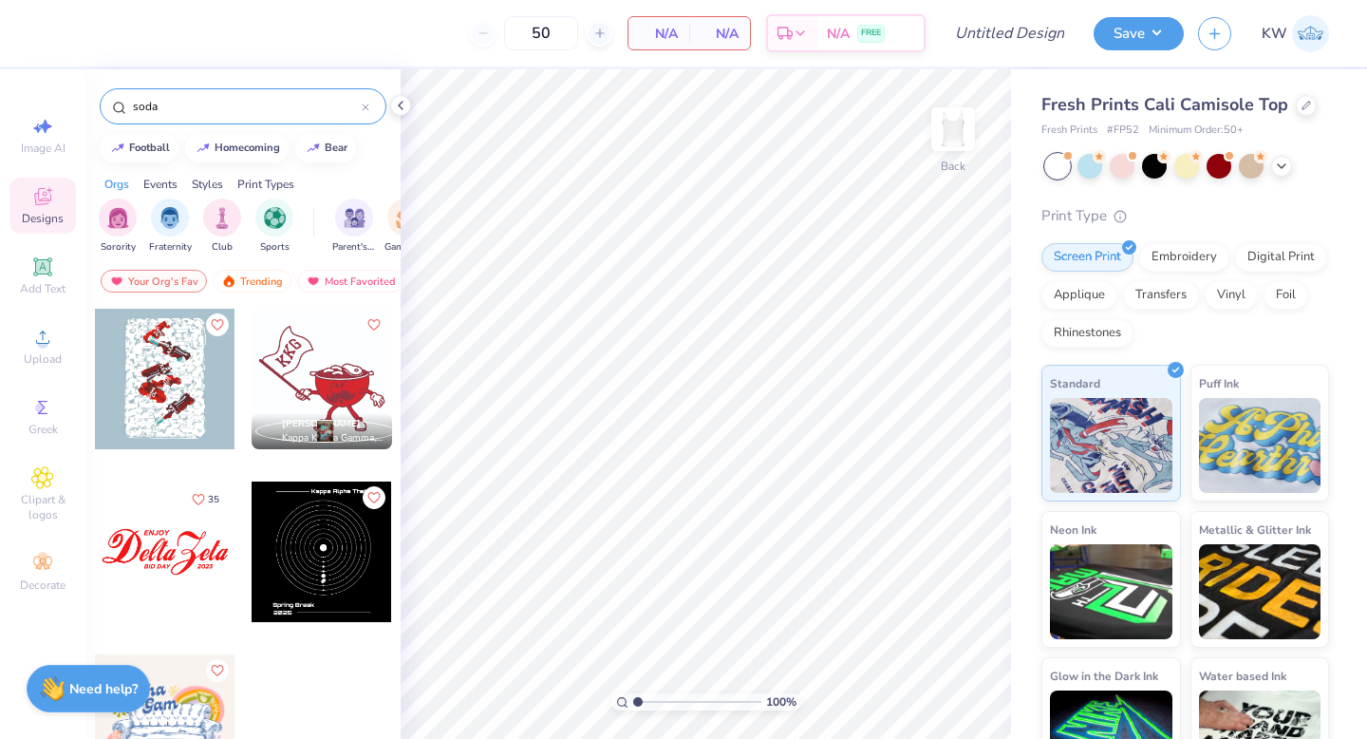
click at [151, 109] on input "soda" at bounding box center [246, 106] width 231 height 19
type input "d"
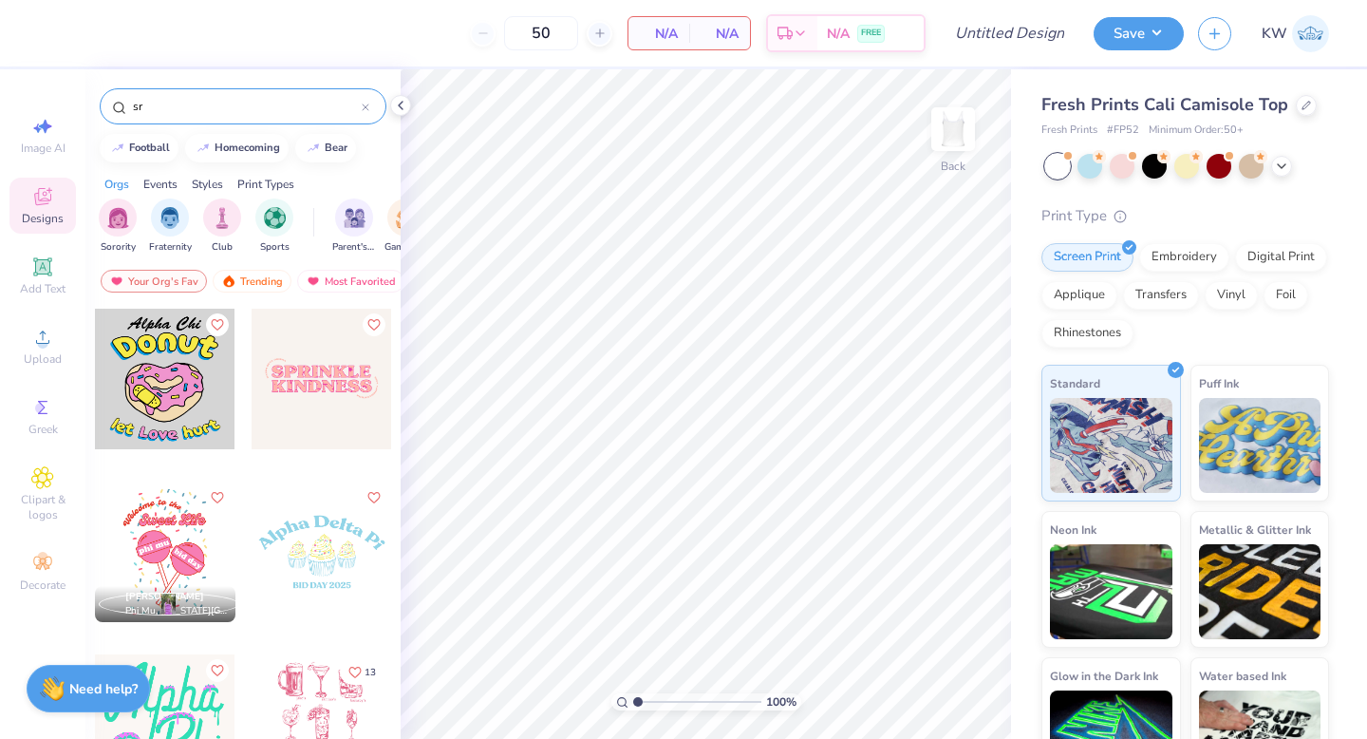
type input "s"
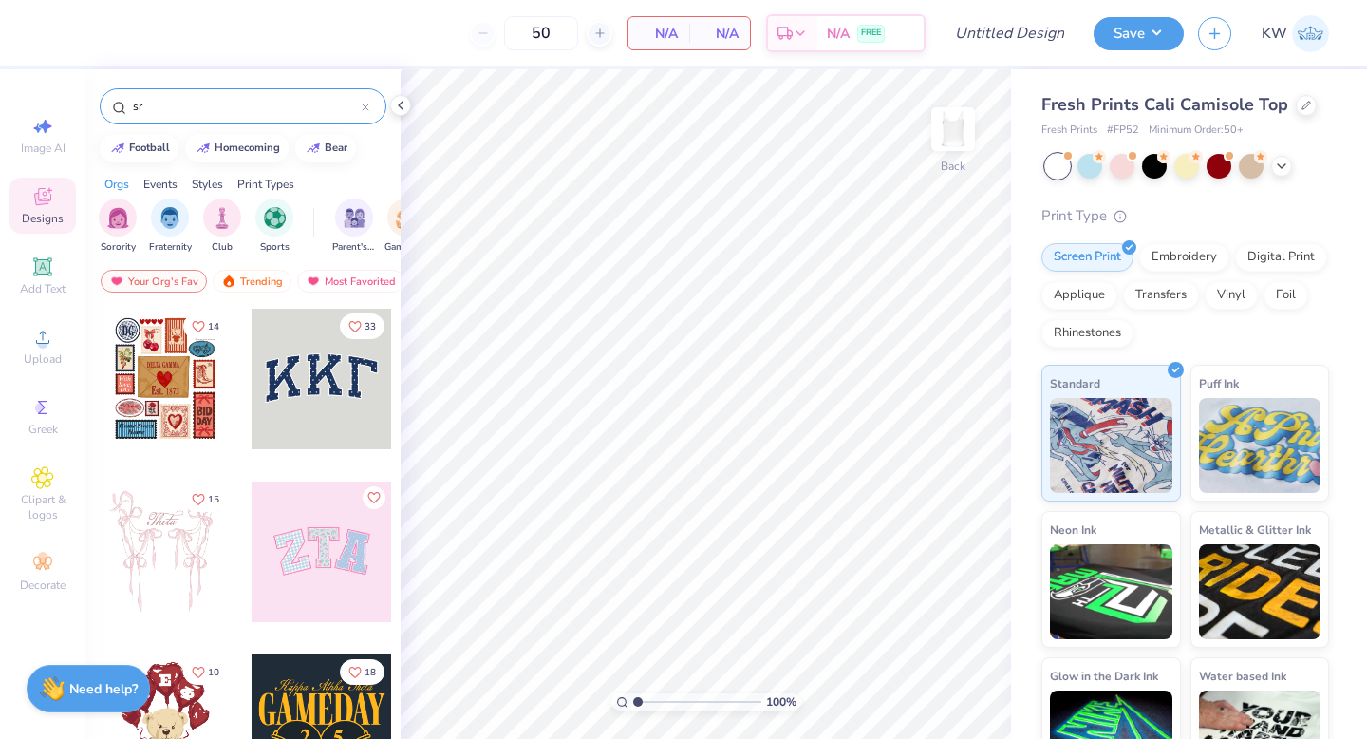
type input "s"
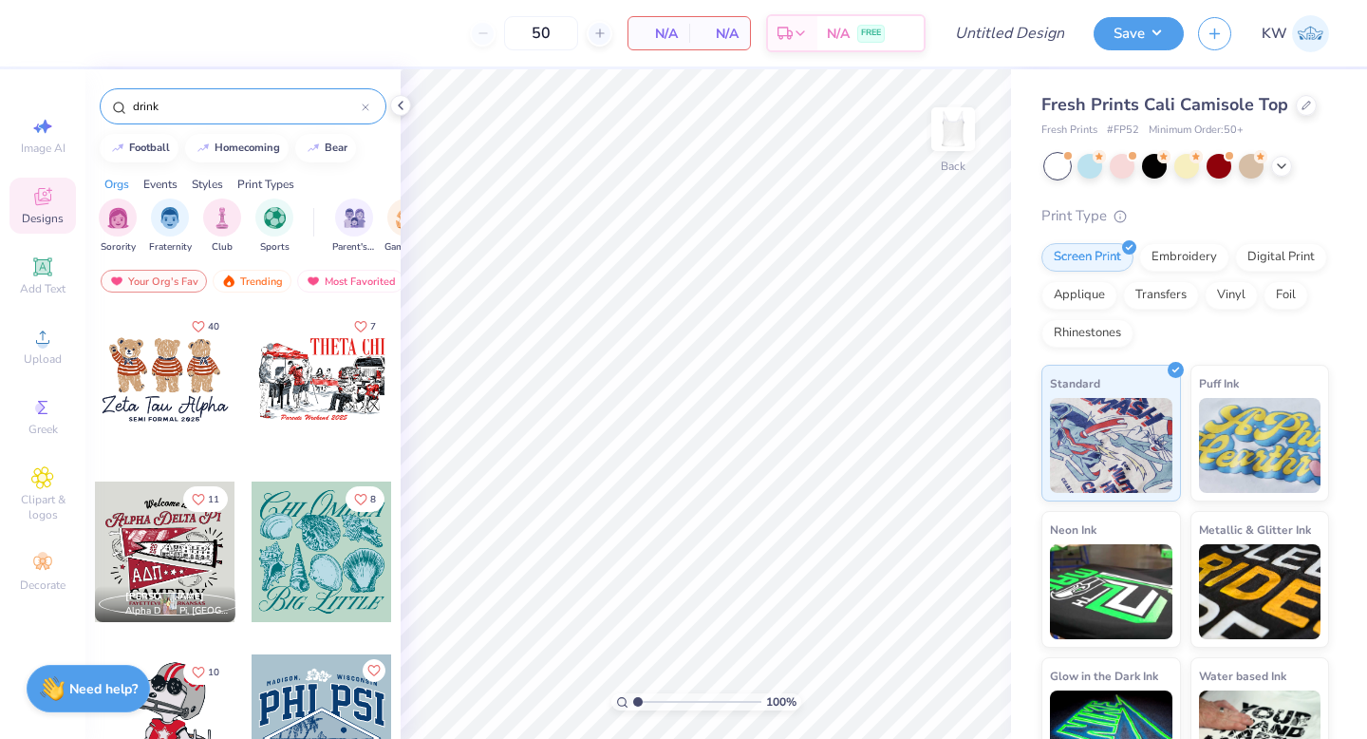
type input "drink"
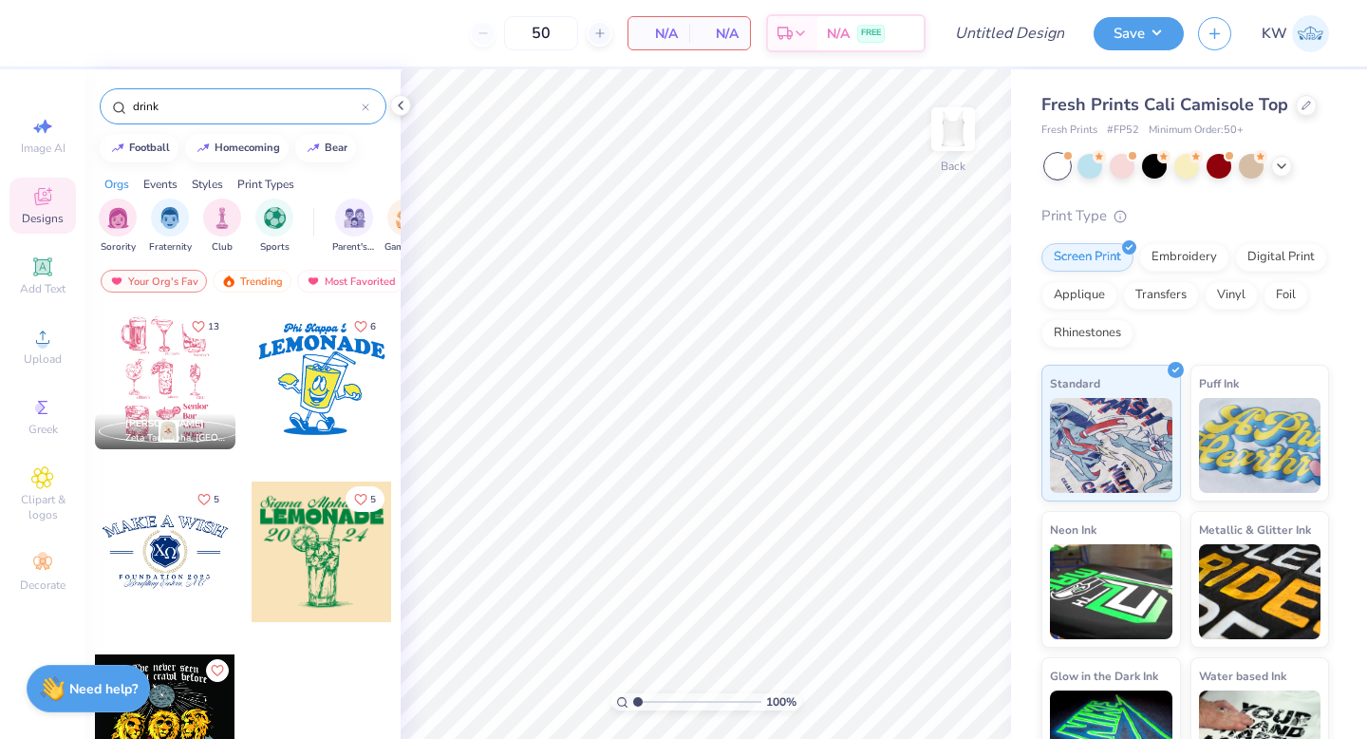
click at [206, 392] on div at bounding box center [165, 379] width 141 height 141
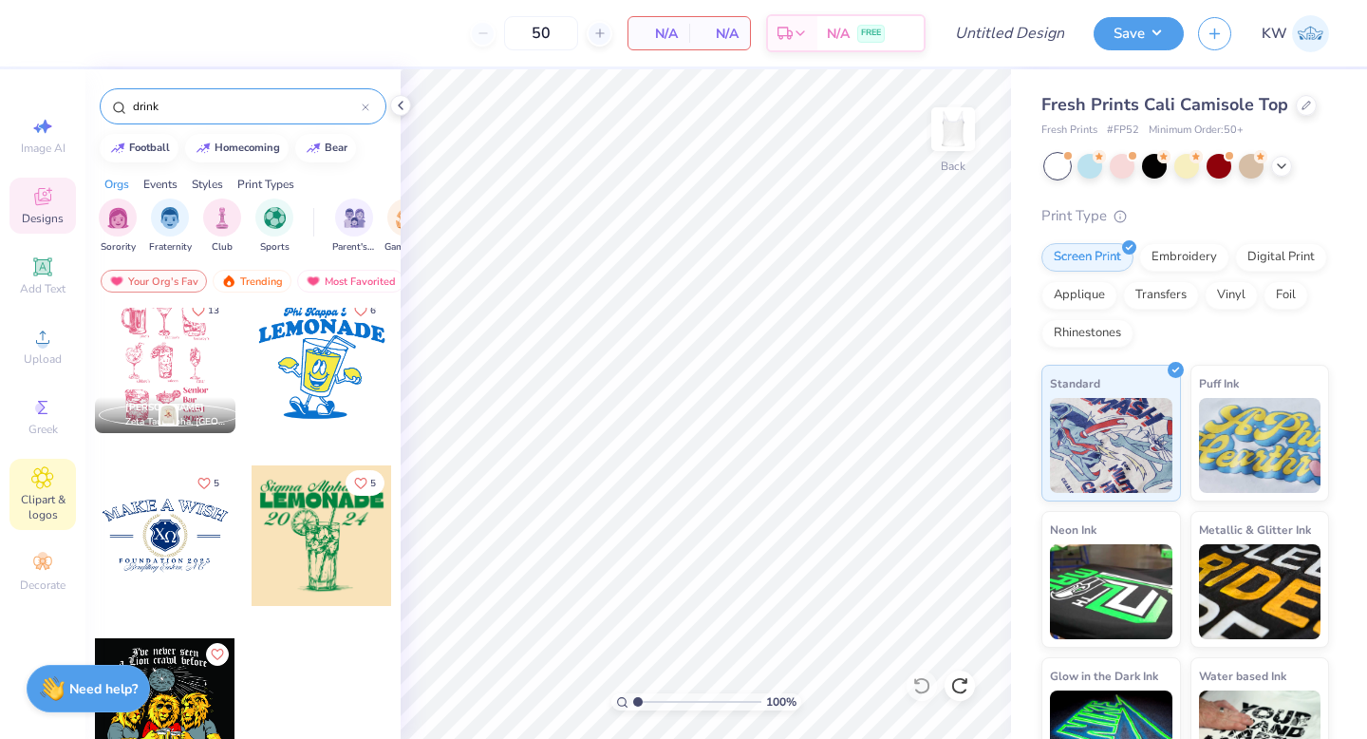
click at [38, 470] on icon at bounding box center [42, 477] width 22 height 23
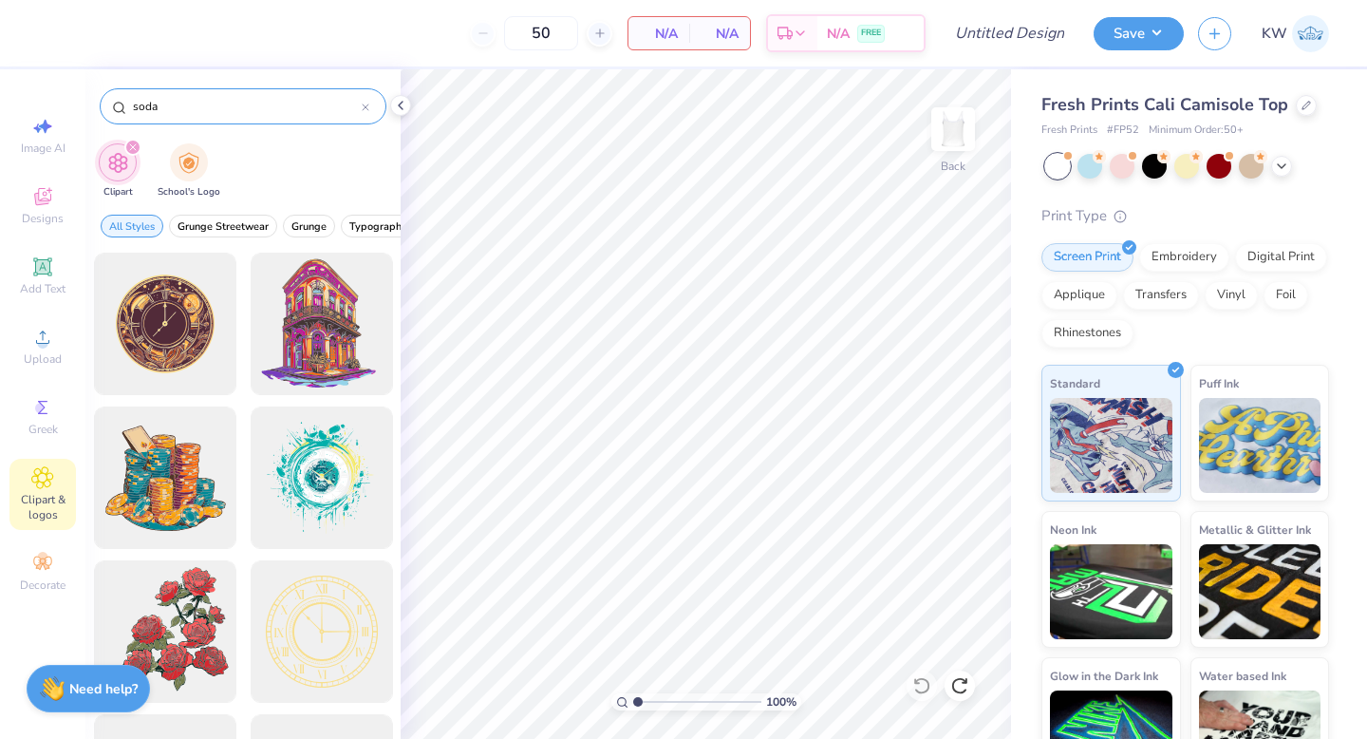
type input "soda"
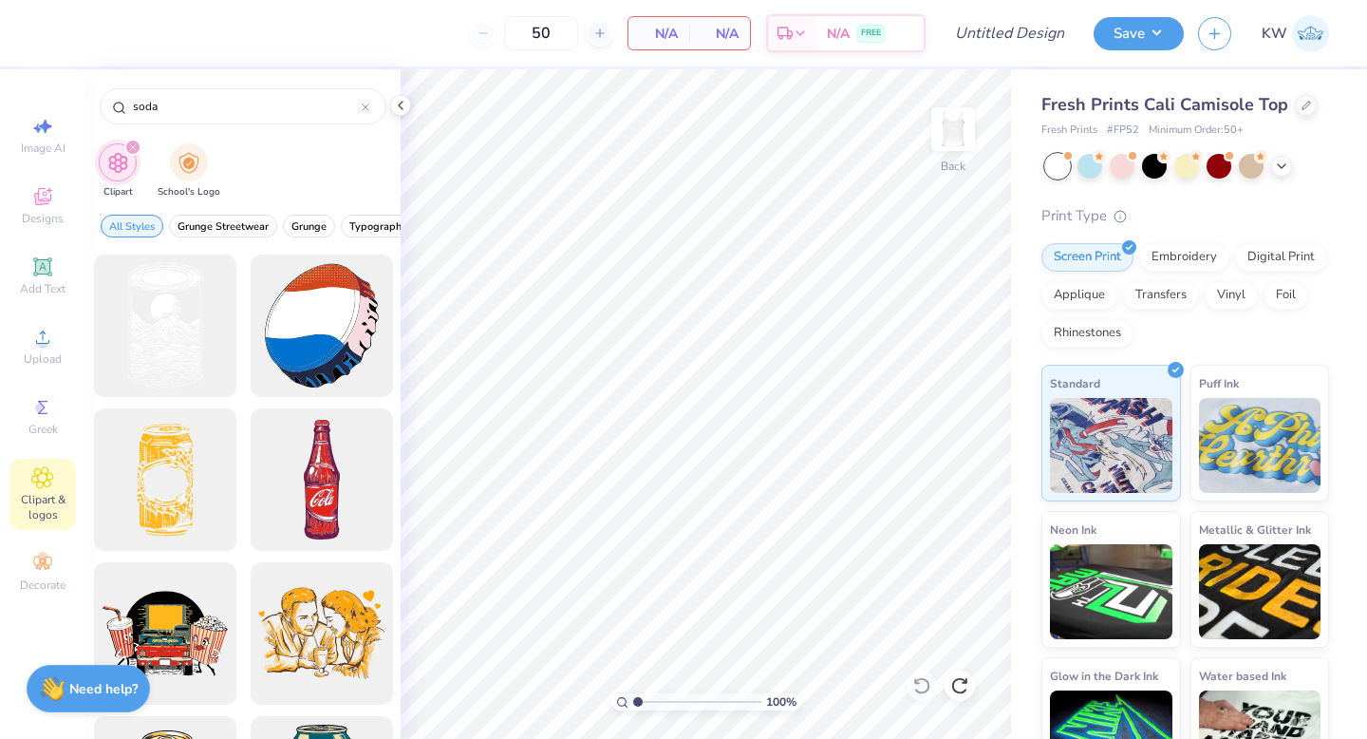
scroll to position [0, 0]
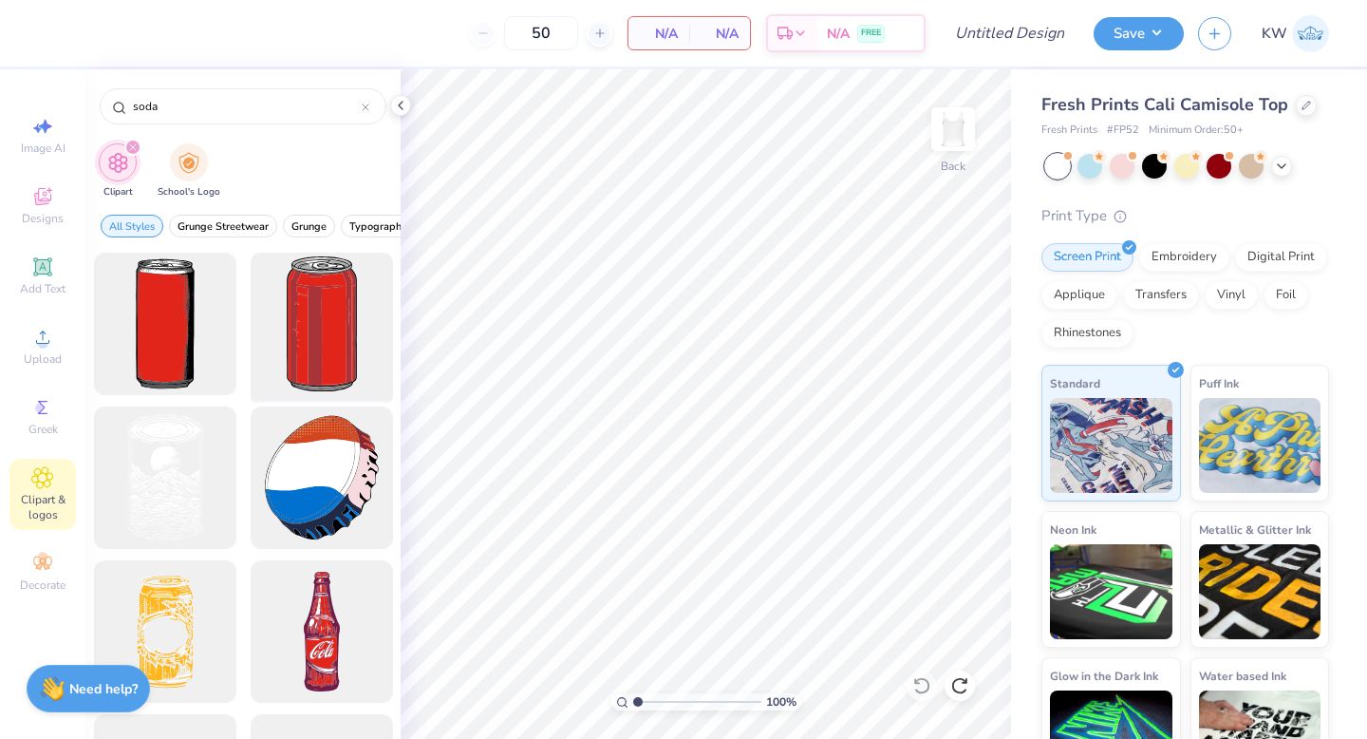
click at [308, 326] on div at bounding box center [321, 324] width 157 height 157
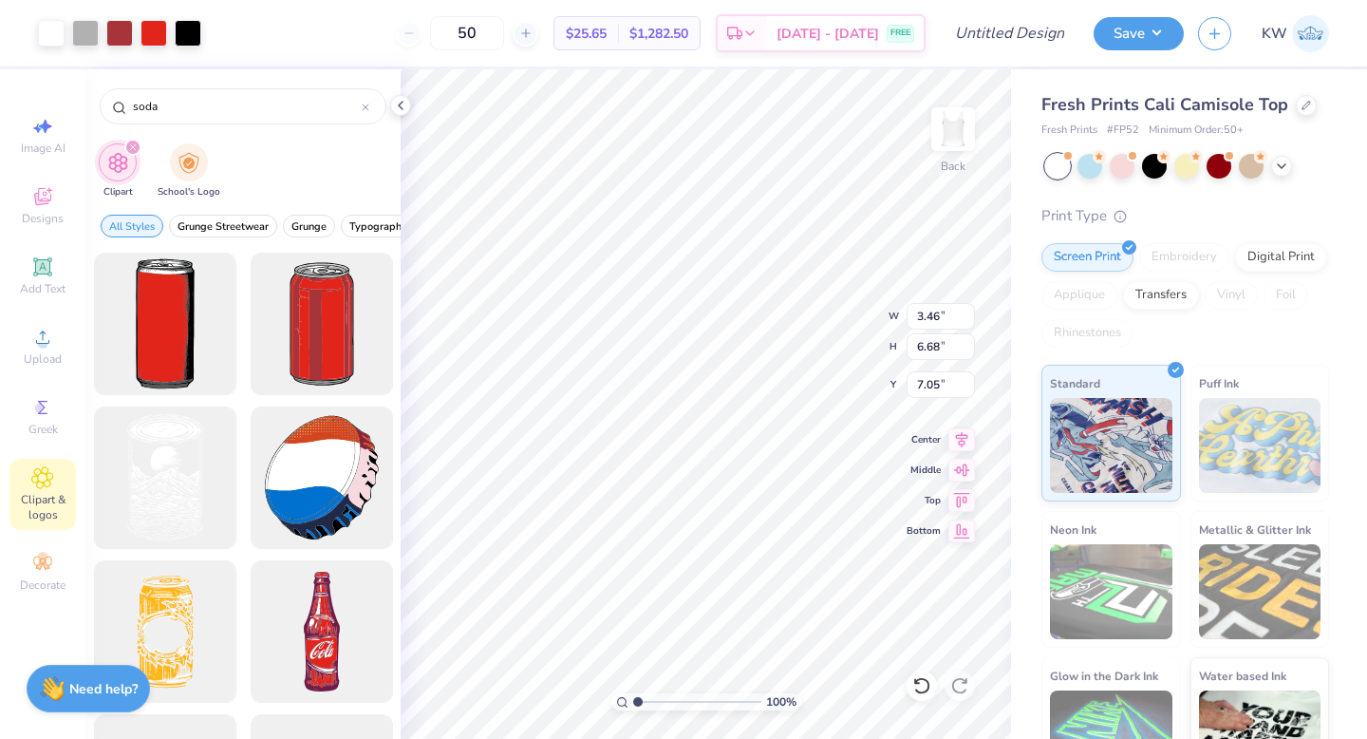
type input "3.46"
type input "6.68"
type input "7.05"
type input "2.33"
type input "4.49"
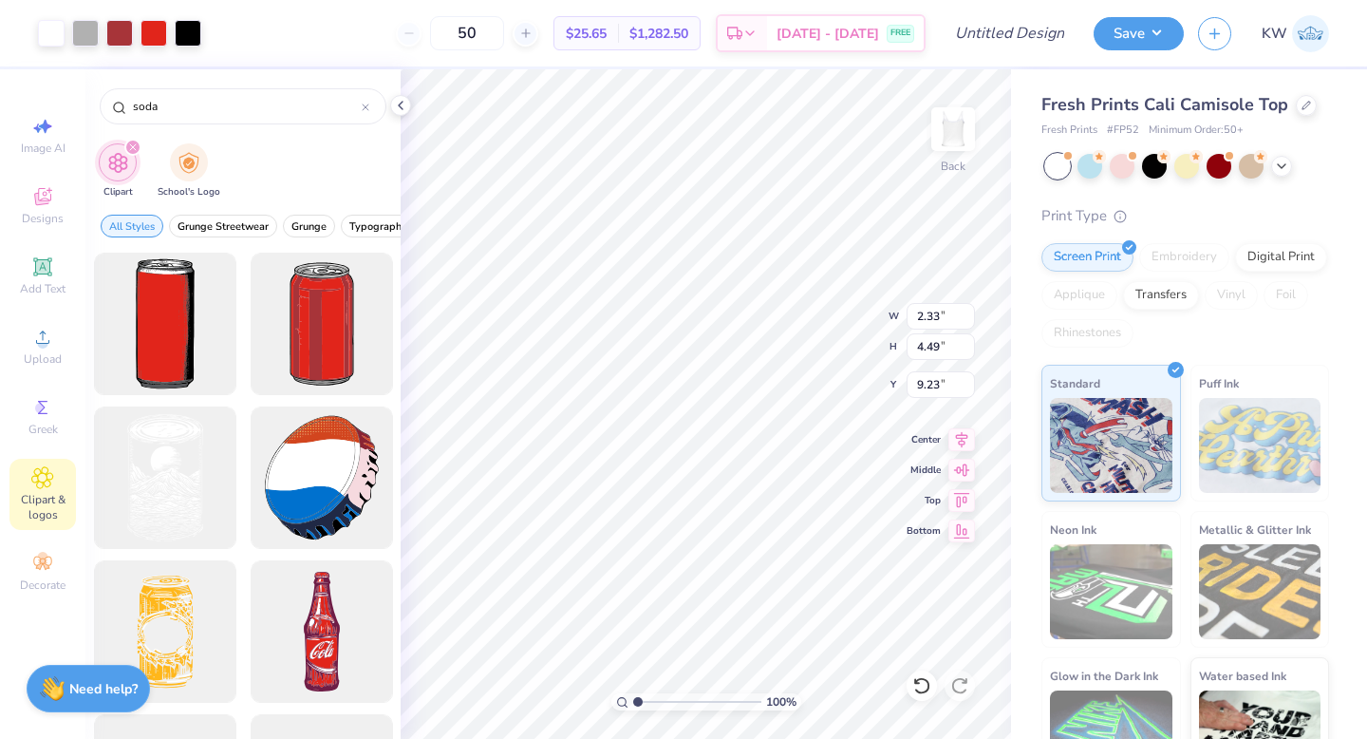
type input "2.22"
type input "3.24"
type input "4.57"
type input "2.12"
type input "1.82"
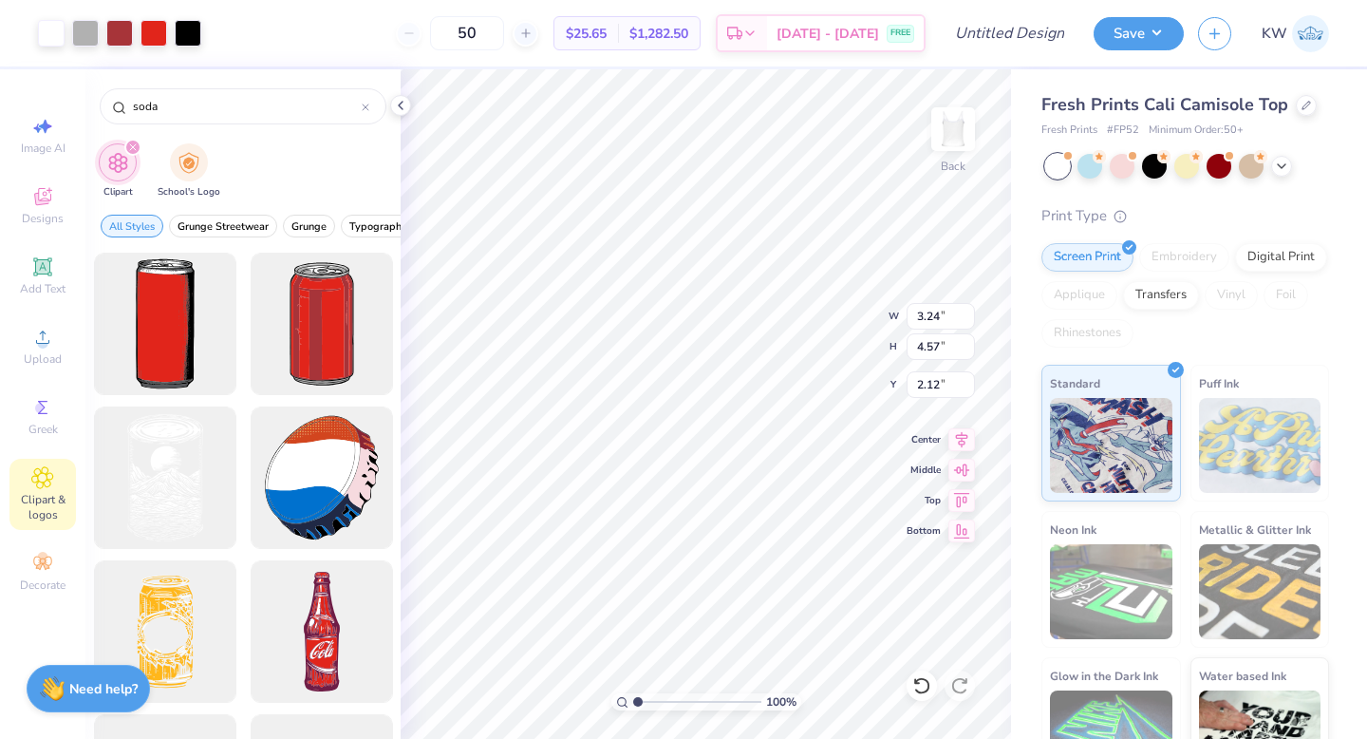
type input "2.57"
type input "3.79"
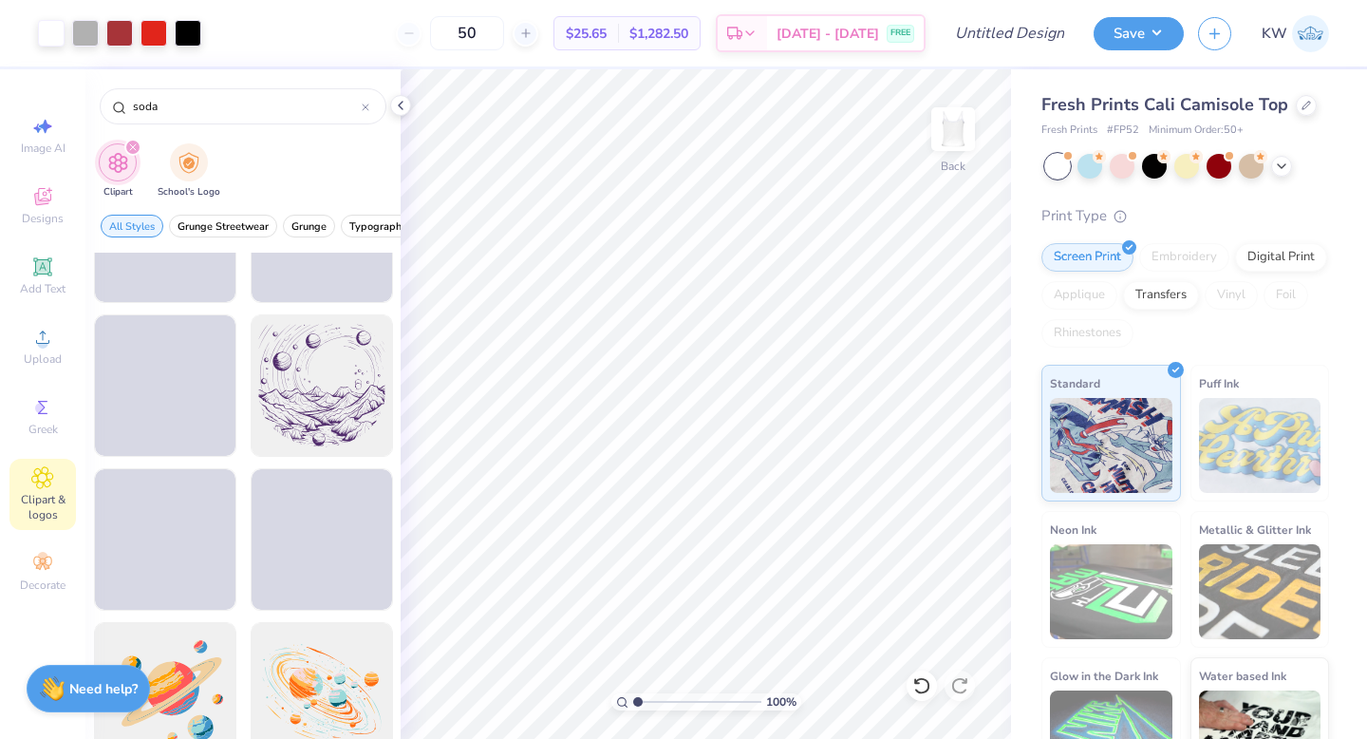
scroll to position [2571, 0]
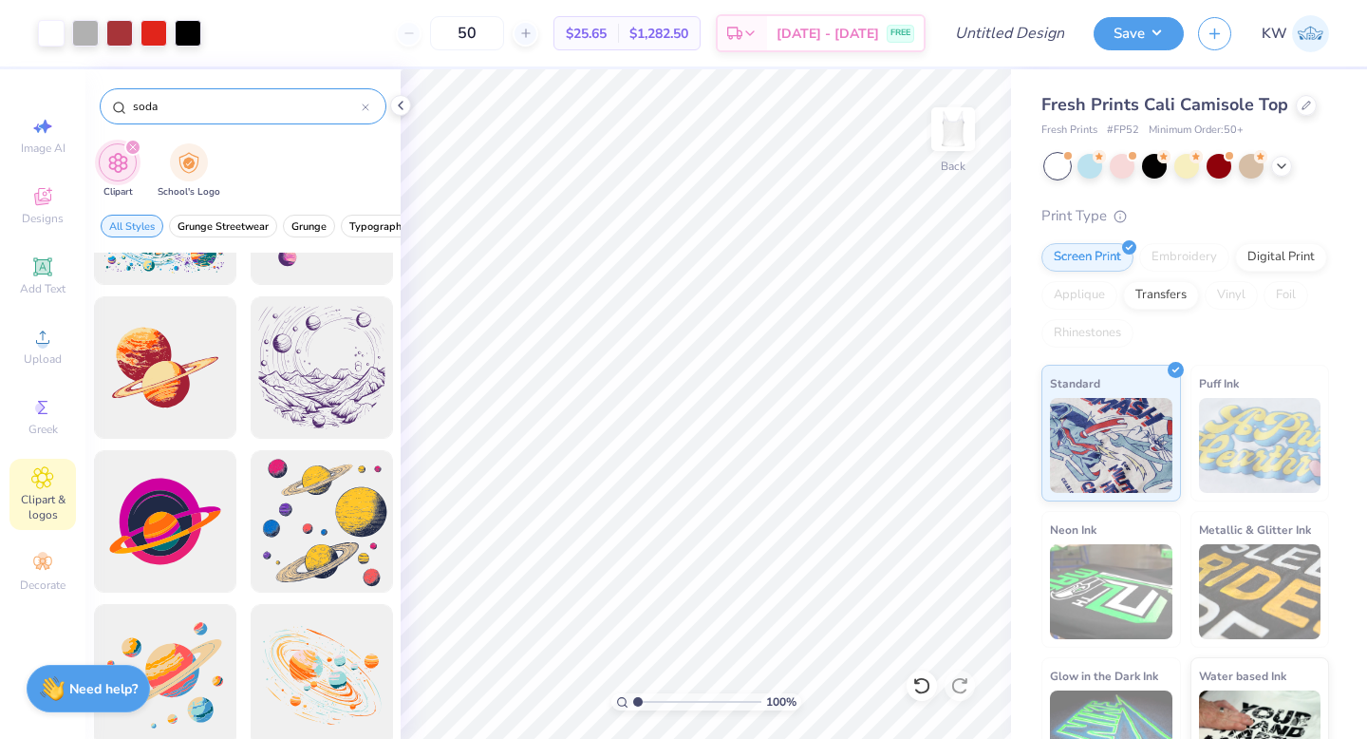
click at [258, 102] on input "soda" at bounding box center [246, 106] width 231 height 19
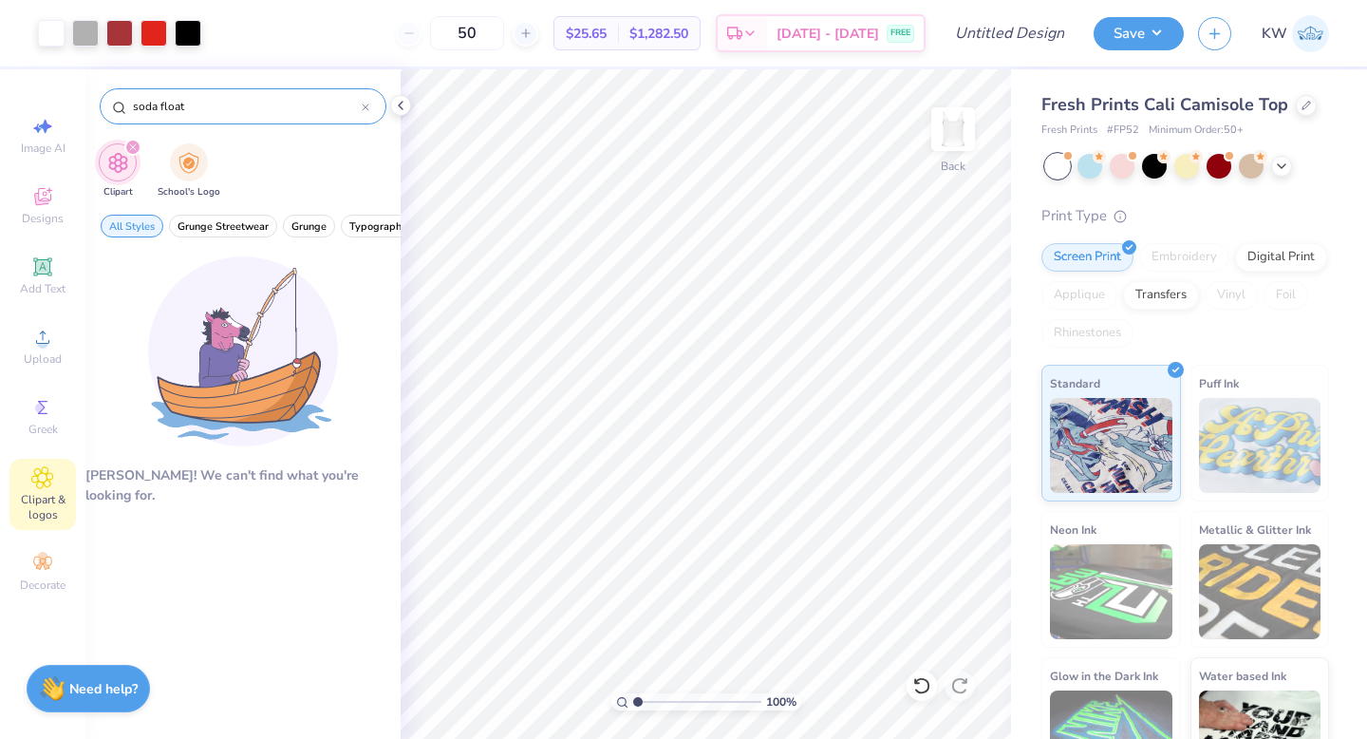
drag, startPoint x: 161, startPoint y: 103, endPoint x: 116, endPoint y: 103, distance: 45.6
click at [117, 103] on div "soda float" at bounding box center [243, 106] width 287 height 36
click at [179, 111] on input "soda float" at bounding box center [246, 106] width 231 height 19
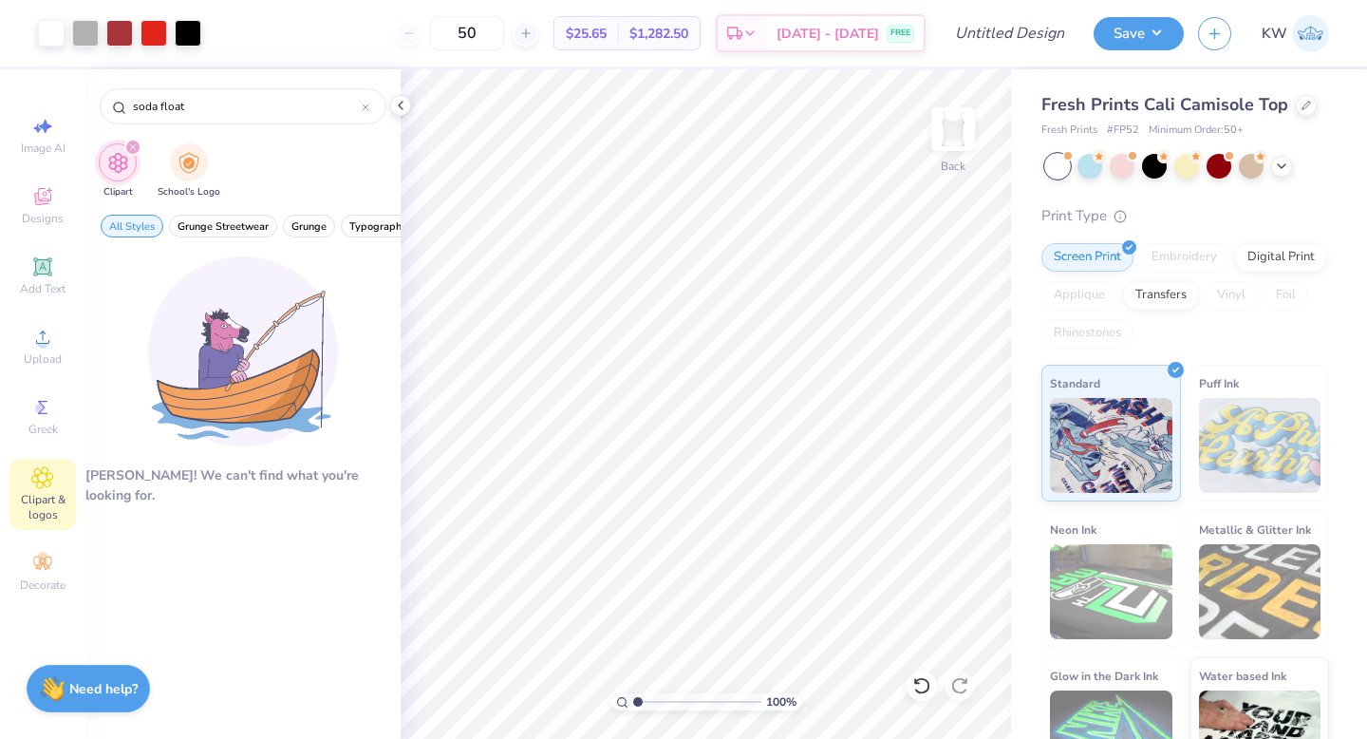
drag, startPoint x: 195, startPoint y: 104, endPoint x: 88, endPoint y: 104, distance: 106.3
click at [88, 104] on div "soda float" at bounding box center [242, 101] width 315 height 65
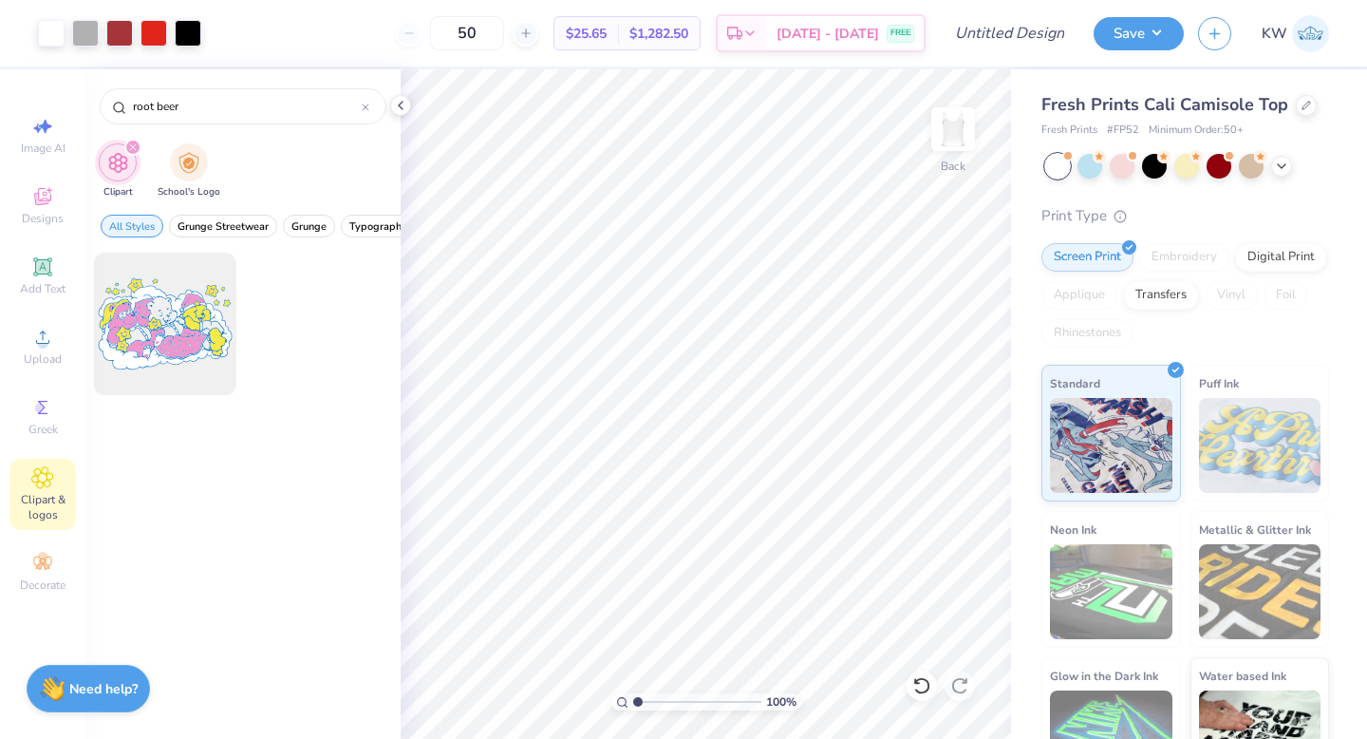
drag, startPoint x: 183, startPoint y: 112, endPoint x: 84, endPoint y: 108, distance: 98.8
click at [92, 111] on div "root beer" at bounding box center [242, 101] width 315 height 65
type input "soda"
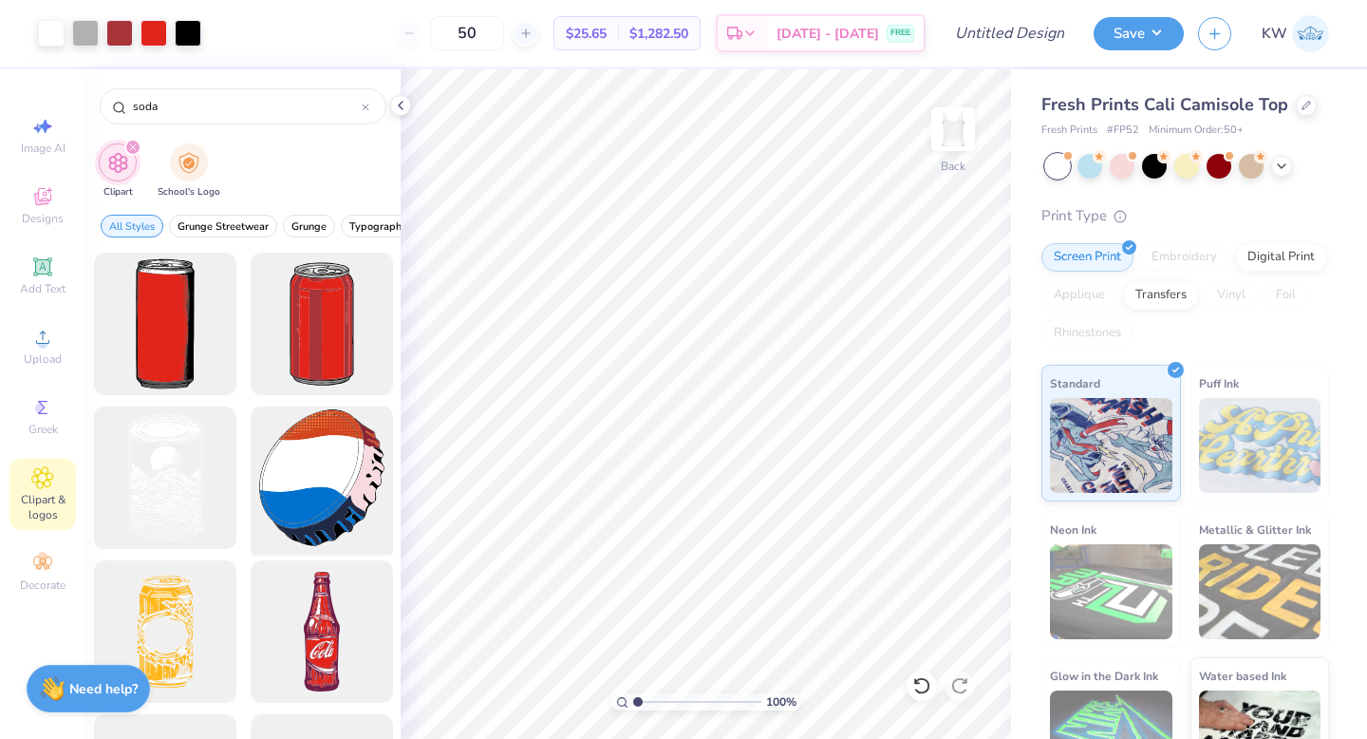
scroll to position [16, 0]
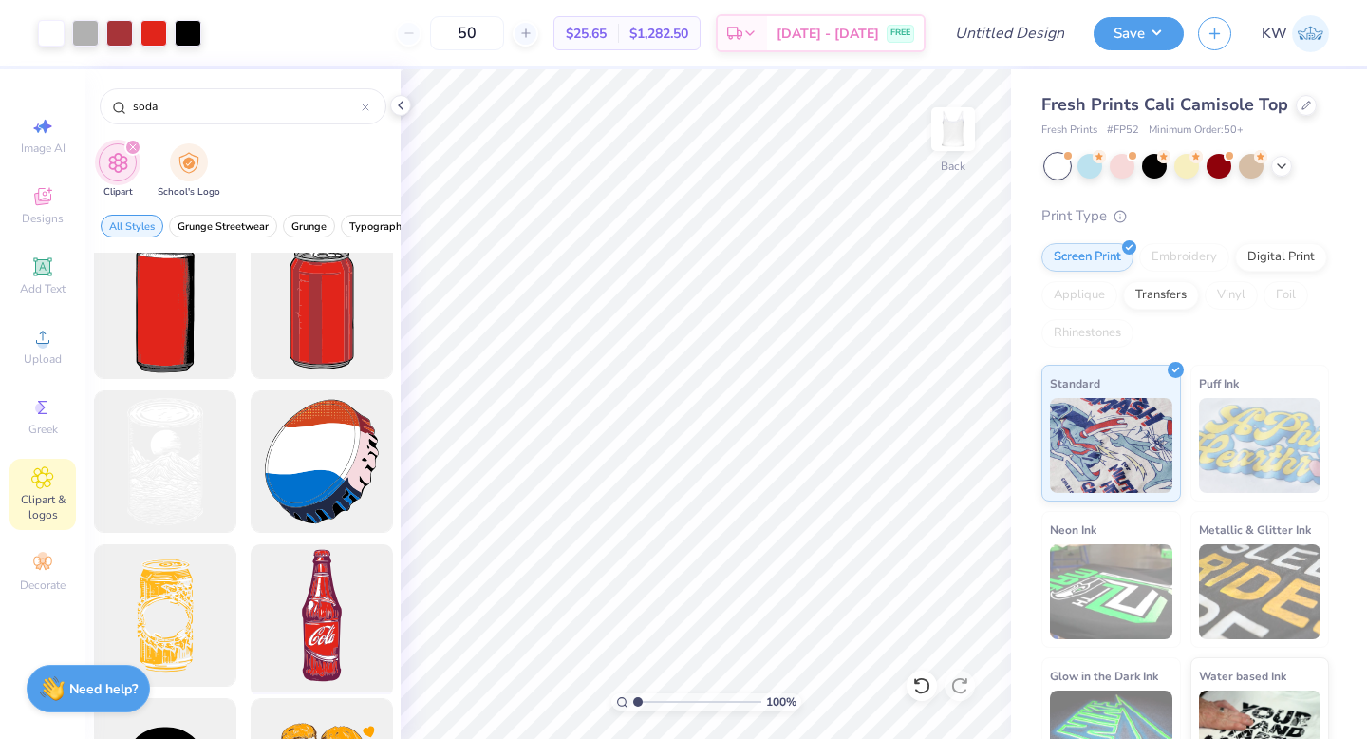
click at [299, 598] on div at bounding box center [321, 615] width 157 height 157
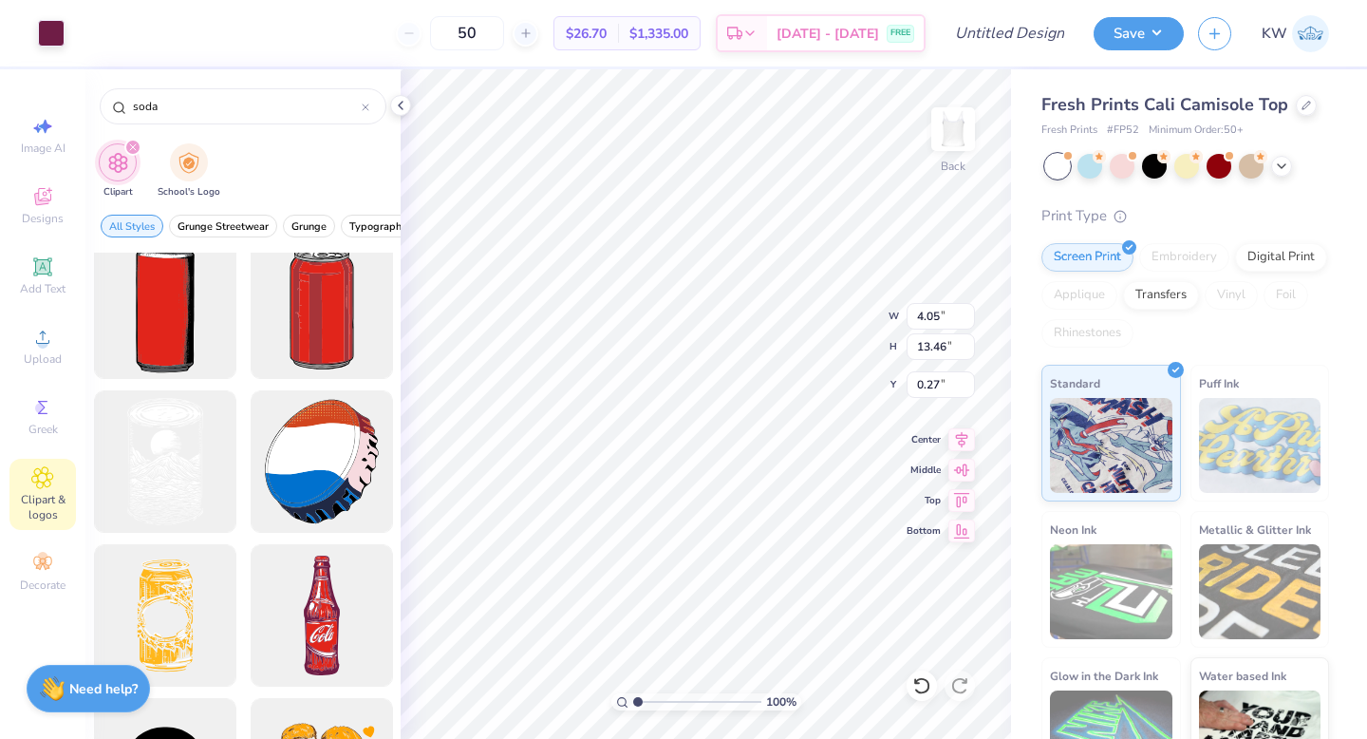
type input "1.88"
type input "6.26"
type input "7.46"
type input "4.05"
type input "13.46"
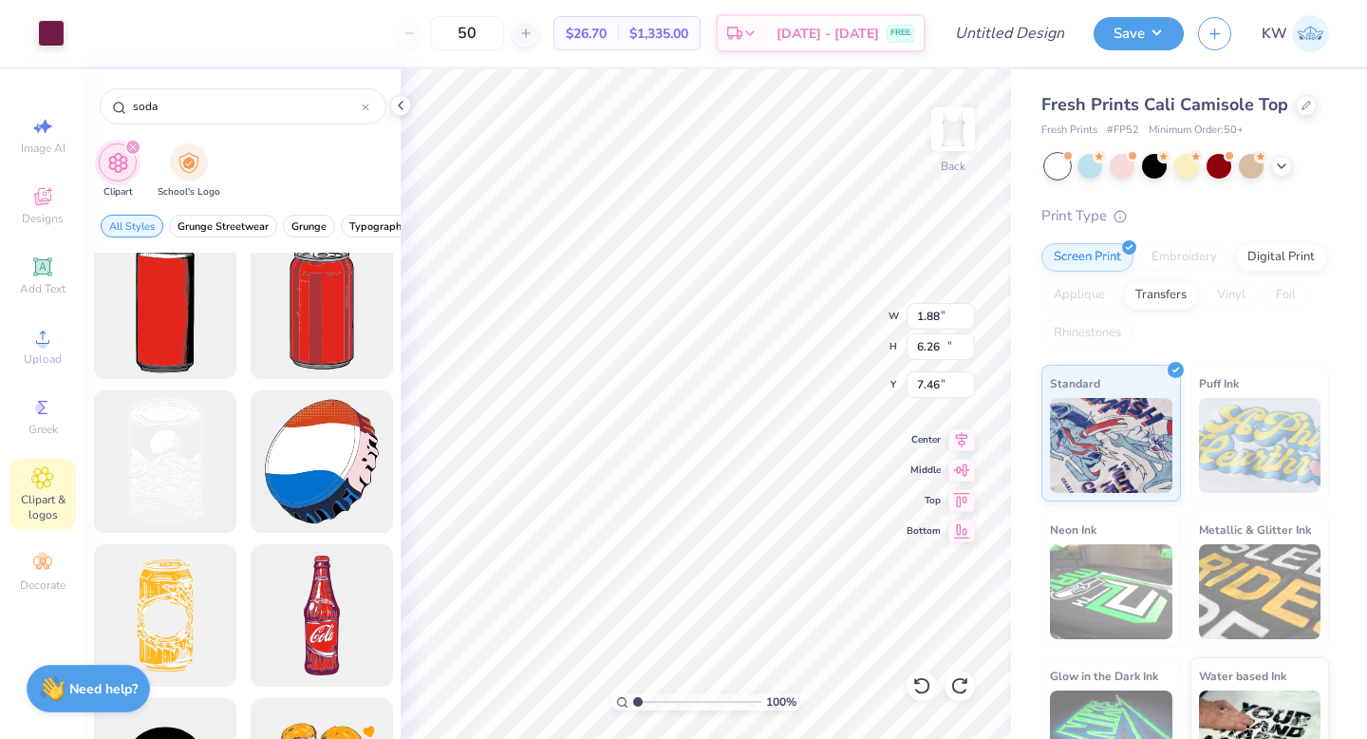
type input "0.27"
type input "2.50"
type input "8.32"
type input "5.40"
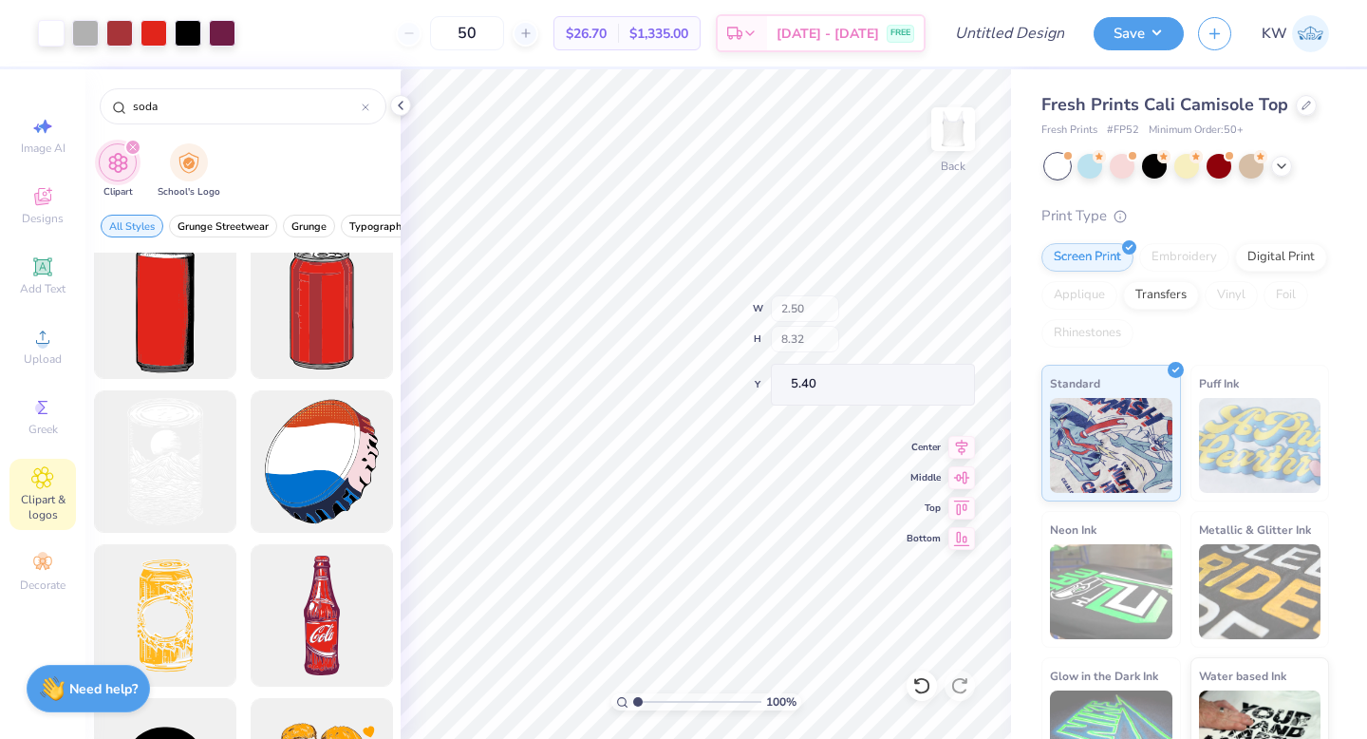
type input "3.66"
type input "13.37"
type input "0.25"
type input "1.47"
type input "4.90"
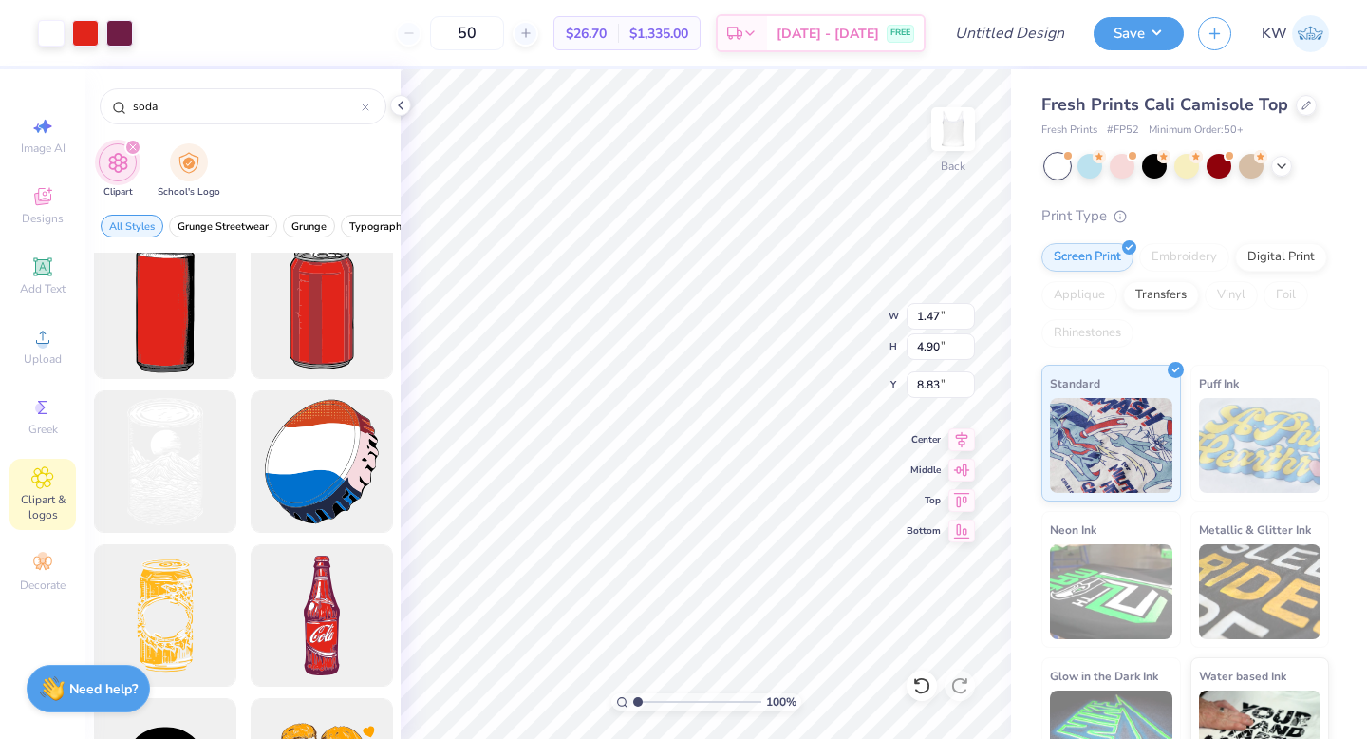
type input "7.89"
type input "2.35"
type input "4.78"
type input "7.98"
type input "3.17"
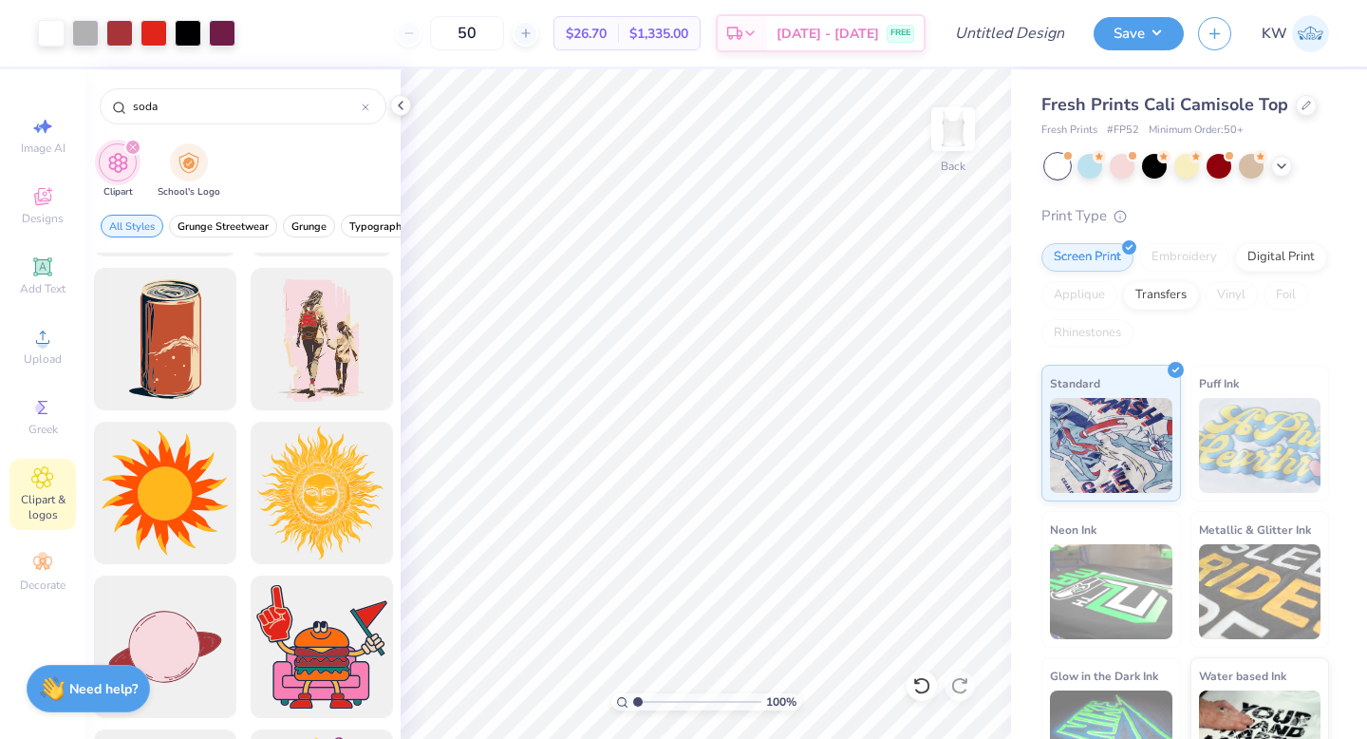
scroll to position [760, 0]
